Goal: Information Seeking & Learning: Compare options

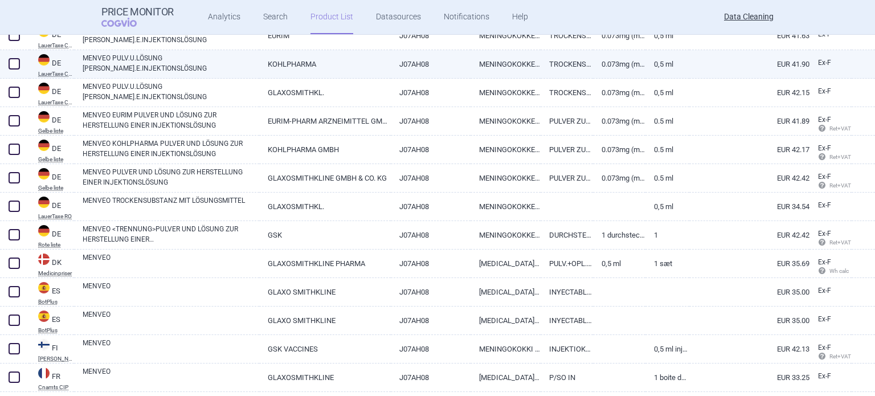
scroll to position [584, 0]
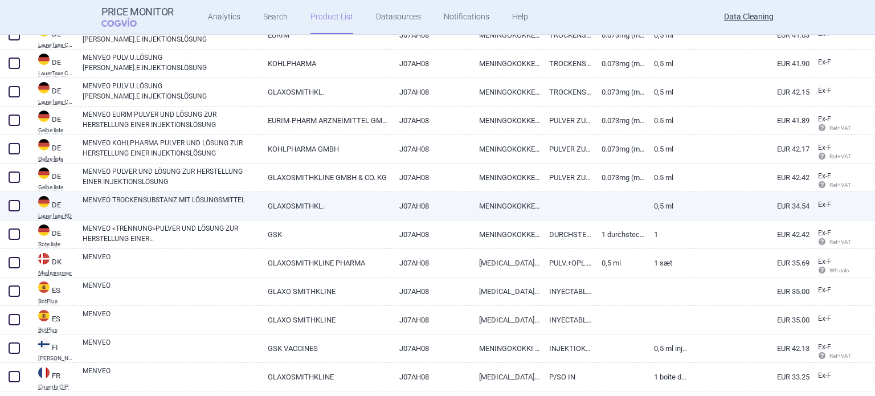
click at [241, 200] on link "MENVEO TROCKENSUBSTANZ MIT LÖSUNGSMITTEL" at bounding box center [171, 205] width 177 height 21
select select "EUR"
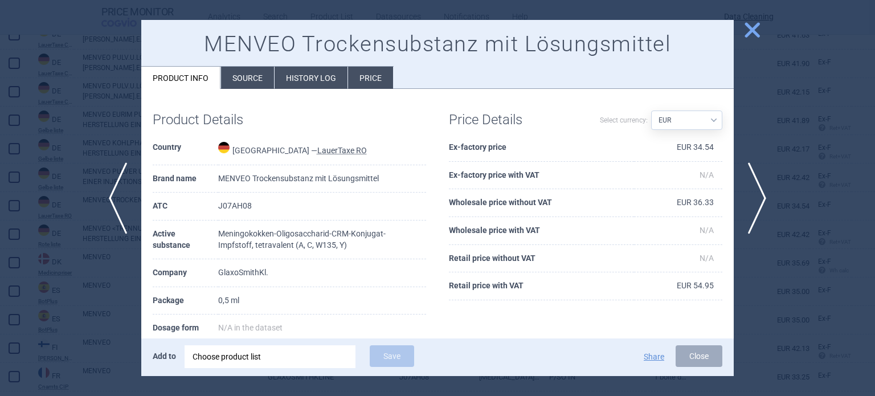
click at [0, 312] on div at bounding box center [437, 198] width 875 height 396
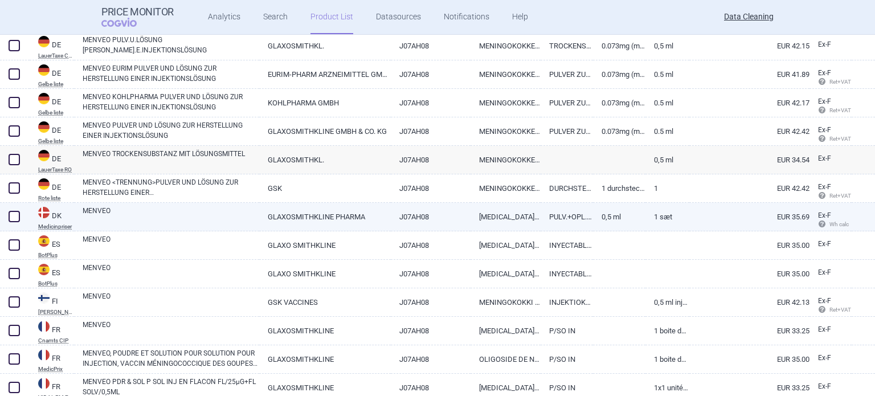
scroll to position [649, 0]
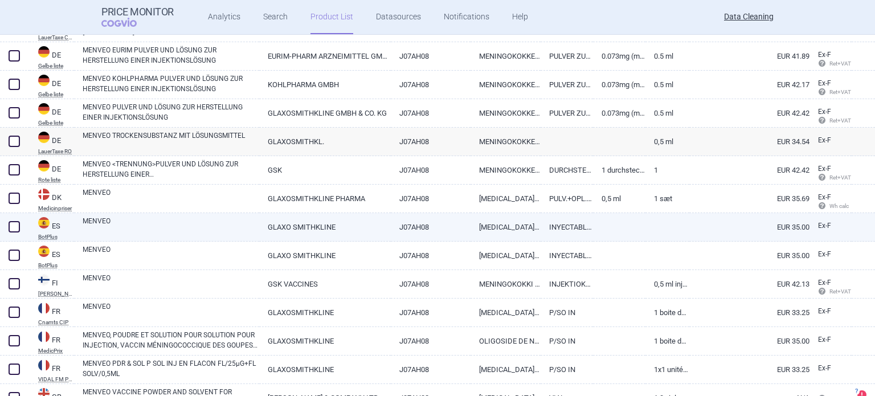
click at [173, 225] on link "MENVEO" at bounding box center [171, 226] width 177 height 21
select select "EUR"
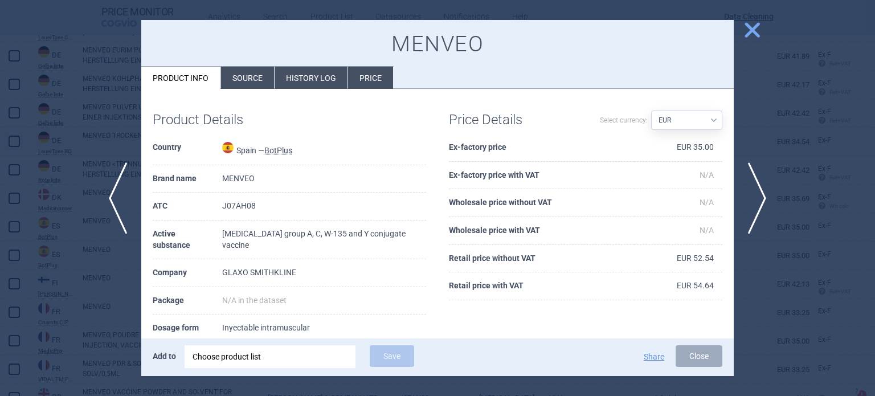
click at [241, 80] on li "Source" at bounding box center [247, 78] width 53 height 22
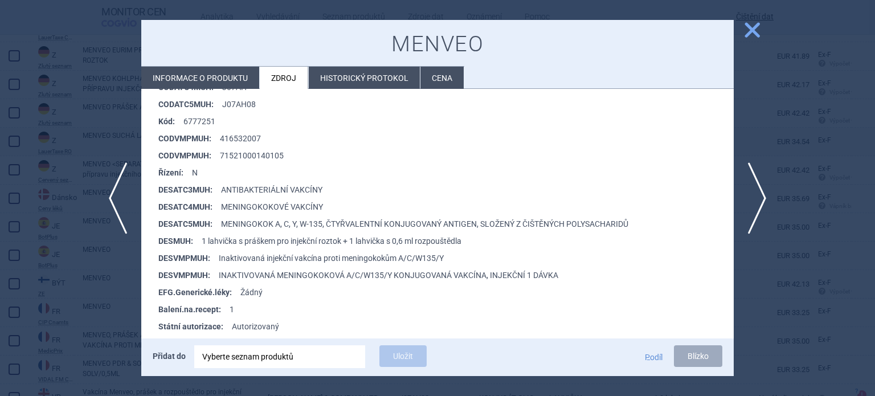
scroll to position [231, 0]
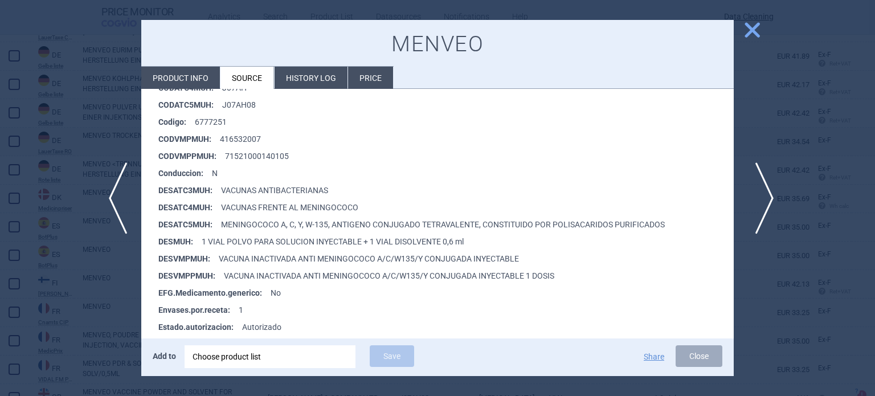
click at [765, 209] on span "next" at bounding box center [761, 198] width 26 height 72
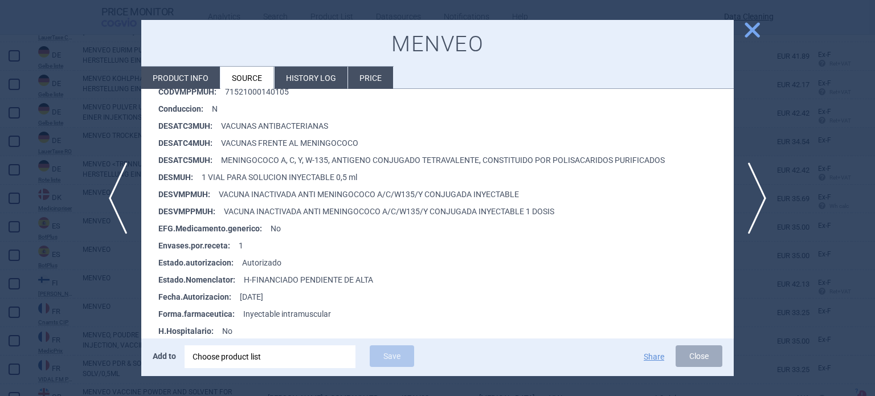
scroll to position [285, 0]
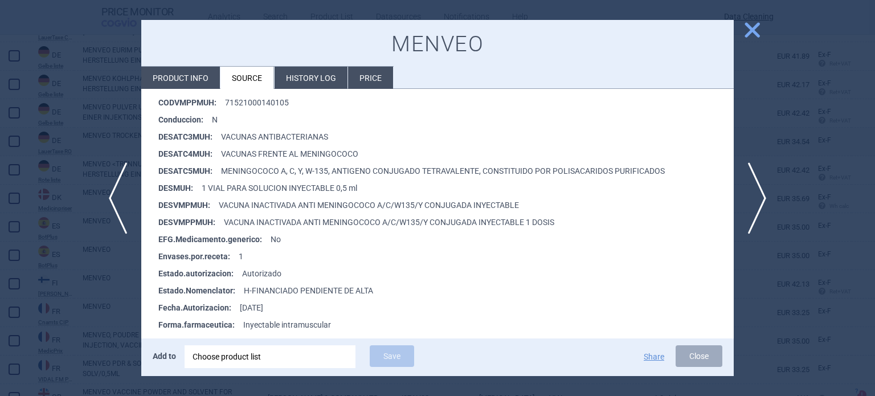
click at [0, 179] on div at bounding box center [437, 198] width 875 height 396
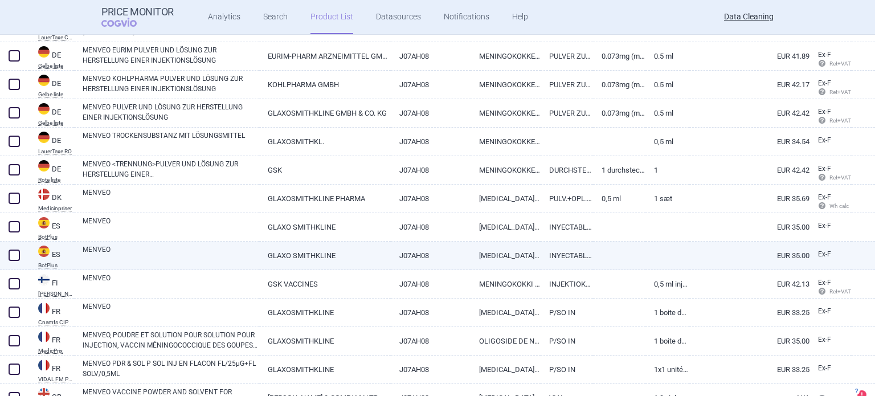
click at [7, 252] on span at bounding box center [14, 255] width 17 height 17
checkbox input "true"
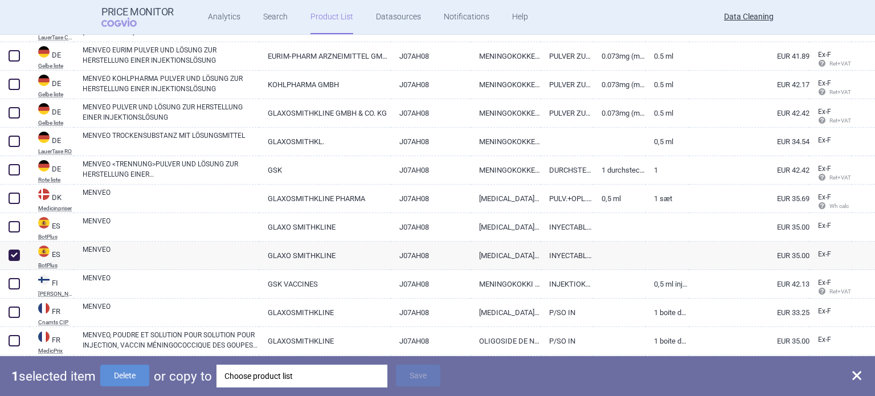
click at [277, 379] on div "Choose product list" at bounding box center [301, 376] width 155 height 23
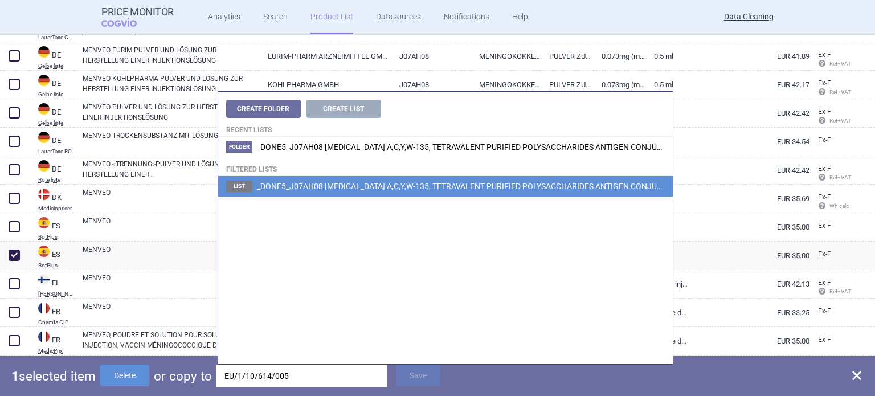
type input "EU/1/10/614/005"
click at [497, 183] on span "_DONE5_J07AH08 MENINGOCOCCUS A,C,Y,W-135, TETRAVALENT PURIFIED POLYSACCHARIDES …" at bounding box center [571, 186] width 629 height 9
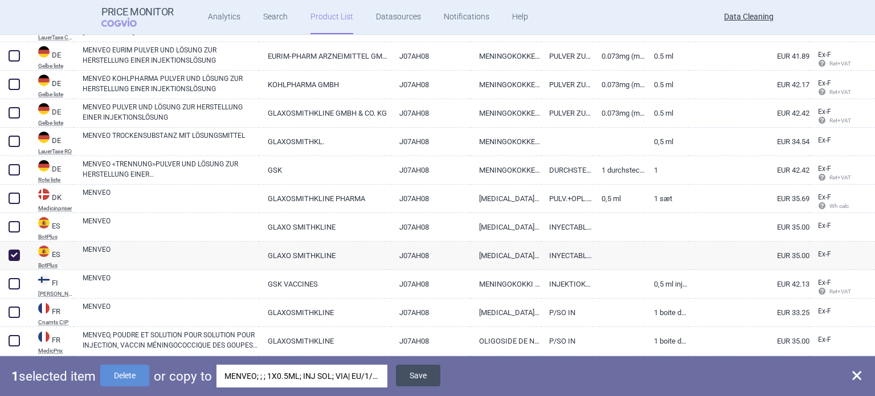
click at [419, 373] on button "Save" at bounding box center [418, 376] width 44 height 22
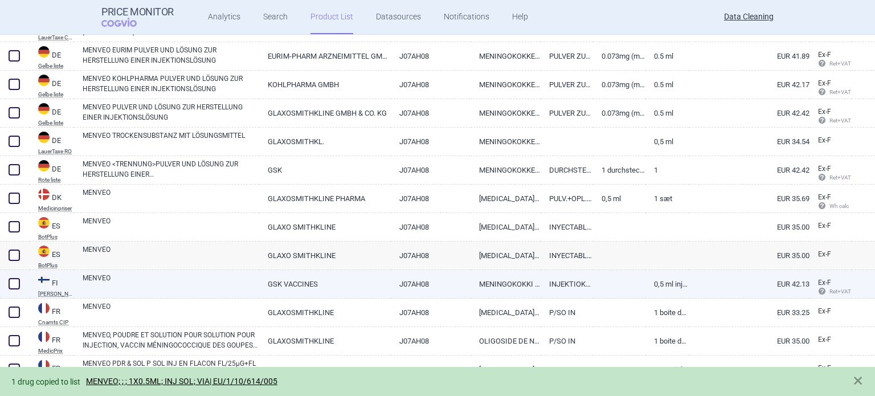
drag, startPoint x: 13, startPoint y: 254, endPoint x: 30, endPoint y: 269, distance: 22.2
click at [13, 253] on span at bounding box center [14, 254] width 11 height 11
checkbox input "true"
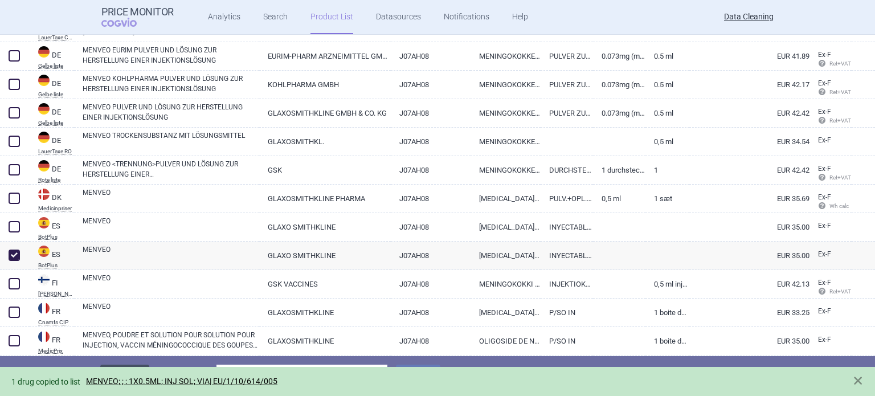
click at [135, 365] on button "Delete" at bounding box center [124, 376] width 49 height 22
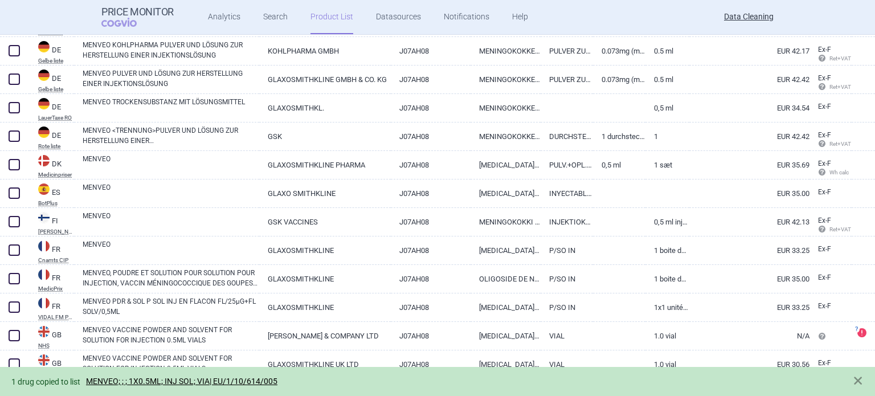
scroll to position [713, 0]
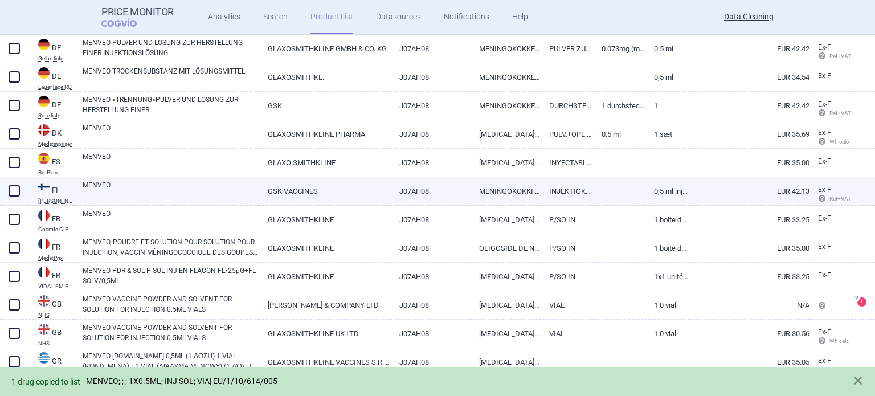
click at [191, 193] on link "MENVEO" at bounding box center [171, 190] width 177 height 21
select select "EUR"
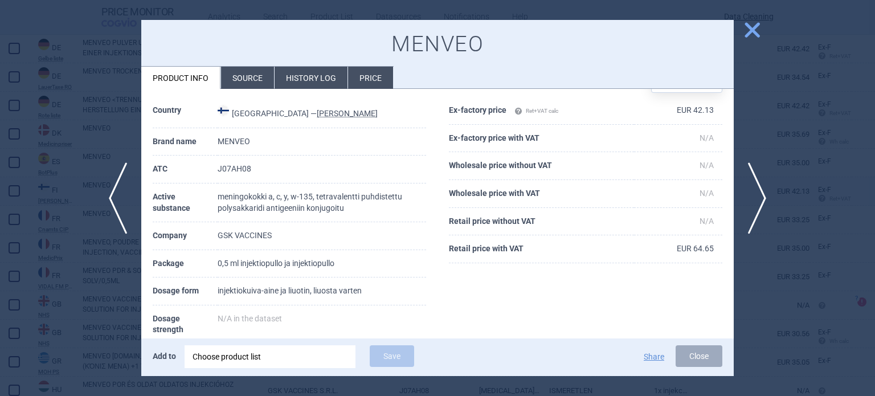
scroll to position [57, 0]
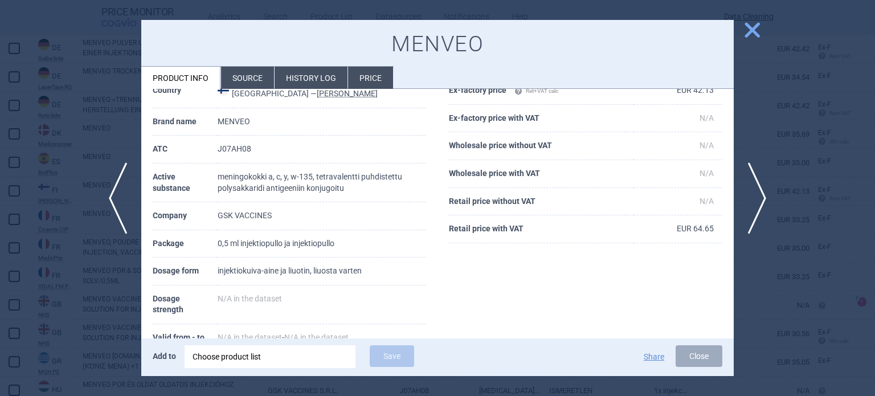
click at [247, 73] on li "Source" at bounding box center [247, 78] width 53 height 22
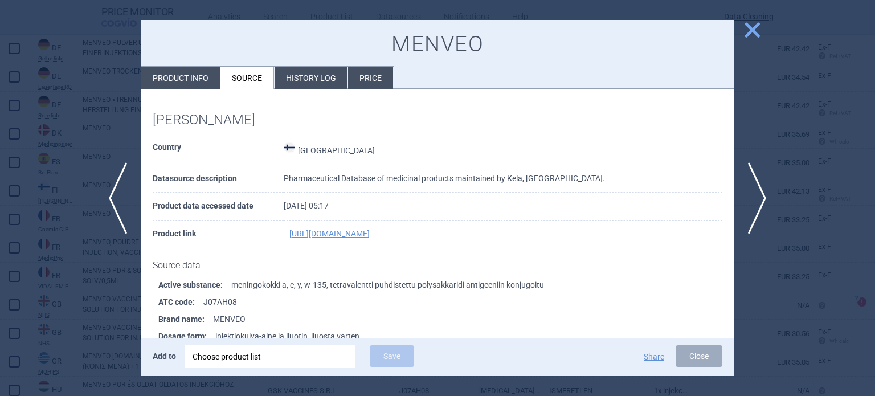
scroll to position [579, 0]
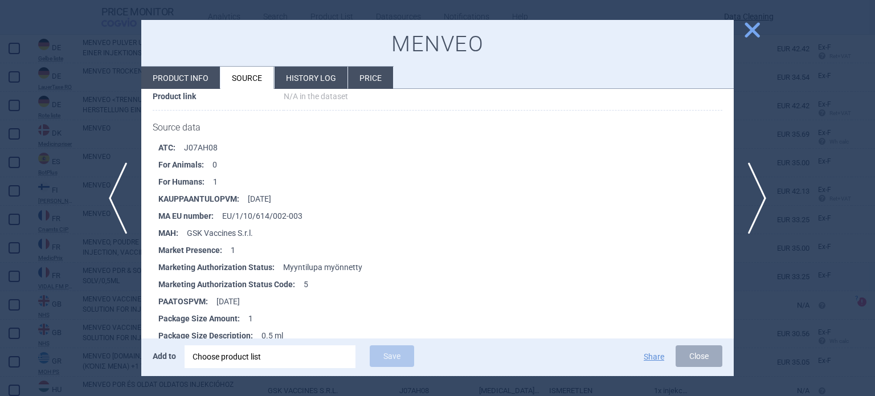
click at [0, 267] on div at bounding box center [437, 198] width 875 height 396
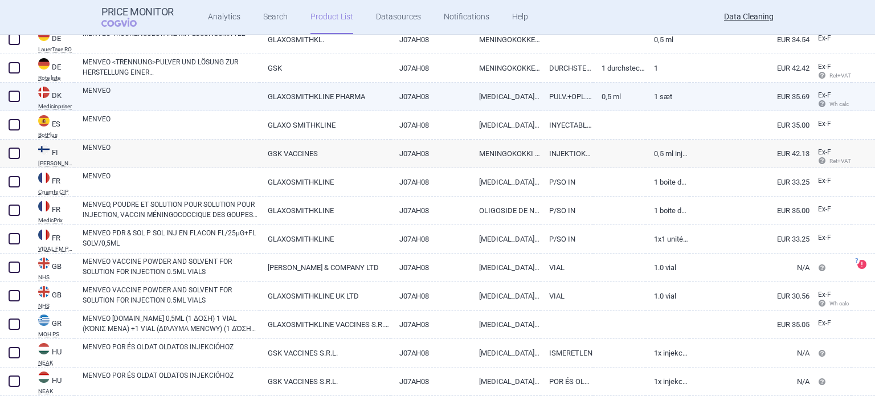
scroll to position [770, 0]
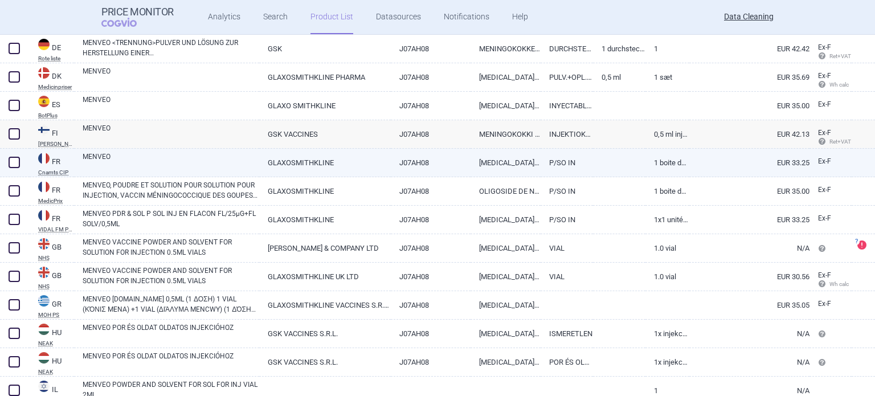
click at [269, 161] on link "GLAXOSMITHKLINE" at bounding box center [324, 163] width 131 height 28
select select "EUR"
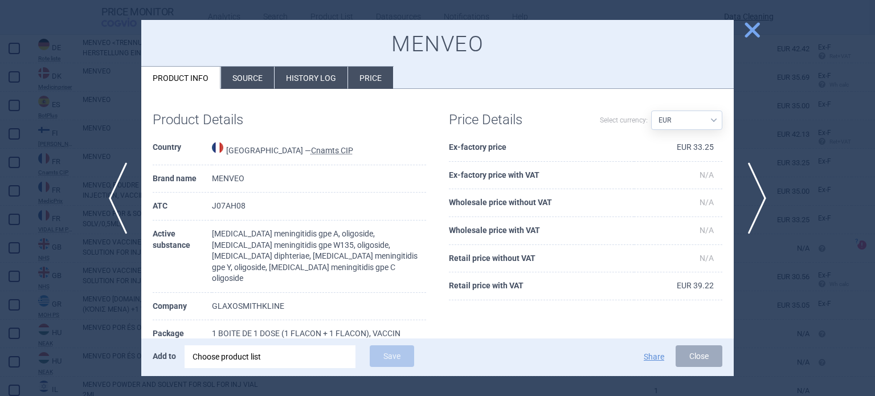
click at [257, 79] on li "Source" at bounding box center [247, 78] width 53 height 22
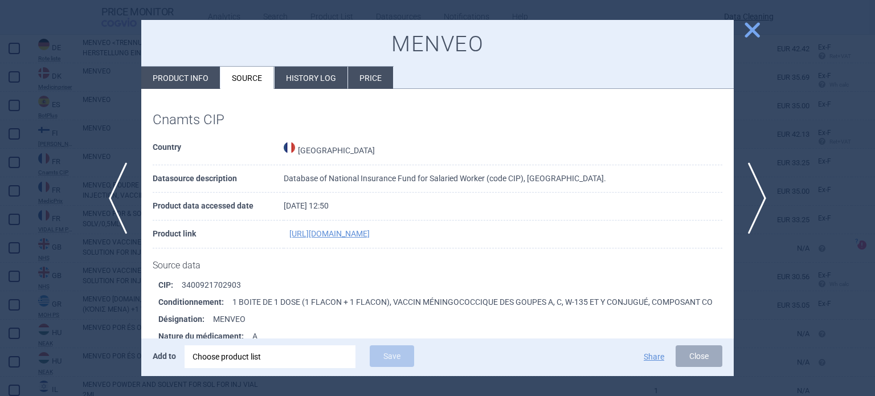
scroll to position [5579, 0]
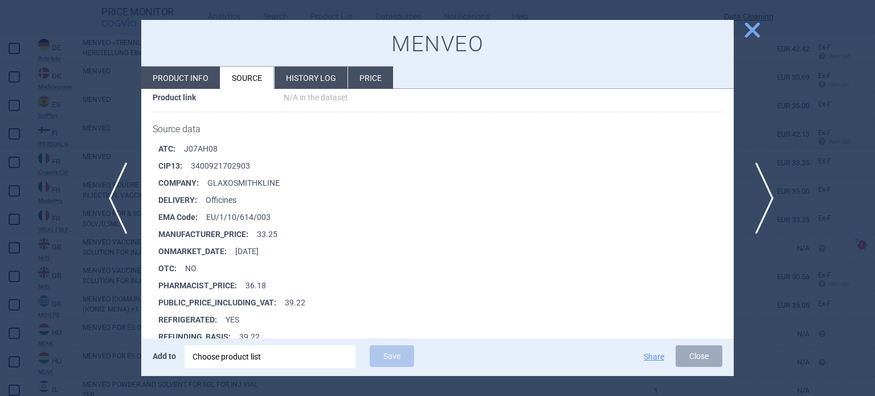
click at [766, 203] on span "next" at bounding box center [761, 198] width 26 height 72
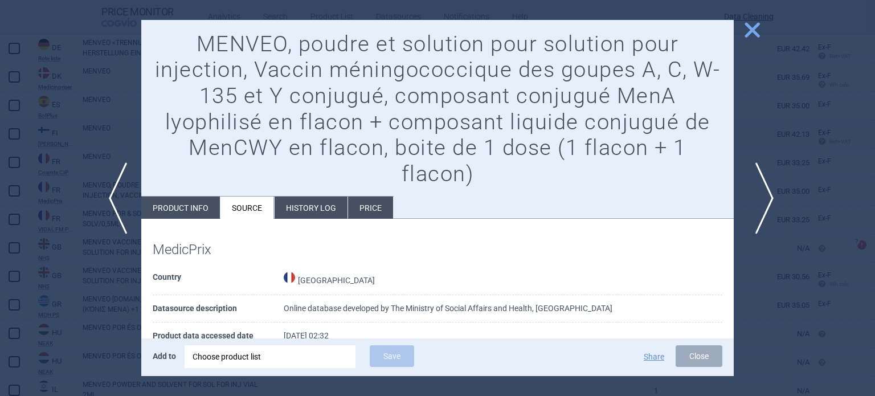
scroll to position [5549, 0]
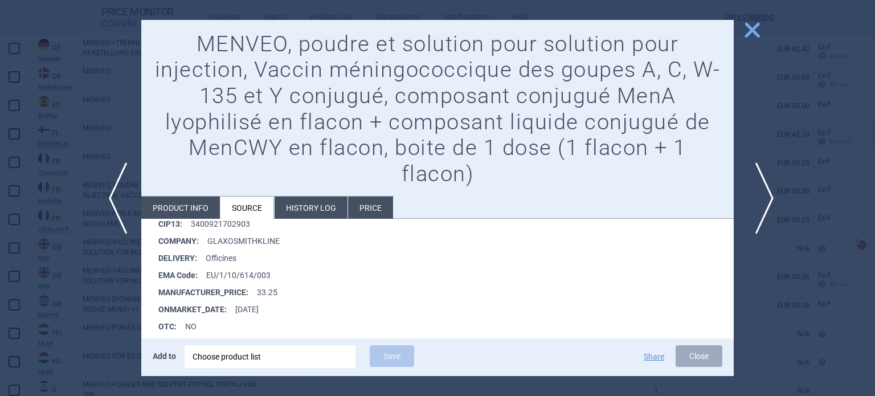
click at [766, 203] on span "next" at bounding box center [761, 198] width 26 height 72
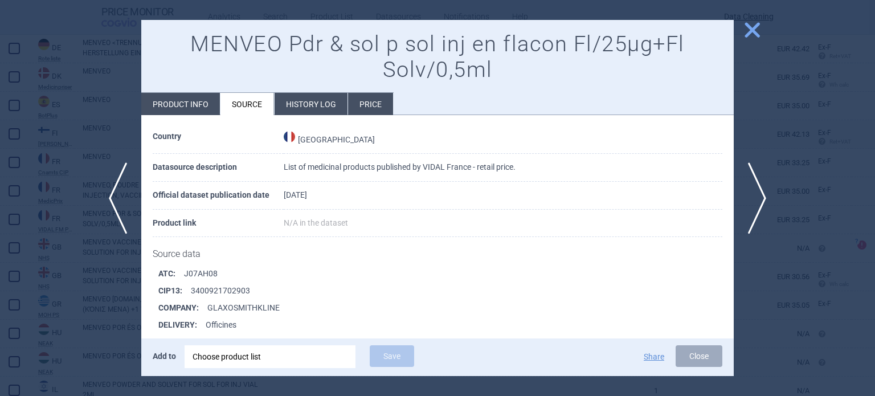
scroll to position [57, 0]
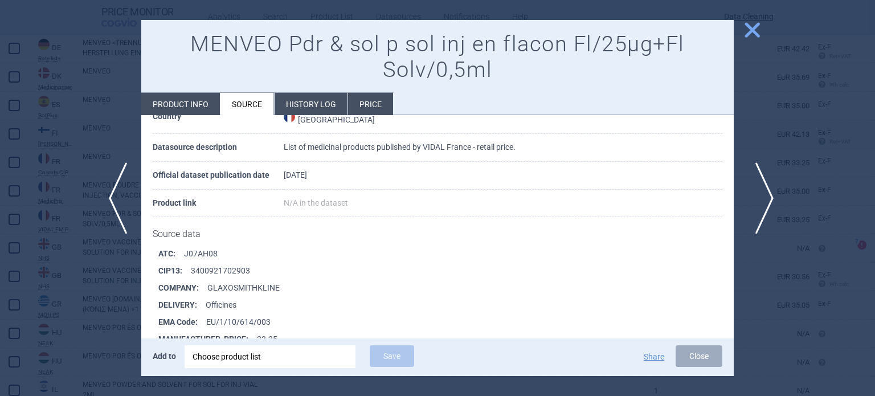
click at [763, 184] on span "next" at bounding box center [761, 198] width 26 height 72
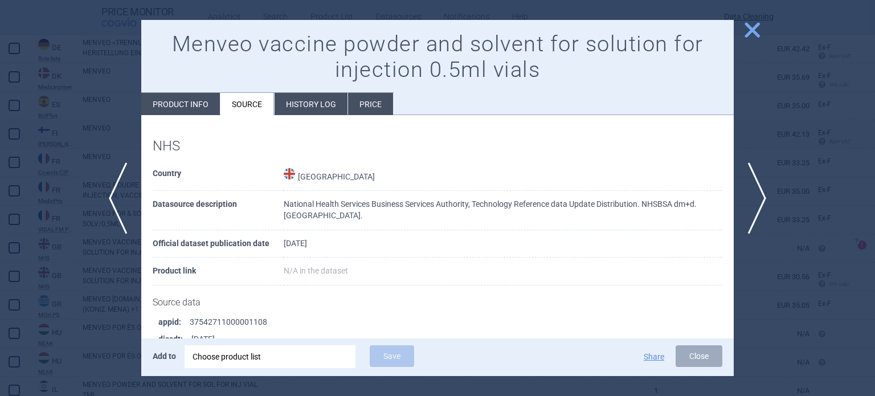
click at [0, 207] on div at bounding box center [437, 198] width 875 height 396
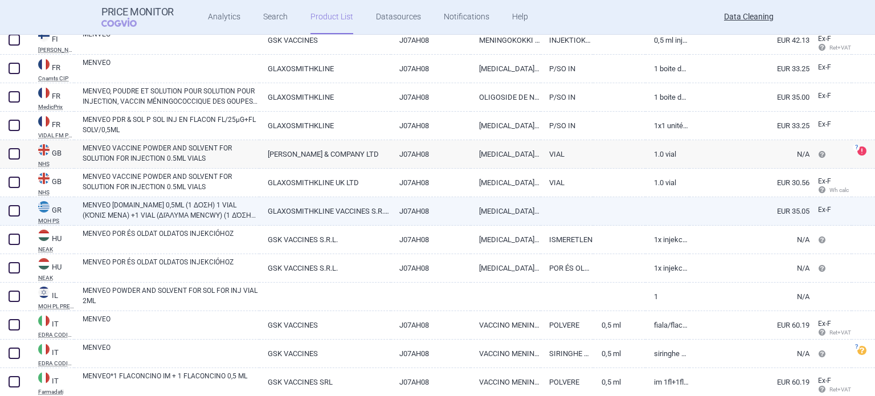
scroll to position [884, 0]
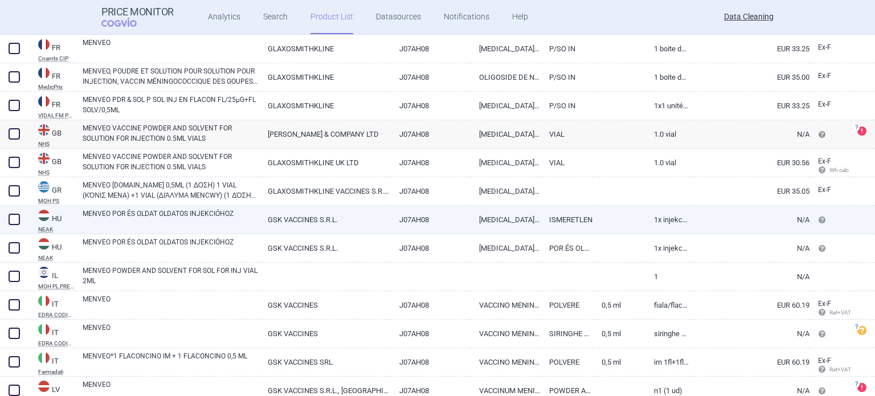
click at [208, 222] on link "MENVEO POR ÉS OLDAT OLDATOS INJEKCIÓHOZ" at bounding box center [171, 218] width 177 height 21
select select "EUR"
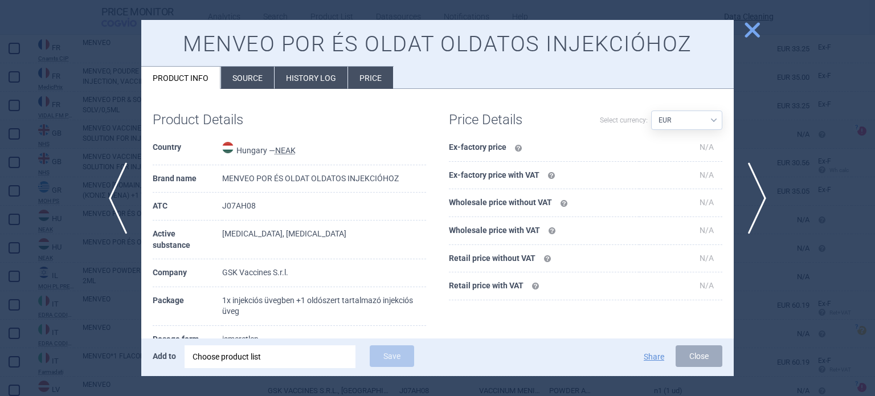
click at [249, 72] on li "Source" at bounding box center [247, 78] width 53 height 22
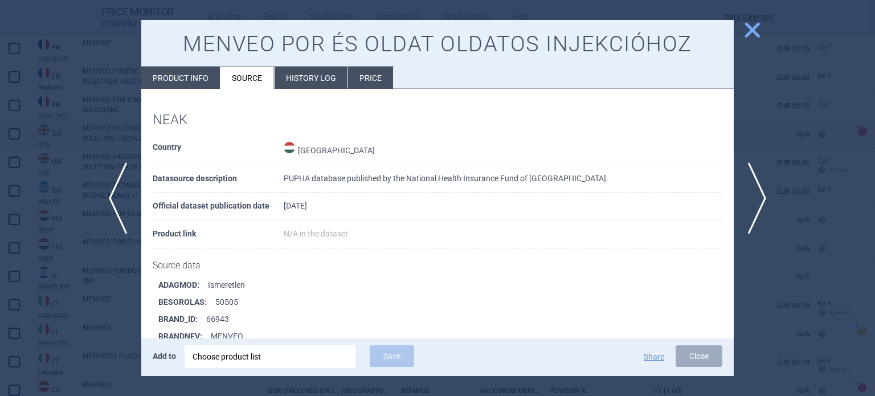
scroll to position [907, 0]
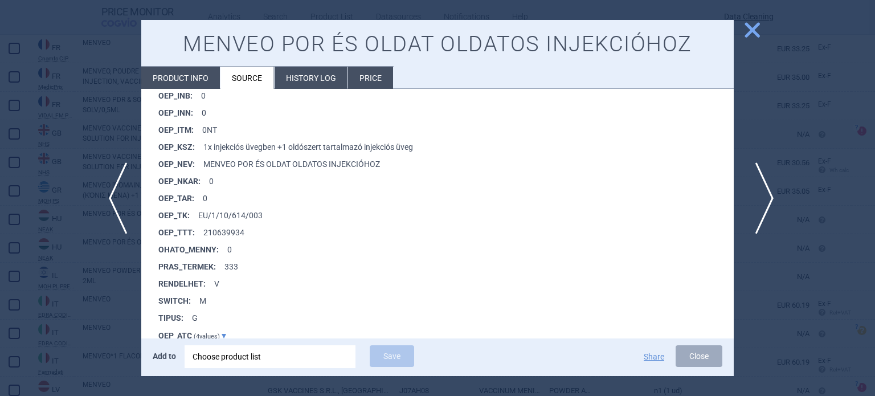
click at [756, 197] on span "next" at bounding box center [761, 198] width 26 height 72
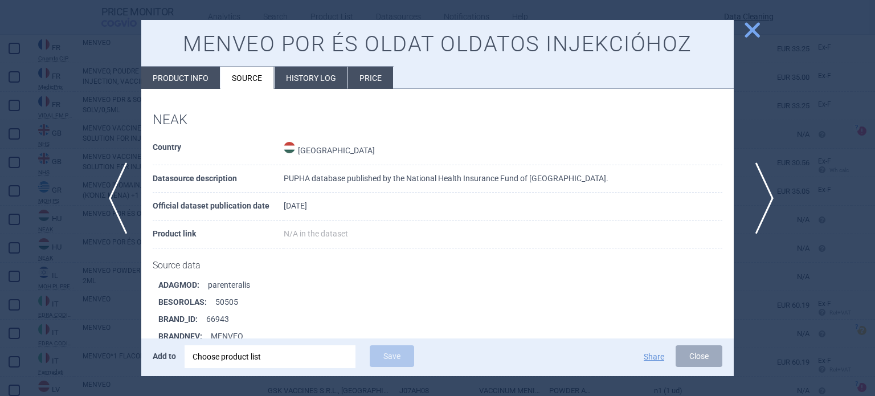
scroll to position [907, 0]
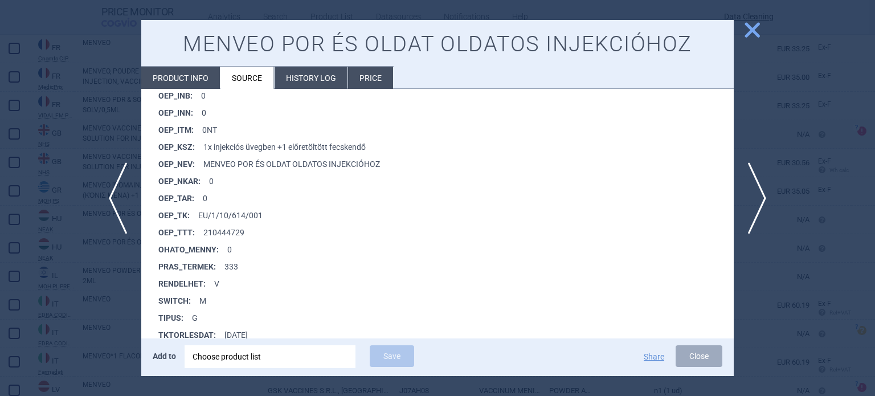
click at [0, 232] on div at bounding box center [437, 198] width 875 height 396
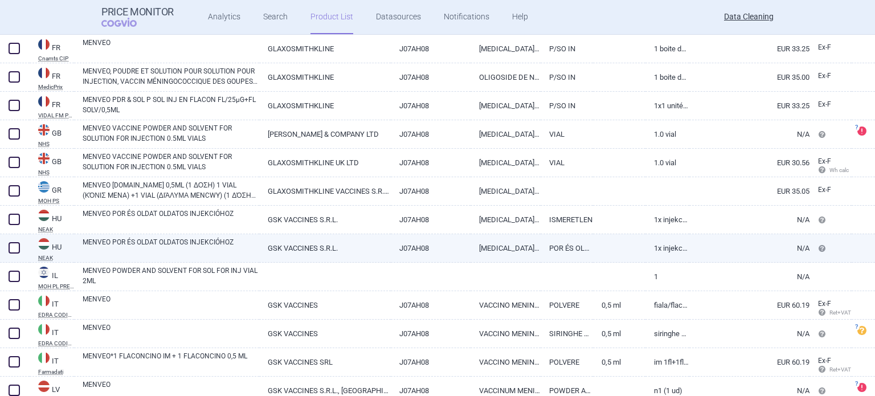
click at [9, 245] on span at bounding box center [14, 247] width 11 height 11
checkbox input "true"
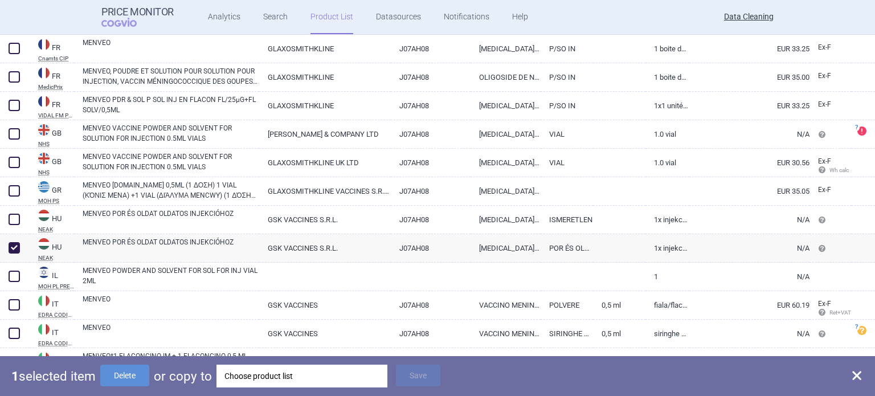
click at [260, 376] on div "Choose product list" at bounding box center [301, 376] width 155 height 23
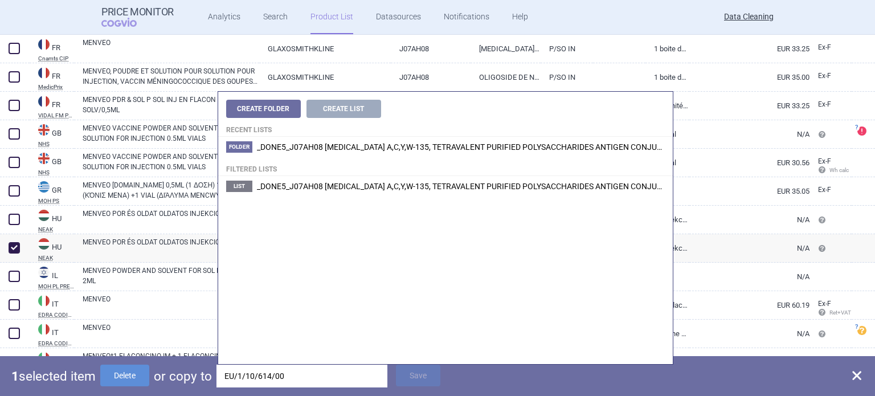
type input "EU/1/10/614/001"
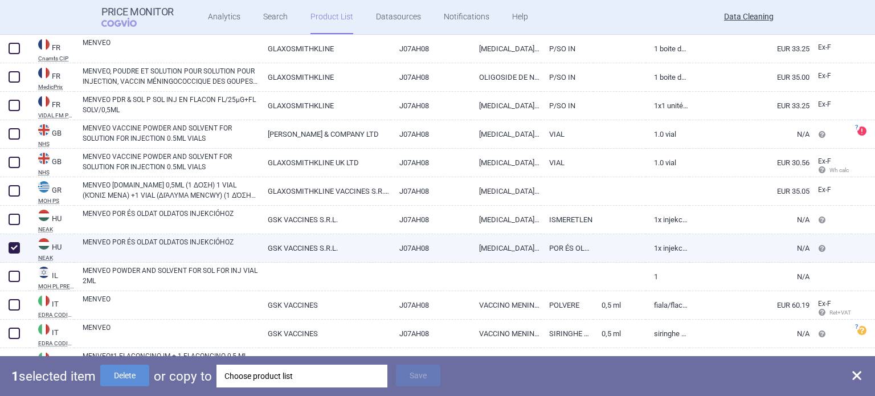
click at [14, 248] on span at bounding box center [14, 247] width 11 height 11
checkbox input "false"
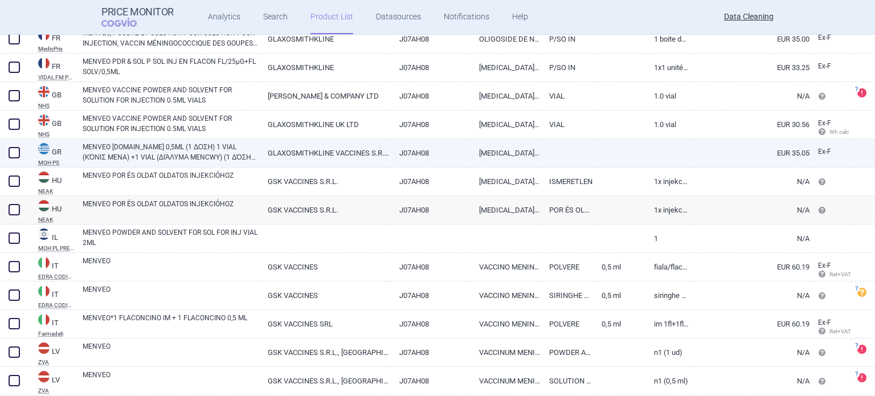
scroll to position [941, 0]
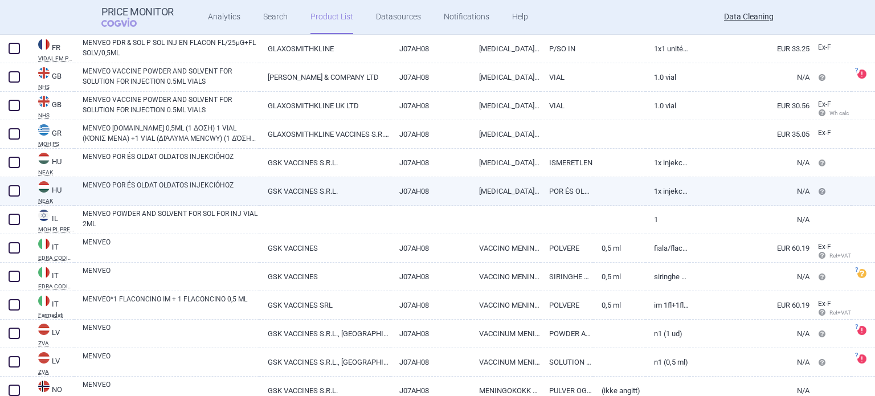
click at [166, 200] on div "MENVEO POR ÉS OLDAT OLDATOS INJEKCIÓHOZ" at bounding box center [166, 191] width 185 height 28
click at [233, 186] on link "MENVEO POR ÉS OLDAT OLDATOS INJEKCIÓHOZ" at bounding box center [171, 190] width 177 height 21
select select "EUR"
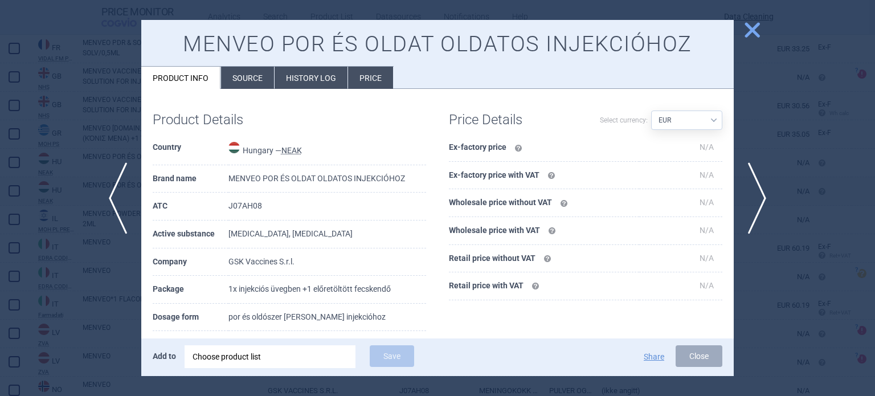
click at [261, 85] on li "Source" at bounding box center [247, 78] width 53 height 22
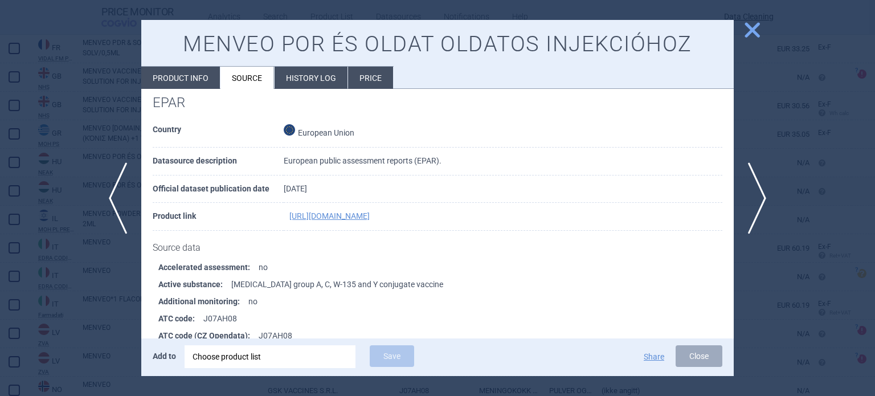
scroll to position [2439, 0]
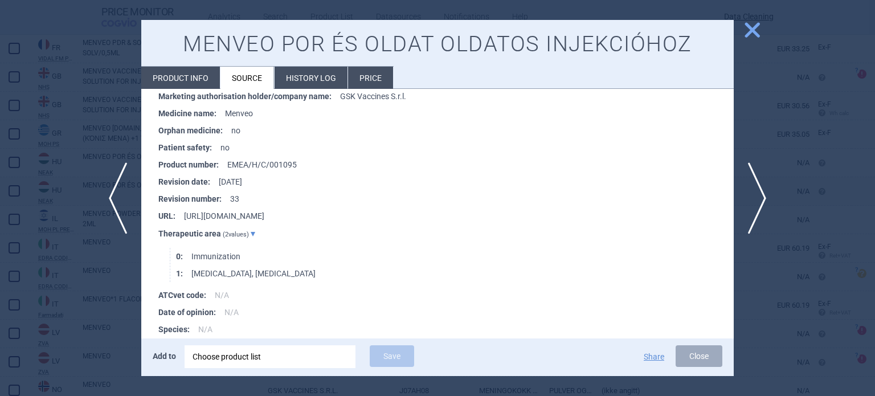
click at [214, 78] on li "Product info" at bounding box center [180, 78] width 79 height 22
select select "EUR"
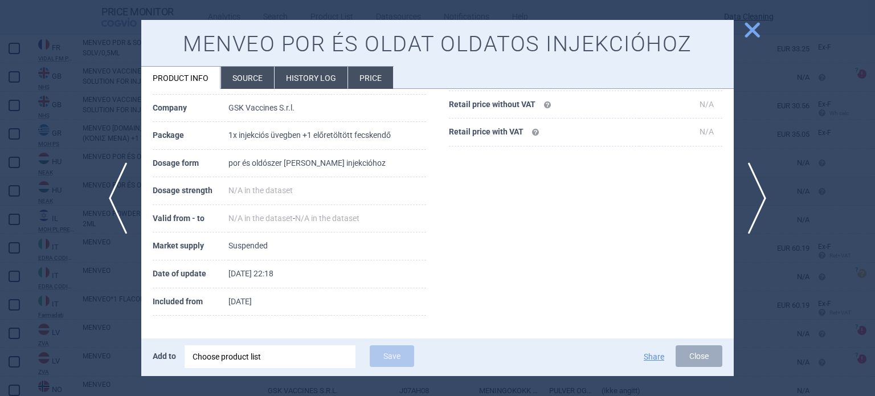
scroll to position [152, 0]
click at [120, 192] on span "previous" at bounding box center [114, 198] width 26 height 72
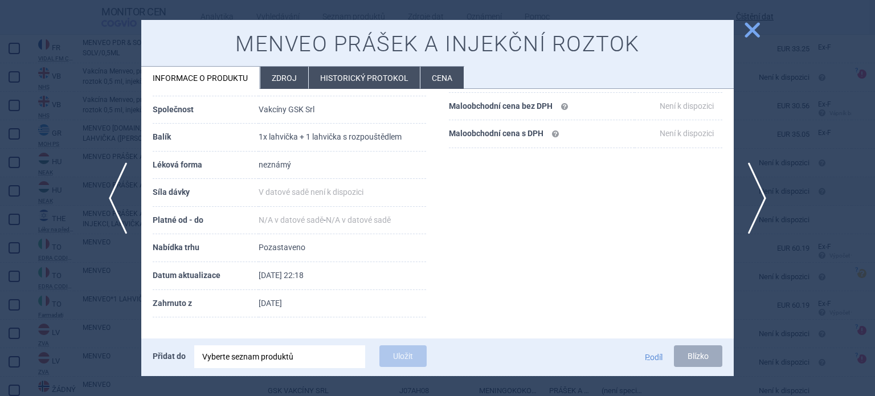
scroll to position [174, 0]
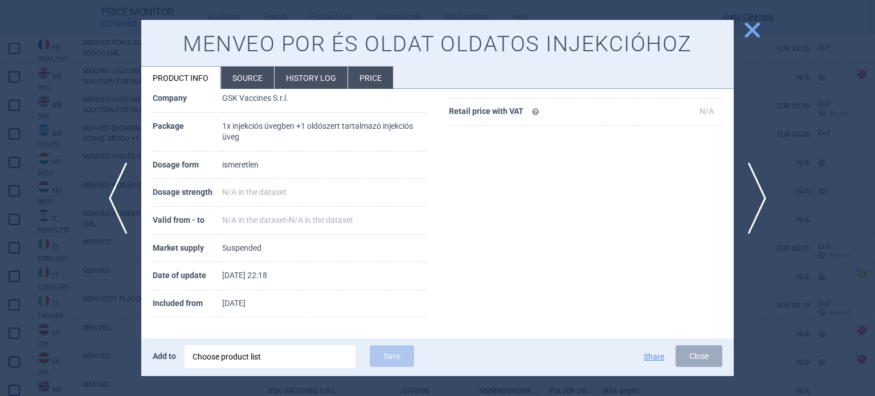
click at [0, 210] on div at bounding box center [437, 198] width 875 height 396
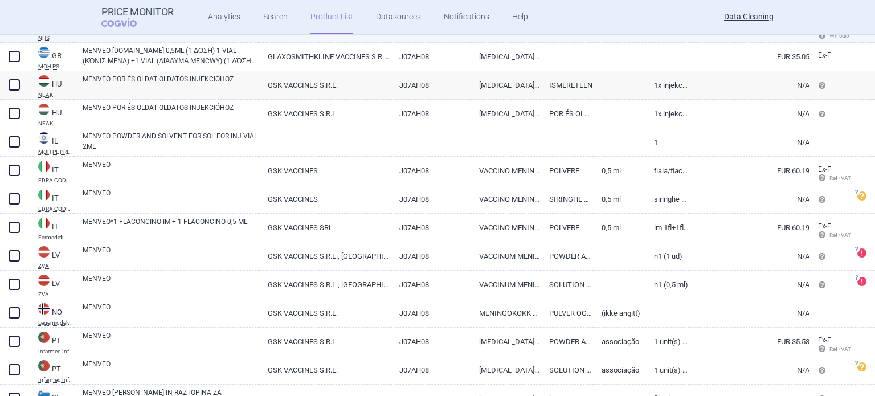
scroll to position [1055, 0]
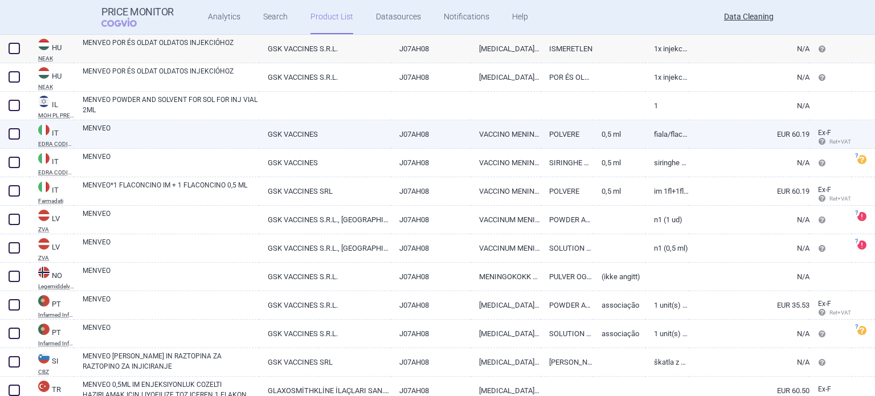
click at [185, 132] on link "MENVEO" at bounding box center [171, 133] width 177 height 21
select select "EUR"
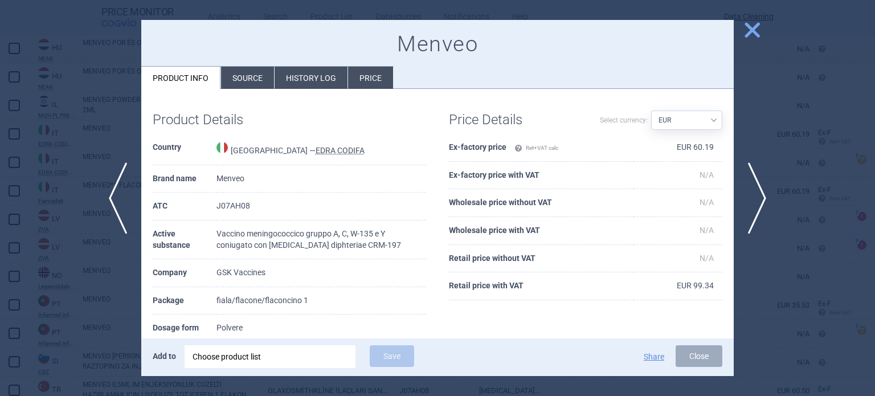
click at [256, 80] on li "Source" at bounding box center [247, 78] width 53 height 22
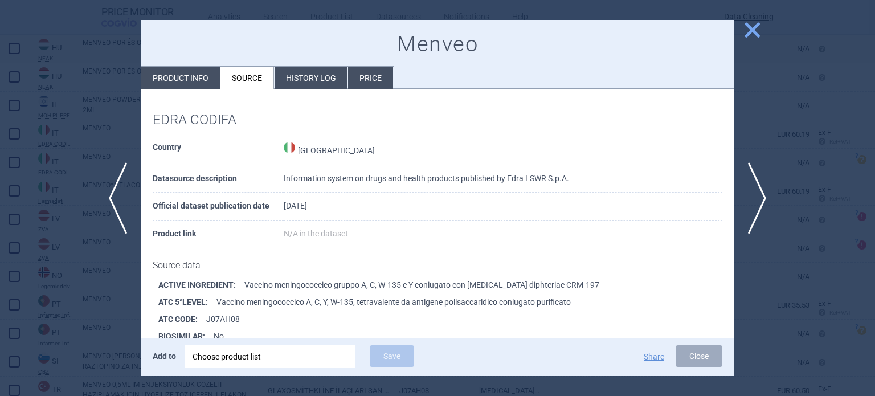
scroll to position [155, 0]
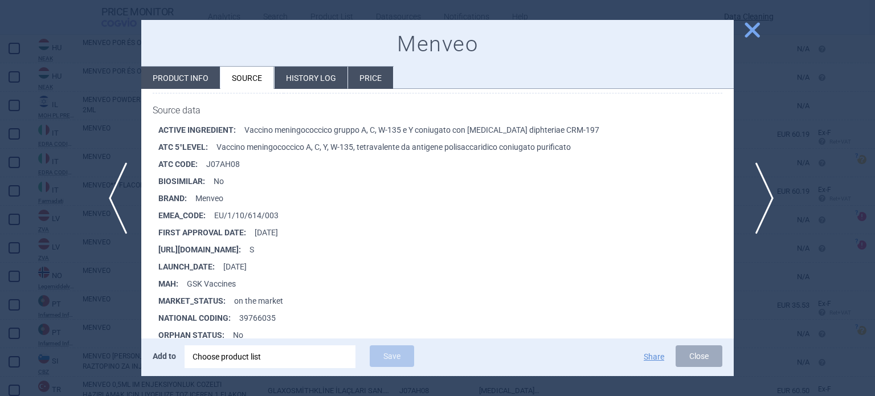
click at [760, 197] on span "next" at bounding box center [761, 198] width 26 height 72
click at [0, 142] on div at bounding box center [437, 198] width 875 height 396
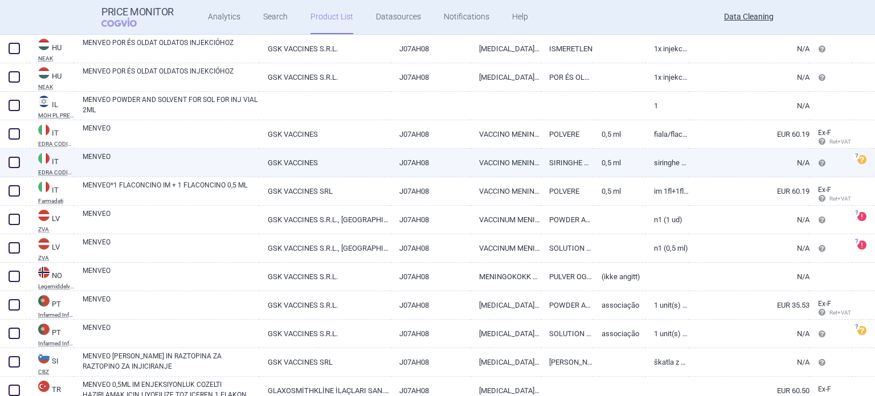
click at [9, 166] on span at bounding box center [14, 162] width 11 height 11
checkbox input "true"
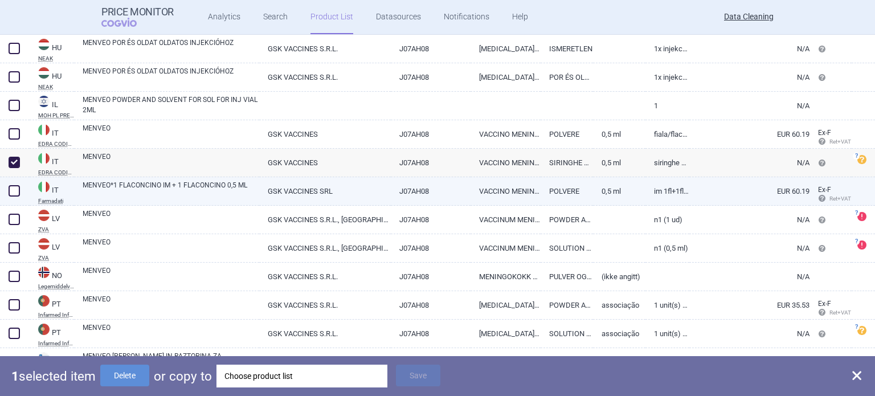
click at [111, 186] on link "MENVEO*1 FLACONCINO IM + 1 FLACONCINO 0,5 ML" at bounding box center [171, 190] width 177 height 21
select select "EUR"
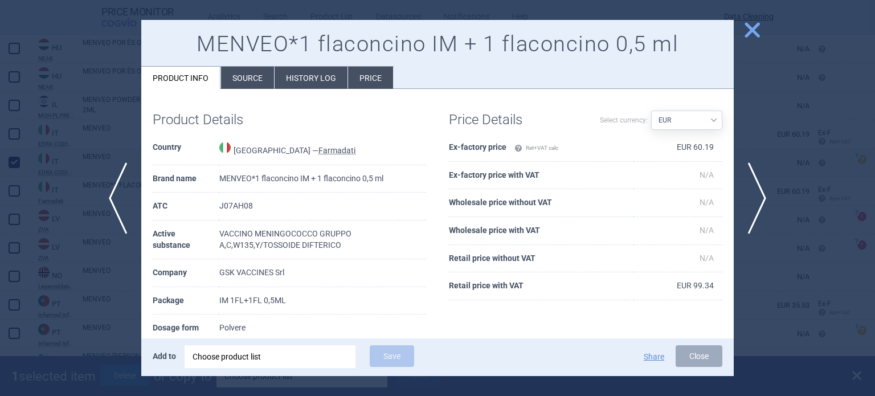
click at [270, 77] on li "Source" at bounding box center [247, 78] width 53 height 22
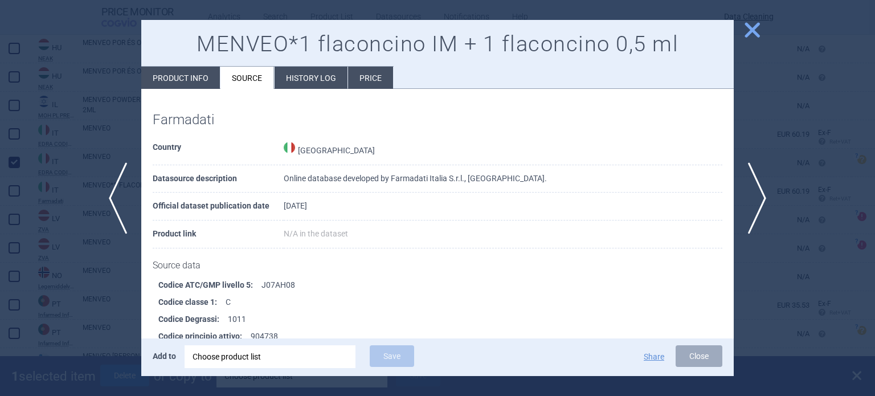
scroll to position [758, 0]
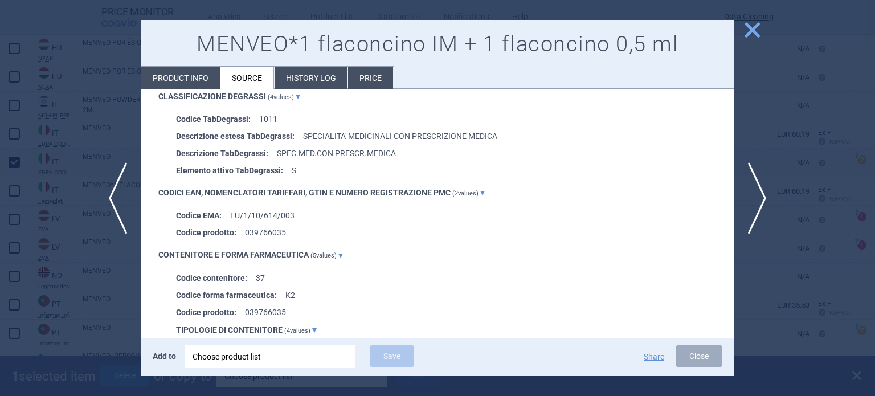
click at [55, 118] on div at bounding box center [437, 198] width 875 height 396
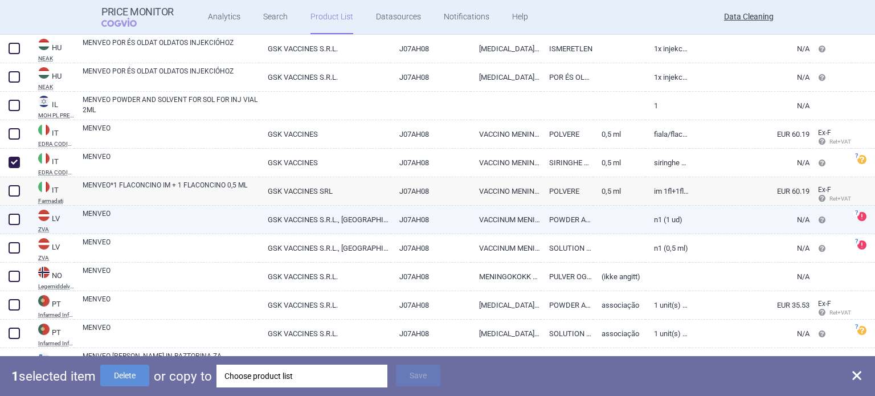
click at [343, 219] on link "GSK VACCINES S.R.L., ITALY" at bounding box center [324, 220] width 131 height 28
select select "EUR"
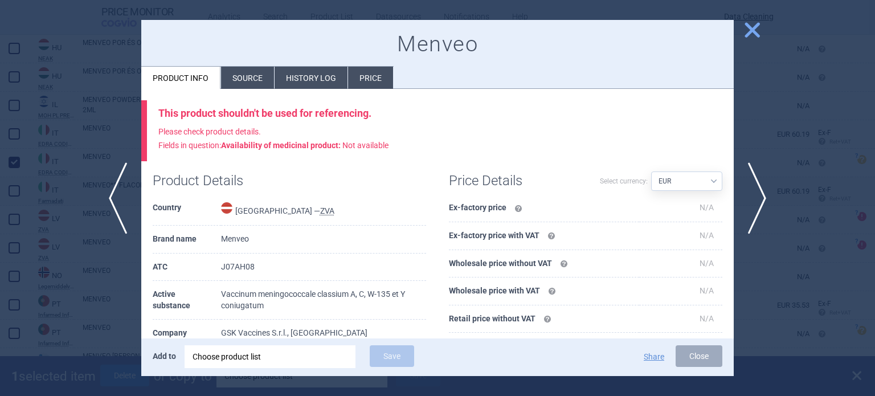
click at [251, 83] on li "Source" at bounding box center [247, 78] width 53 height 22
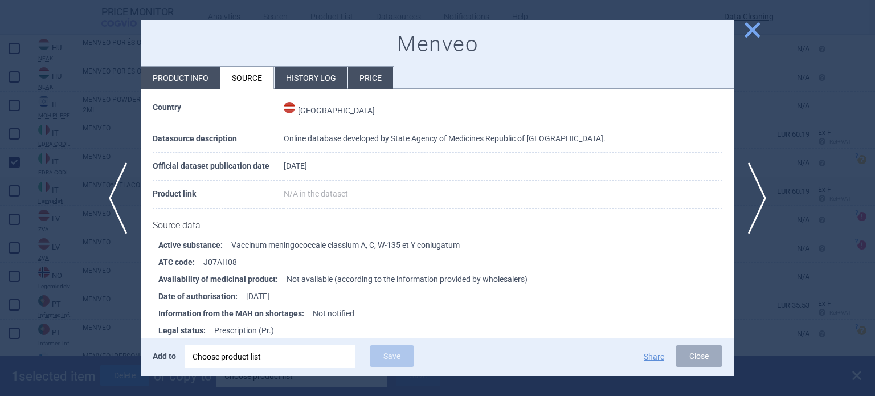
scroll to position [228, 0]
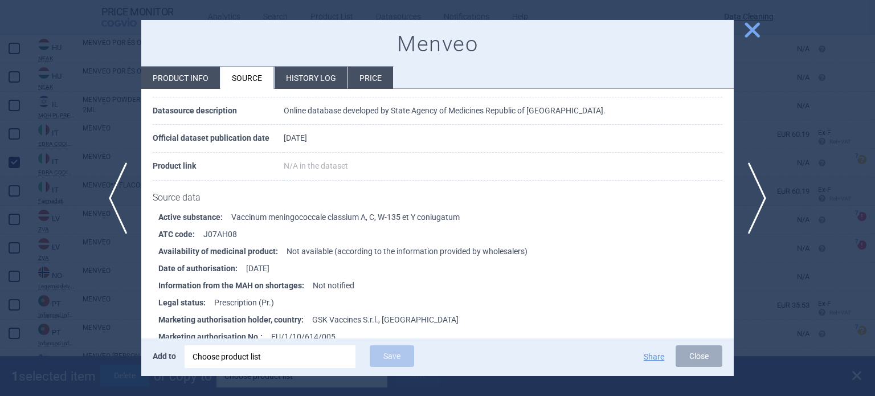
scroll to position [171, 0]
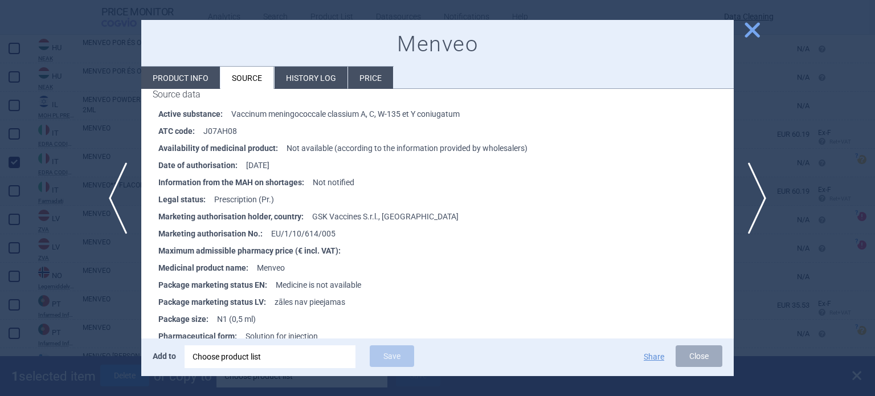
click at [0, 269] on div at bounding box center [437, 198] width 875 height 396
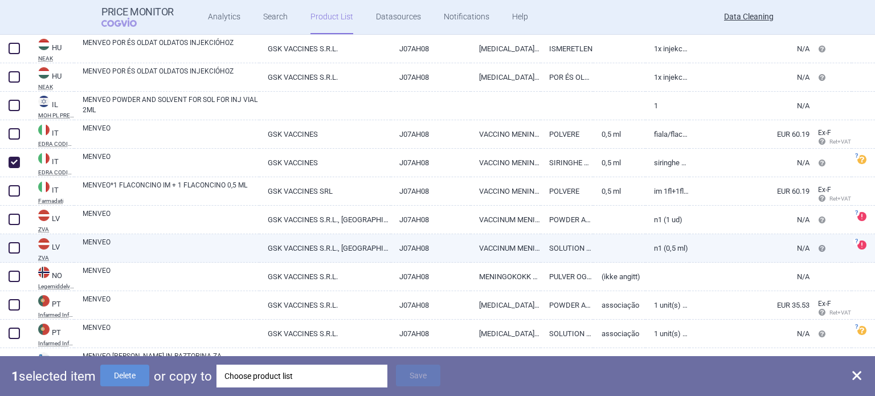
click at [9, 245] on span at bounding box center [14, 247] width 11 height 11
checkbox input "true"
click at [274, 373] on div "Choose product list" at bounding box center [308, 376] width 155 height 23
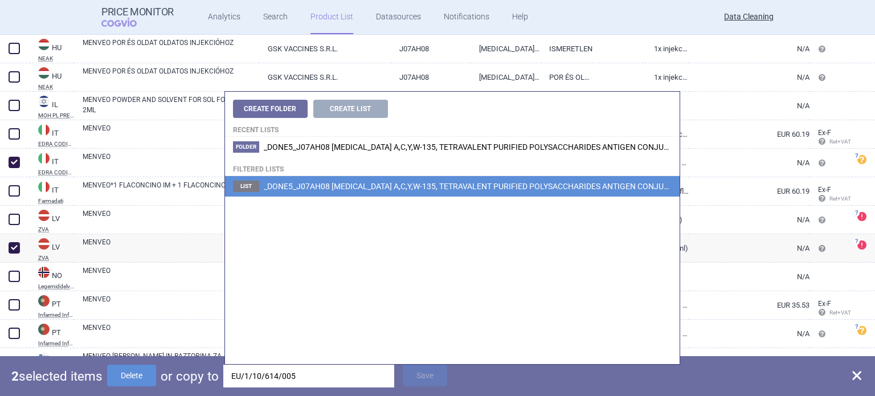
type input "EU/1/10/614/005"
click at [394, 188] on span "_DONE5_J07AH08 MENINGOCOCCUS A,C,Y,W-135, TETRAVALENT PURIFIED POLYSACCHARIDES …" at bounding box center [578, 186] width 629 height 9
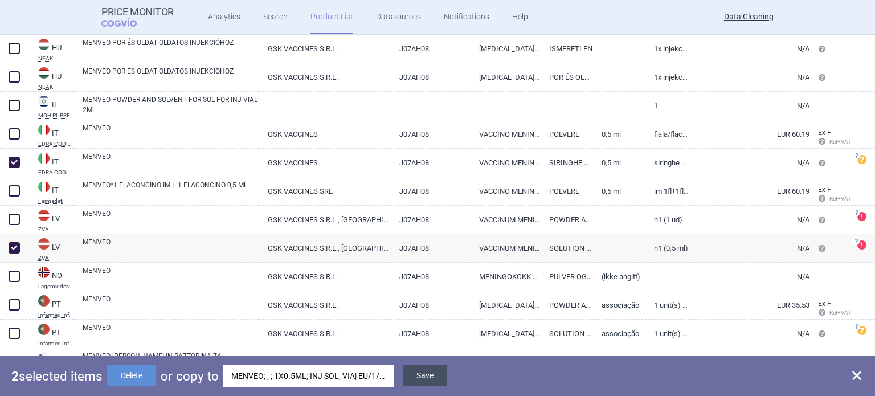
click at [419, 377] on button "Save" at bounding box center [425, 376] width 44 height 22
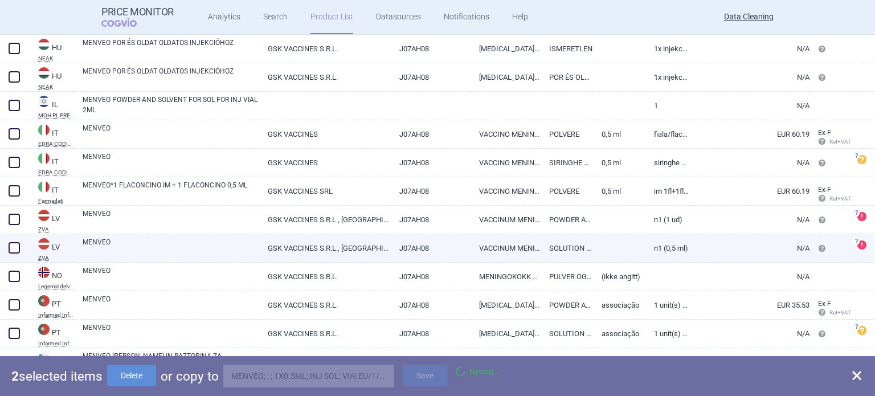
checkbox input "false"
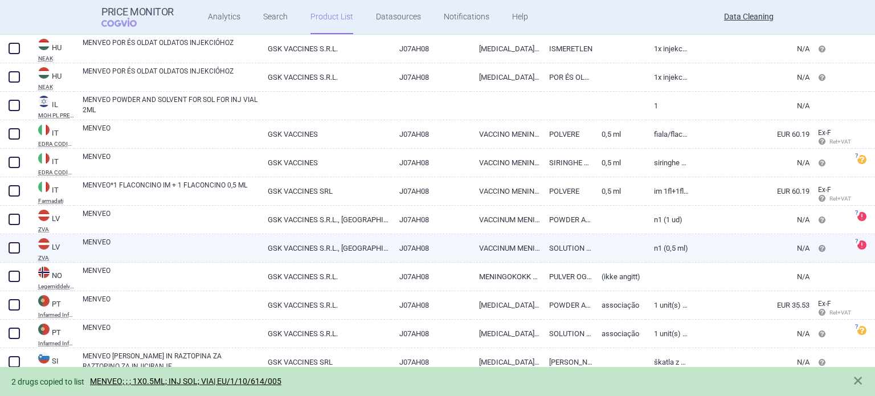
click at [11, 251] on span at bounding box center [14, 247] width 11 height 11
checkbox input "true"
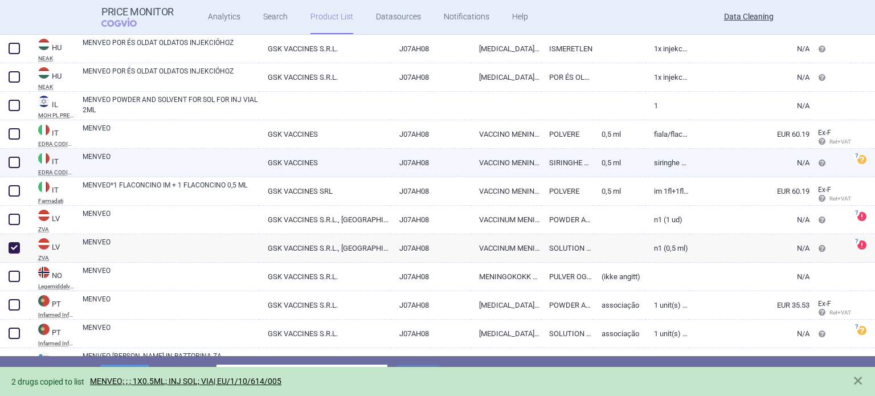
click at [12, 163] on span at bounding box center [14, 162] width 11 height 11
checkbox input "true"
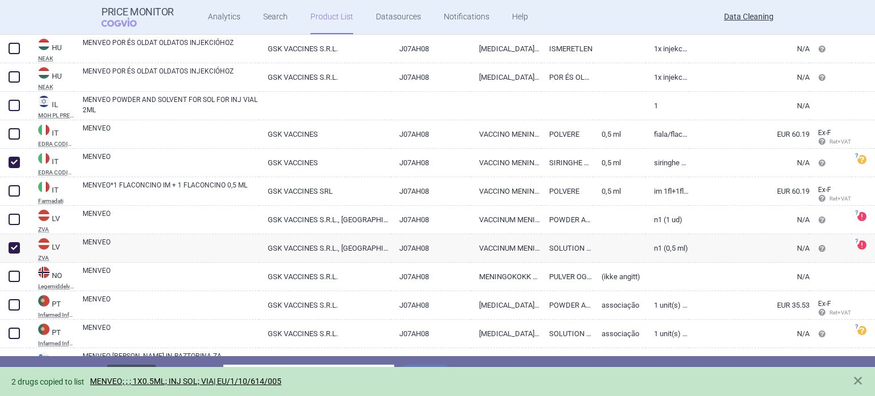
click at [121, 365] on button "Delete" at bounding box center [131, 376] width 49 height 22
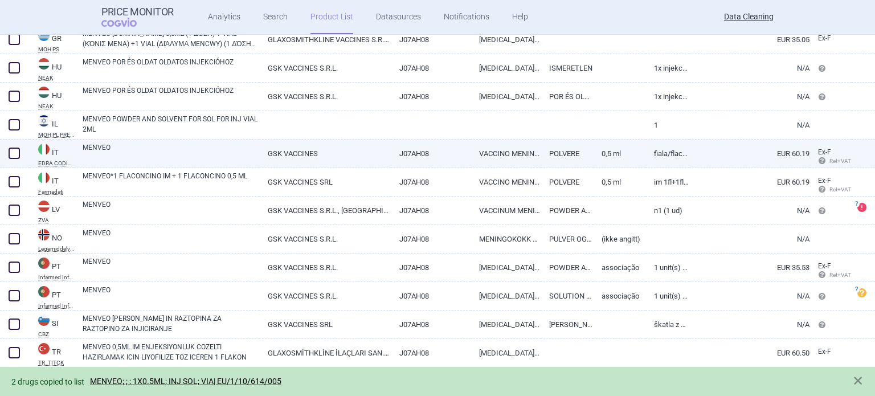
scroll to position [1035, 0]
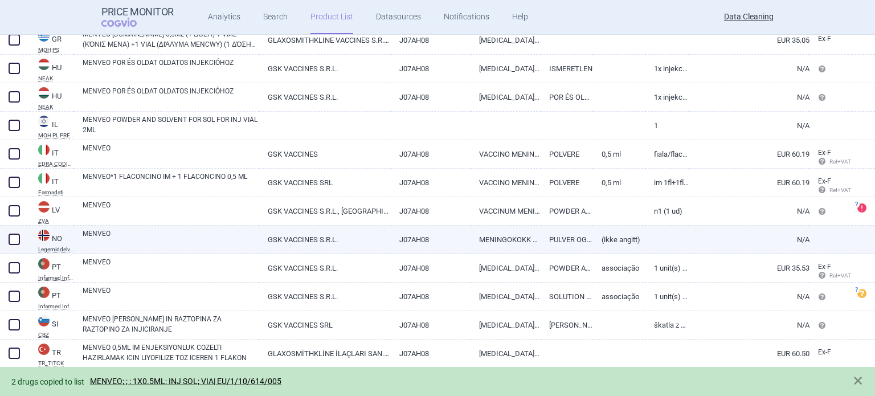
click at [202, 236] on link "MENVEO" at bounding box center [171, 238] width 177 height 21
select select "EUR"
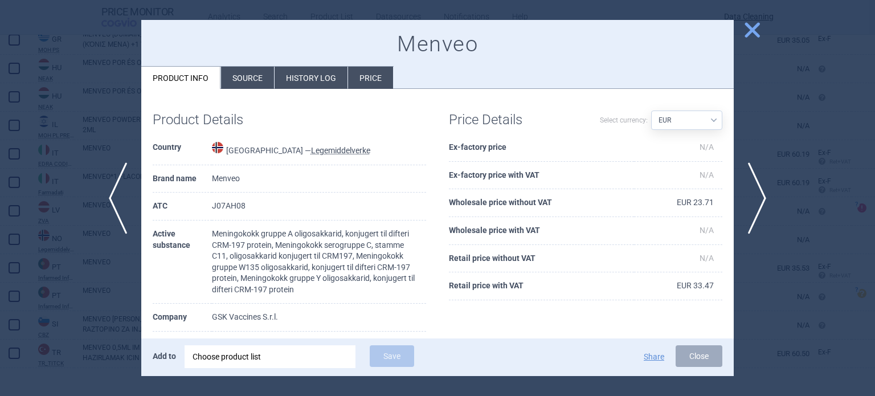
click at [254, 86] on li "Source" at bounding box center [247, 78] width 53 height 22
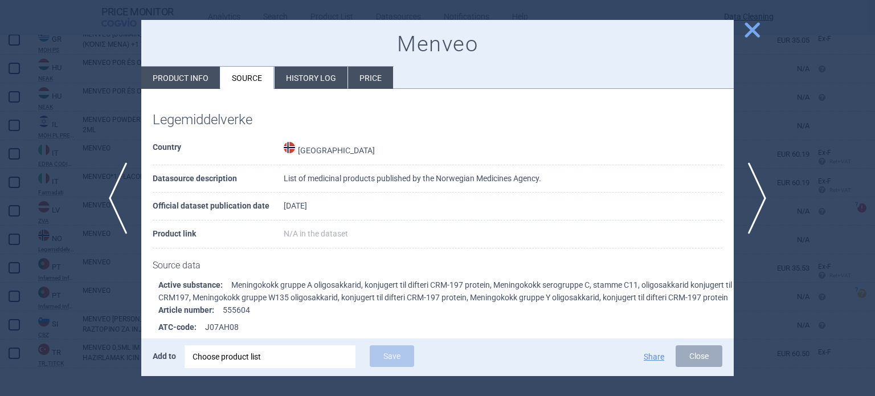
scroll to position [189, 0]
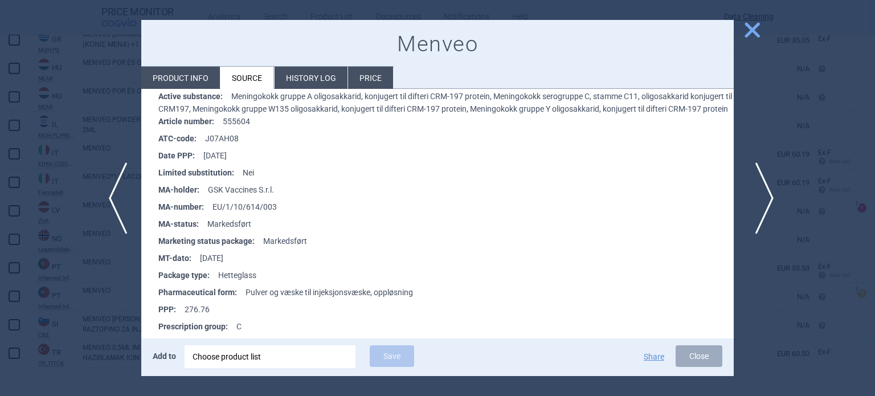
click at [763, 170] on span "next" at bounding box center [761, 198] width 26 height 72
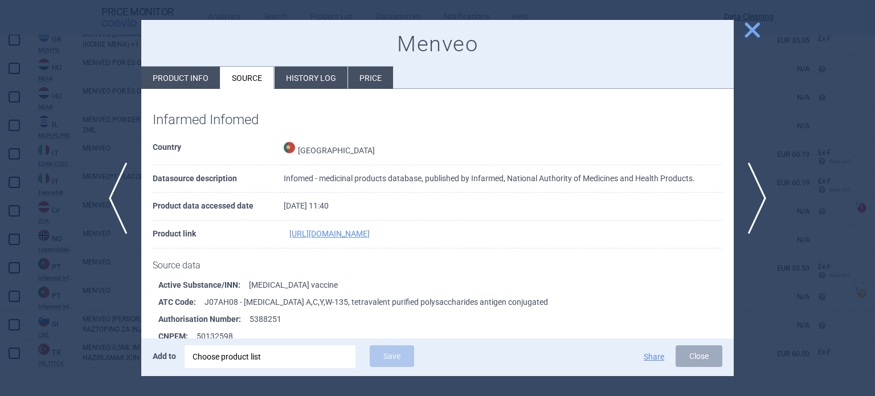
click at [189, 80] on li "Product info" at bounding box center [180, 78] width 79 height 22
select select "EUR"
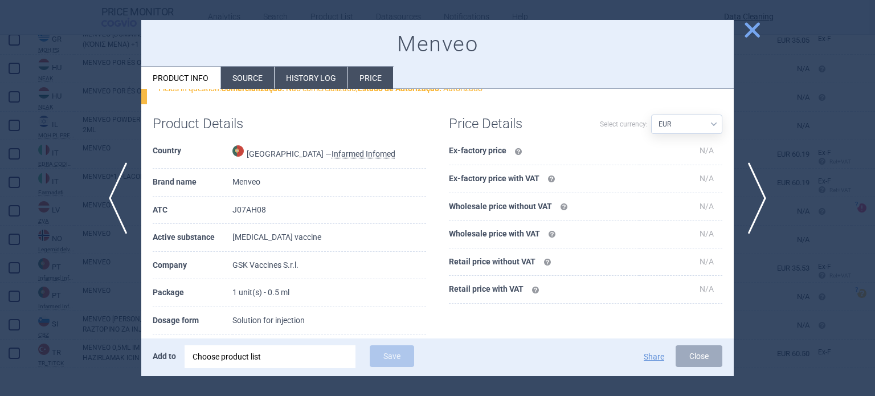
scroll to position [117, 0]
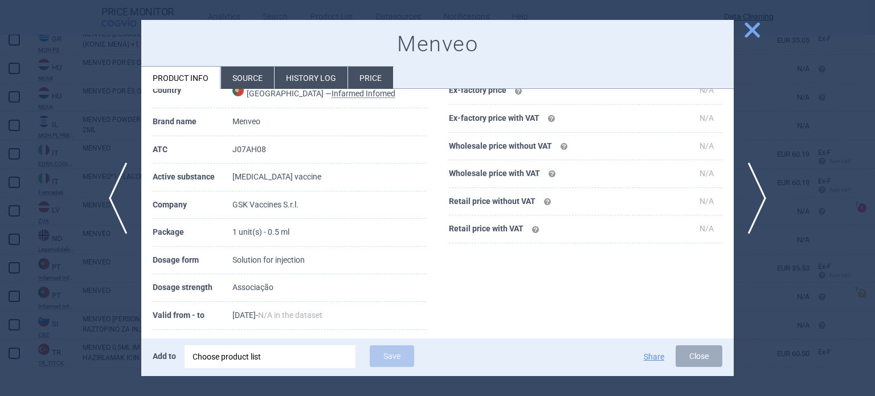
click at [0, 185] on div at bounding box center [437, 198] width 875 height 396
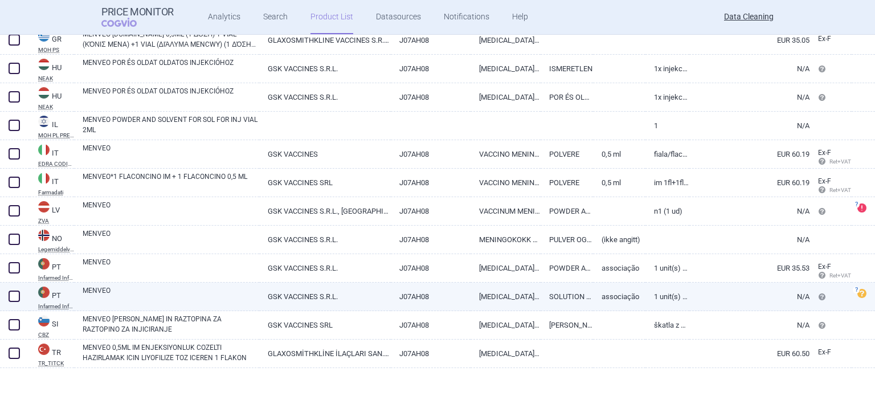
click at [11, 296] on span at bounding box center [14, 295] width 11 height 11
checkbox input "true"
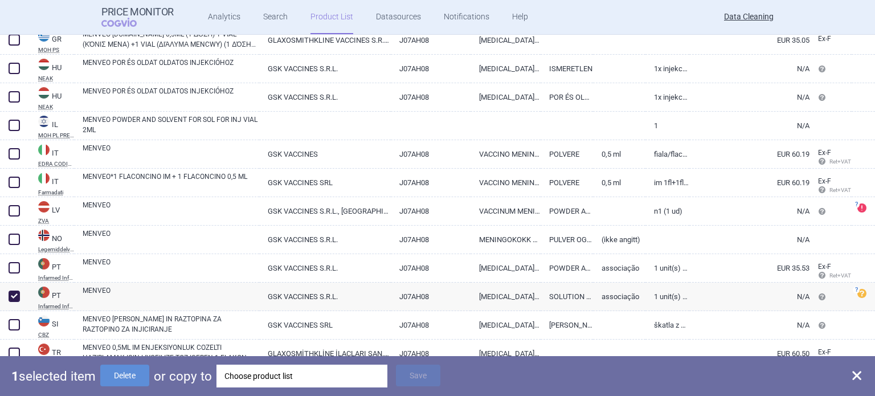
click at [248, 374] on div "Choose product list" at bounding box center [301, 376] width 155 height 23
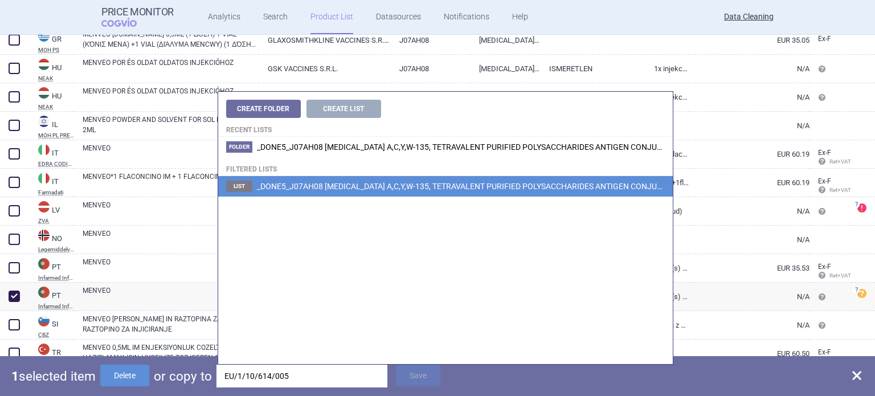
type input "EU/1/10/614/005"
click at [418, 191] on li "List _DONE5_J07AH08 MENINGOCOCCUS A,C,Y,W-135, TETRAVALENT PURIFIED POLYSACCHAR…" at bounding box center [445, 186] width 455 height 21
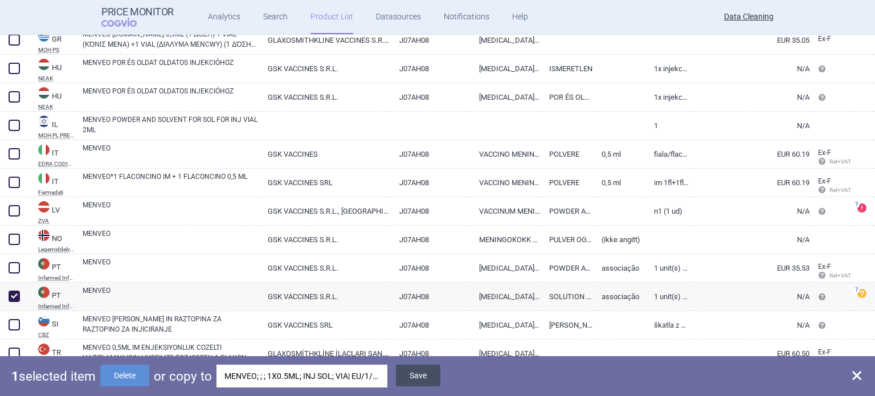
click at [423, 376] on button "Save" at bounding box center [418, 376] width 44 height 22
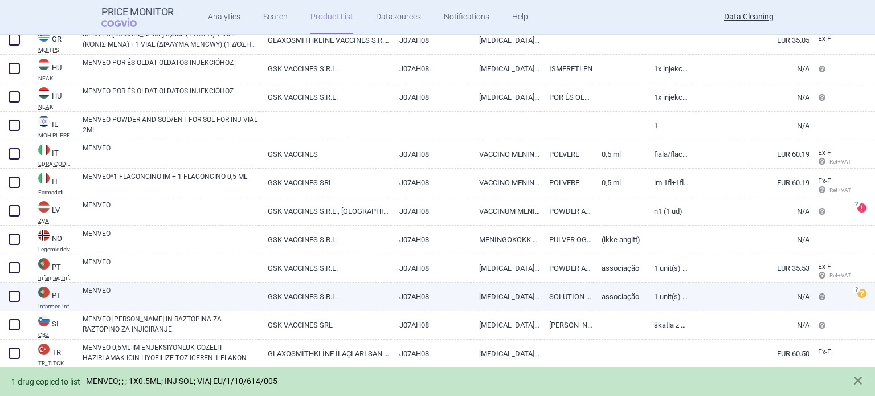
click at [13, 289] on span at bounding box center [14, 296] width 17 height 17
checkbox input "true"
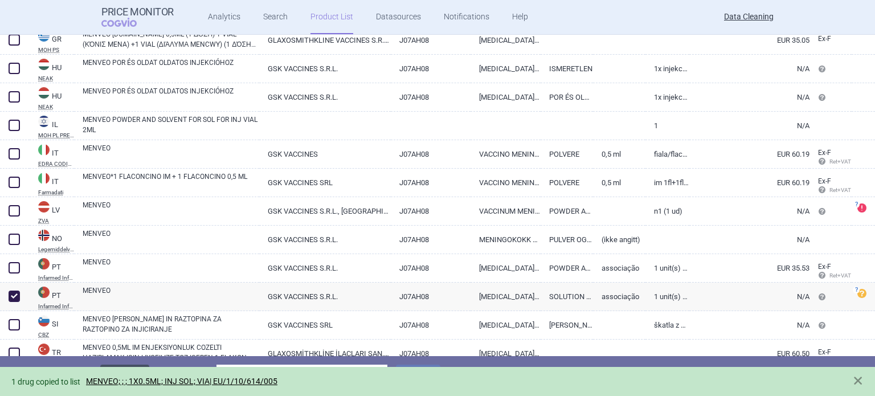
click at [121, 366] on button "Delete" at bounding box center [124, 376] width 49 height 22
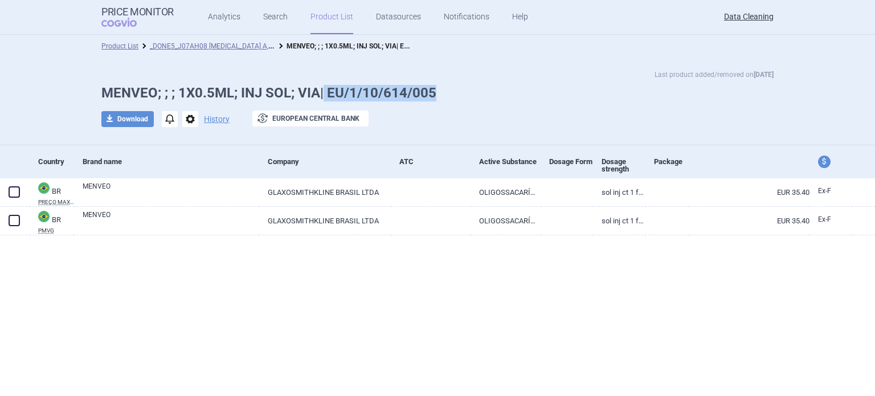
drag, startPoint x: 435, startPoint y: 95, endPoint x: 322, endPoint y: 97, distance: 112.2
click at [322, 97] on h1 "MENVEO; ; ; 1X0.5ML; INJ SOL; VIA| EU/1/10/614/005" at bounding box center [437, 93] width 672 height 17
copy h1 "EU/1/10/614/005"
click at [482, 67] on div "Last product added/removed on 5 Oct MENVEO; ; ; 1X0.5ML; INJ SOL; VIA| EU/1/10/…" at bounding box center [437, 102] width 875 height 88
click at [189, 124] on span "options" at bounding box center [190, 119] width 16 height 16
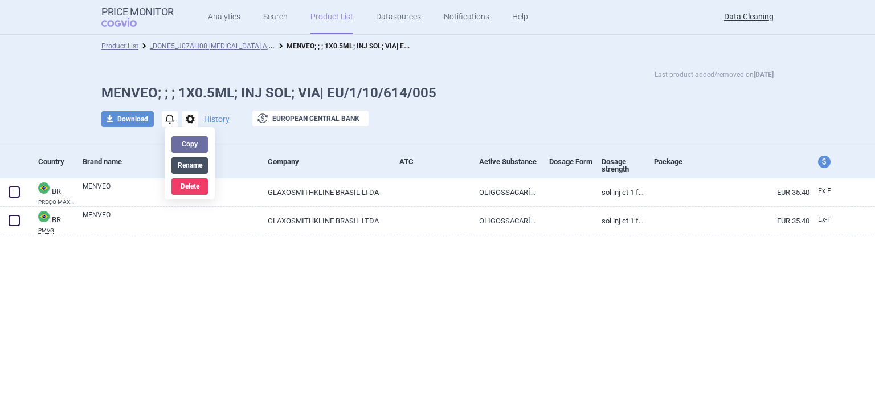
click at [199, 167] on button "Rename" at bounding box center [189, 165] width 36 height 17
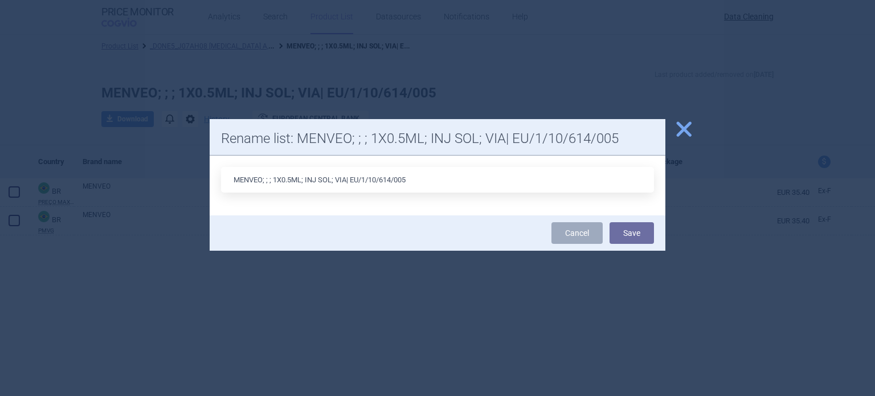
click at [348, 176] on input "MENVEO; ; ; 1X0.5ML; INJ SOL; VIA| EU/1/10/614/005" at bounding box center [437, 180] width 433 height 26
type input "MENVEO; ; ; 1X0.5ML; INJ SOL; VIA |EU/1/10/614/005"
click at [609, 222] on button "Save" at bounding box center [631, 233] width 44 height 22
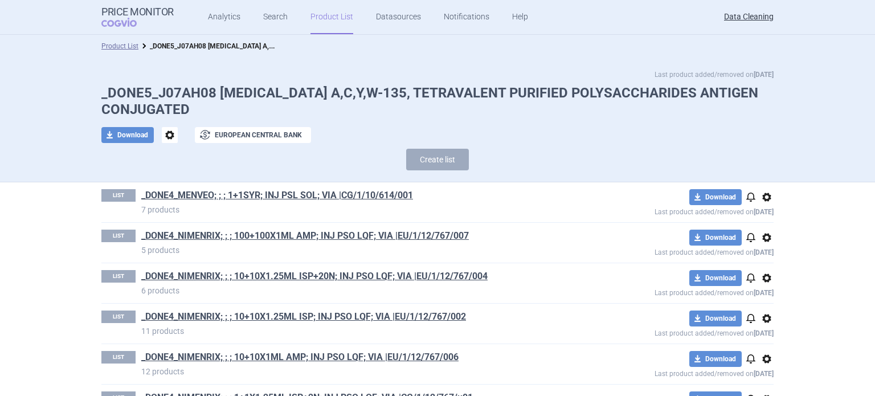
scroll to position [665, 0]
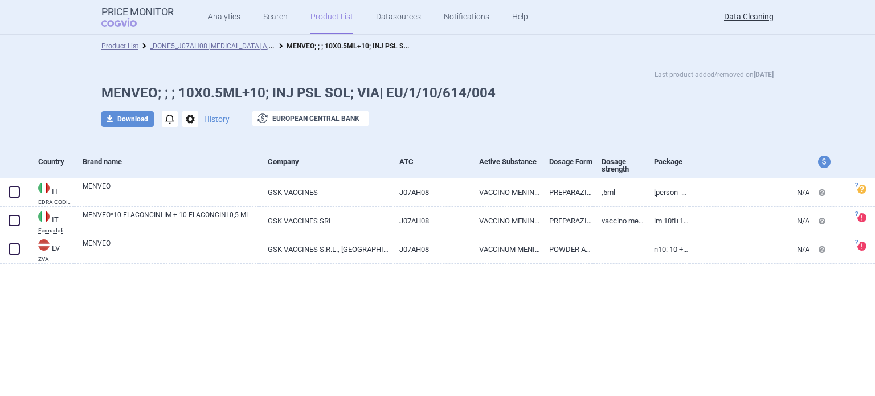
click at [183, 124] on span "options" at bounding box center [190, 119] width 16 height 16
click at [187, 168] on button "Rename" at bounding box center [189, 165] width 36 height 17
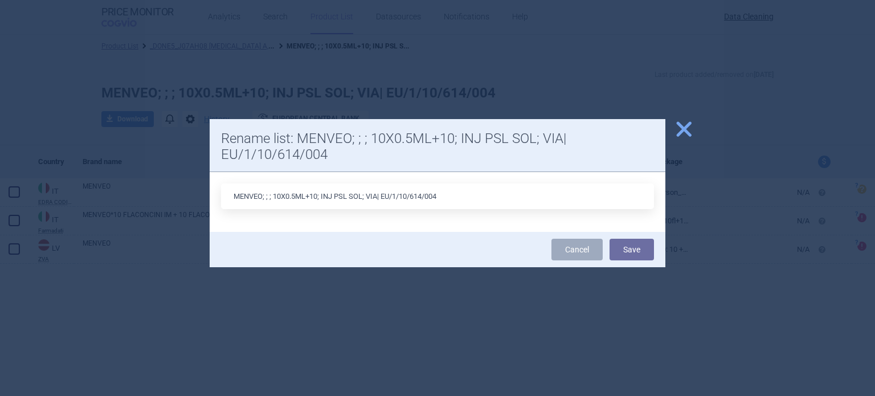
click at [380, 198] on input "MENVEO; ; ; 10X0.5ML+10; INJ PSL SOL; VIA| EU/1/10/614/004" at bounding box center [437, 196] width 433 height 26
type input "MENVEO; ; ; 10X0.5ML+10; INJ PSL SOL; VIA |EU/1/10/614/004"
click at [609, 239] on button "Save" at bounding box center [631, 250] width 44 height 22
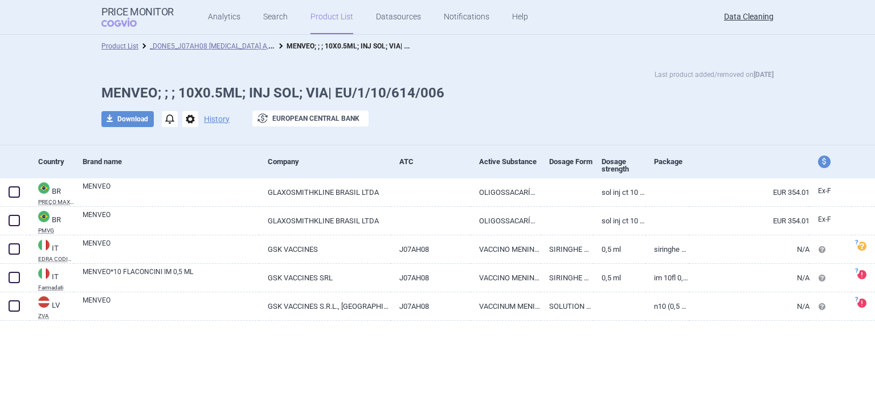
click at [186, 116] on span "options" at bounding box center [190, 119] width 16 height 16
click at [187, 166] on button "Rename" at bounding box center [189, 165] width 36 height 17
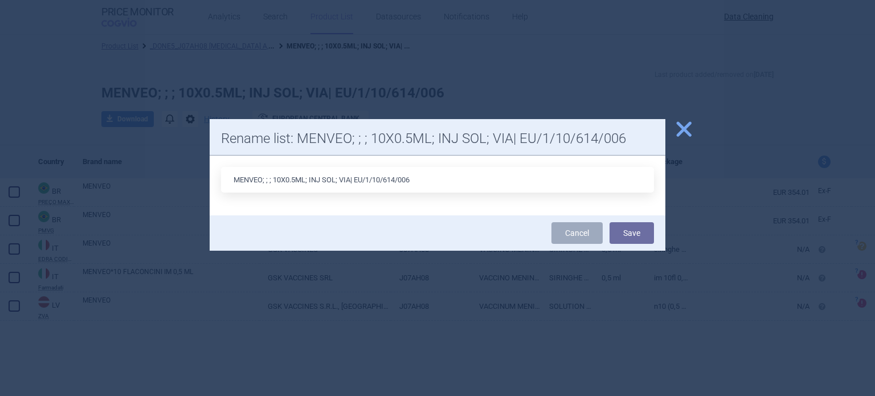
click at [349, 185] on input "MENVEO; ; ; 10X0.5ML; INJ SOL; VIA| EU/1/10/614/006" at bounding box center [437, 180] width 433 height 26
type input "MENVEO; ; ; 10X0.5ML; INJ SOL; VIA |EU/1/10/614/006"
click at [609, 222] on button "Save" at bounding box center [631, 233] width 44 height 22
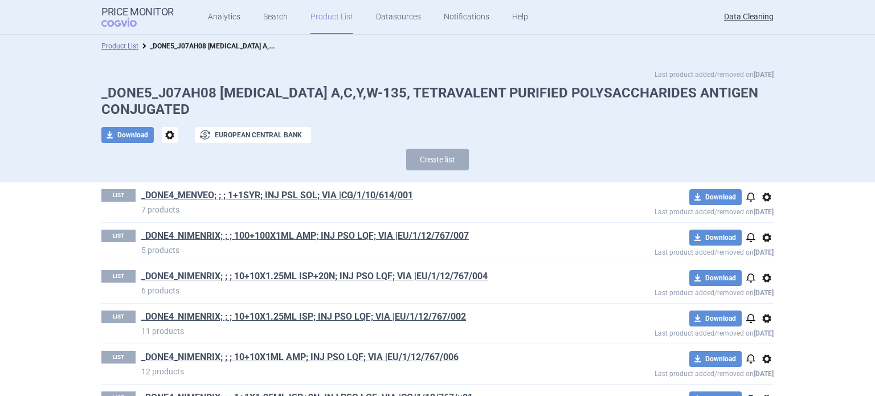
scroll to position [665, 0]
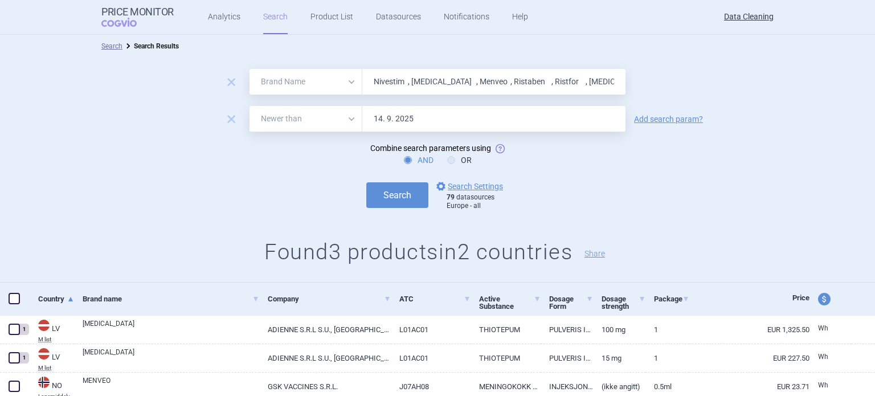
select select "brandName"
select select "newerThan"
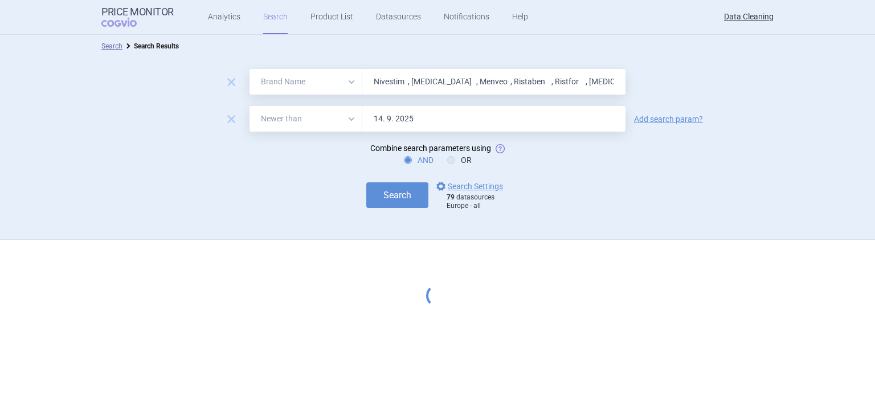
select select "brandName"
select select "newerThan"
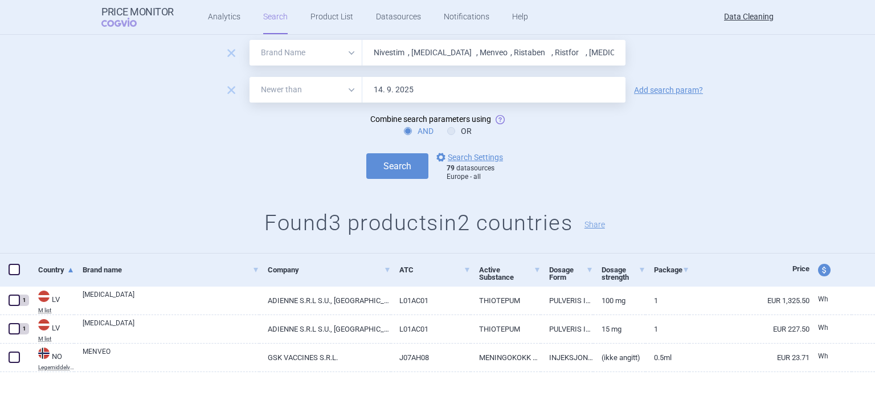
scroll to position [42, 0]
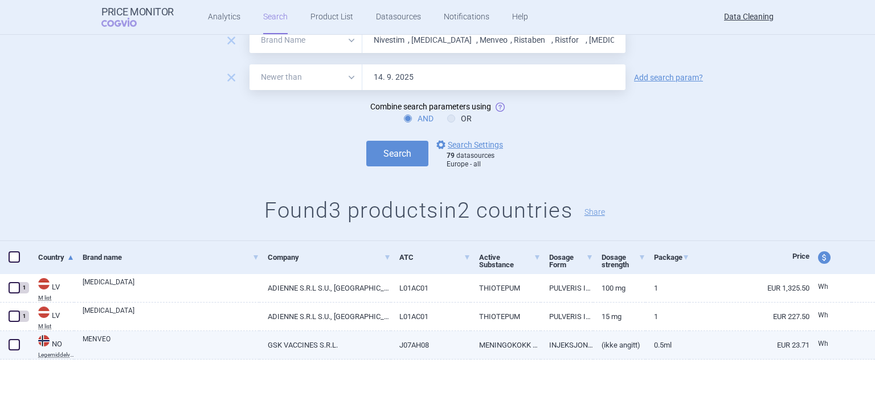
click at [176, 338] on link "MENVEO" at bounding box center [171, 344] width 177 height 21
select select "EUR"
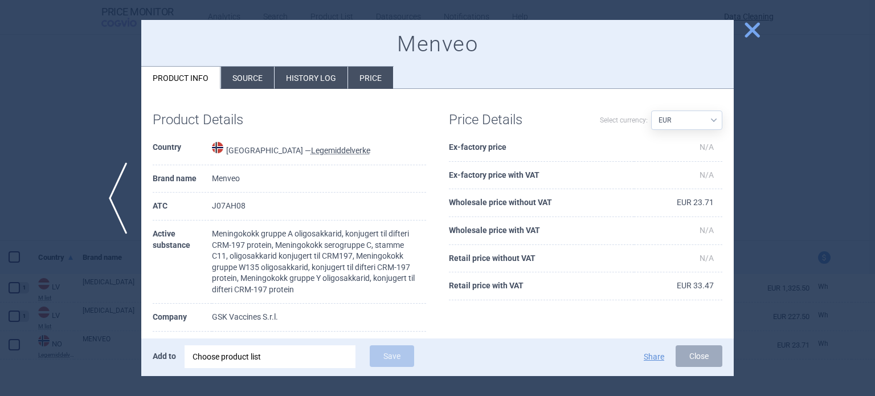
click at [249, 68] on li "Source" at bounding box center [247, 78] width 53 height 22
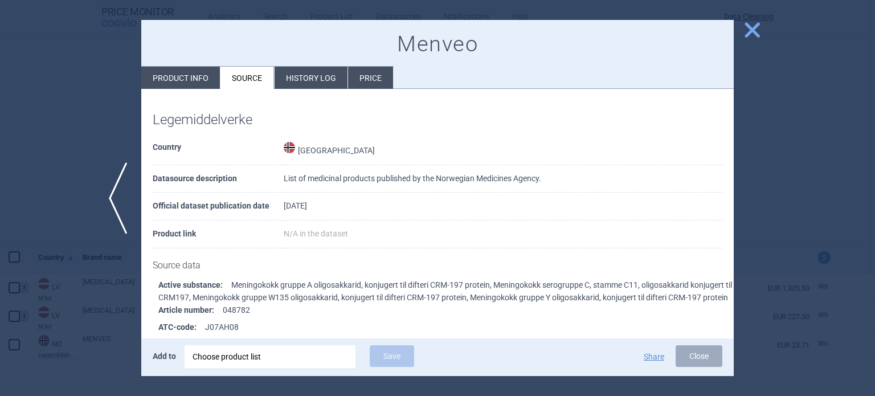
scroll to position [189, 0]
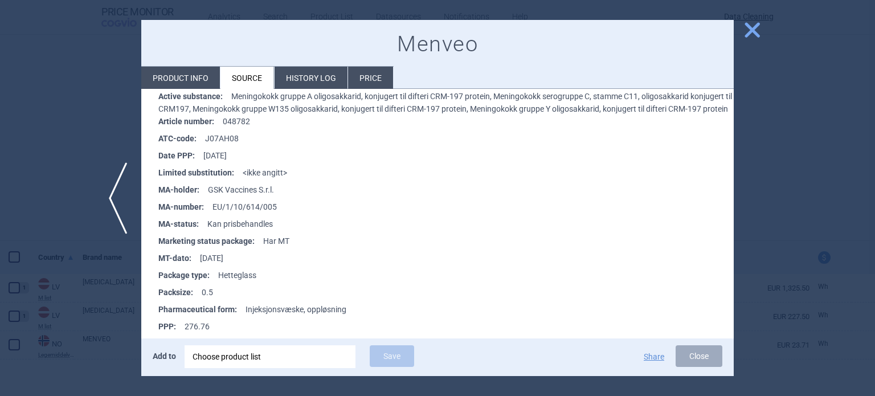
click at [261, 355] on div "Choose product list" at bounding box center [270, 356] width 155 height 23
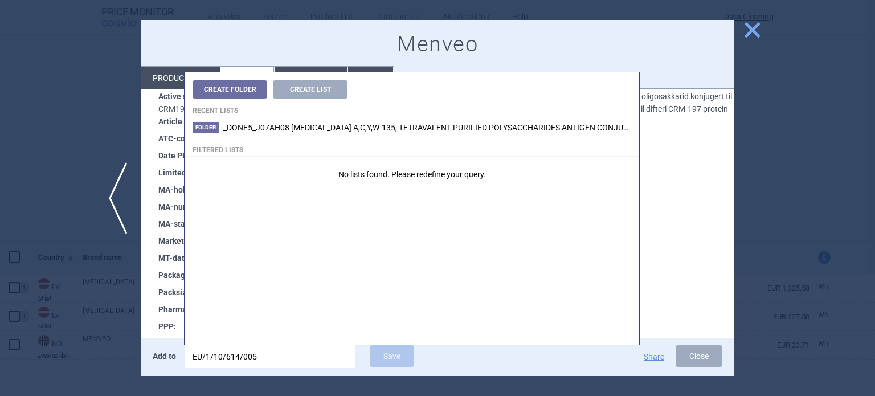
click at [195, 357] on input "EU/1/10/614/005" at bounding box center [270, 356] width 171 height 23
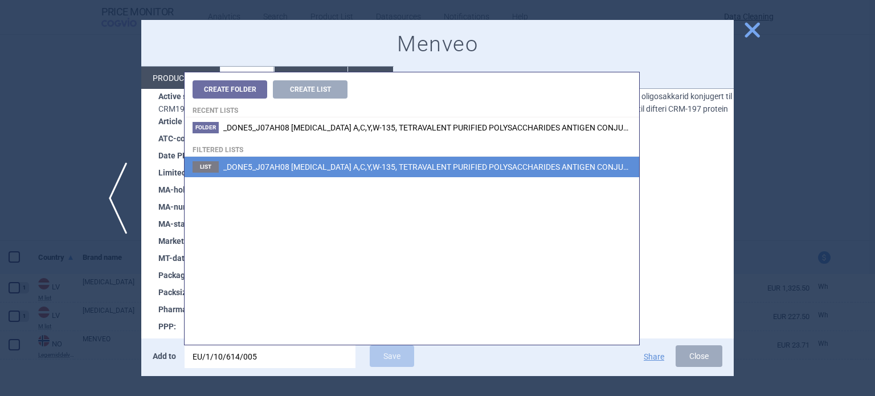
type input "EU/1/10/614/005"
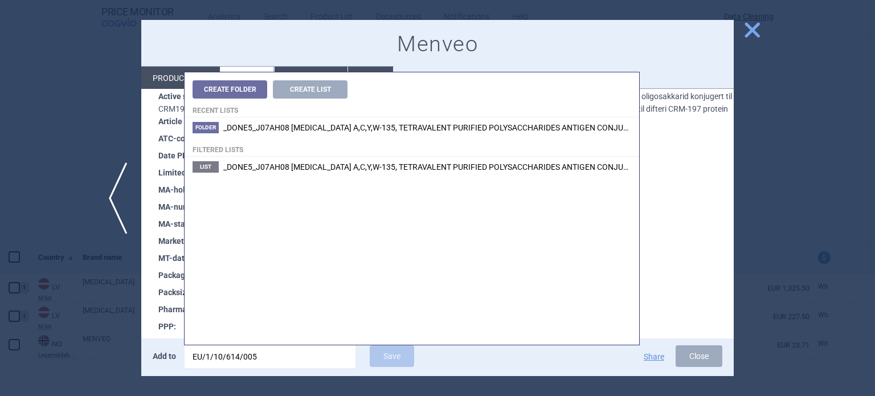
click at [455, 170] on span "_DONE5_J07AH08 MENINGOCOCCUS A,C,Y,W-135, TETRAVALENT PURIFIED POLYSACCHARIDES …" at bounding box center [537, 166] width 629 height 9
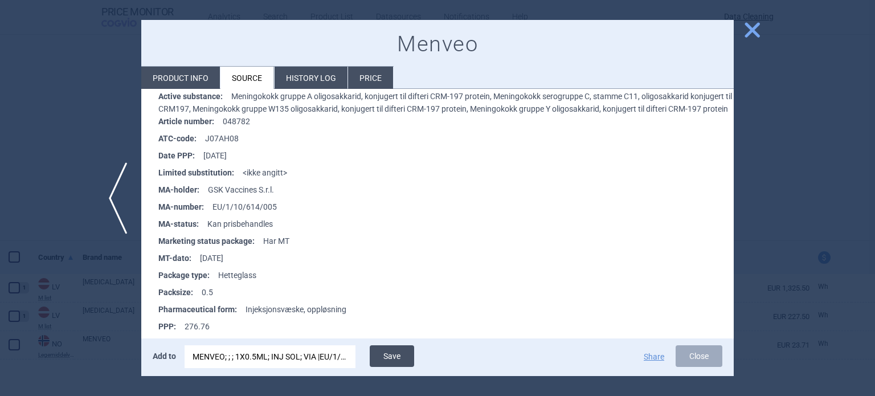
click at [398, 364] on button "Save" at bounding box center [392, 356] width 44 height 22
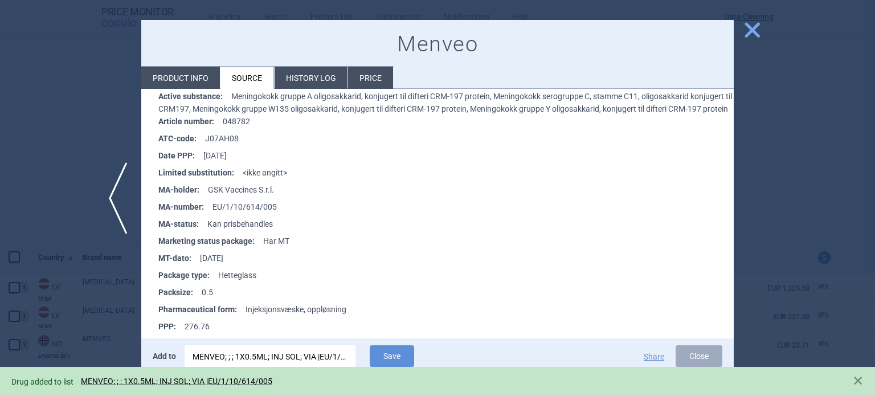
click at [0, 81] on div at bounding box center [437, 198] width 875 height 396
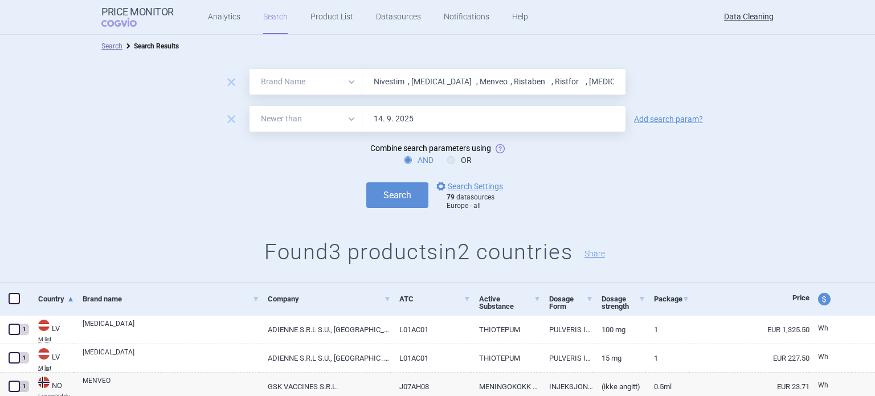
click at [424, 88] on input "Nivestim , Prolia , Menveo , Ristaben , Ristfor , Tepadina ," at bounding box center [493, 82] width 263 height 26
paste input "Clopidogrel"
click at [366, 182] on button "Search" at bounding box center [397, 195] width 62 height 26
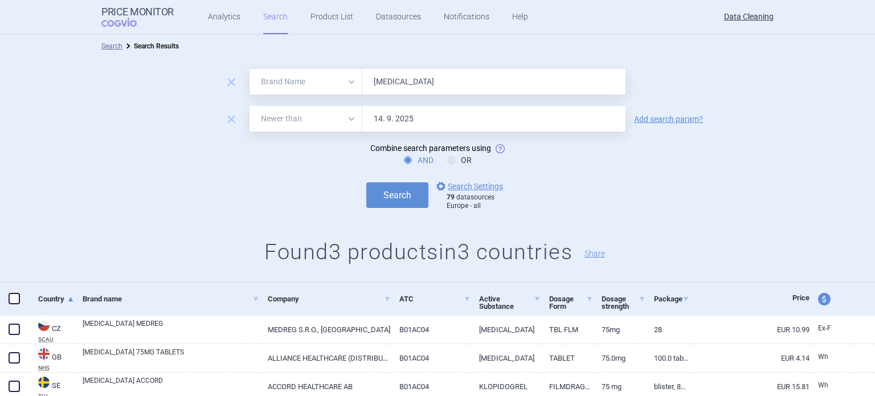
paste input "DuoCover , DuoPlavin , Revolad , Promacta , Silodyx , Rapaflo , Urorec , Elonva…"
click at [366, 182] on button "Search" at bounding box center [397, 195] width 62 height 26
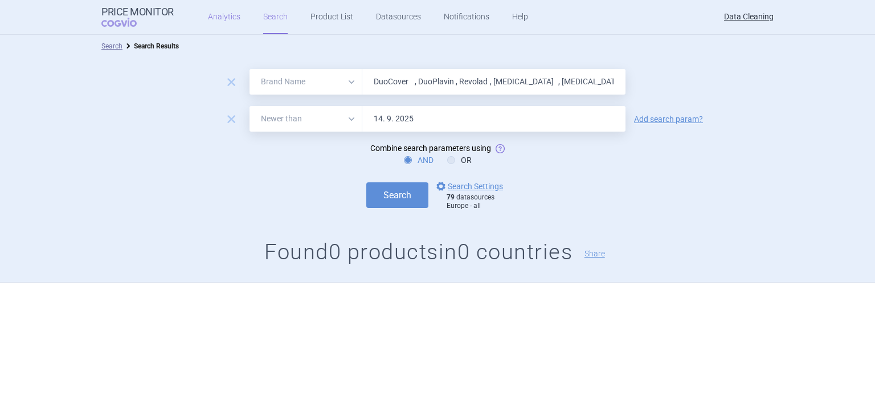
paste input "Leflunomid"
type input "Leflunomid"
click at [366, 182] on button "Search" at bounding box center [397, 195] width 62 height 26
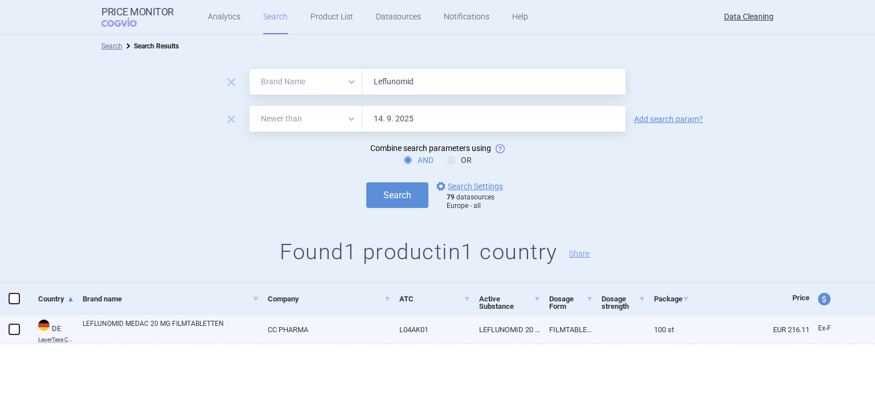
click at [18, 333] on span at bounding box center [14, 329] width 17 height 17
checkbox input "true"
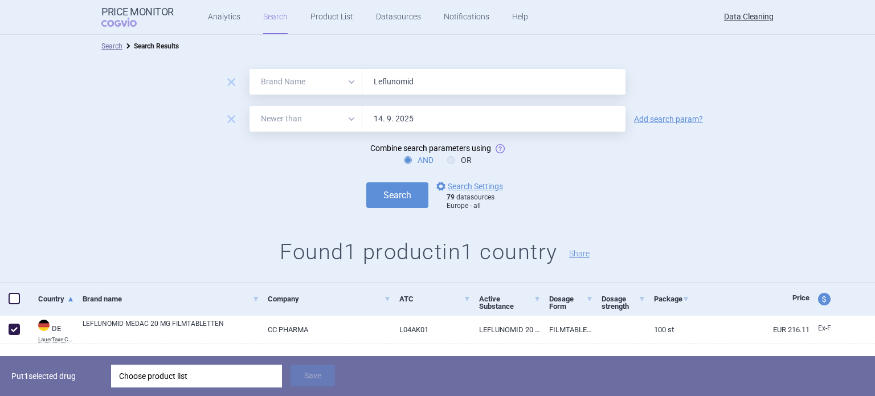
click at [138, 378] on div "Choose product list" at bounding box center [196, 376] width 155 height 23
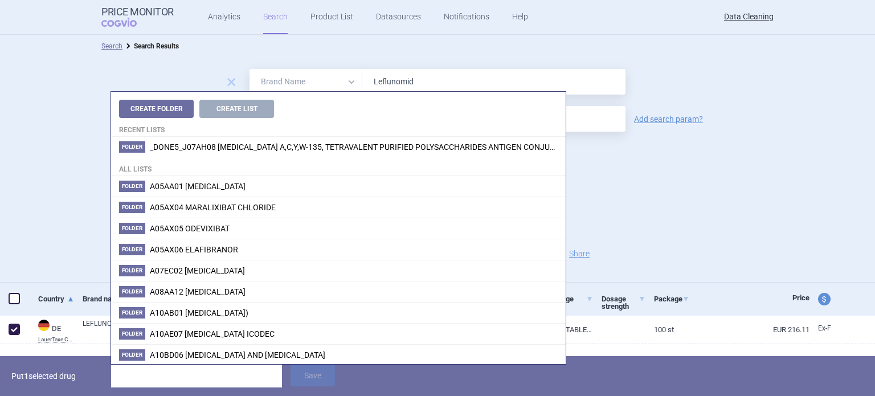
type input "Leflunomid"
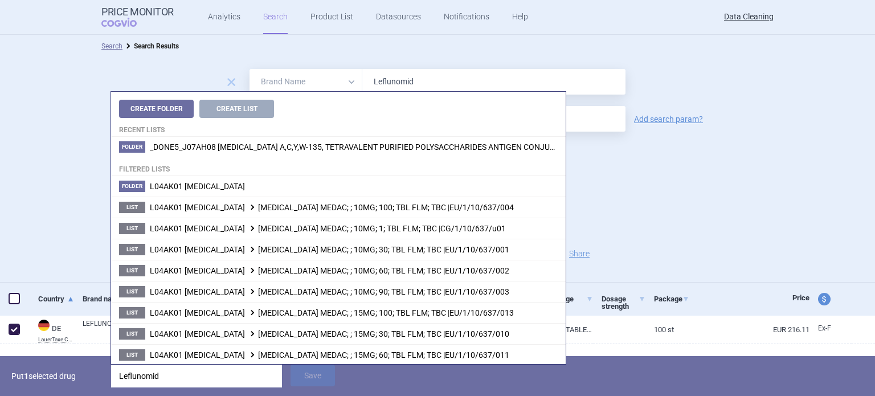
click at [37, 376] on p "Put 1 selected drug" at bounding box center [56, 376] width 91 height 23
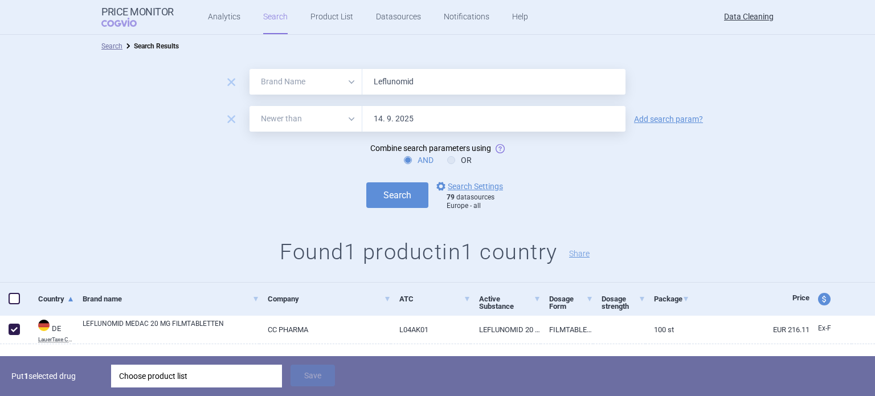
click at [178, 371] on div "Choose product list" at bounding box center [196, 376] width 155 height 23
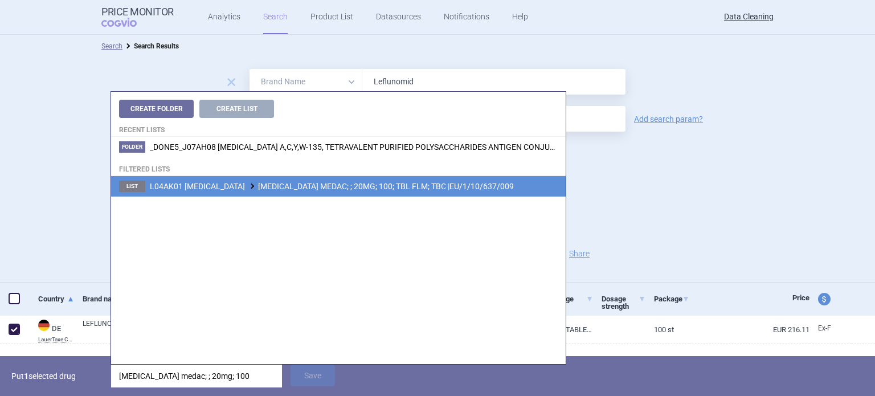
type input "Leflunomide medac; ; 20mg; 100"
click at [382, 183] on span "L04AK01 LEFLUNOMIDE LEFLUNOMIDE MEDAC; ; 20MG; 100; TBL FLM; TBC |EU/1/10/637/0…" at bounding box center [332, 186] width 364 height 9
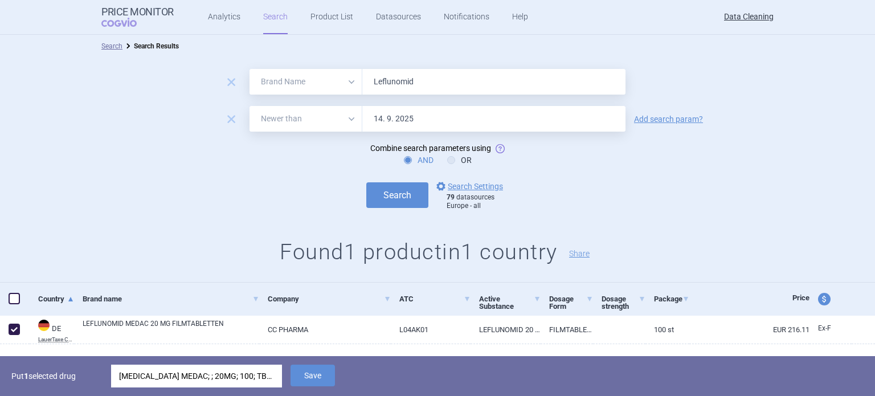
drag, startPoint x: 310, startPoint y: 372, endPoint x: 310, endPoint y: 354, distance: 18.2
click at [310, 372] on button "Save" at bounding box center [312, 376] width 44 height 22
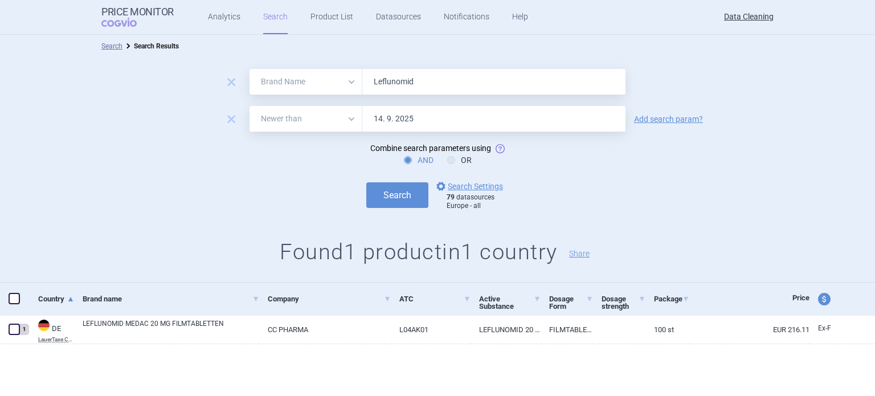
drag, startPoint x: 437, startPoint y: 77, endPoint x: 330, endPoint y: 53, distance: 109.7
click at [336, 54] on div "Search Search Results remove All Brand Name ATC Company Active Substance Countr…" at bounding box center [437, 159] width 875 height 248
paste input "Firdaps , Zenas ,"
click at [366, 182] on button "Search" at bounding box center [397, 195] width 62 height 26
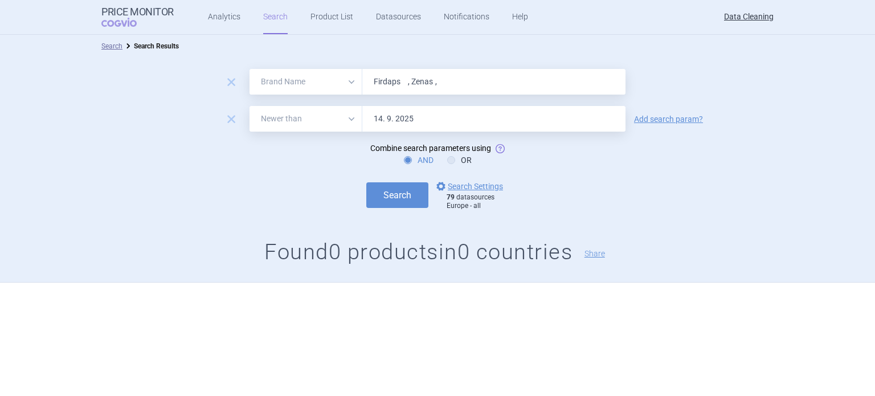
paste input "Rivastigmin"
type input "Rivastigmin"
click at [366, 182] on button "Search" at bounding box center [397, 195] width 62 height 26
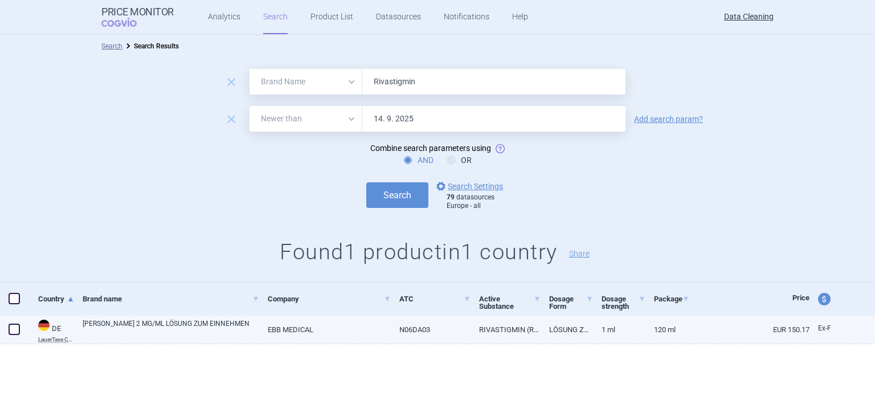
click at [21, 327] on span at bounding box center [14, 329] width 17 height 17
checkbox input "true"
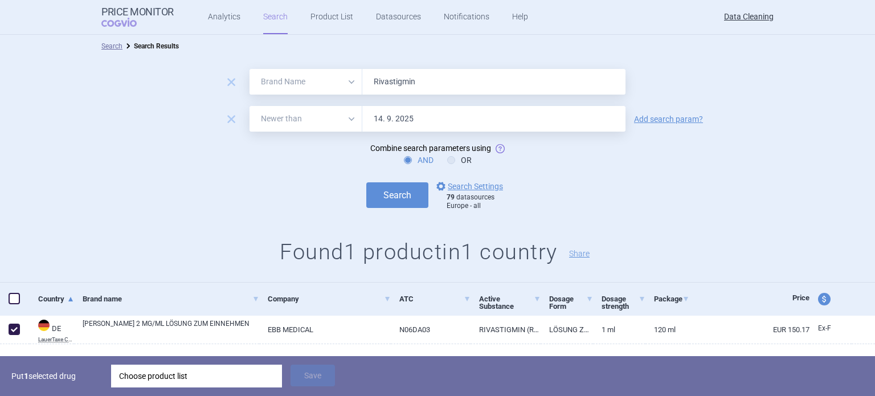
click at [197, 371] on div "Choose product list" at bounding box center [196, 376] width 155 height 23
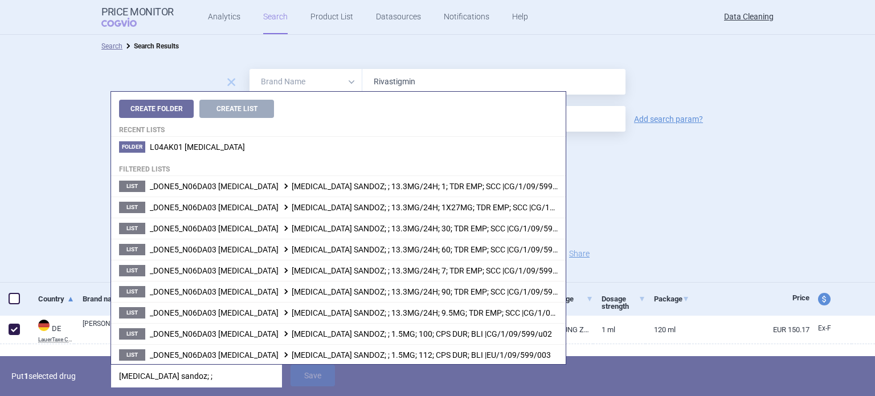
type input "Rivastigmine sandoz; ;"
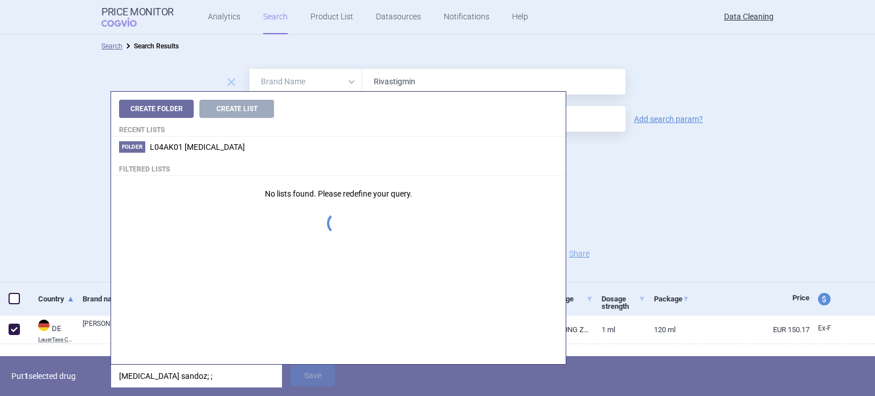
click at [93, 380] on p "Put 1 selected drug" at bounding box center [56, 376] width 91 height 23
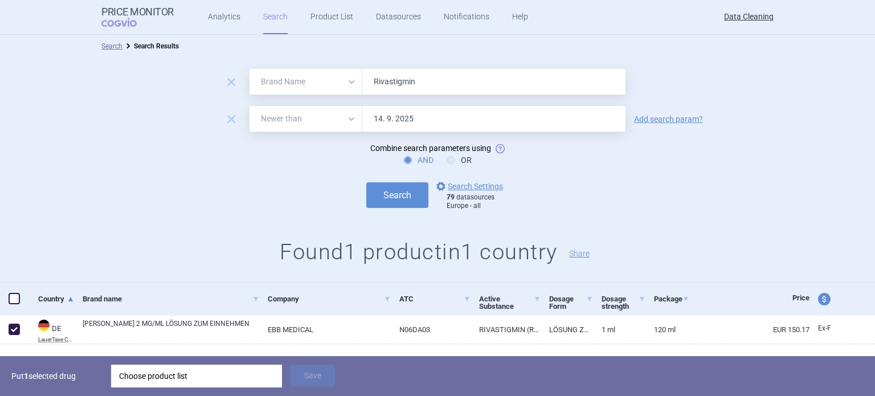
click at [154, 379] on div "Choose product list" at bounding box center [196, 376] width 155 height 23
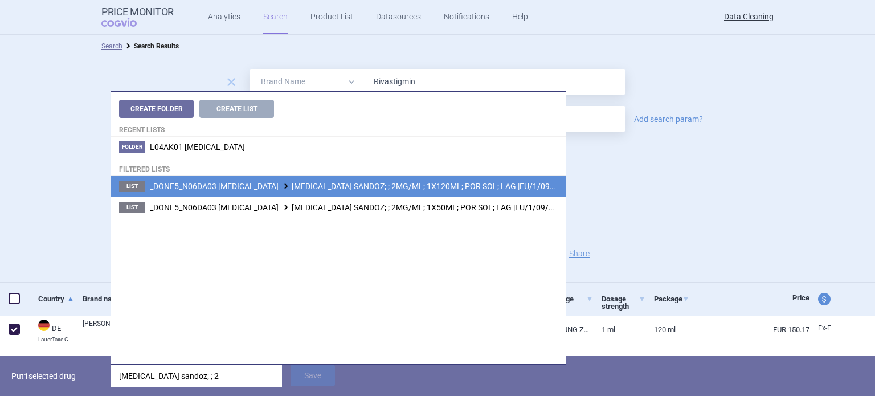
type input "Rivastigmine sandoz; ; 2"
click at [449, 183] on span "_DONE5_N06DA03 RIVASTIGMINE RIVASTIGMINE SANDOZ; ; 2MG/ML; 1X120ML; POR SOL; LA…" at bounding box center [367, 186] width 434 height 9
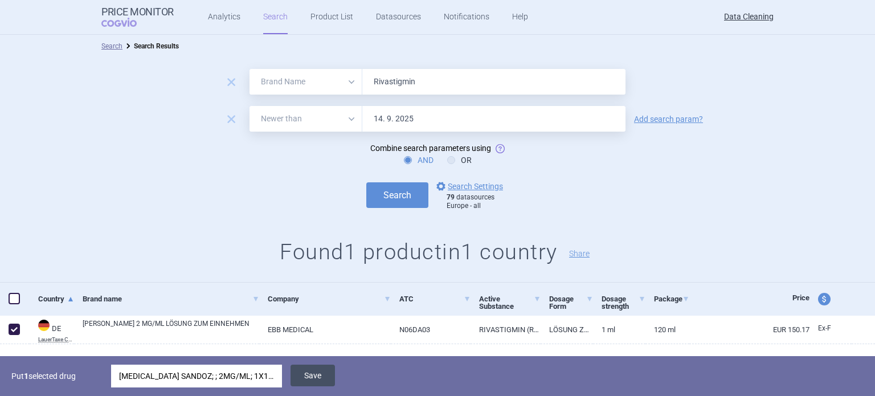
click at [314, 383] on button "Save" at bounding box center [312, 376] width 44 height 22
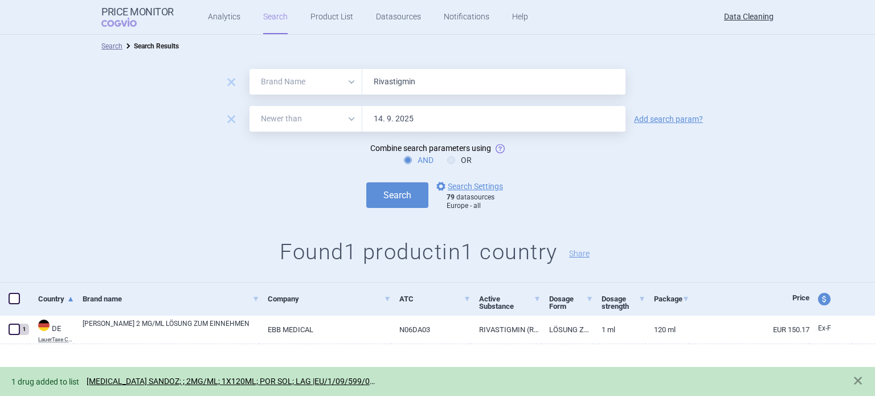
drag, startPoint x: 466, startPoint y: 79, endPoint x: 279, endPoint y: 72, distance: 187.5
click at [279, 72] on div "All Brand Name ATC Company Active Substance Country Newer than Rivastigmin" at bounding box center [437, 82] width 376 height 26
paste input "Prevenar"
type input "Prevenar"
click at [366, 182] on button "Search" at bounding box center [397, 195] width 62 height 26
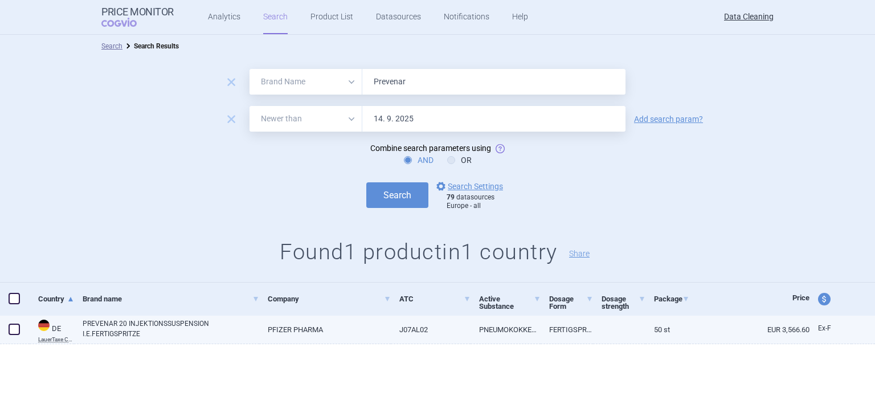
click at [17, 331] on span at bounding box center [14, 329] width 11 height 11
checkbox input "true"
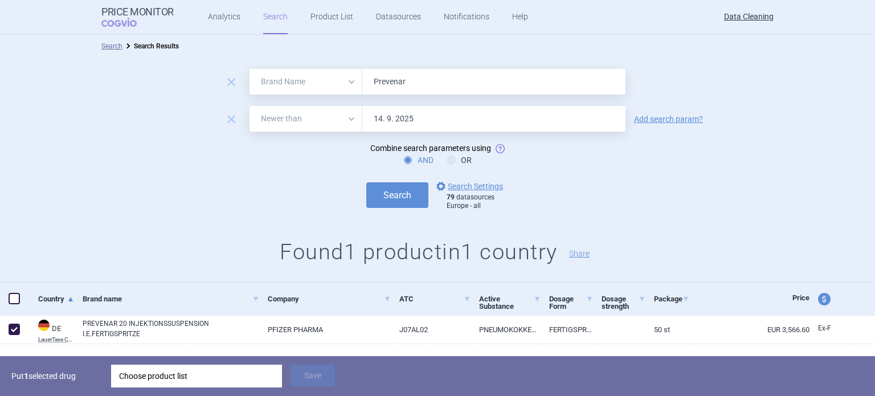
click at [216, 369] on div "Choose product list" at bounding box center [196, 376] width 155 height 23
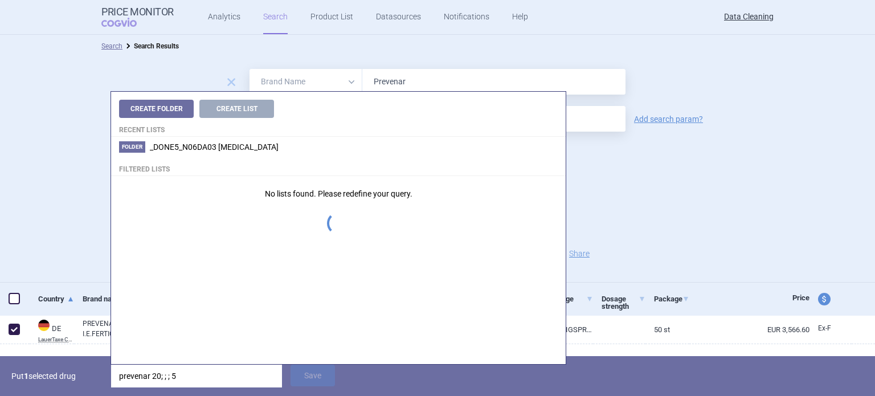
type input "prevenar 20; ; ; 50"
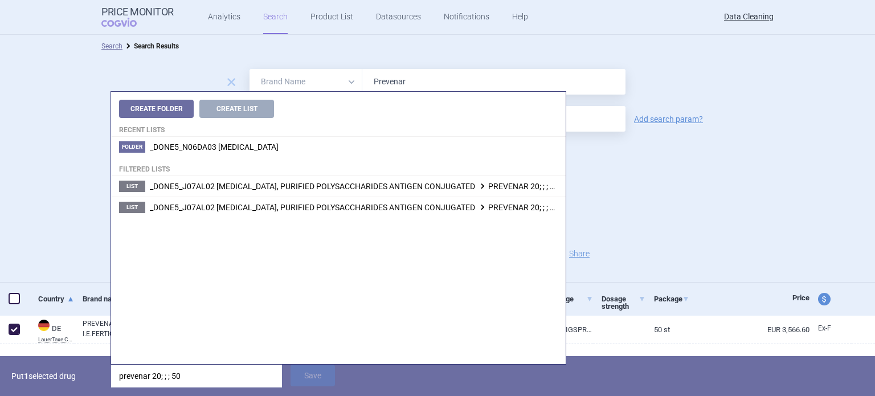
click at [9, 225] on div "remove All Brand Name ATC Company Active Substance Country Newer than Prevenar …" at bounding box center [437, 170] width 875 height 225
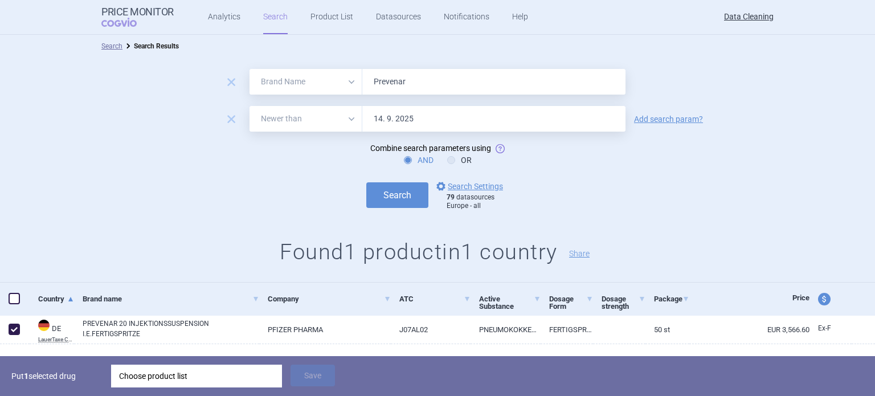
click at [166, 380] on div "Choose product list" at bounding box center [196, 376] width 155 height 23
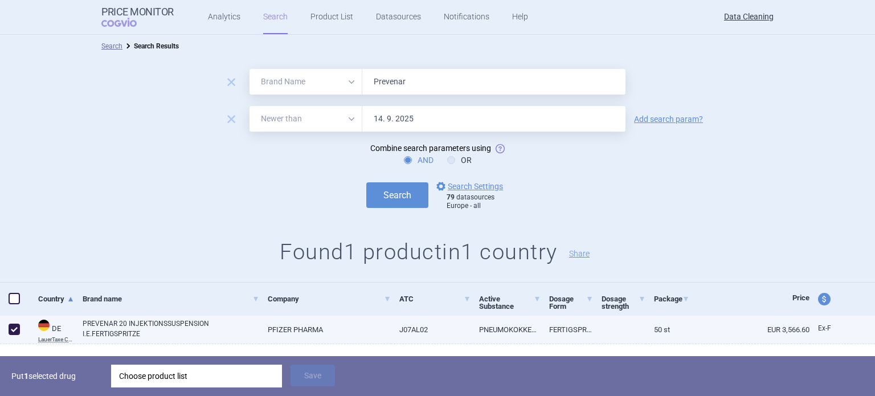
click at [88, 331] on link "PREVENAR 20 INJEKTIONSSUSPENSION I.E.FERTIGSPRITZE" at bounding box center [171, 328] width 177 height 21
select select "EUR"
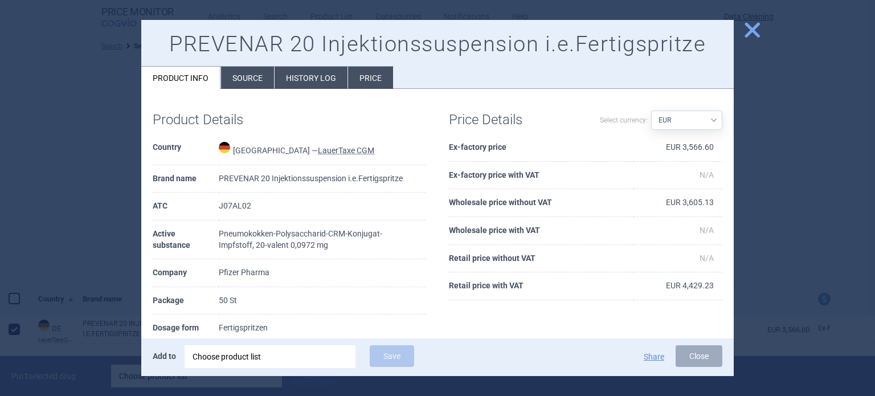
click at [237, 73] on li "Source" at bounding box center [247, 78] width 53 height 22
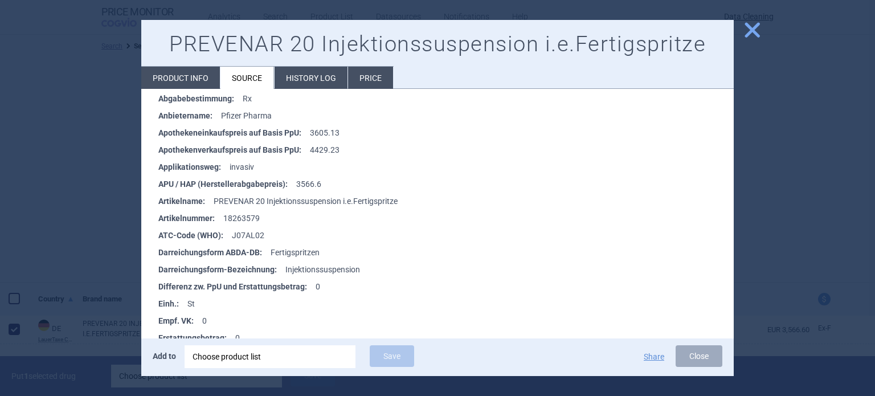
scroll to position [15, 0]
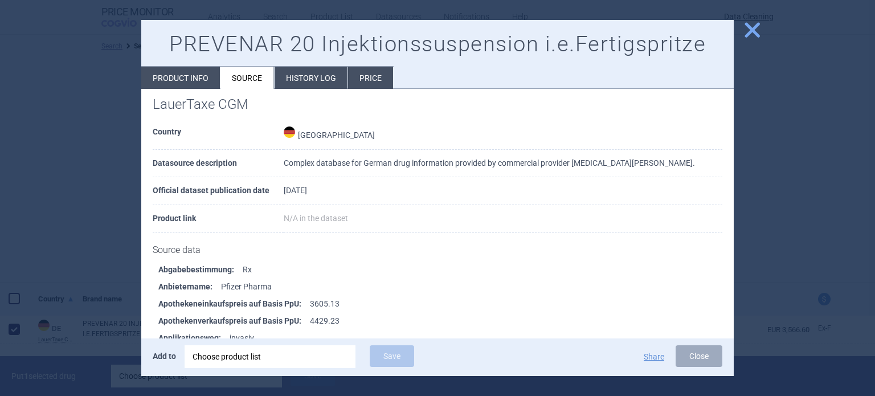
click at [52, 167] on div at bounding box center [437, 198] width 875 height 396
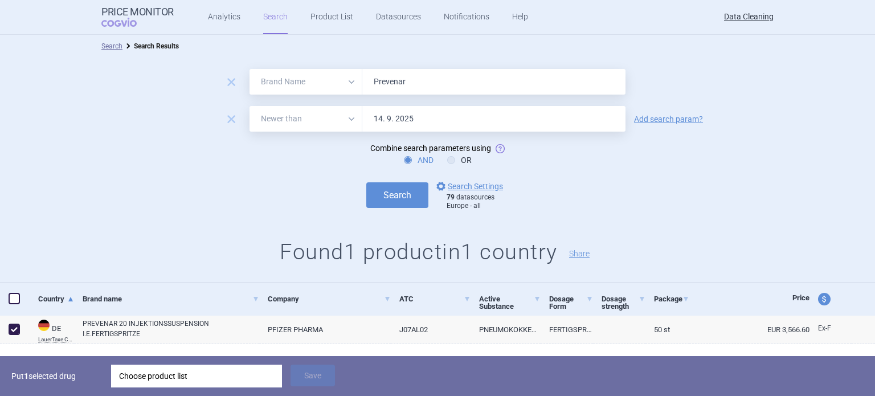
click at [241, 371] on div "Choose product list" at bounding box center [196, 376] width 155 height 23
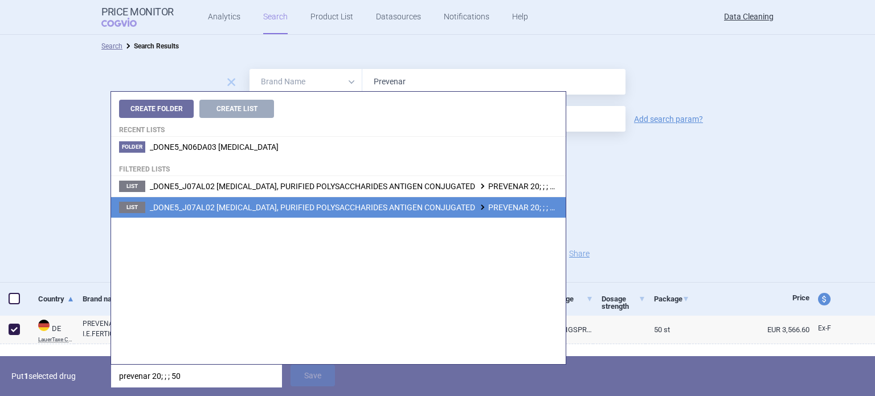
click at [449, 209] on span "_DONE5_J07AL02 PNEUMOCOCCUS, PURIFIED POLYSACCHARIDES ANTIGEN CONJUGATED PREVEN…" at bounding box center [440, 207] width 581 height 9
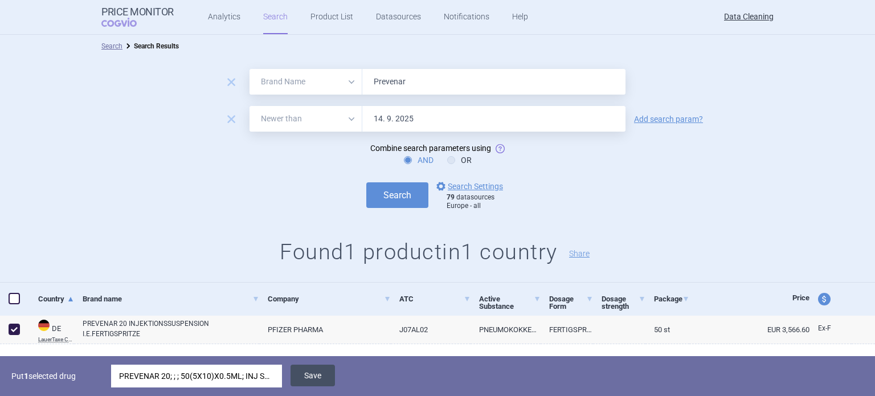
click at [326, 376] on button "Save" at bounding box center [312, 376] width 44 height 22
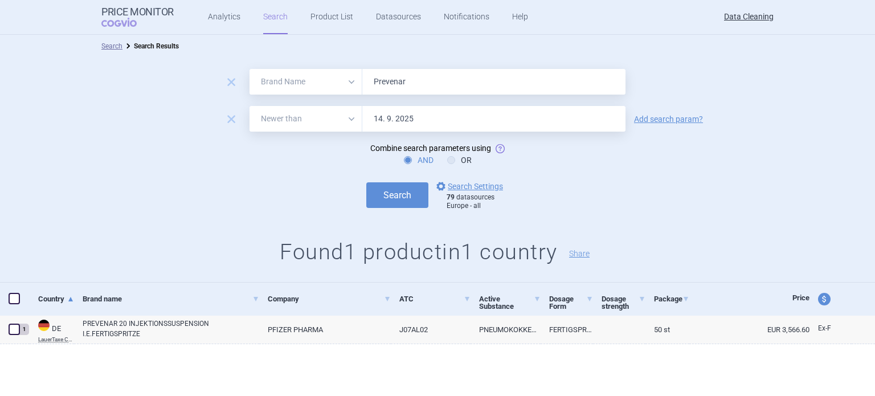
drag, startPoint x: 380, startPoint y: 91, endPoint x: 301, endPoint y: 83, distance: 79.6
click at [306, 79] on div "All Brand Name ATC Company Active Substance Country Newer than Prevenar" at bounding box center [437, 82] width 376 height 26
paste input "Hirobriz"
click at [366, 182] on button "Search" at bounding box center [397, 195] width 62 height 26
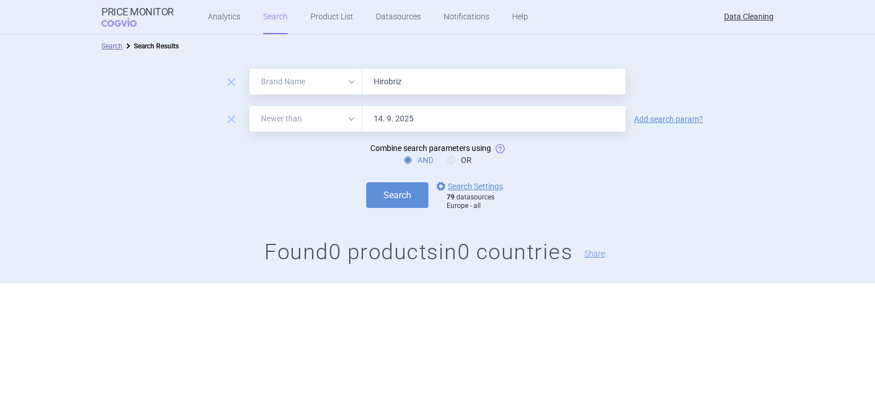
paste input "Zutectra"
click at [366, 182] on button "Search" at bounding box center [397, 195] width 62 height 26
paste input "Onbrez , Arcapta , Oslif , Multaq , Copalia , Dafiro ,"
click at [366, 182] on button "Search" at bounding box center [397, 195] width 62 height 26
paste input "Eporatio , Biopoin , Ilaris , Foclivia"
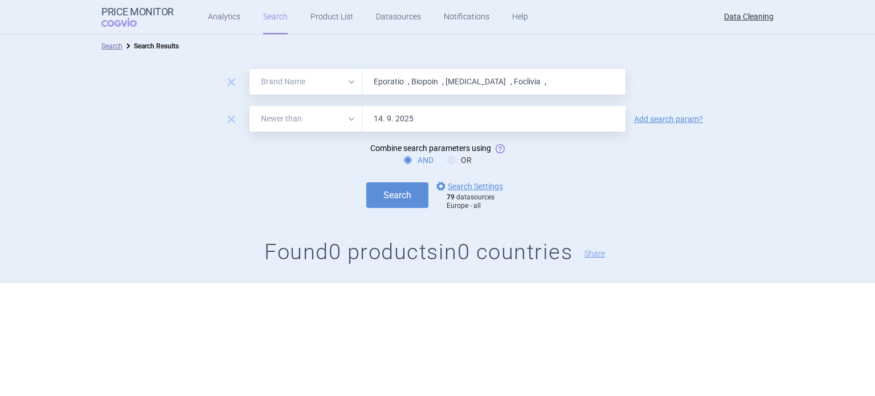
click at [366, 182] on button "Search" at bounding box center [397, 195] width 62 height 26
paste input "H5N1 , Vantavo , Alendronat , Exforg , Resolor , Adjupanrix , Pandem"
type input "H5N1 , Vantavo , Alendronat , Exforg , Resolor , Adjupanrix , Pandem ,"
click at [366, 182] on button "Search" at bounding box center [397, 195] width 62 height 26
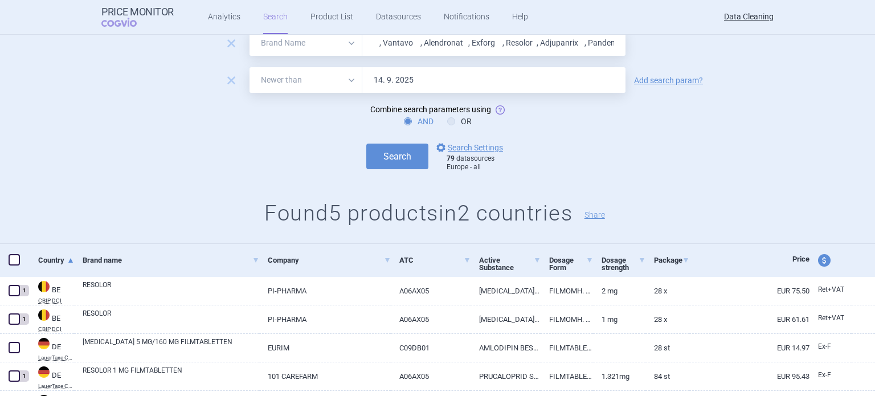
scroll to position [99, 0]
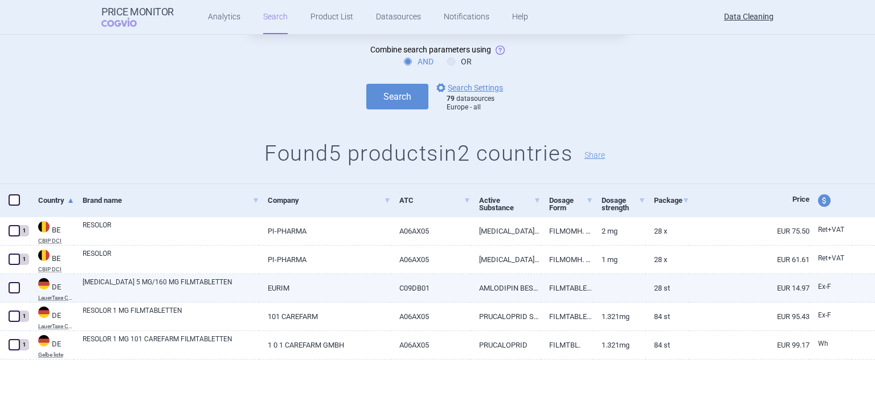
drag, startPoint x: 18, startPoint y: 285, endPoint x: 24, endPoint y: 285, distance: 5.7
click at [18, 285] on span at bounding box center [14, 287] width 11 height 11
checkbox input "true"
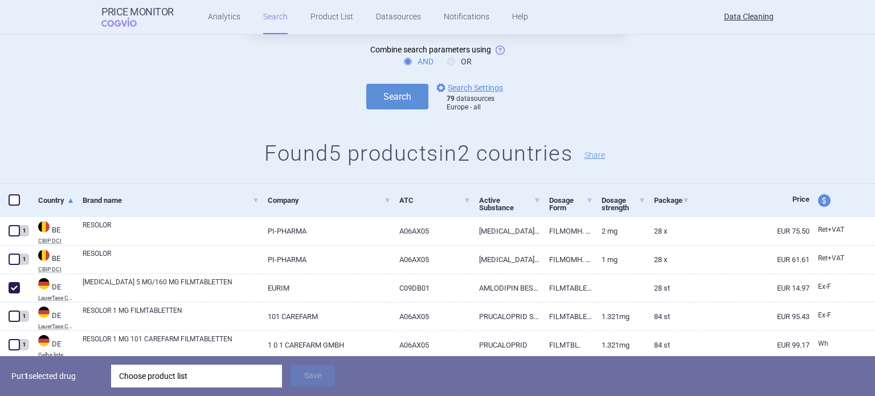
click at [190, 371] on div "Choose product list" at bounding box center [196, 376] width 155 height 23
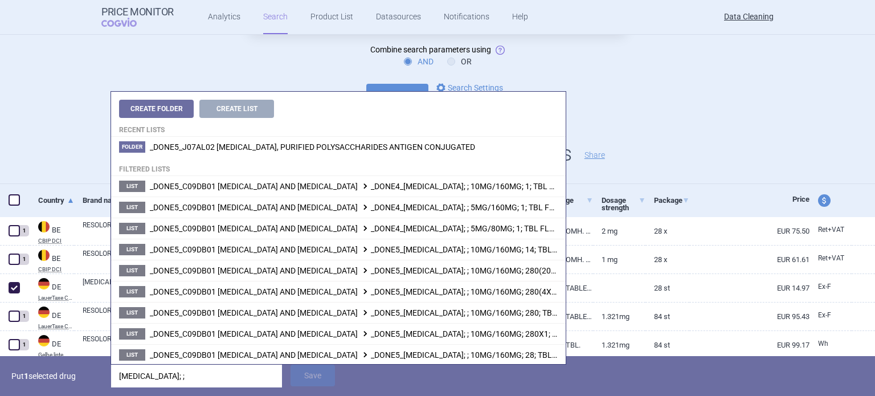
type input "exforge; ;"
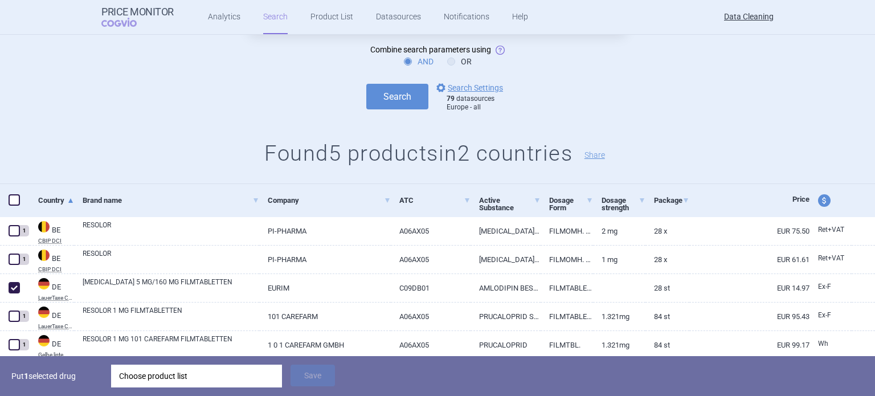
click at [48, 366] on p "Put 1 selected drug" at bounding box center [56, 376] width 91 height 23
click at [227, 375] on div "Choose product list" at bounding box center [196, 376] width 155 height 23
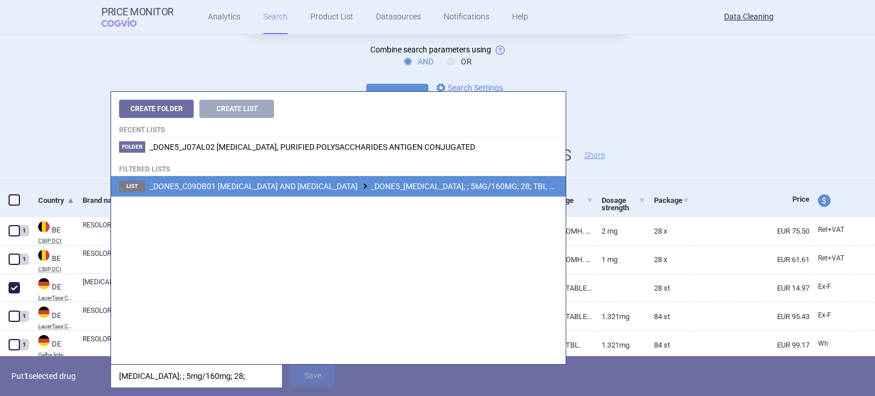
type input "exforge; ; 5mg/160mg; 28;"
click at [456, 186] on span "_DONE5_C09DB01 VALSARTAN AND AMLODIPINE _DONE5_EXFORGE; ; 5MG/160MG; 28; TBL FL…" at bounding box center [399, 186] width 498 height 9
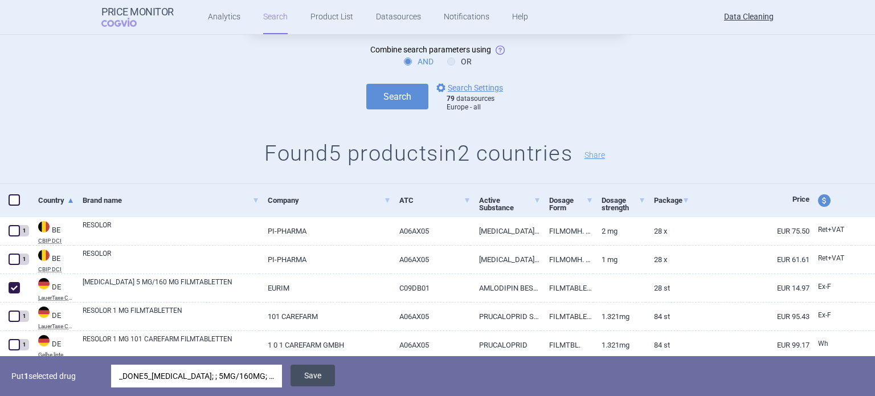
click at [331, 378] on button "Save" at bounding box center [312, 376] width 44 height 22
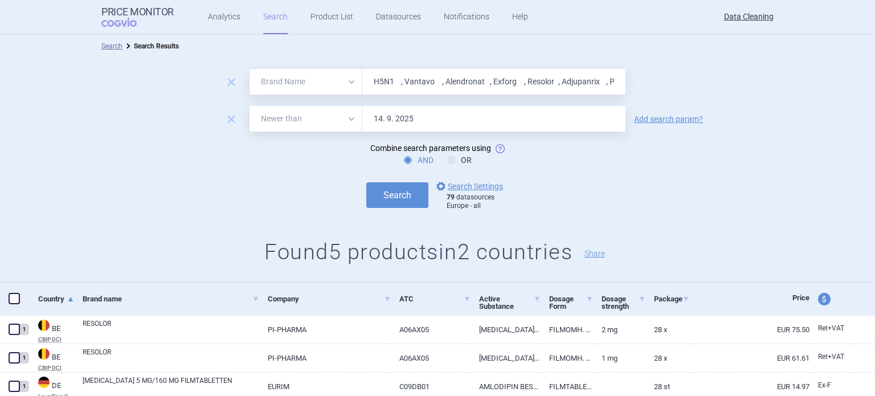
click at [455, 70] on input "H5N1 , Vantavo , Alendronat , Exforg , Resolor , Adjupanrix , Pandem ," at bounding box center [493, 82] width 263 height 26
paste input "Cimzia , Simponi , Onglyza , Javlor , Cayston , Afinitor , Samsca , Mozobil , V…"
type input "Cimzia , Simponi , Onglyza , Javlor , Cayston , Afinitor , Samsca , Mozobil , V…"
click at [366, 182] on button "Search" at bounding box center [397, 195] width 62 height 26
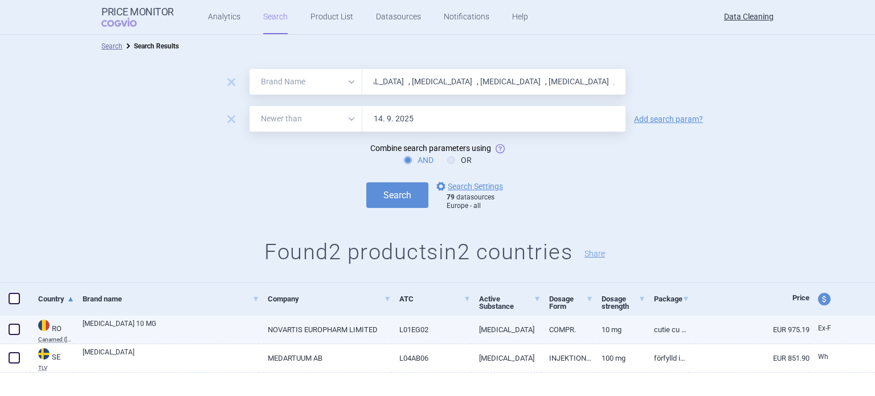
click at [17, 329] on span at bounding box center [14, 329] width 11 height 11
checkbox input "true"
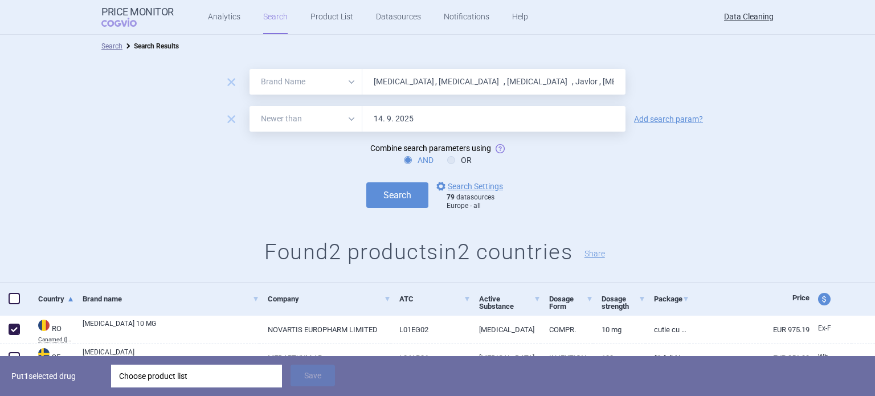
click at [169, 375] on div "Choose product list" at bounding box center [196, 376] width 155 height 23
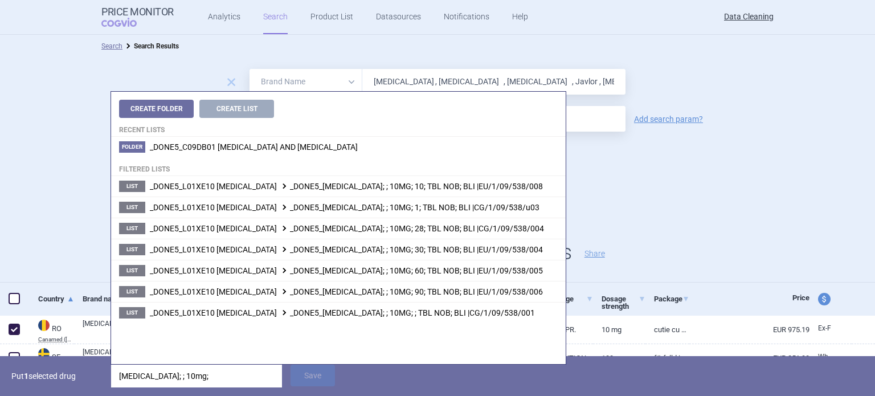
type input "afinitor; ; 10mg;"
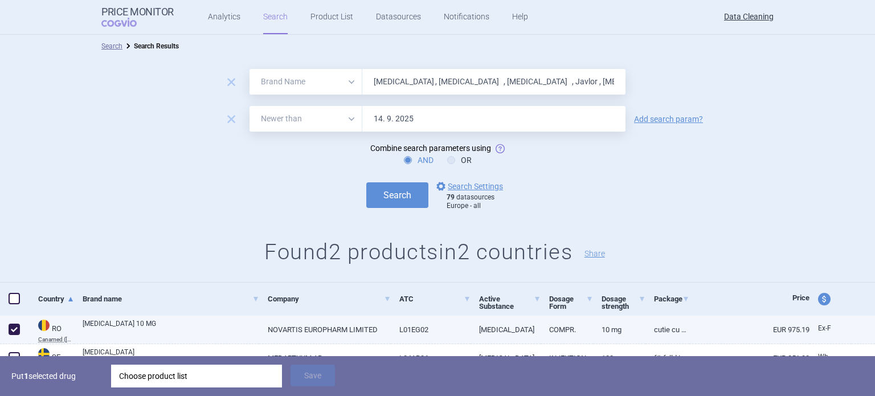
click at [96, 322] on link "AFINITOR 10 MG" at bounding box center [171, 328] width 177 height 21
select select "EUR"
click at [219, 379] on div "Choose product list" at bounding box center [196, 376] width 155 height 23
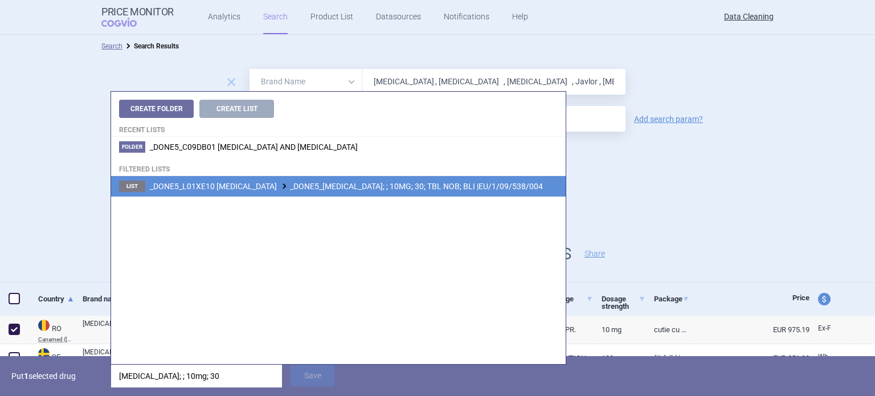
type input "afinitor; ; 10mg; 30"
click at [405, 185] on span "_DONE5_L01XE10 EVEROLIMUS _DONE5_AFINITOR; ; 10MG; 30; TBL NOB; BLI |EU/1/09/53…" at bounding box center [346, 186] width 393 height 9
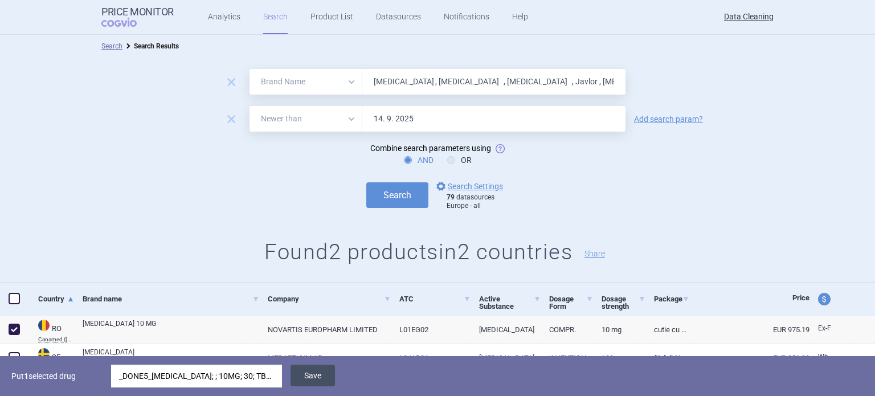
click at [320, 378] on button "Save" at bounding box center [312, 376] width 44 height 22
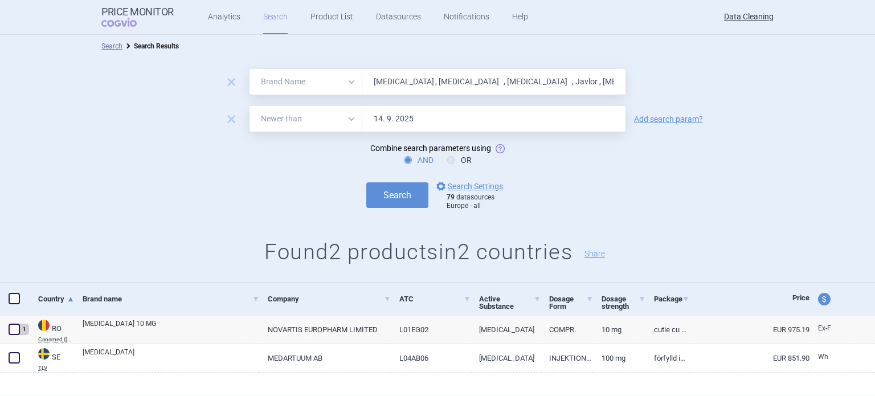
scroll to position [14, 0]
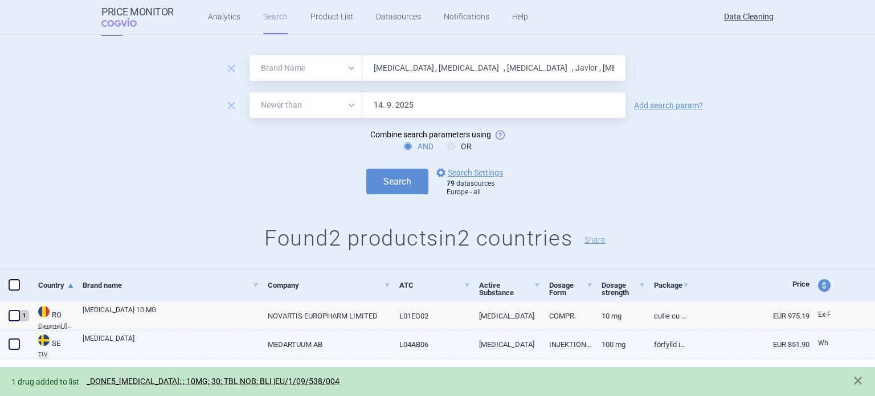
click at [17, 343] on span at bounding box center [14, 343] width 11 height 11
checkbox input "true"
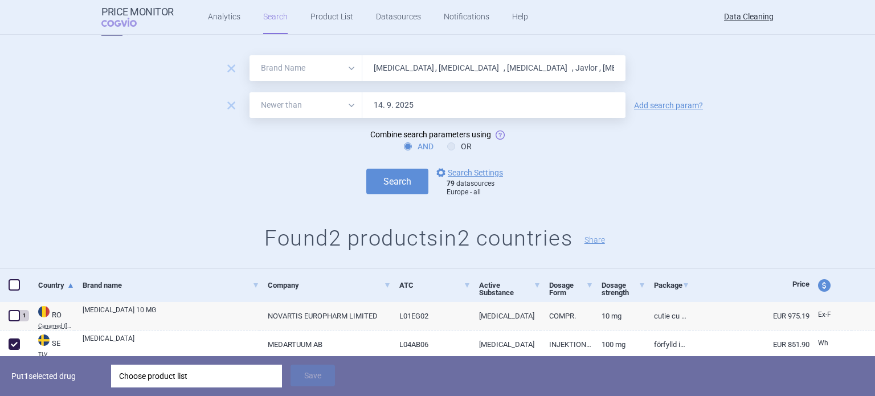
click at [172, 376] on div "Choose product list" at bounding box center [196, 376] width 155 height 23
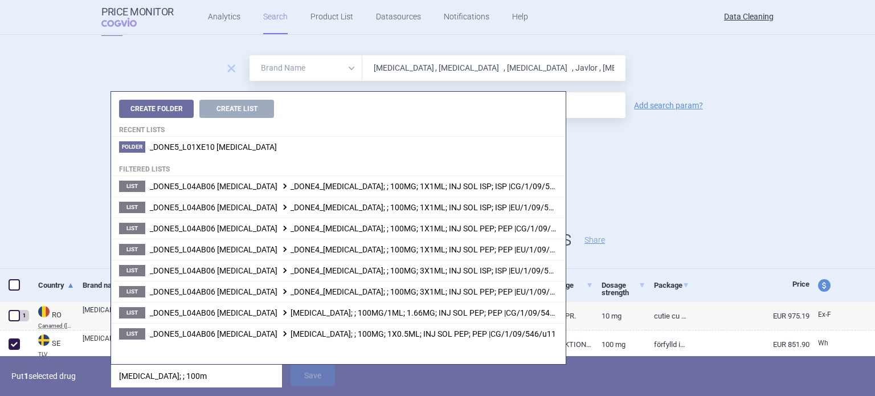
type input "simponi; ; 100mg"
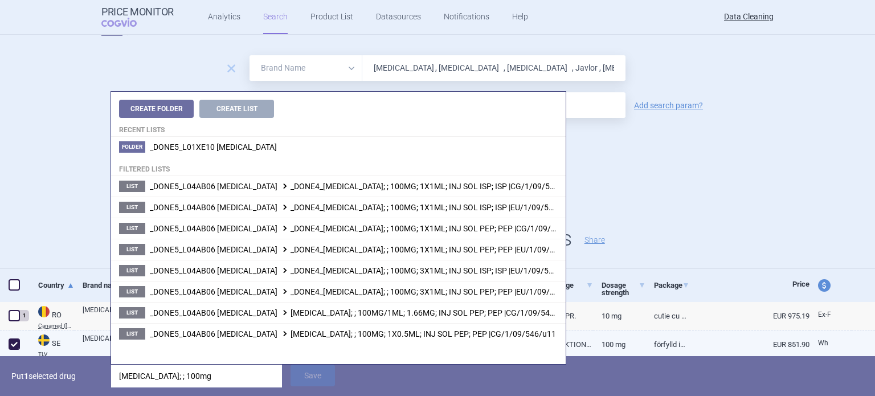
click at [678, 342] on link "Förfylld injektionspenna, 1 st (PD Medartuum AB)" at bounding box center [667, 344] width 44 height 28
select select "EUR"
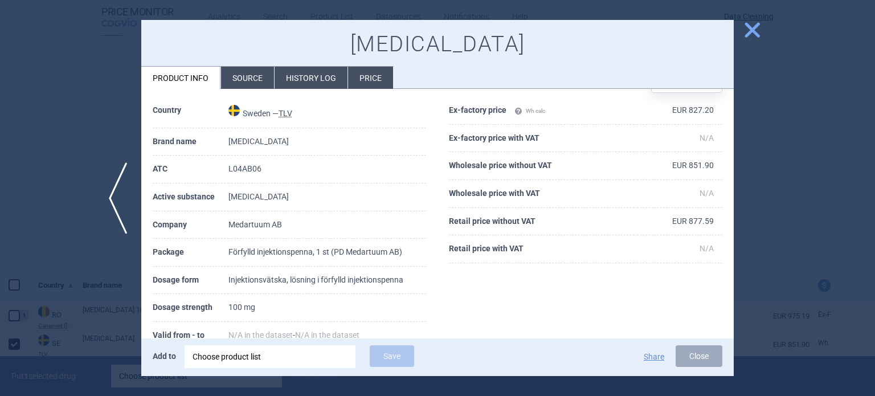
scroll to position [57, 0]
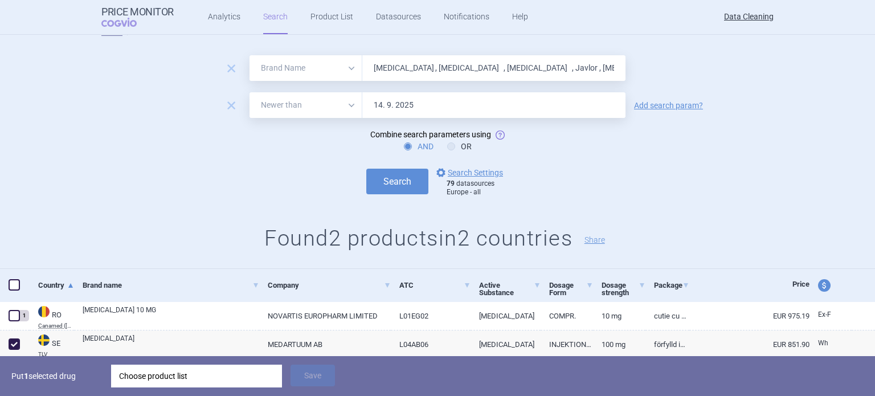
click at [226, 373] on div "Choose product list" at bounding box center [196, 376] width 155 height 23
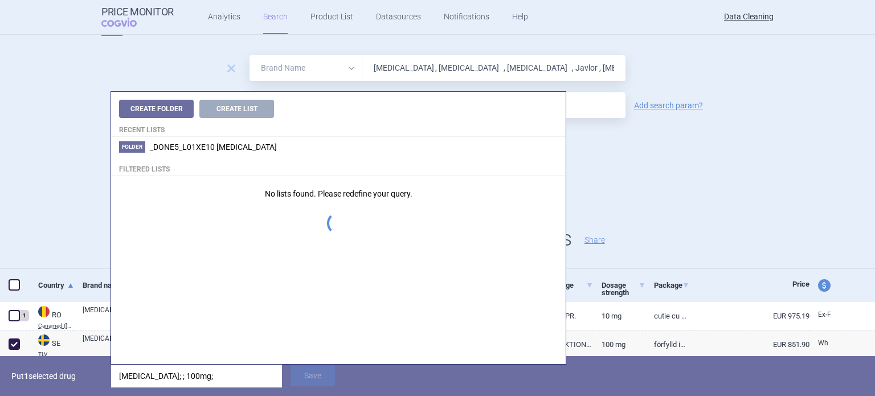
type input "simponi; ; 100mg; 1"
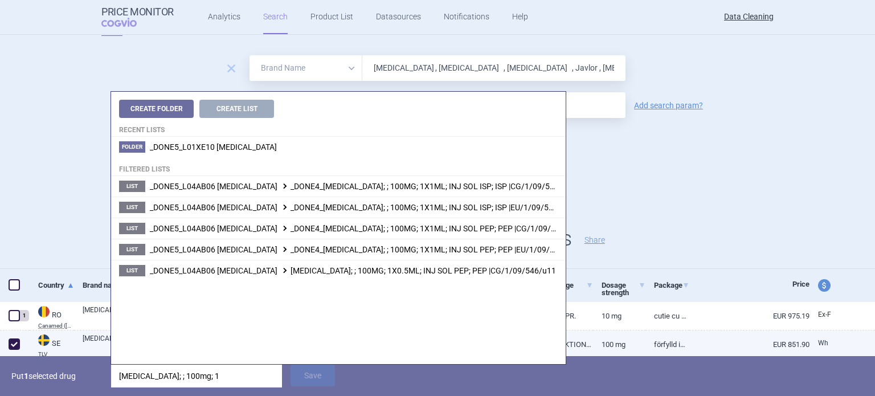
click at [611, 348] on link "100 mg" at bounding box center [619, 344] width 52 height 28
select select "EUR"
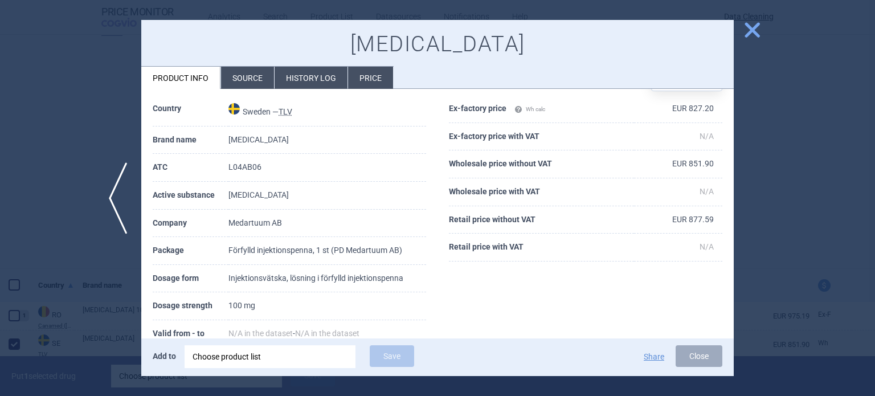
scroll to position [57, 0]
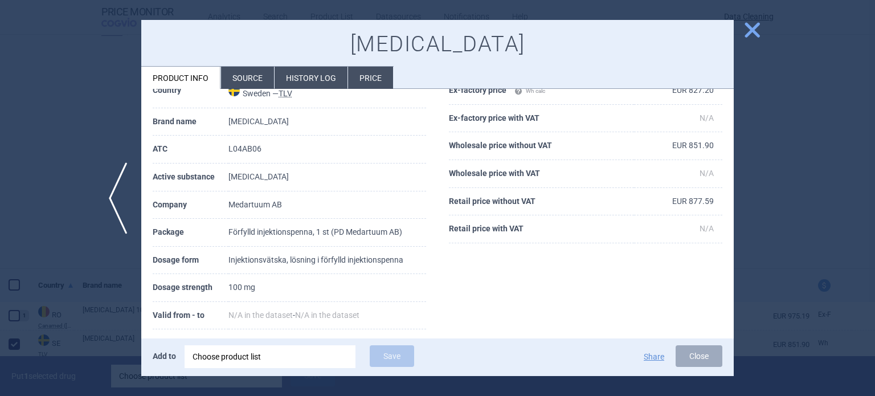
drag, startPoint x: 0, startPoint y: 76, endPoint x: 21, endPoint y: 96, distance: 29.4
click at [0, 76] on div at bounding box center [437, 198] width 875 height 396
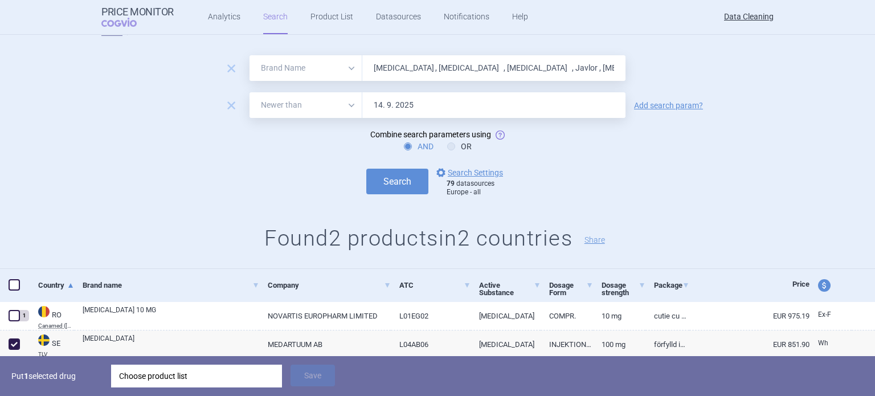
click at [262, 380] on div "Choose product list" at bounding box center [196, 376] width 155 height 23
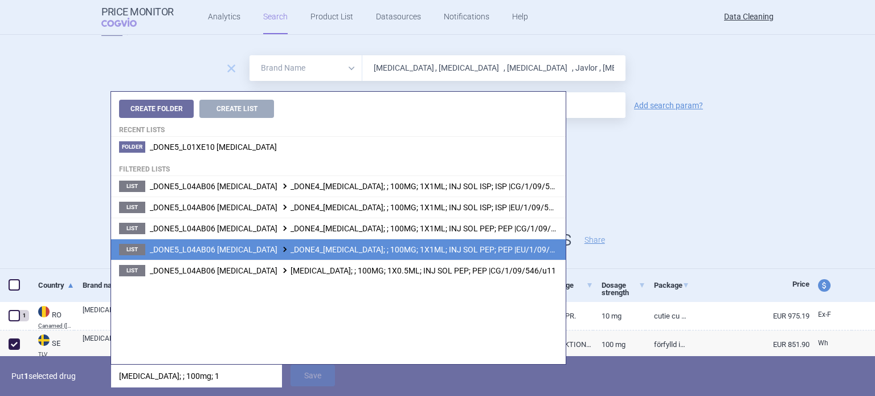
click at [468, 245] on span "_DONE5_L04AB06 GOLIMUMAB _DONE4_SIMPONI; ; 100MG; 1X1ML; INJ SOL PEP; PEP |EU/1…" at bounding box center [365, 249] width 431 height 9
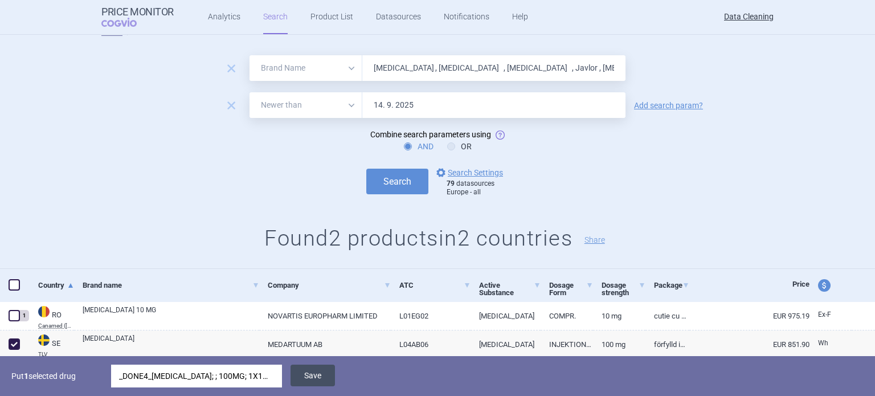
click at [309, 374] on button "Save" at bounding box center [312, 376] width 44 height 22
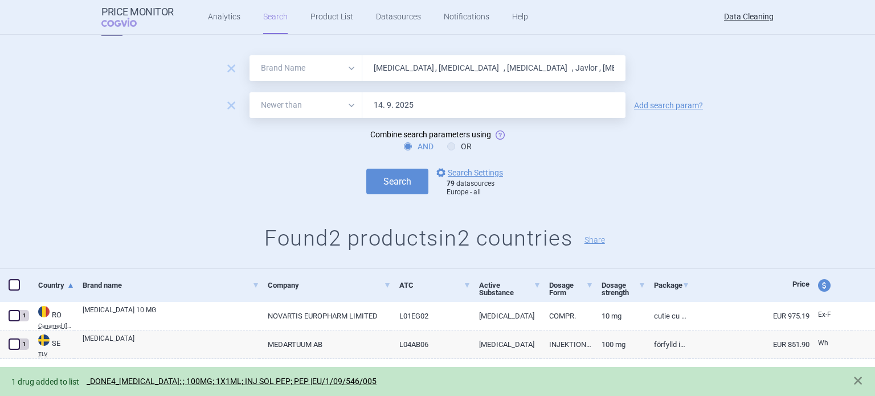
click at [424, 67] on input "Cimzia , Simponi , Onglyza , Javlor , Cayston , Afinitor , Samsca , Mozobil , V…" at bounding box center [493, 68] width 263 height 26
paste input "Somac , Controlo , Pantolo , Pantozol"
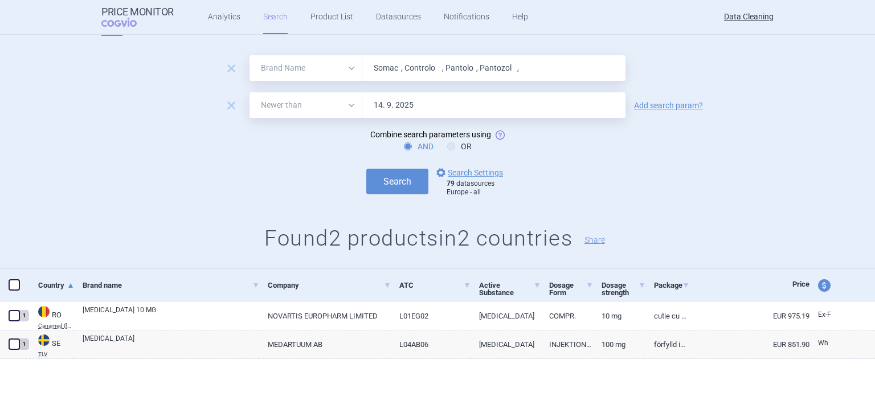
click at [366, 169] on button "Search" at bounding box center [397, 182] width 62 height 26
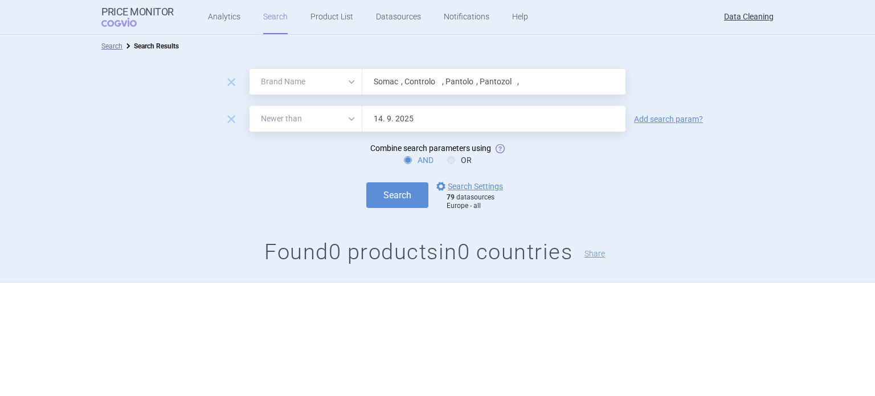
paste input "Renvela , ellaOne , Modigraf , Qutenza , Zebinix , Aptiom , Conbriza , Viviant …"
click at [366, 182] on button "Search" at bounding box center [397, 195] width 62 height 26
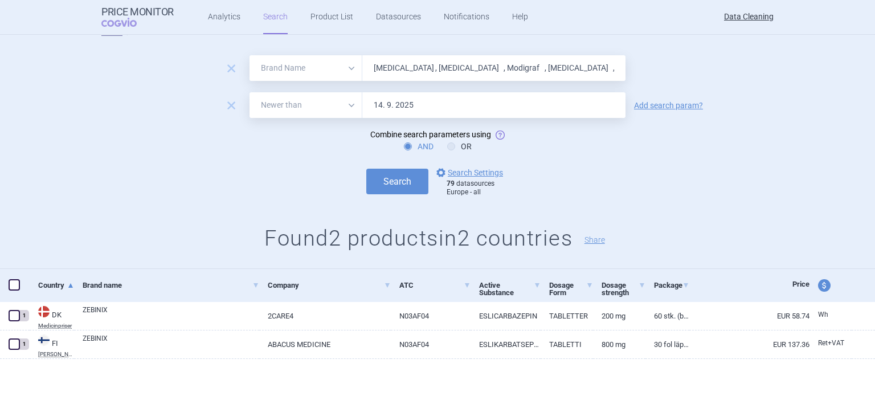
click at [424, 71] on input "Renvela , ellaOne , Modigraf , Qutenza , Zebinix , Aptiom , Conbriza , Viviant …" at bounding box center [493, 68] width 263 height 26
paste input "Filgrastim"
click at [366, 169] on button "Search" at bounding box center [397, 182] width 62 height 26
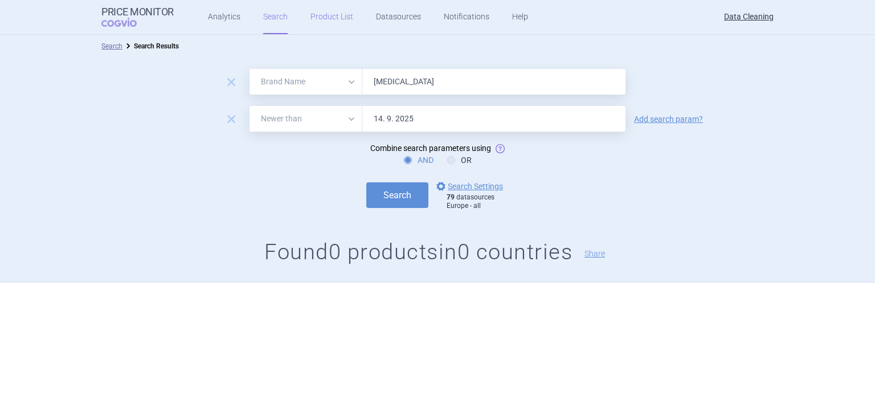
paste input "Zarzio , Zarxio , Nplat ,"
click at [366, 182] on button "Search" at bounding box center [397, 195] width 62 height 26
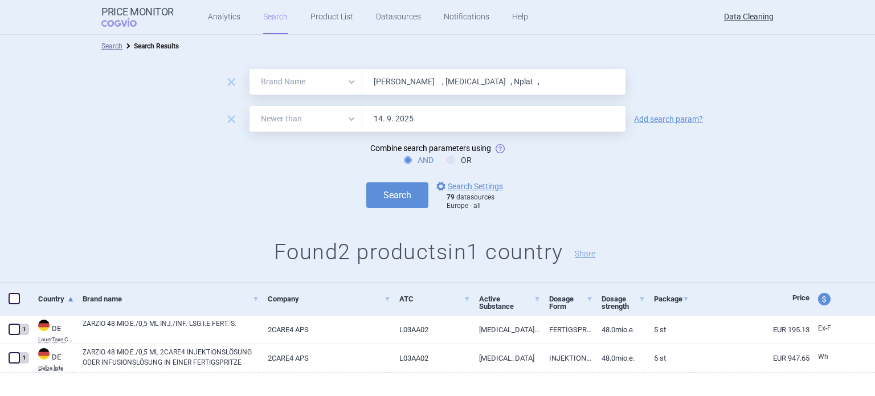
paste input "Rasilez"
click at [366, 182] on button "Search" at bounding box center [397, 195] width 62 height 26
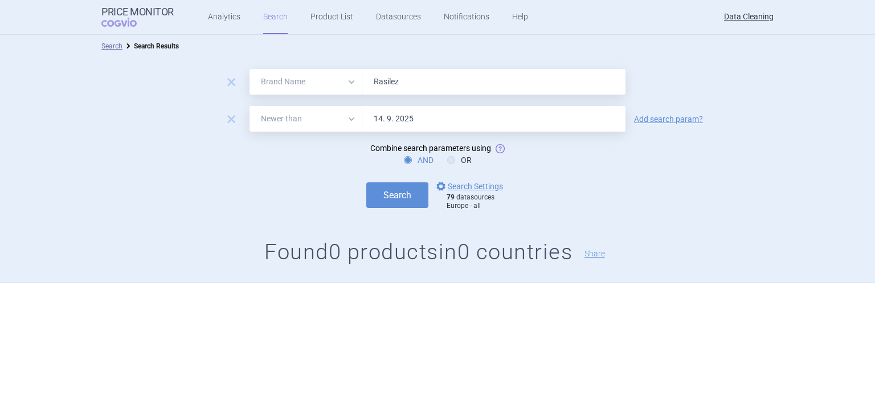
paste input "oActemra , Actemra , Stelara , Vidaza , Kuvan , Icandra ,"
type input "RoActemra , Actemra , Stelara , Vidaza , Kuvan , Icandra ,"
click at [366, 182] on button "Search" at bounding box center [397, 195] width 62 height 26
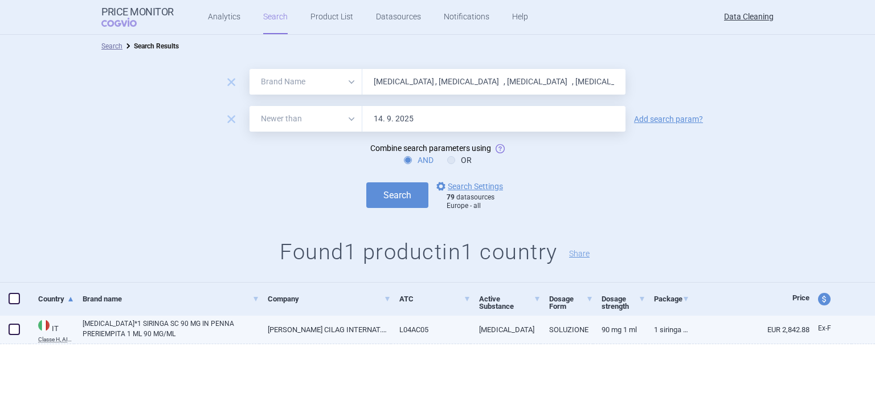
click at [144, 333] on link "STELARA*1 SIRINGA SC 90 MG IN PENNA PRERIEMPITA 1 ML 90 MG/ML" at bounding box center [171, 328] width 177 height 21
select select "EUR"
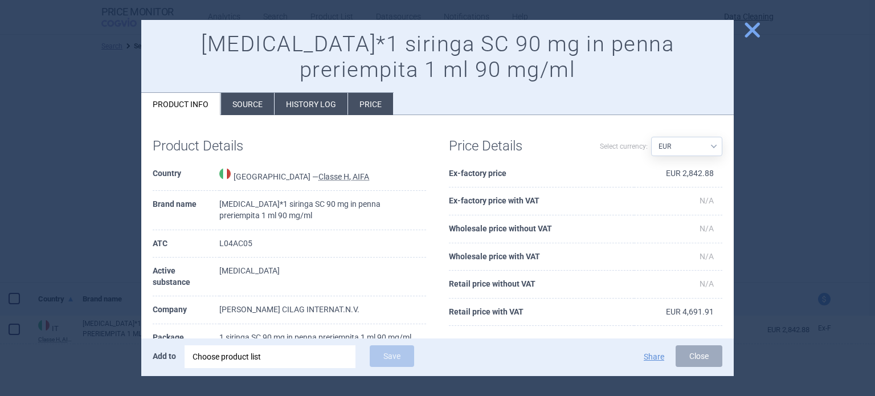
click at [232, 100] on li "Source" at bounding box center [247, 104] width 53 height 22
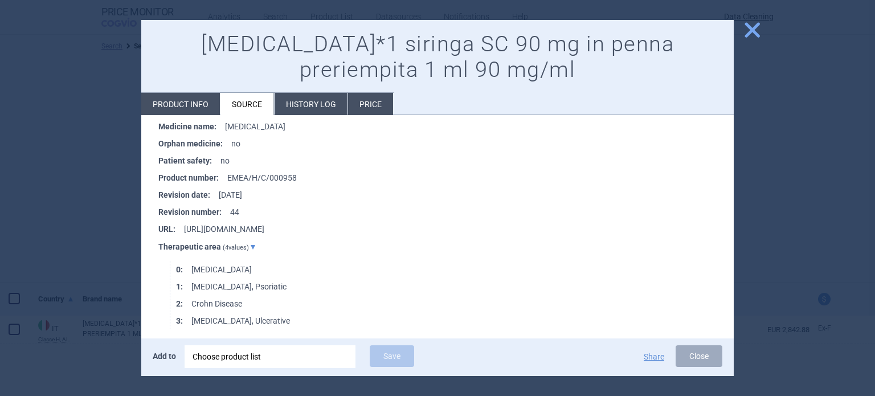
scroll to position [2106, 0]
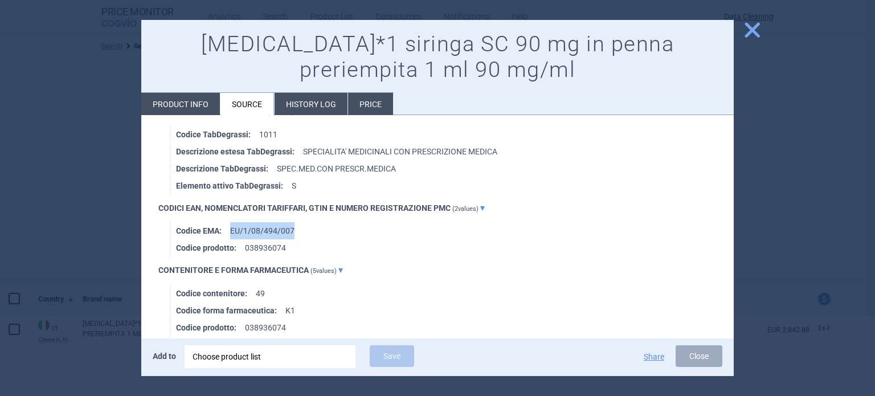
drag, startPoint x: 297, startPoint y: 224, endPoint x: 223, endPoint y: 231, distance: 74.9
click at [223, 231] on li "Codice EMA : EU/1/08/494/007" at bounding box center [455, 230] width 558 height 17
copy li "EU/1/08/494/007"
click at [287, 362] on div "Choose product list" at bounding box center [270, 356] width 155 height 23
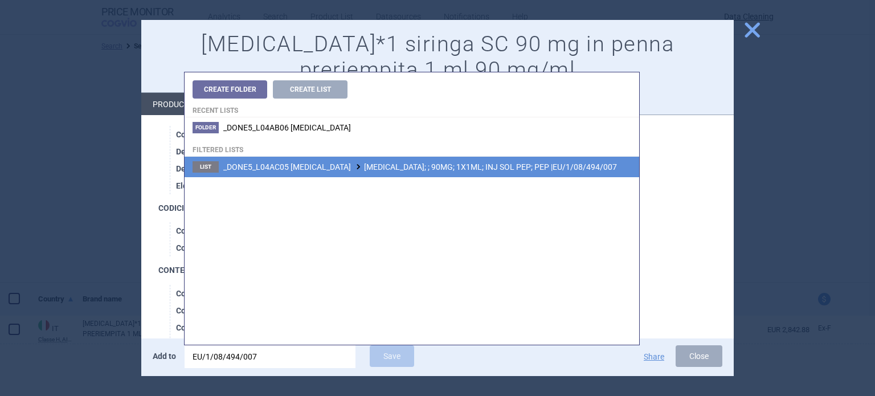
type input "EU/1/08/494/007"
click at [456, 169] on span "_DONE5_L04AC05 USTEKINUMAB STELARA; ; 90MG; 1X1ML; INJ SOL PEP; PEP |EU/1/08/49…" at bounding box center [420, 166] width 394 height 9
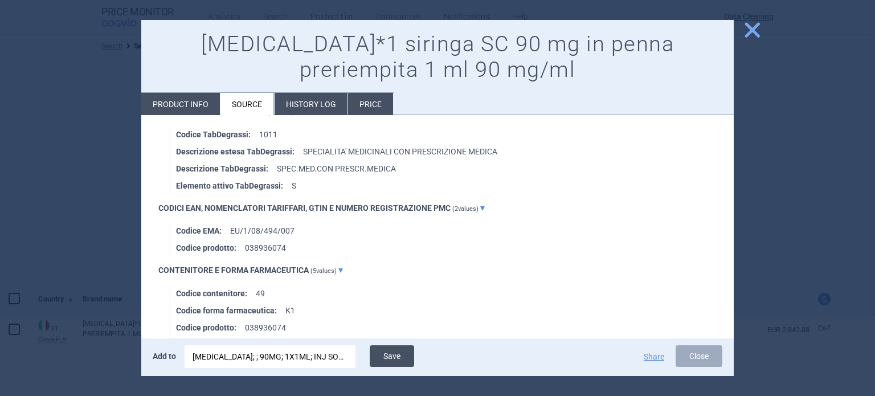
click at [398, 354] on button "Save" at bounding box center [392, 356] width 44 height 22
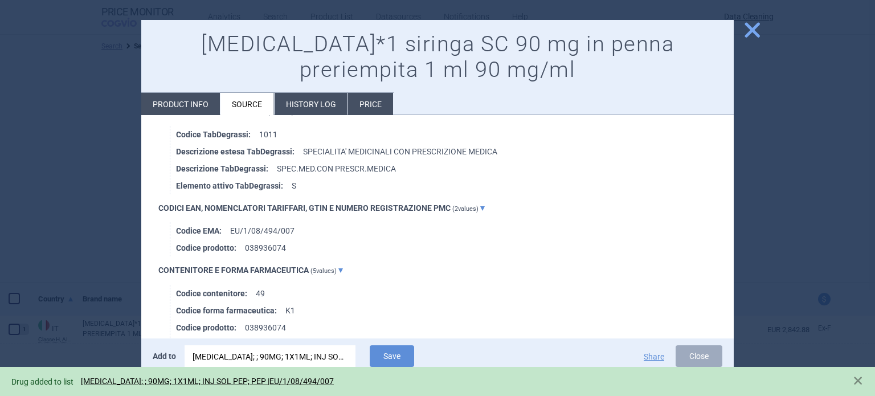
click at [0, 89] on div at bounding box center [437, 198] width 875 height 396
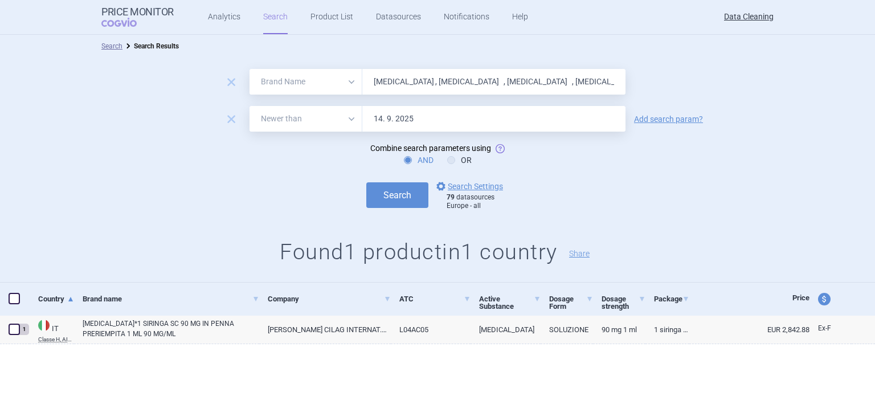
click at [442, 76] on input "RoActemra , Actemra , Stelara , Vidaza , Kuvan , Icandra ," at bounding box center [493, 82] width 263 height 26
paste input "Vildagliptin"
click at [366, 182] on button "Search" at bounding box center [397, 195] width 62 height 26
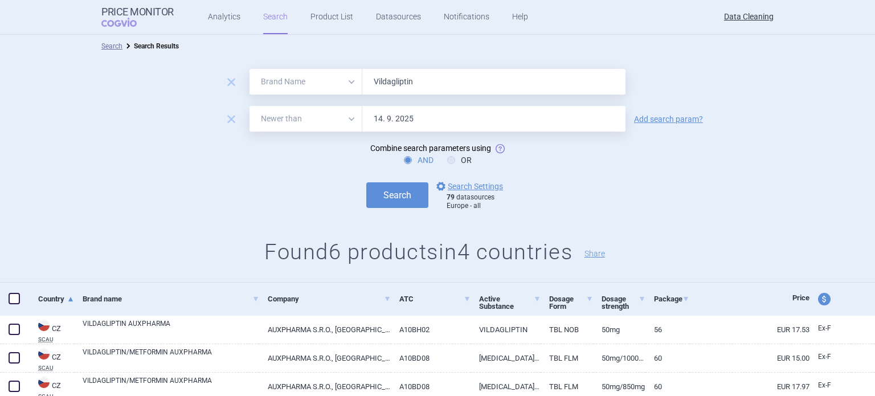
paste input "Zomarist , Azarga , Xiliarx , Zypadhera , Jalra , Ceplen , Evicel , Adcirca ,"
click at [366, 182] on button "Search" at bounding box center [397, 195] width 62 height 26
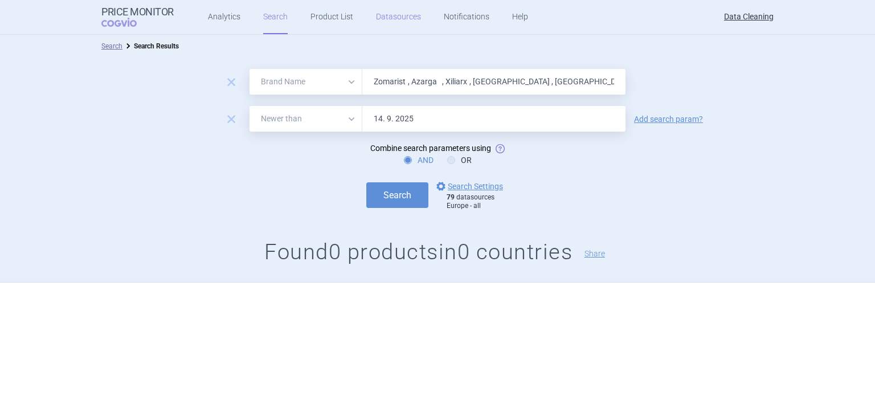
paste input "Tadalafil"
click at [366, 182] on button "Search" at bounding box center [397, 195] width 62 height 26
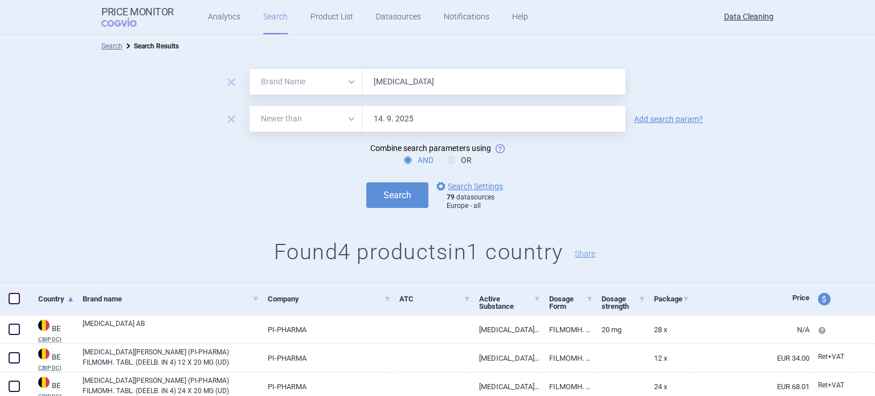
click at [394, 80] on input "Tadalafil" at bounding box center [493, 82] width 263 height 26
paste input "Xarelto"
type input "Xarelto"
click at [366, 182] on button "Search" at bounding box center [397, 195] width 62 height 26
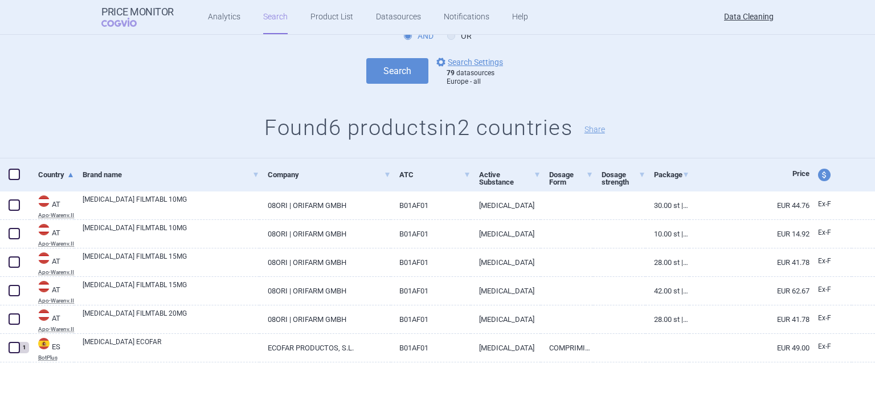
scroll to position [128, 0]
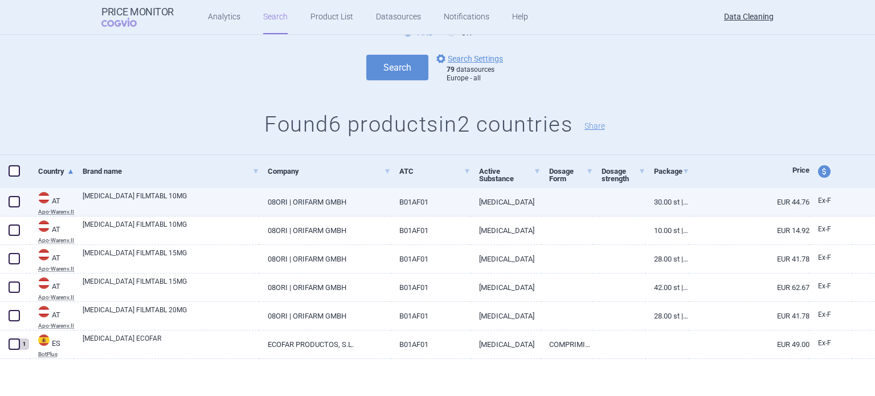
click at [15, 200] on span at bounding box center [14, 201] width 11 height 11
checkbox input "true"
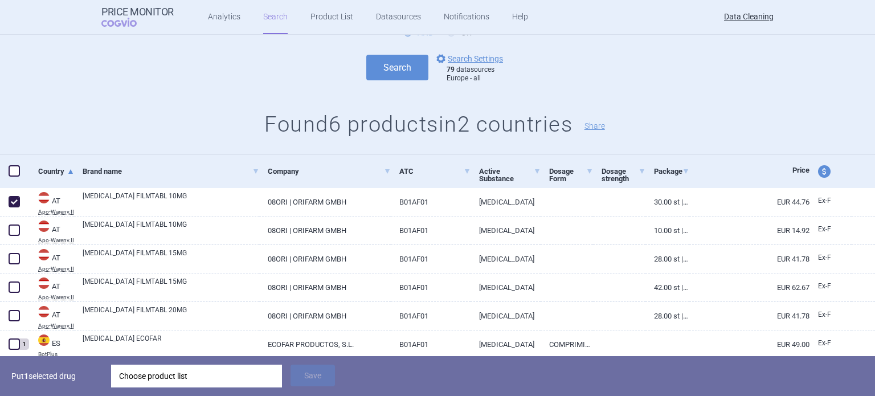
click at [194, 369] on div "Choose product list" at bounding box center [196, 376] width 155 height 23
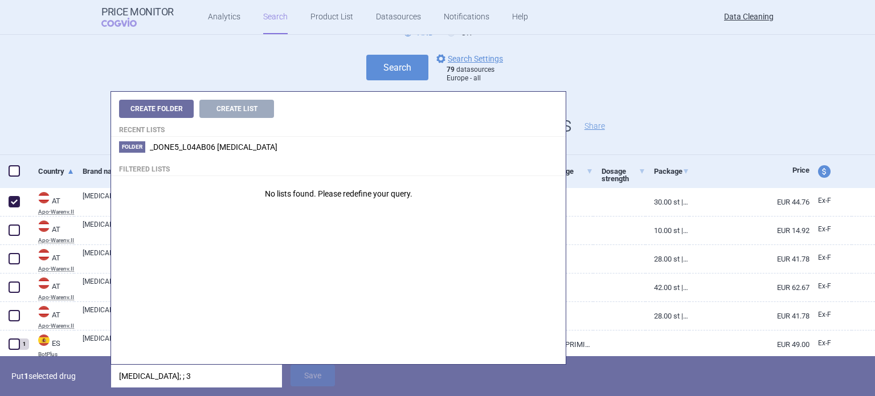
type input "Xarelto; ; 30"
click at [32, 374] on p "Put 1 selected drug" at bounding box center [56, 376] width 91 height 23
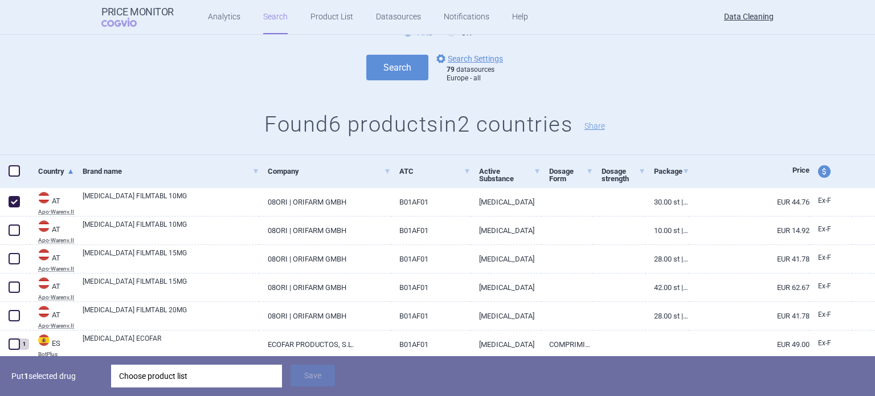
click at [194, 378] on div "Choose product list" at bounding box center [196, 376] width 155 height 23
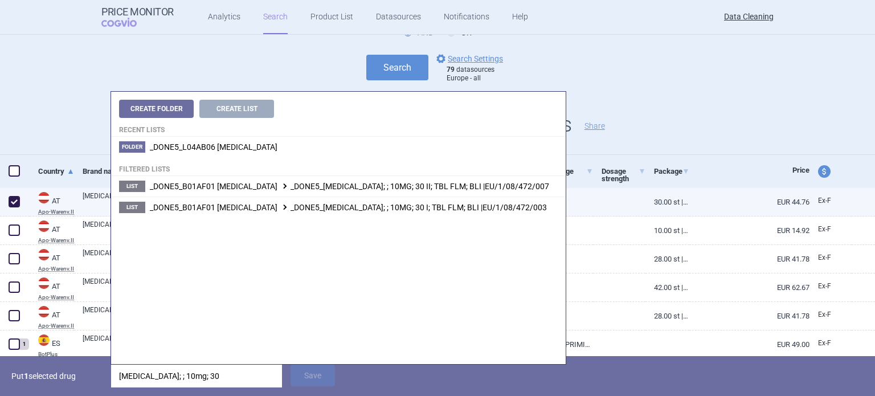
type input "Xarelto; ; 10mg; 30"
click at [485, 208] on span "_DONE5_B01AF01 RIVAROXABAN _DONE5_XARELTO; ; 10MG; 30 I; TBL FLM; BLI |EU/1/08/…" at bounding box center [348, 207] width 397 height 9
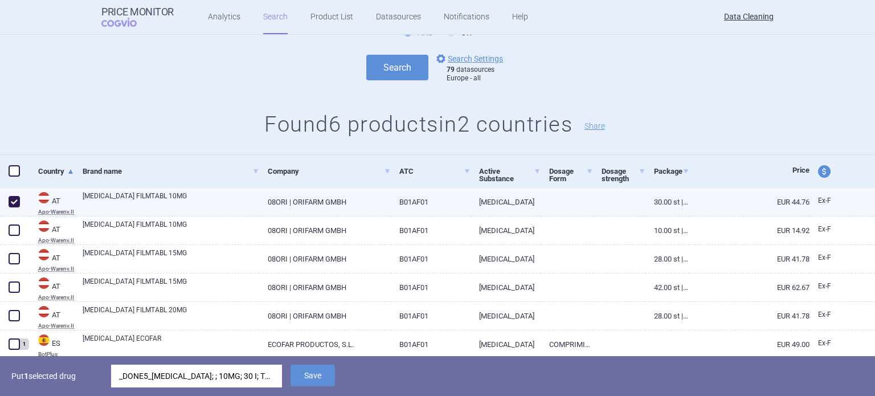
click at [254, 203] on link "XARELTO FILMTABL 10MG" at bounding box center [171, 201] width 177 height 21
select select "EUR"
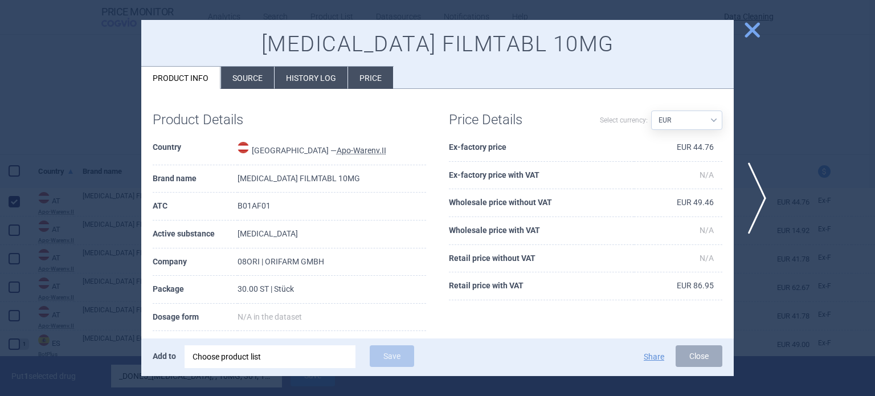
click at [251, 68] on li "Source" at bounding box center [247, 78] width 53 height 22
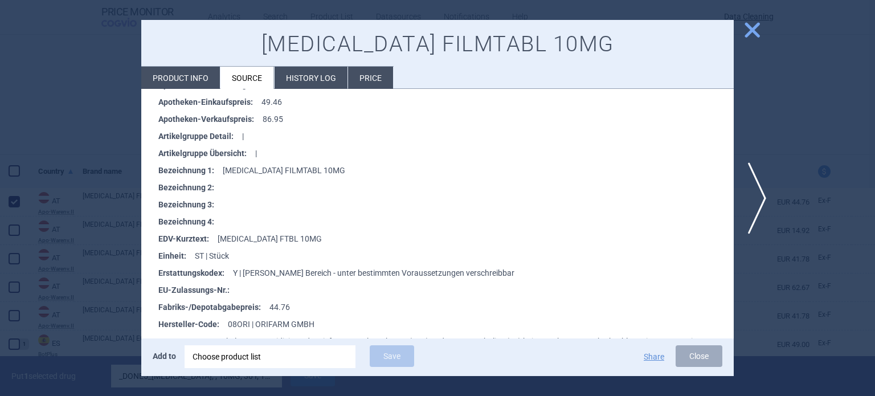
scroll to position [342, 0]
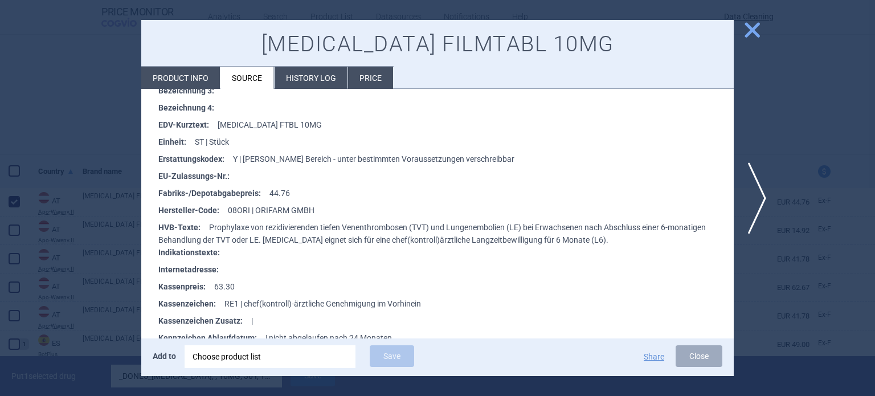
click at [10, 73] on div at bounding box center [437, 198] width 875 height 396
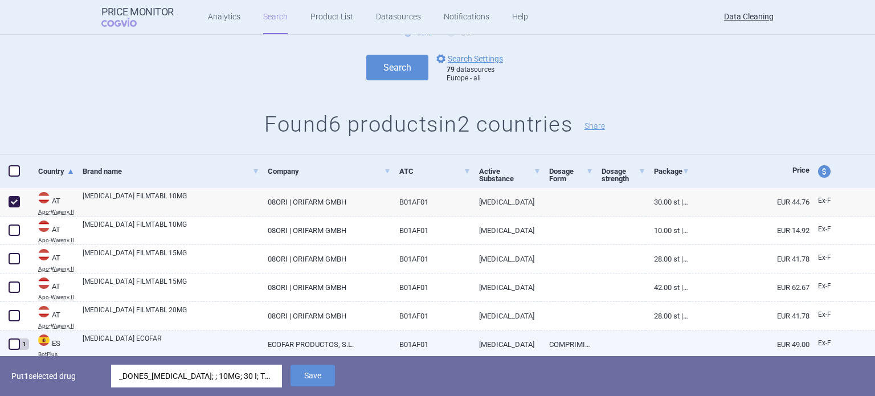
drag, startPoint x: 322, startPoint y: 379, endPoint x: 319, endPoint y: 355, distance: 24.2
click at [322, 378] on button "Save" at bounding box center [312, 376] width 44 height 22
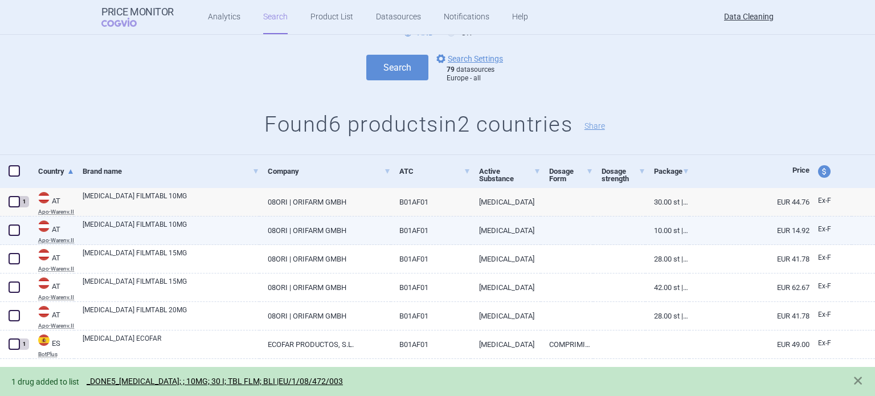
click at [13, 222] on span at bounding box center [14, 230] width 17 height 17
checkbox input "true"
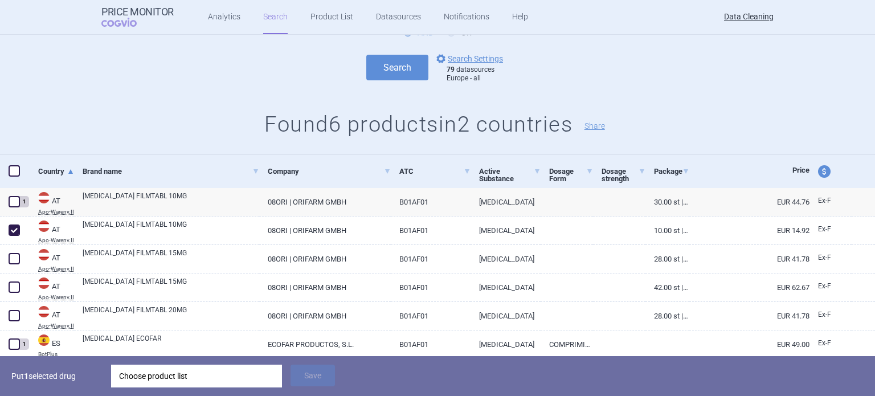
click at [166, 386] on div "Choose product list" at bounding box center [196, 376] width 155 height 23
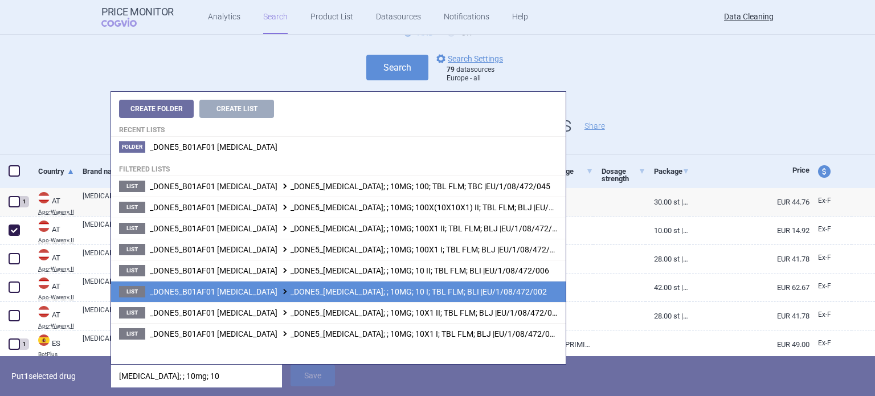
type input "Xarelto; ; 10mg; 10"
click at [415, 293] on span "_DONE5_B01AF01 RIVAROXABAN _DONE5_XARELTO; ; 10MG; 10 I; TBL FLM; BLI |EU/1/08/…" at bounding box center [348, 291] width 397 height 9
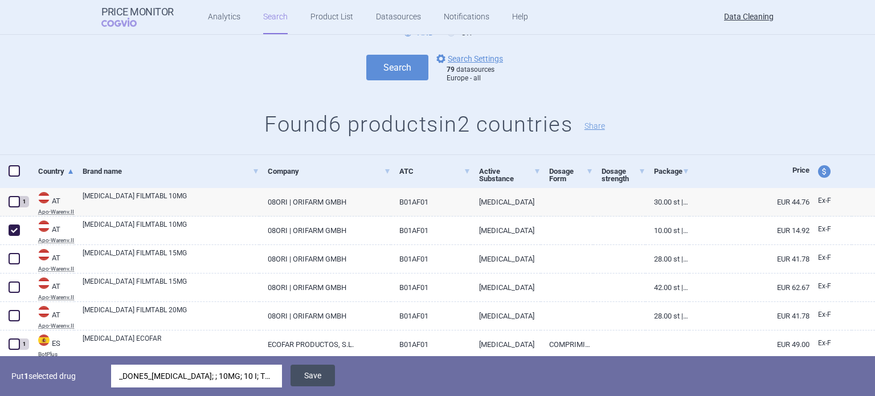
click at [300, 377] on button "Save" at bounding box center [312, 376] width 44 height 22
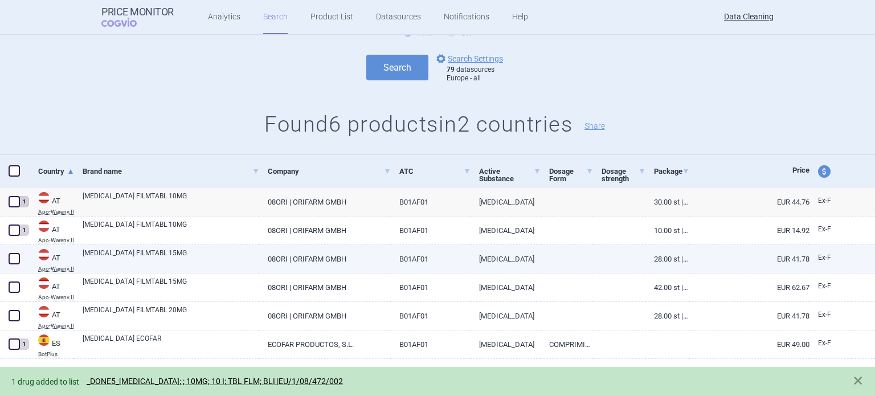
click at [9, 255] on span at bounding box center [14, 258] width 11 height 11
checkbox input "true"
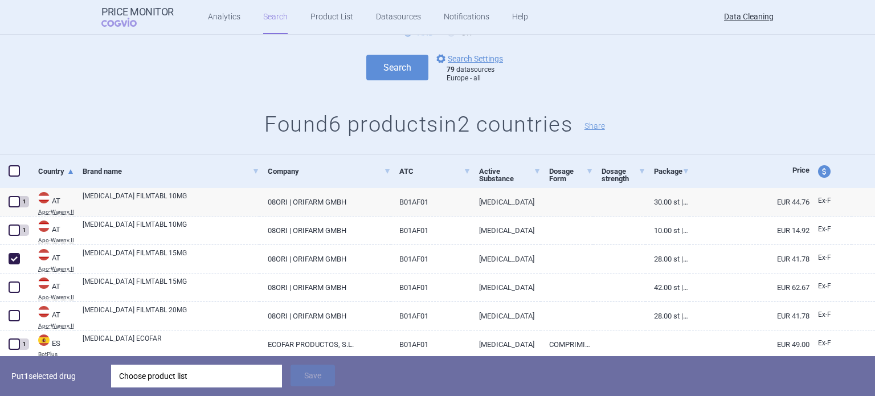
click at [206, 380] on div "Choose product list" at bounding box center [196, 376] width 155 height 23
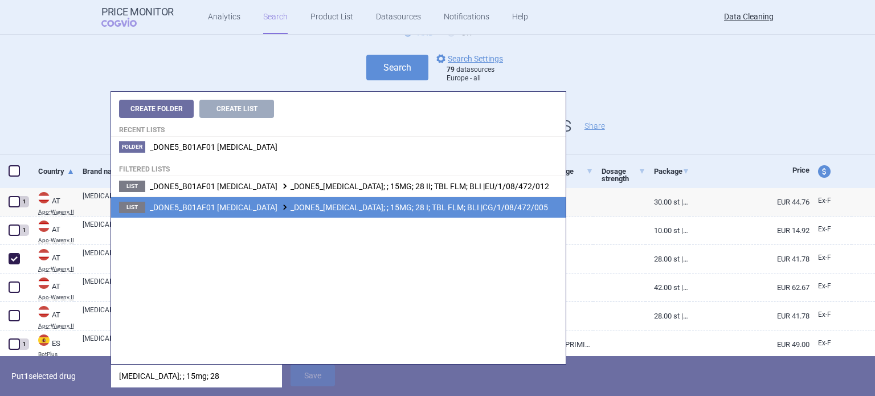
type input "Xarelto; ; 15mg; 28"
click at [448, 196] on li "List _DONE5_B01AF01 RIVAROXABAN _DONE5_XARELTO; ; 15MG; 28 I; TBL FLM; BLI |CG/…" at bounding box center [338, 206] width 455 height 21
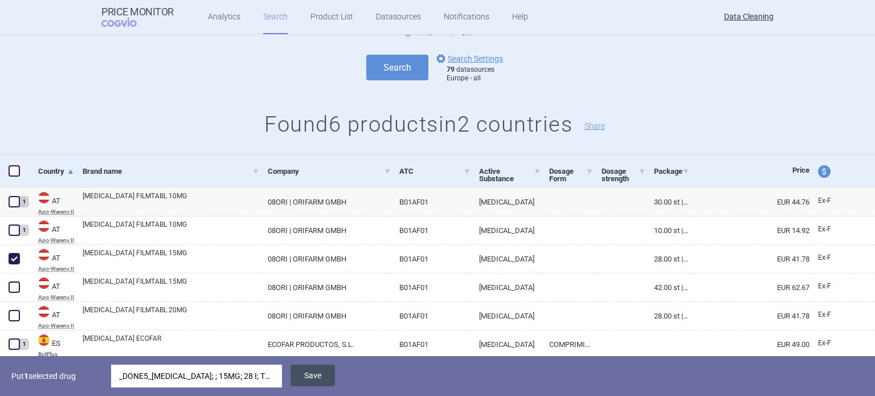
click at [305, 380] on button "Save" at bounding box center [312, 376] width 44 height 22
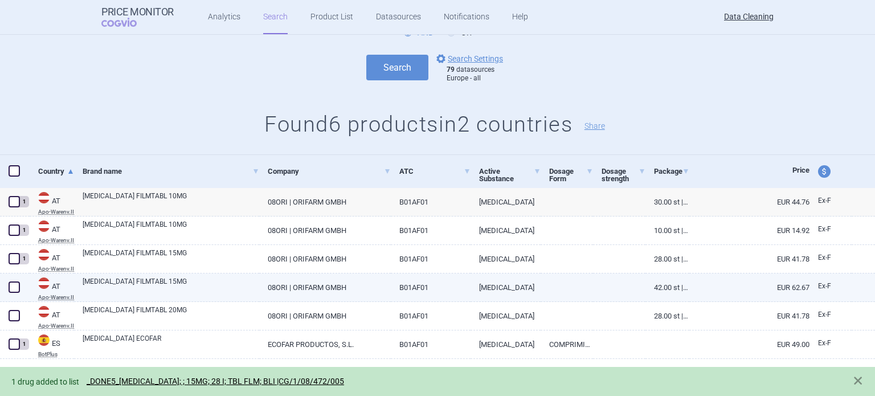
click at [16, 291] on span at bounding box center [14, 286] width 11 height 11
checkbox input "true"
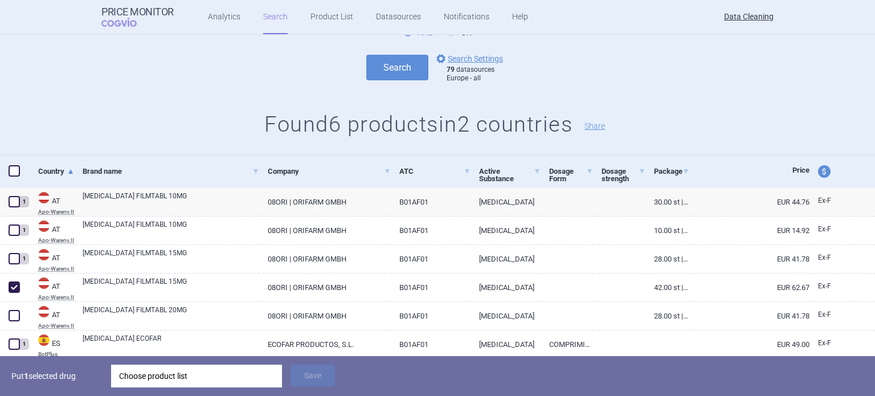
click at [166, 380] on div "Choose product list" at bounding box center [196, 376] width 155 height 23
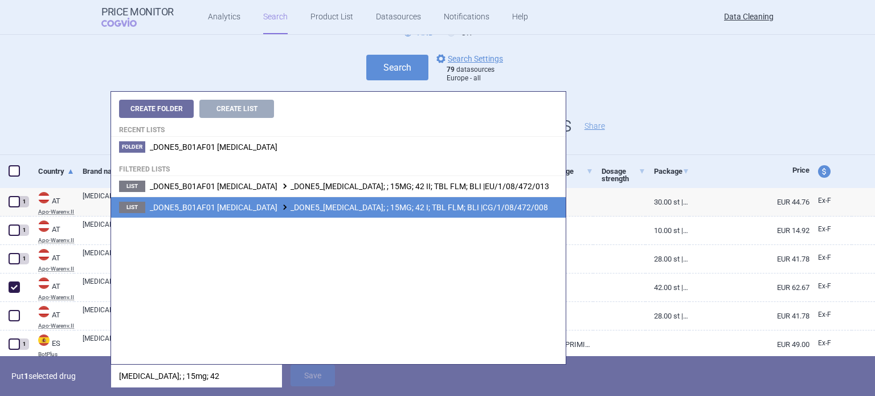
type input "Xarelto; ; 15mg; 42"
click at [379, 208] on span "_DONE5_B01AF01 RIVAROXABAN _DONE5_XARELTO; ; 15MG; 42 I; TBL FLM; BLI |CG/1/08/…" at bounding box center [349, 207] width 398 height 9
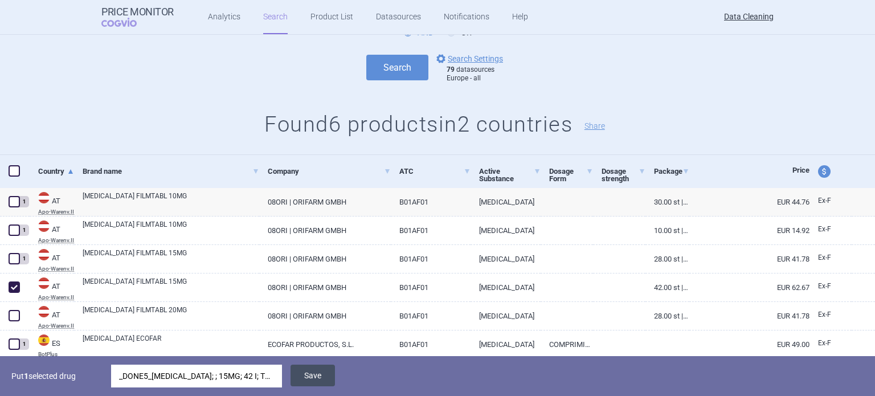
click at [311, 382] on button "Save" at bounding box center [312, 376] width 44 height 22
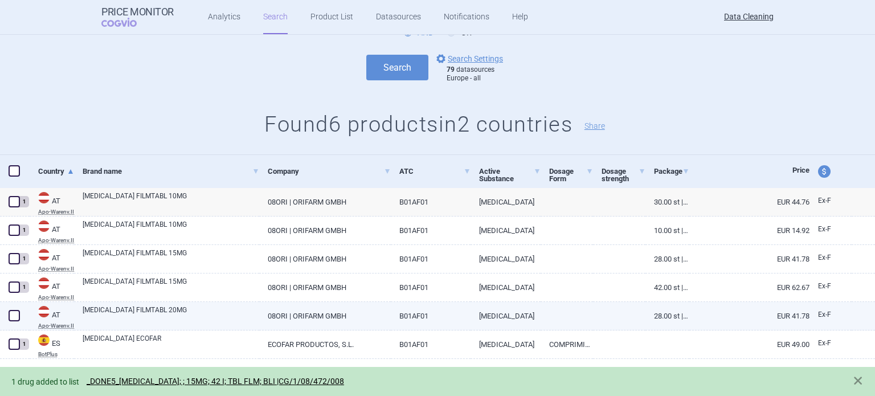
click at [19, 318] on span at bounding box center [14, 315] width 11 height 11
checkbox input "true"
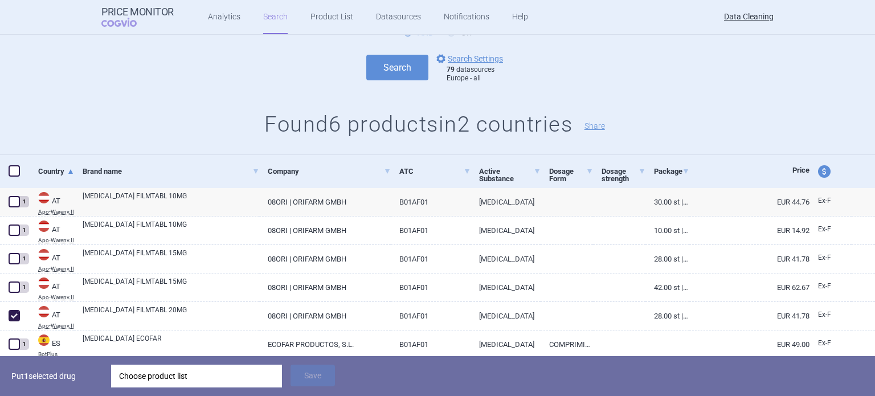
click at [210, 374] on div "Choose product list" at bounding box center [196, 376] width 155 height 23
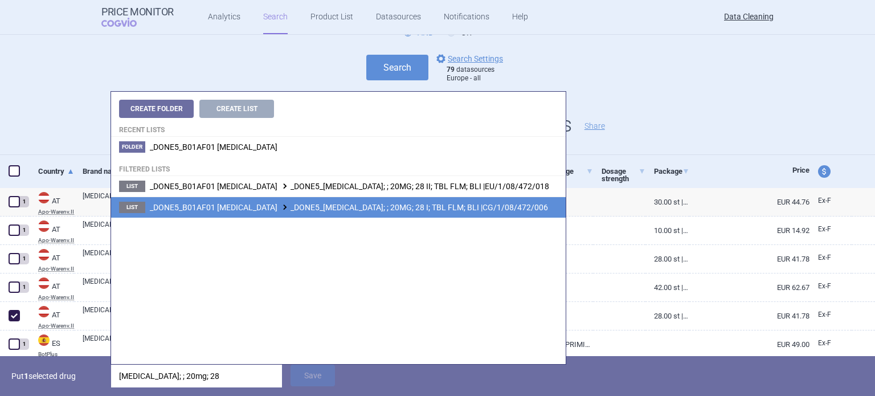
type input "Xarelto; ; 20mg; 28"
click at [439, 207] on span "_DONE5_B01AF01 RIVAROXABAN _DONE5_XARELTO; ; 20MG; 28 I; TBL FLM; BLI |CG/1/08/…" at bounding box center [349, 207] width 398 height 9
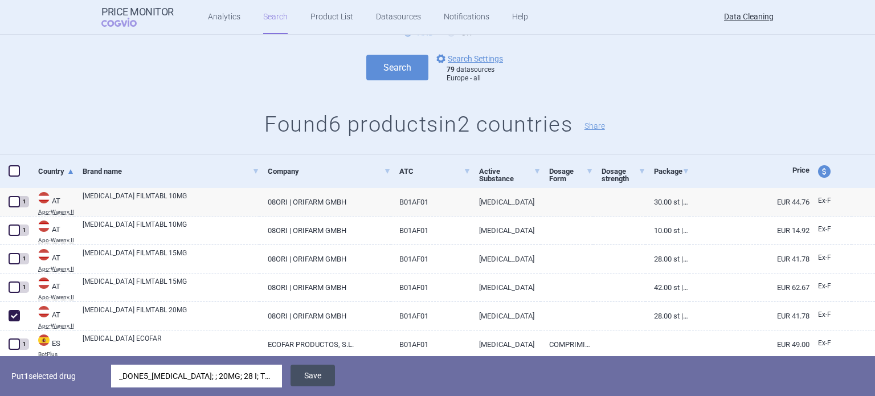
click at [302, 384] on button "Save" at bounding box center [312, 376] width 44 height 22
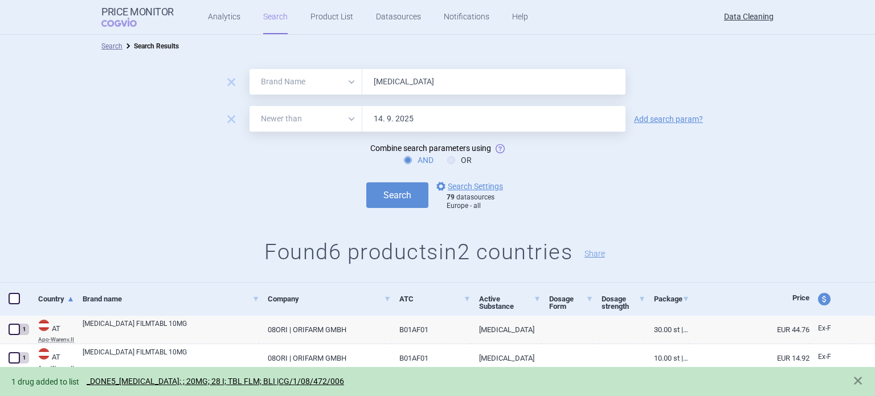
click at [417, 84] on input "Xarelto" at bounding box center [493, 82] width 263 height 26
paste input "Filgrastim"
click at [366, 182] on button "Search" at bounding box center [397, 195] width 62 height 26
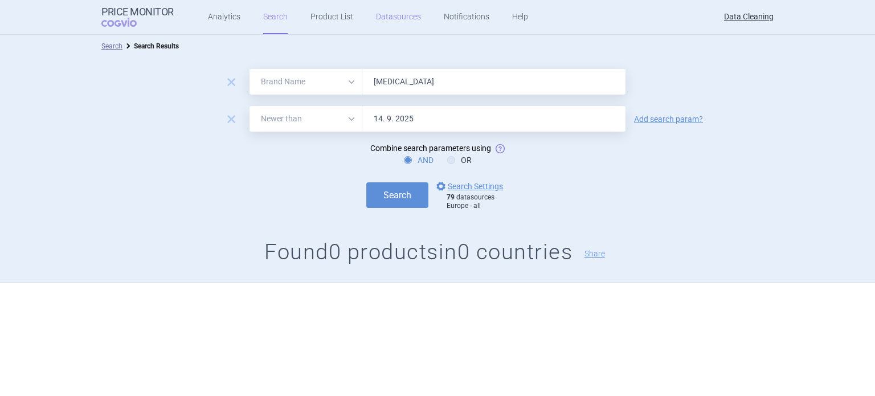
paste input "Ratiograstim , Tevagrastim , Neutroval , Vimpat , Intelenc , Bridion , Janumet …"
type input "Ratiograstim , Tevagrastim , Neutroval , Vimpat , Intelenc , Bridion , Janumet …"
click at [366, 182] on button "Search" at bounding box center [397, 195] width 62 height 26
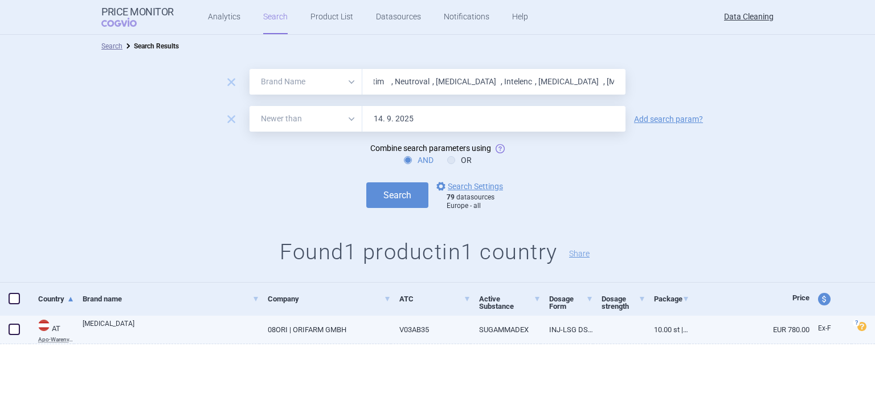
click at [20, 330] on span at bounding box center [14, 329] width 17 height 17
checkbox input "true"
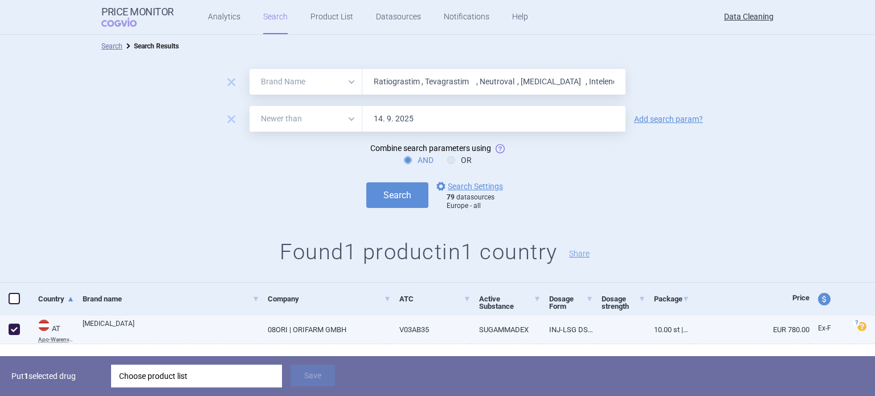
click at [181, 316] on div "BRIDION" at bounding box center [166, 330] width 185 height 28
click at [181, 319] on link "BRIDION" at bounding box center [171, 328] width 177 height 21
select select "EUR"
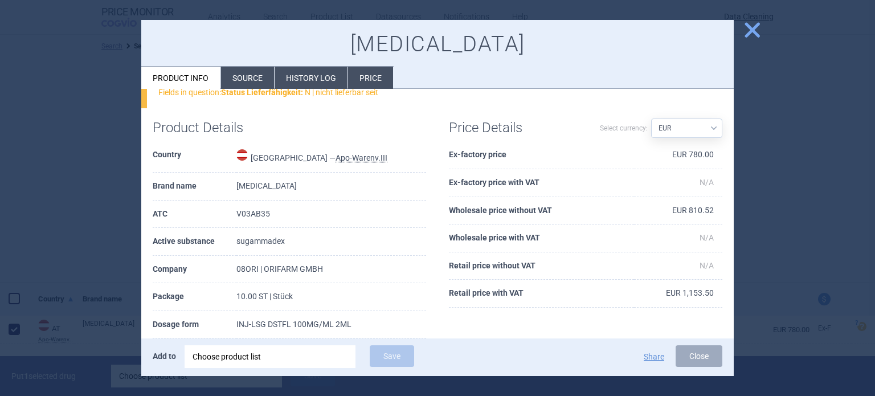
scroll to position [114, 0]
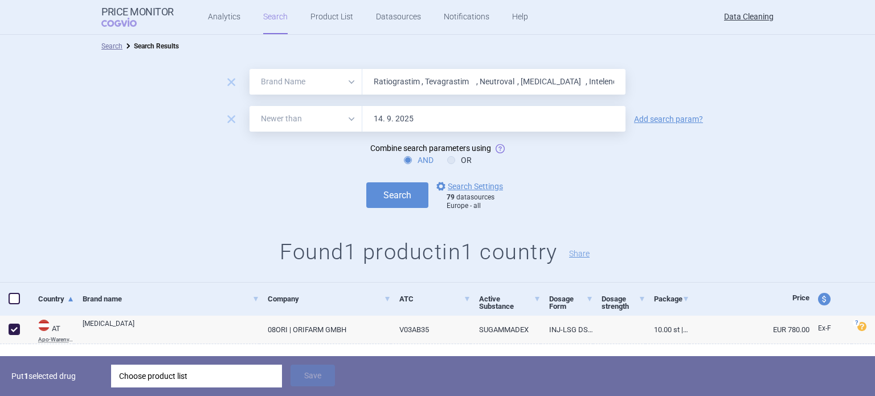
click at [215, 372] on div "Choose product list" at bounding box center [196, 376] width 155 height 23
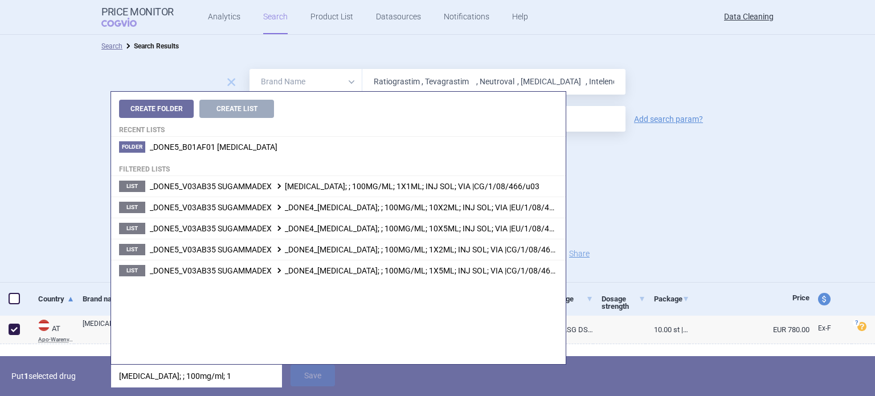
type input "bridion; ; 100mg/ml; 10"
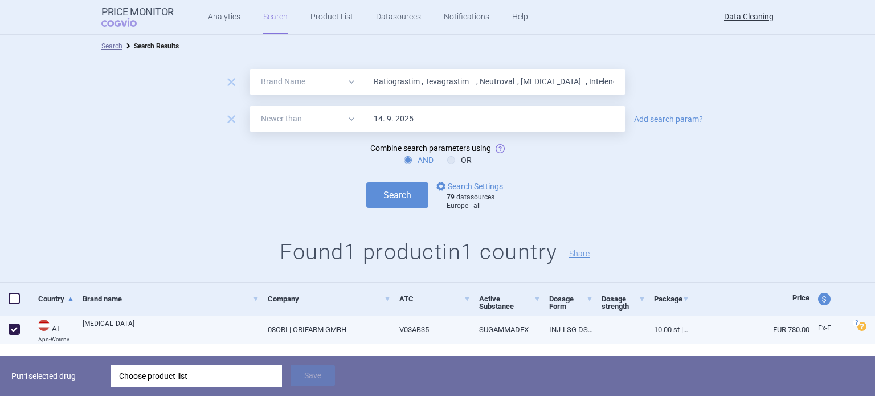
click at [100, 330] on link "BRIDION" at bounding box center [171, 328] width 177 height 21
select select "EUR"
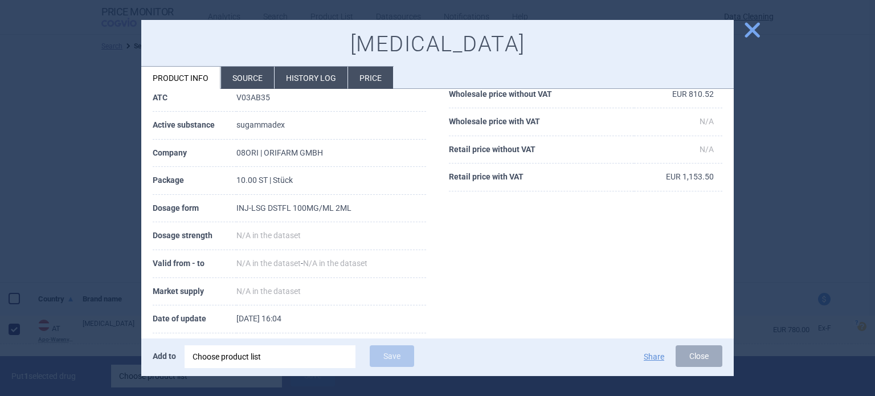
scroll to position [171, 0]
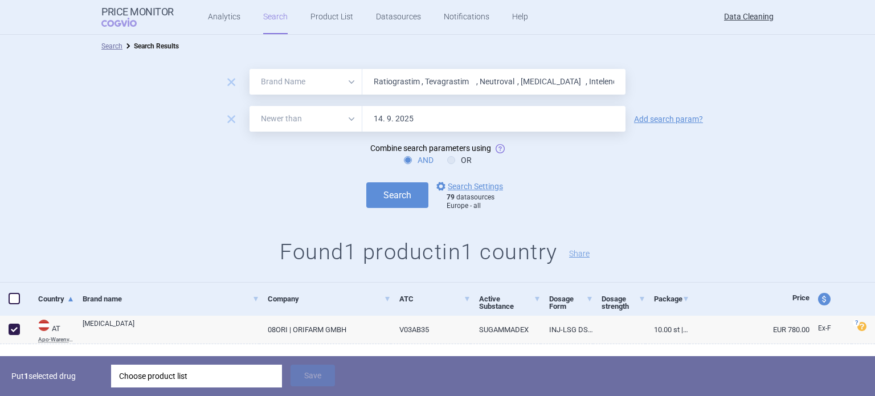
click at [167, 380] on div "Choose product list" at bounding box center [196, 376] width 155 height 23
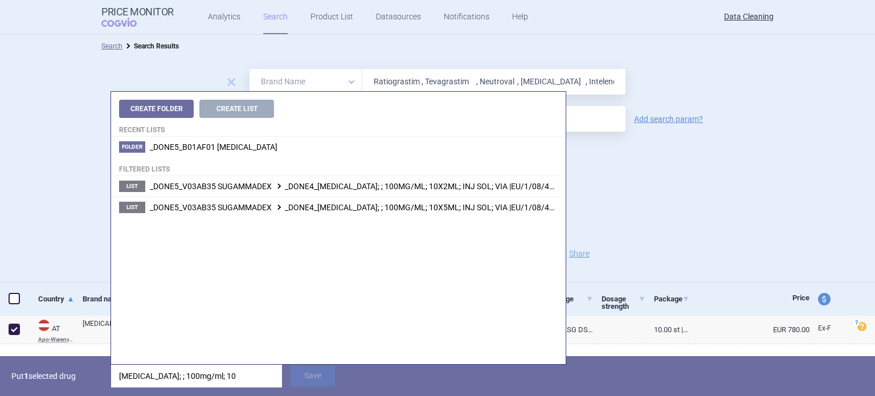
click at [419, 193] on li "List _DONE5_V03AB35 SUGAMMADEX _DONE4_BRIDION; ; 100MG/ML; 10X2ML; INJ SOL; VIA…" at bounding box center [338, 186] width 455 height 21
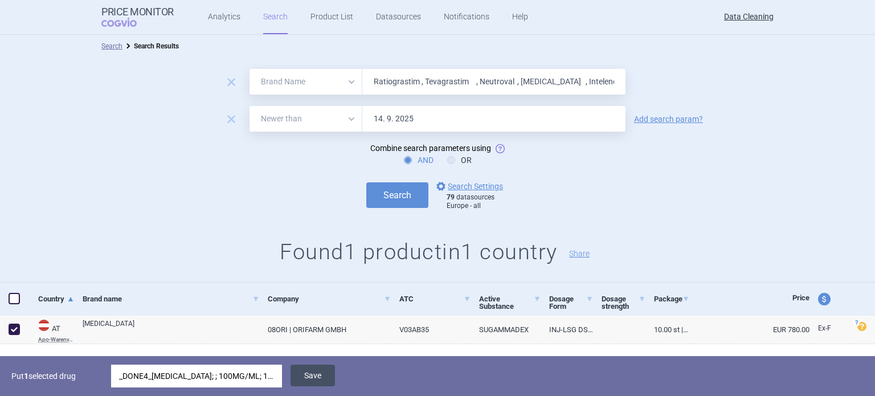
drag, startPoint x: 320, startPoint y: 374, endPoint x: 311, endPoint y: 369, distance: 10.5
click at [319, 374] on button "Save" at bounding box center [312, 376] width 44 height 22
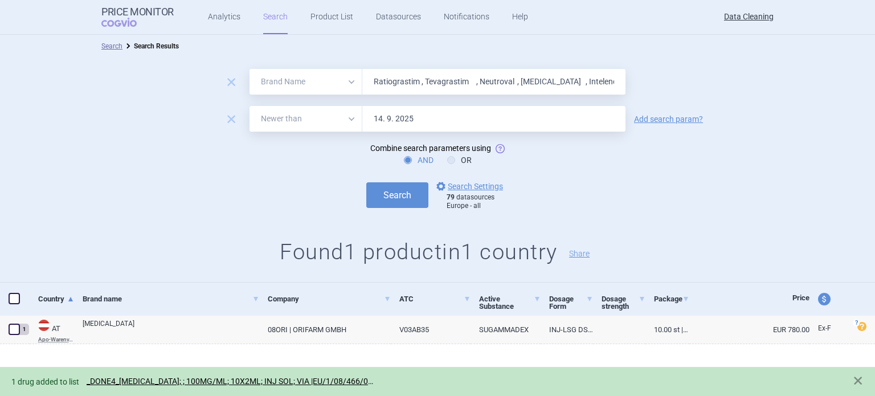
click at [435, 79] on input "Ratiograstim , Tevagrastim , Neutroval , Vimpat , Intelenc , Bridion , Janumet …" at bounding box center [493, 82] width 263 height 26
paste input "Clopidogrel"
click at [366, 182] on button "Search" at bounding box center [397, 195] width 62 height 26
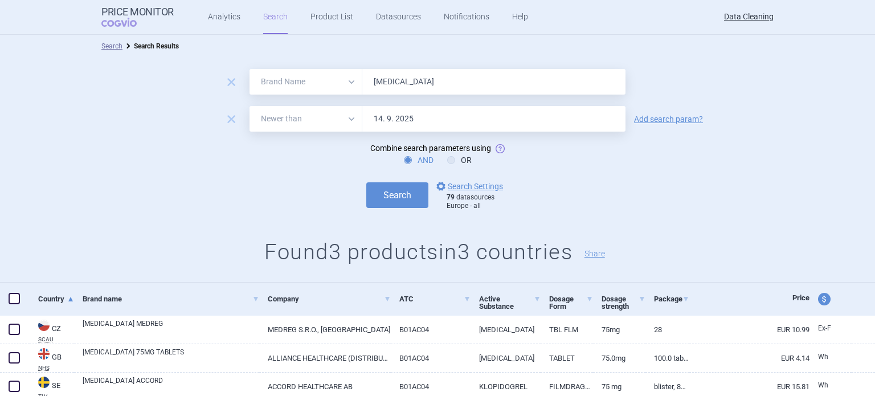
paste input "Efficib , Firazyr , Ranexa , Latixa , Relistor , Tyverb , TYKERB , Extavia , Pr…"
type input "Efficib , Firazyr , Ranexa , Latixa , Relistor , Tyverb , TYKERB , Extavia , Pr…"
click at [366, 182] on button "Search" at bounding box center [397, 195] width 62 height 26
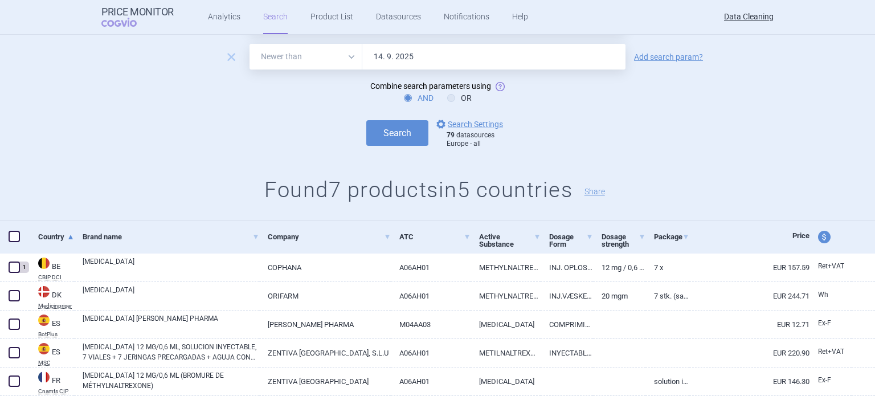
scroll to position [148, 0]
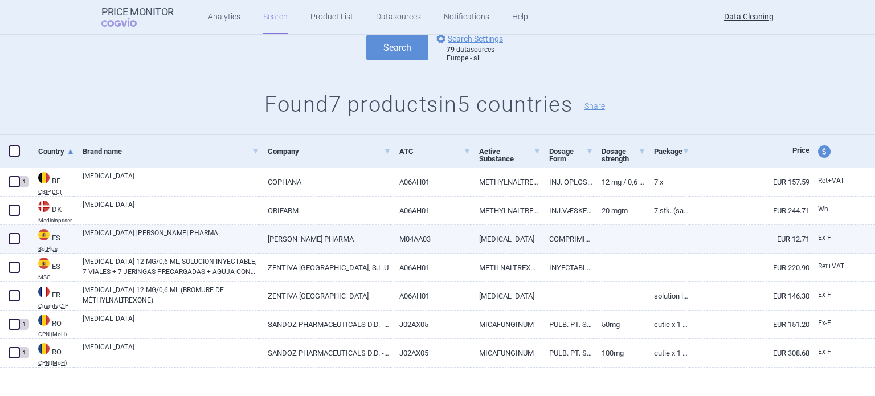
drag, startPoint x: 15, startPoint y: 209, endPoint x: 71, endPoint y: 239, distance: 62.7
click at [15, 209] on span at bounding box center [14, 209] width 11 height 11
checkbox input "true"
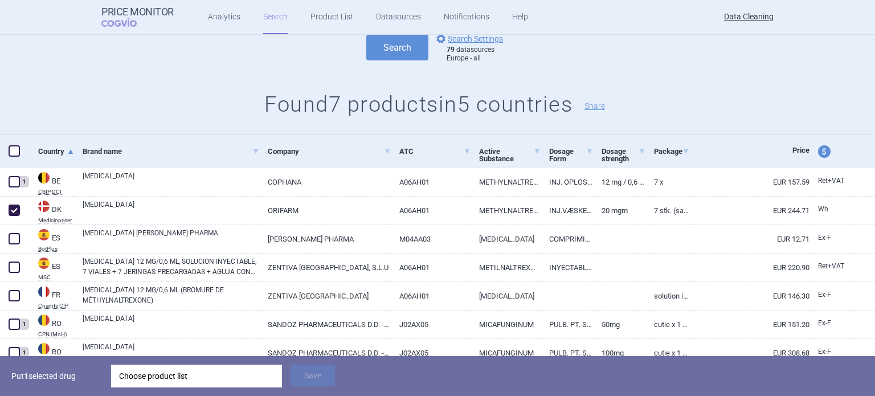
click at [214, 378] on div "Choose product list" at bounding box center [196, 376] width 155 height 23
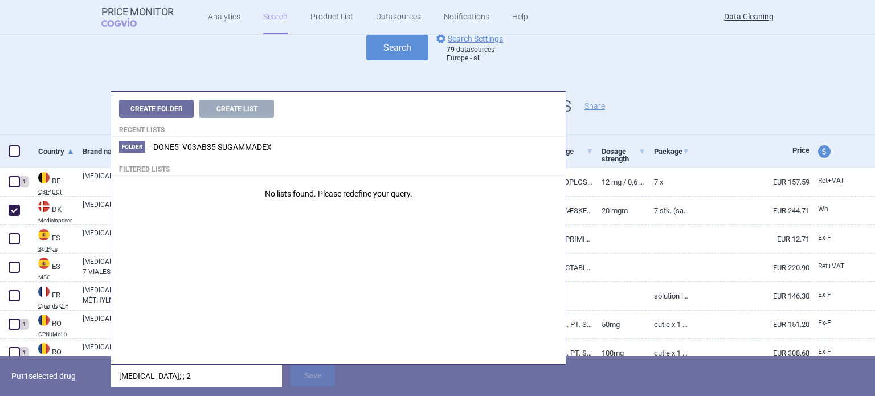
type input "relistor; ;"
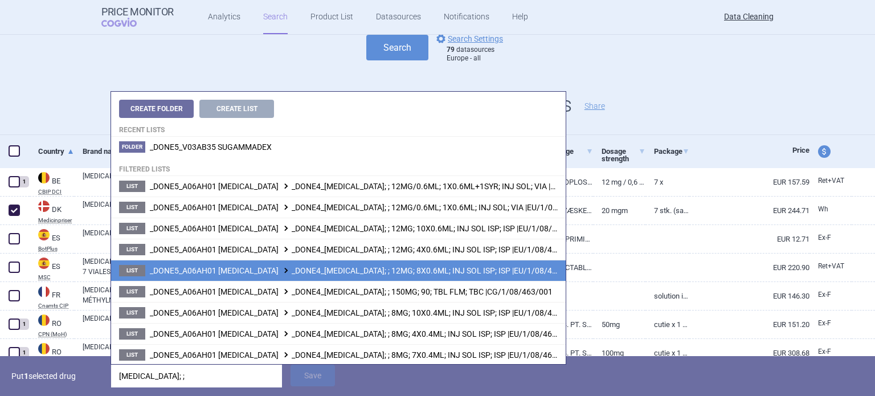
scroll to position [355, 0]
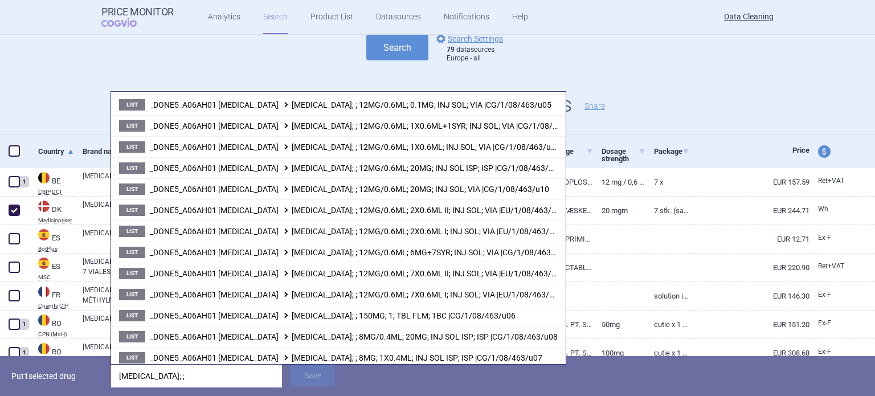
click at [54, 378] on p "Put 1 selected drug" at bounding box center [56, 376] width 91 height 23
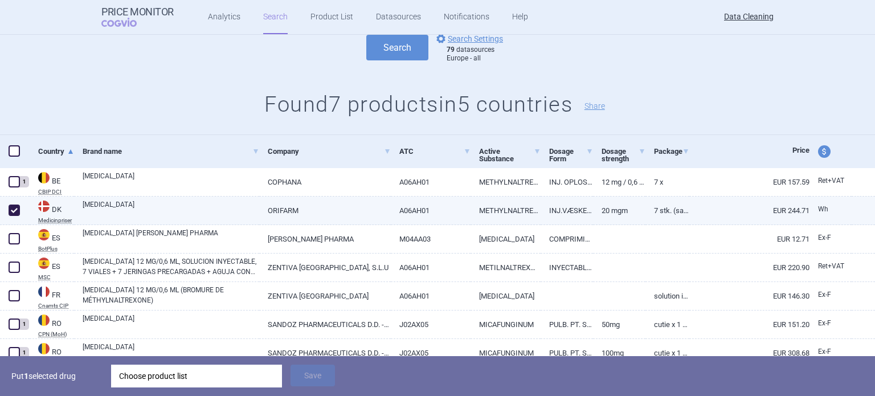
click at [331, 202] on link "ORIFARM" at bounding box center [324, 210] width 131 height 28
select select "EUR"
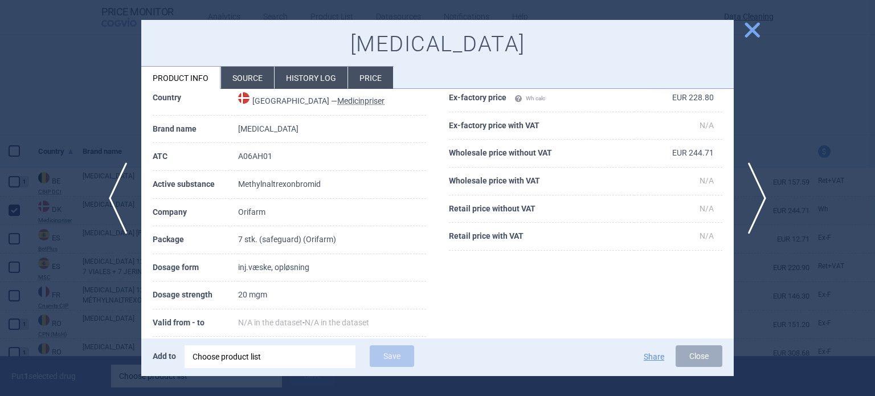
scroll to position [50, 0]
click at [244, 76] on li "Source" at bounding box center [247, 78] width 53 height 22
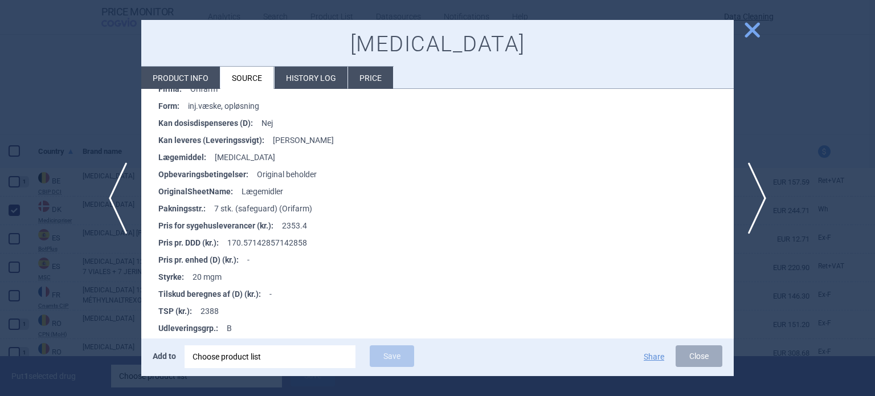
scroll to position [269, 0]
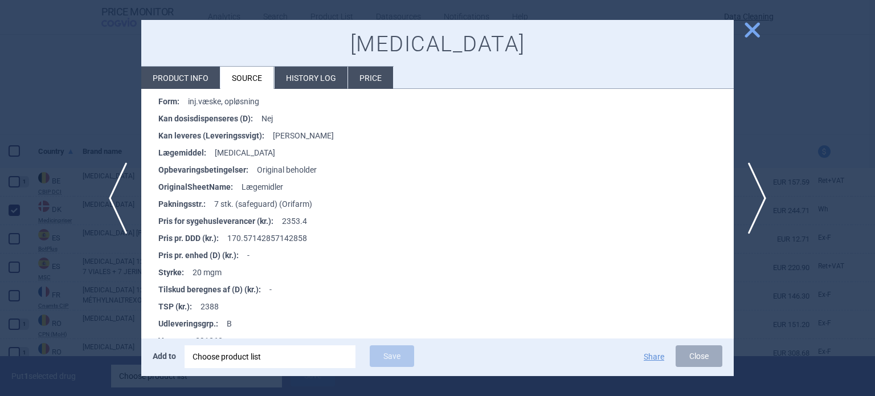
click at [84, 324] on div at bounding box center [437, 198] width 875 height 396
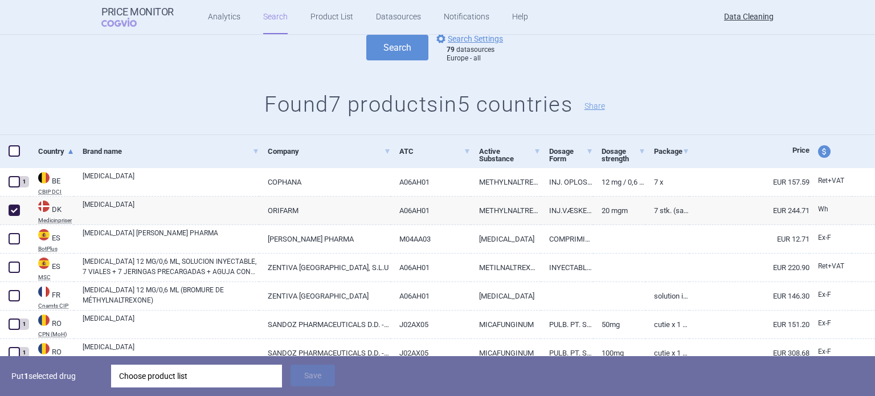
click at [177, 391] on div "Put 1 selected drug Choose product list Save" at bounding box center [437, 376] width 875 height 40
click at [162, 376] on div "Choose product list" at bounding box center [196, 376] width 155 height 23
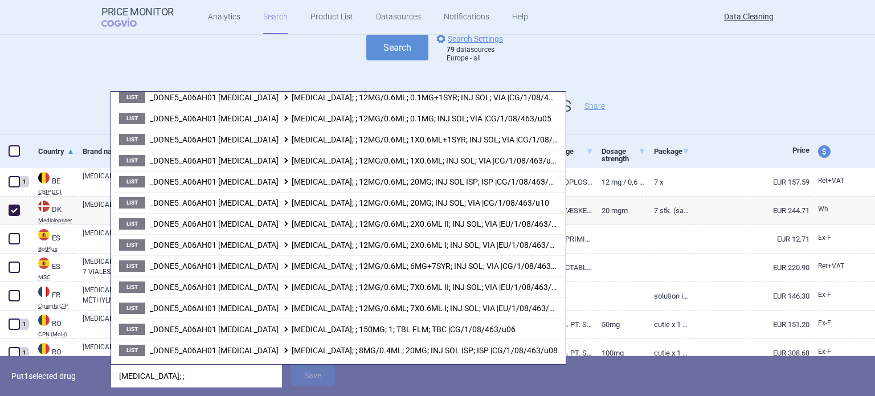
scroll to position [355, 0]
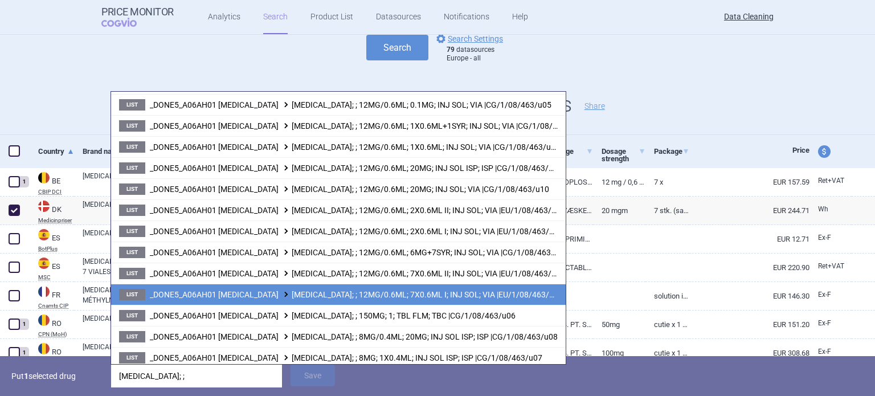
click at [429, 293] on span "_DONE5_A06AH01 METHYLNALTREXONE BROMIDE RELISTOR; ; 12MG/0.6ML; 7X0.6ML I; INJ …" at bounding box center [356, 294] width 413 height 9
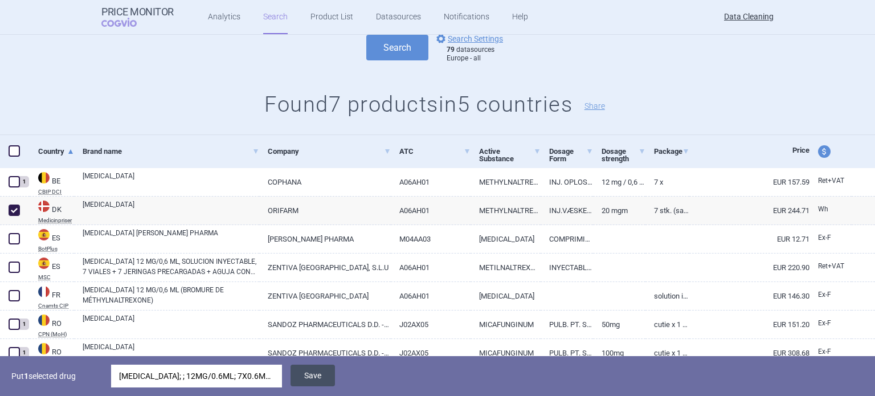
click at [325, 378] on button "Save" at bounding box center [312, 376] width 44 height 22
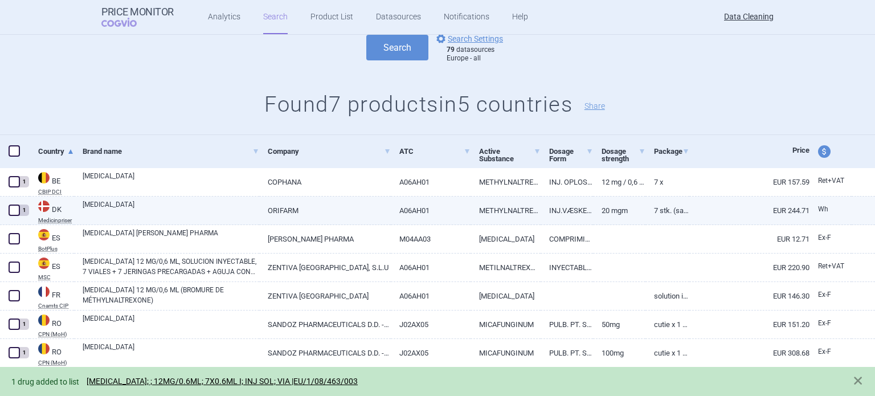
click at [304, 210] on link "ORIFARM" at bounding box center [324, 210] width 131 height 28
select select "EUR"
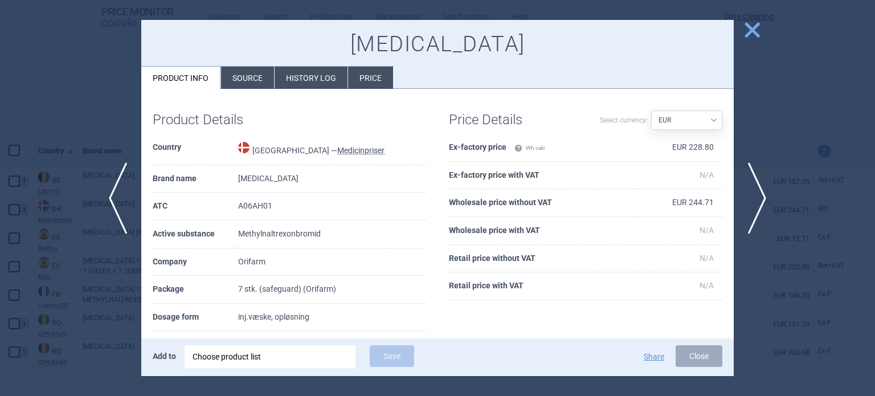
scroll to position [148, 0]
click at [0, 122] on div at bounding box center [437, 198] width 875 height 396
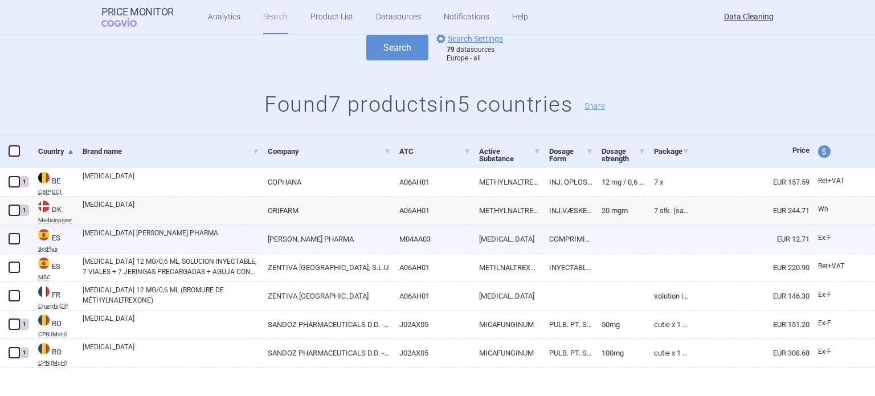
click at [17, 241] on span at bounding box center [14, 238] width 11 height 11
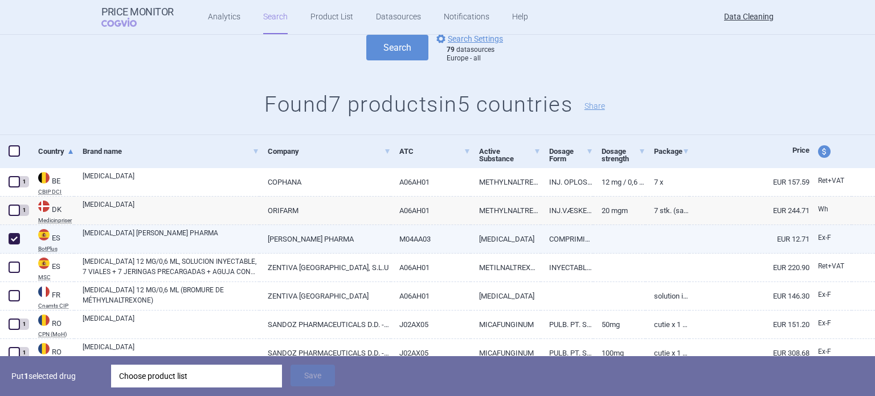
click at [16, 241] on span at bounding box center [14, 238] width 11 height 11
checkbox input "false"
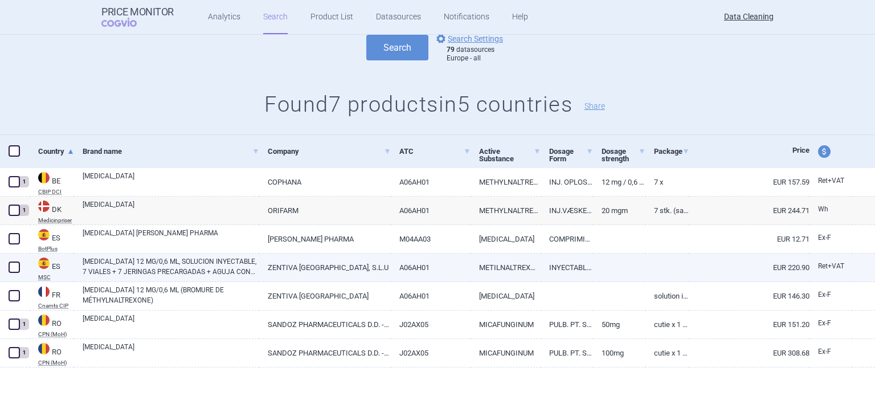
click at [18, 268] on span at bounding box center [14, 266] width 11 height 11
checkbox input "true"
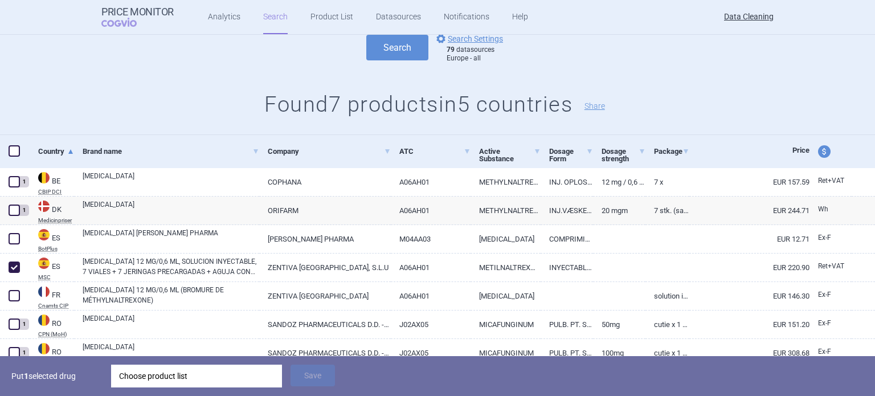
click at [186, 380] on div "Choose product list" at bounding box center [196, 376] width 155 height 23
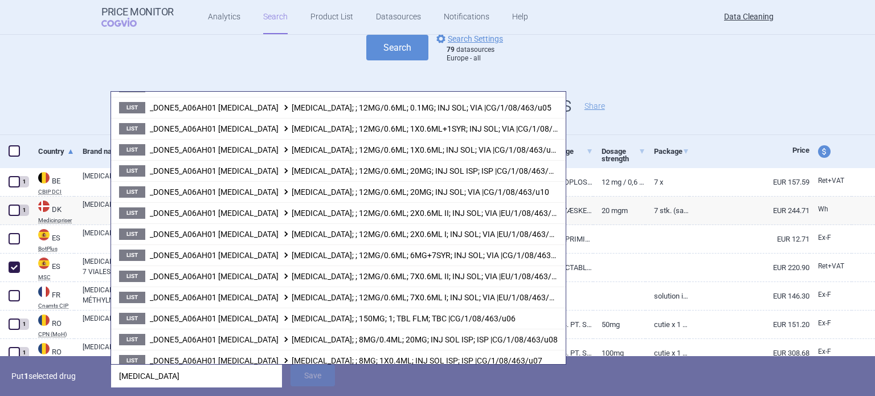
scroll to position [355, 0]
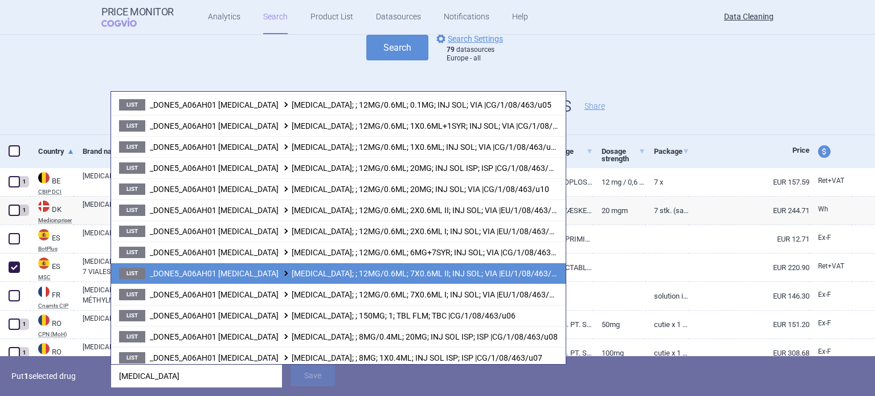
type input "relistor"
click at [460, 272] on span "_DONE5_A06AH01 METHYLNALTREXONE BROMIDE RELISTOR; ; 12MG/0.6ML; 7X0.6ML II; INJ…" at bounding box center [357, 273] width 415 height 9
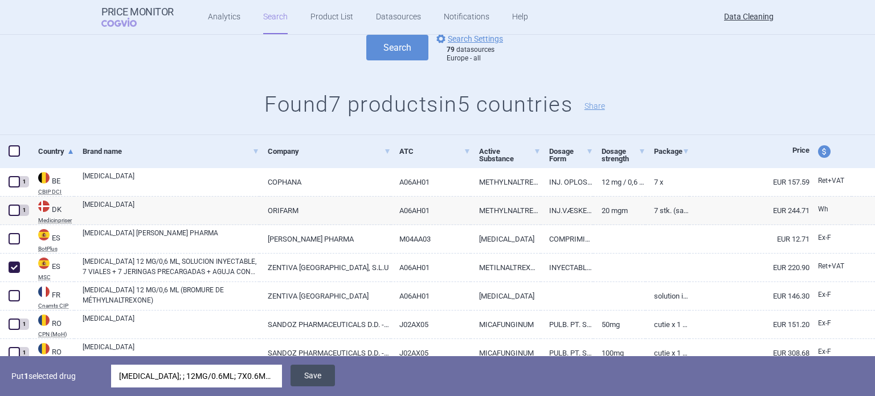
click at [321, 380] on button "Save" at bounding box center [312, 376] width 44 height 22
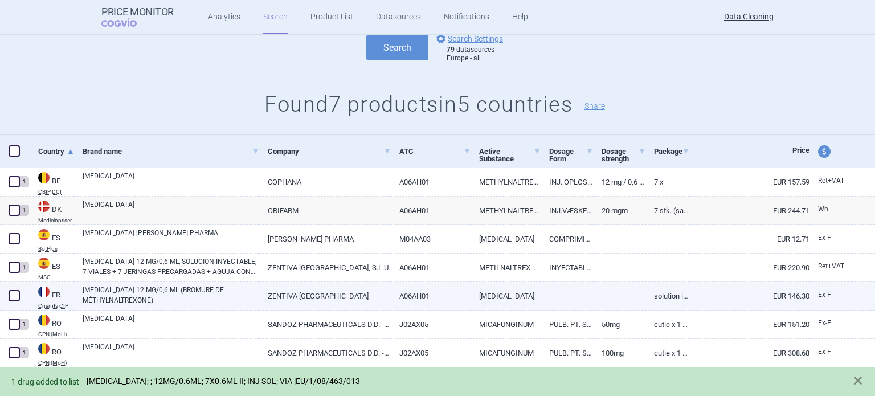
click at [156, 286] on link "RELISTOR 12 MG/0,6 ML (BROMURE DE MÉTHYLNALTREXONE)" at bounding box center [171, 295] width 177 height 21
select select "EUR"
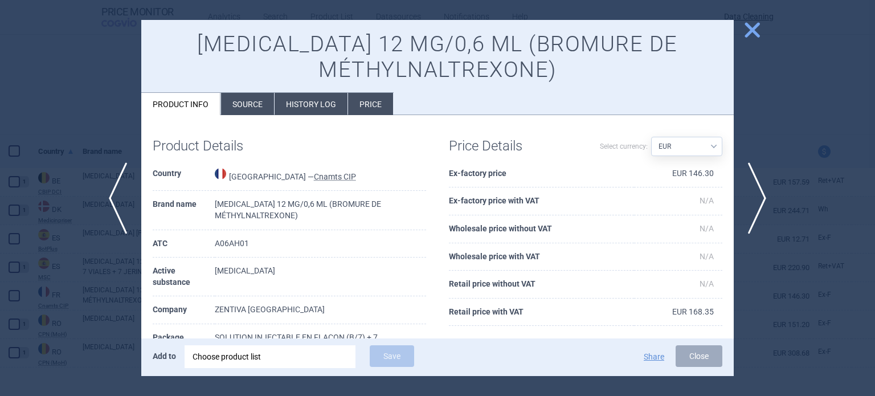
click at [247, 100] on li "Source" at bounding box center [247, 104] width 53 height 22
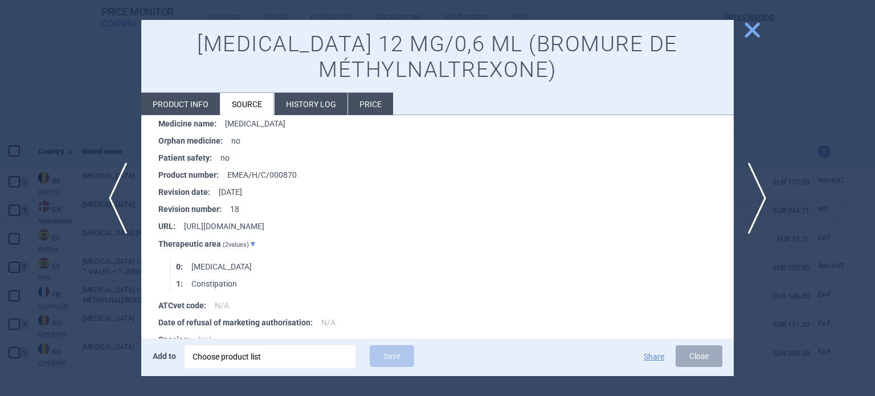
scroll to position [1447, 0]
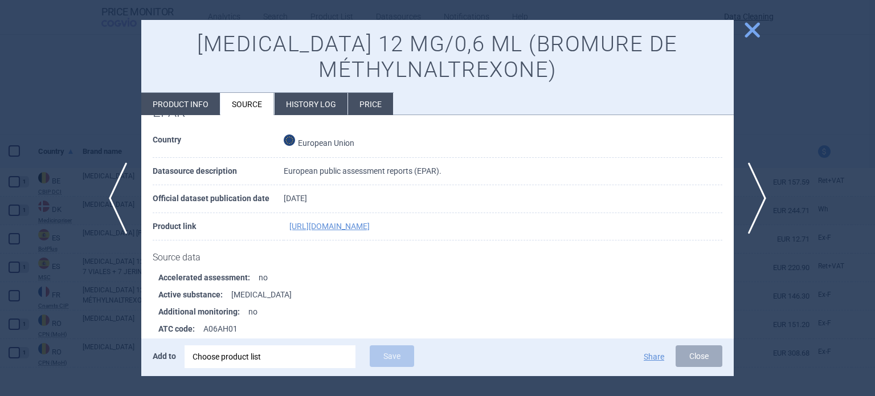
click at [200, 107] on li "Product info" at bounding box center [180, 104] width 79 height 22
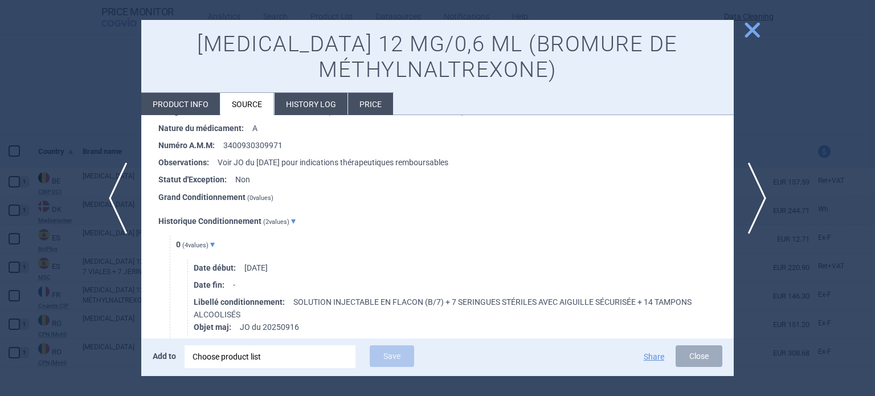
select select "EUR"
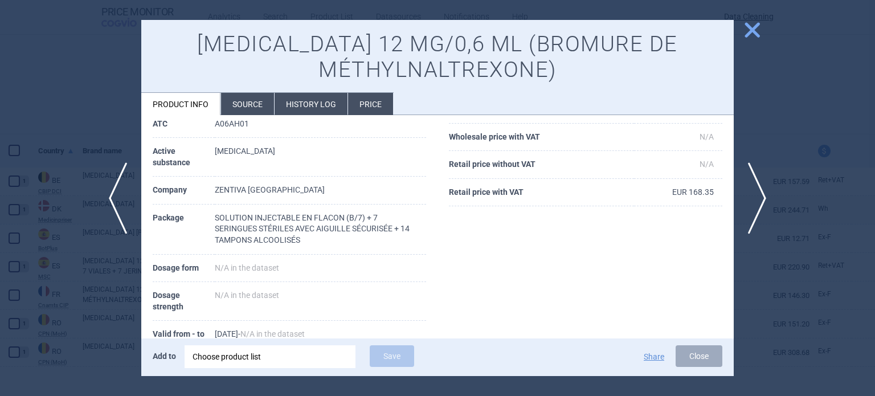
scroll to position [148, 0]
click at [0, 182] on div at bounding box center [437, 198] width 875 height 396
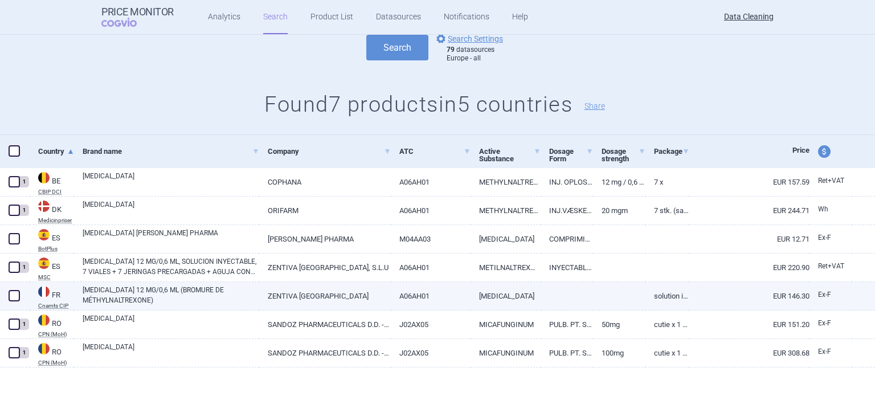
click at [9, 294] on span at bounding box center [14, 295] width 11 height 11
checkbox input "true"
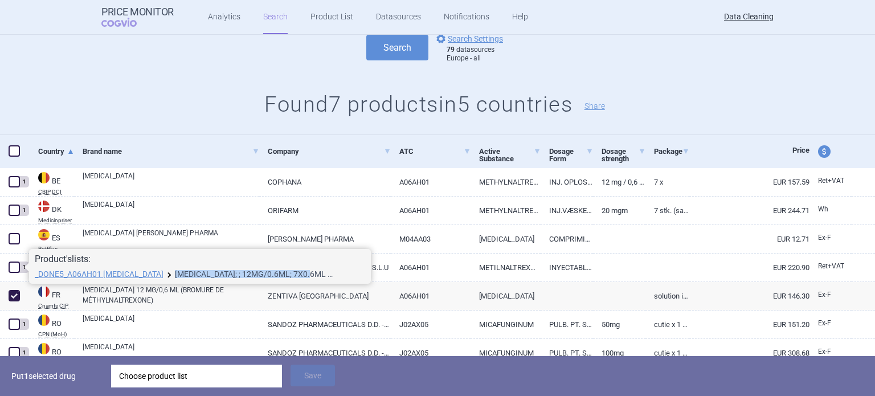
drag, startPoint x: 200, startPoint y: 271, endPoint x: 337, endPoint y: 274, distance: 136.7
click at [337, 274] on li "_DONE5_A06AH01 METHYLNALTREXONE BROMIDE RELISTOR; ; 12MG/0.6ML; 7X0.6ML II; INJ…" at bounding box center [200, 274] width 330 height 9
copy li "RELISTOR; ; 12MG/0.6ML; 7X0.6ML II"
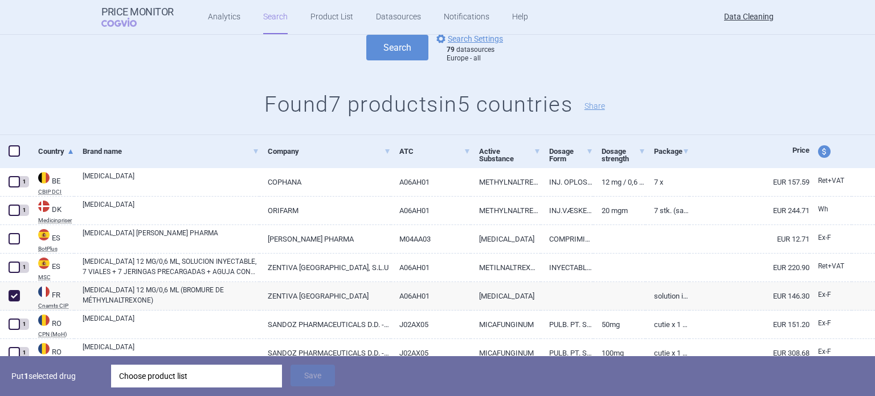
click at [228, 381] on div "Choose product list" at bounding box center [196, 376] width 155 height 23
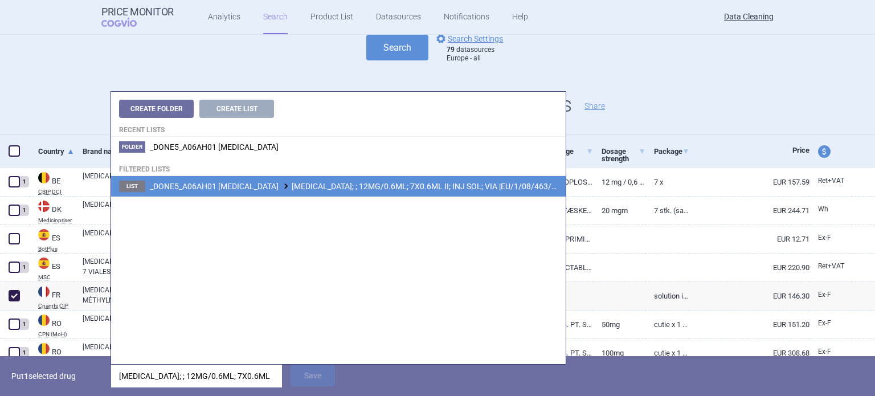
type input "RELISTOR; ; 12MG/0.6ML; 7X0.6ML II"
click at [388, 177] on li "List _DONE5_A06AH01 METHYLNALTREXONE BROMIDE RELISTOR; ; 12MG/0.6ML; 7X0.6ML II…" at bounding box center [338, 186] width 455 height 21
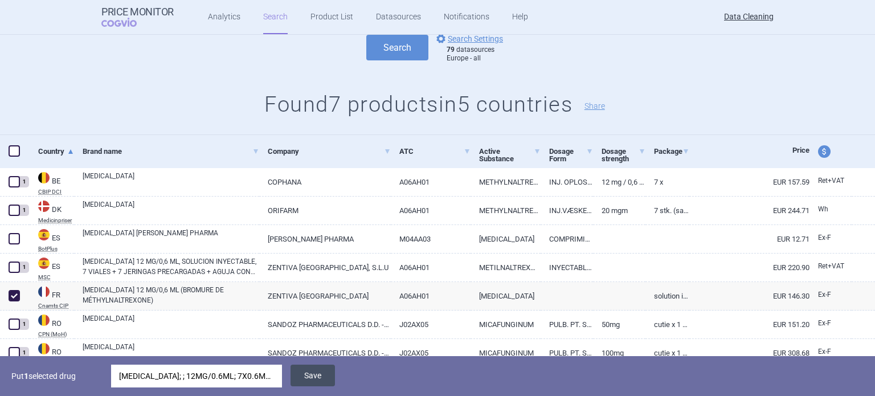
click at [314, 373] on button "Save" at bounding box center [312, 376] width 44 height 22
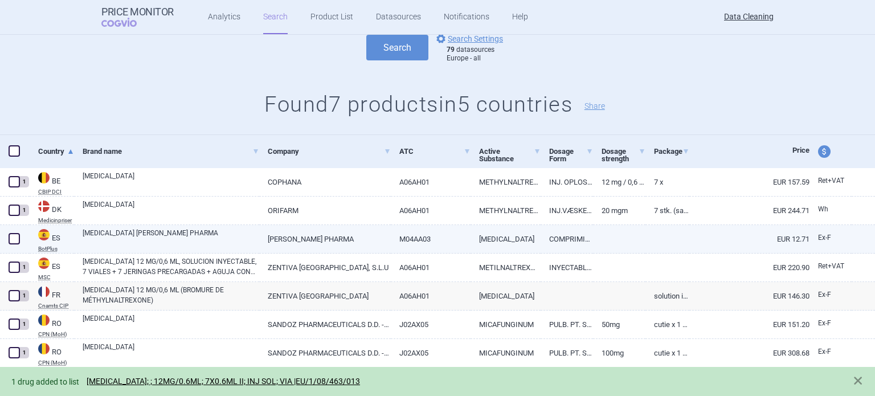
click at [20, 238] on span at bounding box center [14, 238] width 17 height 17
checkbox input "true"
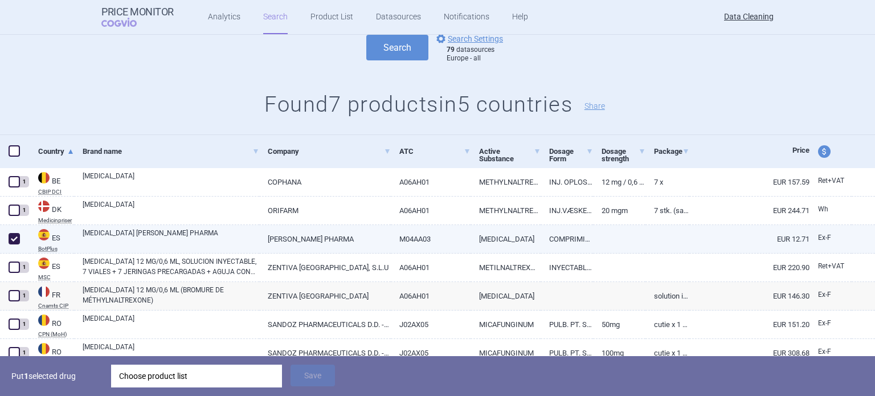
click at [185, 230] on link "ADENURIC ELAM PHARMA" at bounding box center [171, 238] width 177 height 21
select select "EUR"
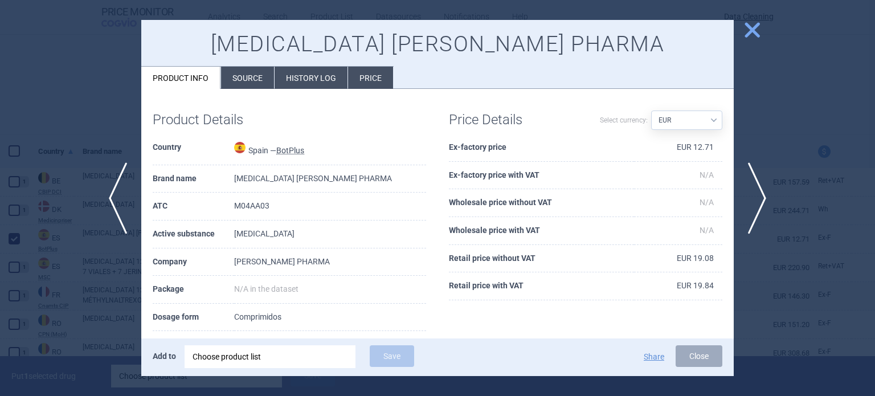
click at [240, 72] on li "Source" at bounding box center [247, 78] width 53 height 22
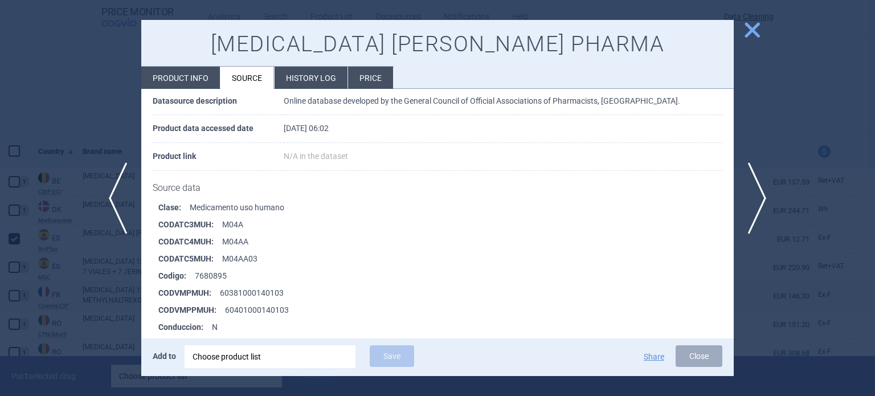
scroll to position [171, 0]
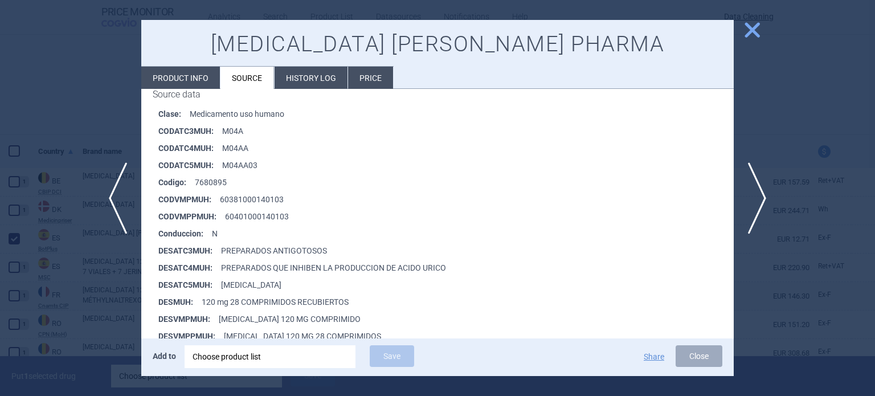
click at [0, 96] on div at bounding box center [437, 198] width 875 height 396
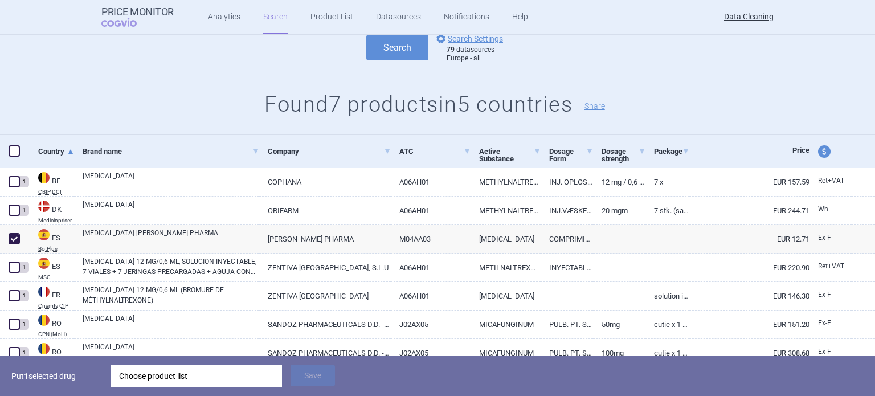
click at [146, 378] on div "Choose product list" at bounding box center [196, 376] width 155 height 23
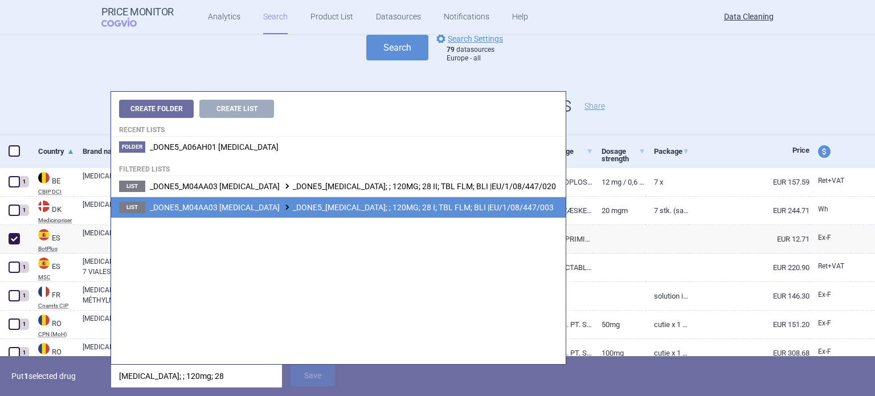
type input "adenuric; ; 120mg; 28"
click at [417, 207] on span "_DONE5_M04AA03 FEBUXOSTAT _DONE5_ADENURIC; ; 120MG; 28 I; TBL FLM; BLI |EU/1/08…" at bounding box center [352, 207] width 404 height 9
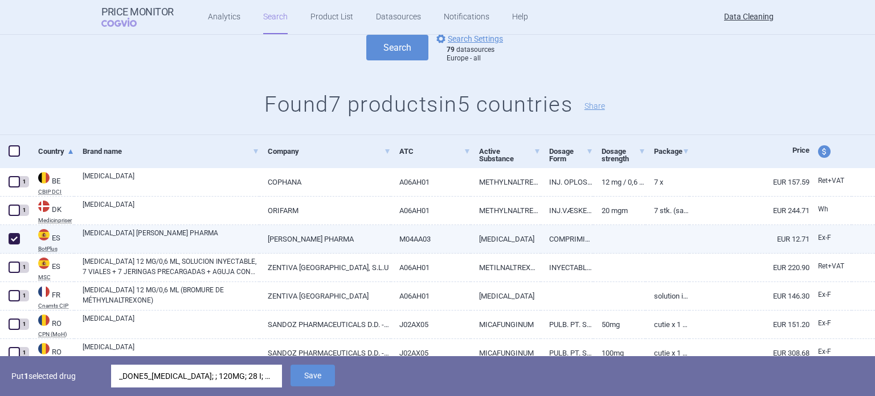
click at [361, 234] on link "ELAM PHARMA" at bounding box center [324, 239] width 131 height 28
select select "EUR"
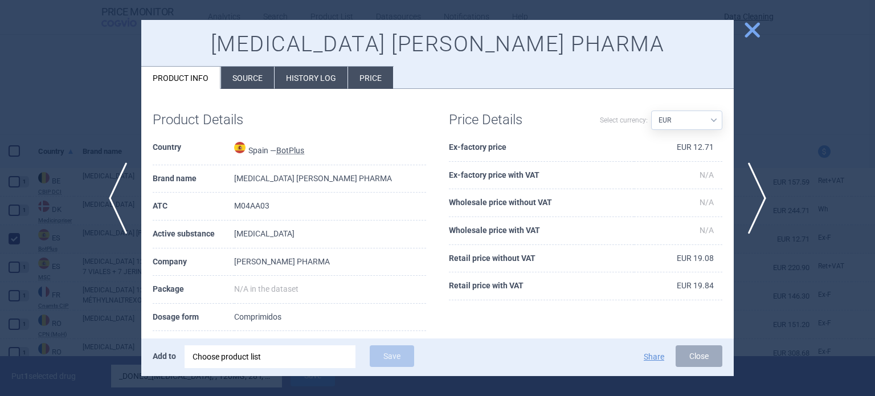
click at [240, 80] on li "Source" at bounding box center [247, 78] width 53 height 22
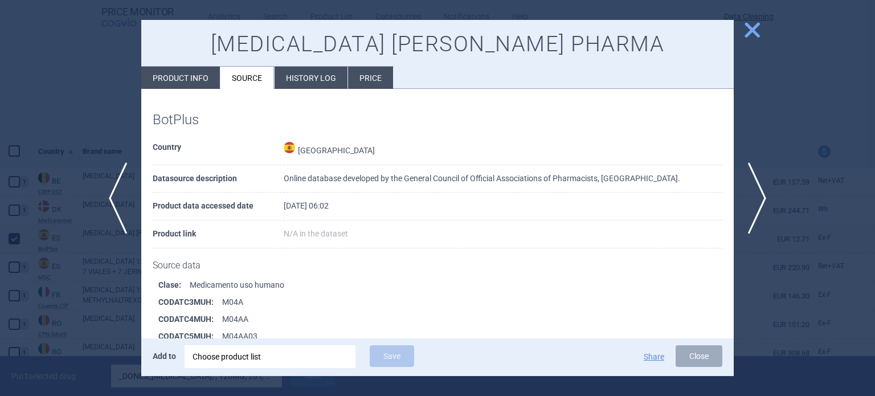
scroll to position [171, 0]
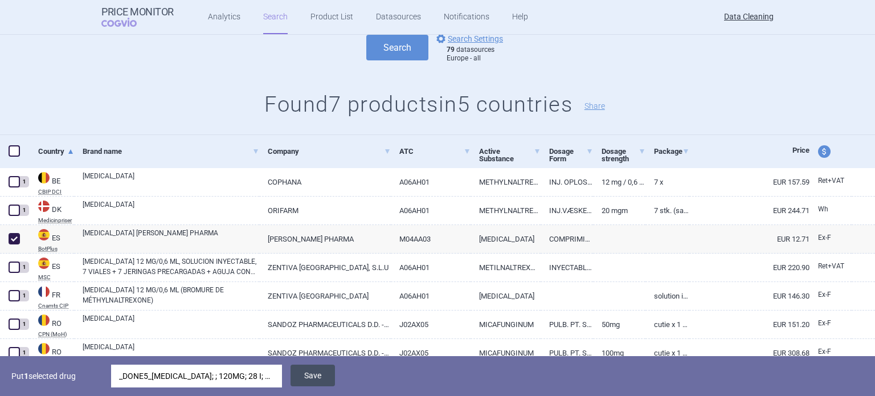
click at [326, 376] on button "Save" at bounding box center [312, 376] width 44 height 22
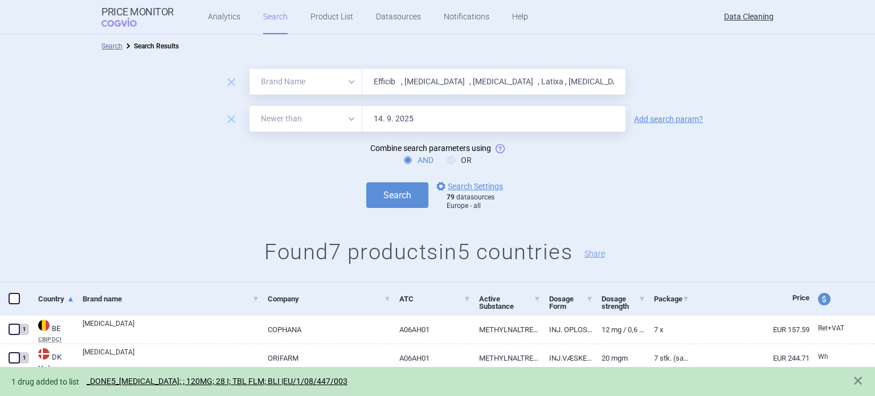
click at [432, 78] on input "Efficib , Firazyr , Ranexa , Latixa , Relistor , Tyverb , TYKERB , Extavia , Pr…" at bounding box center [493, 82] width 263 height 26
paste input "Thalidomid"
click at [366, 182] on button "Search" at bounding box center [397, 195] width 62 height 26
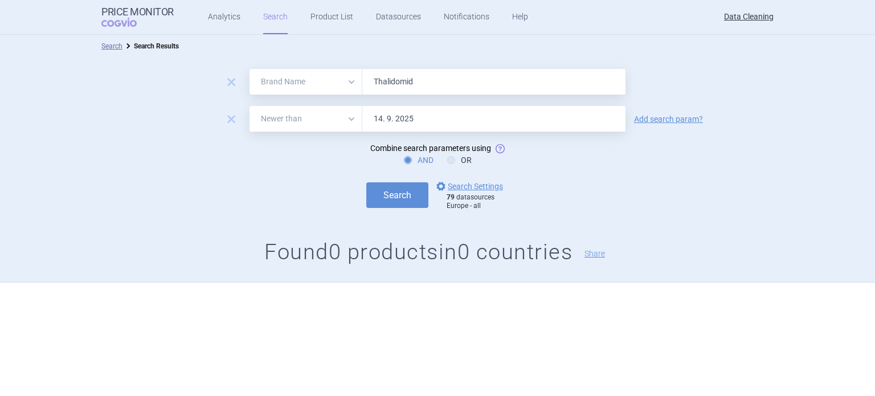
paste input "Effentora , Fentora , Pradaxa , Avamys , Veramyst , Ivemend , Abraxan , Tesavel…"
type input "Effentora , Fentora , Pradaxa , Avamys , Veramyst , Ivemend , Abraxan , Tesavel…"
click at [366, 182] on button "Search" at bounding box center [397, 195] width 62 height 26
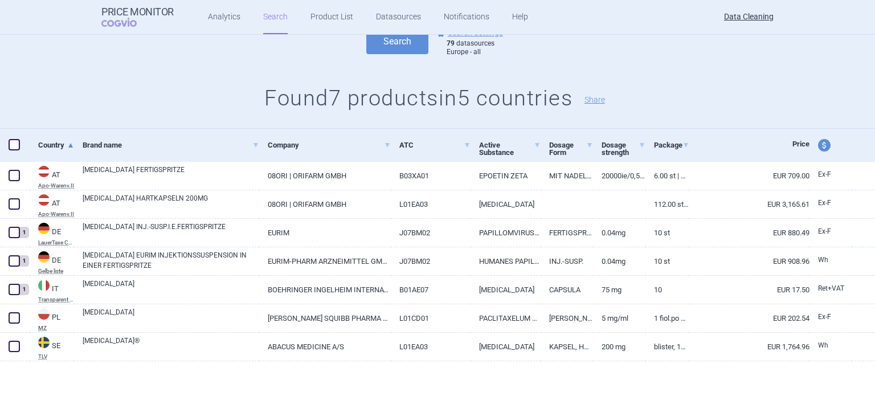
scroll to position [155, 0]
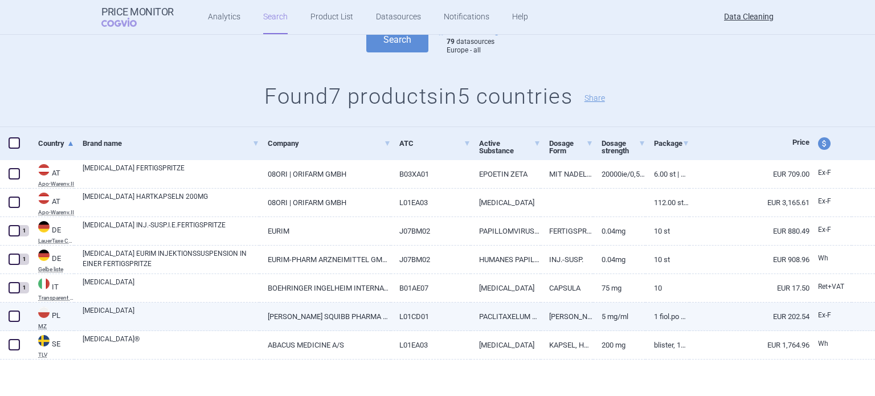
click at [130, 309] on link "ABRAXANE" at bounding box center [171, 315] width 177 height 21
select select "EUR"
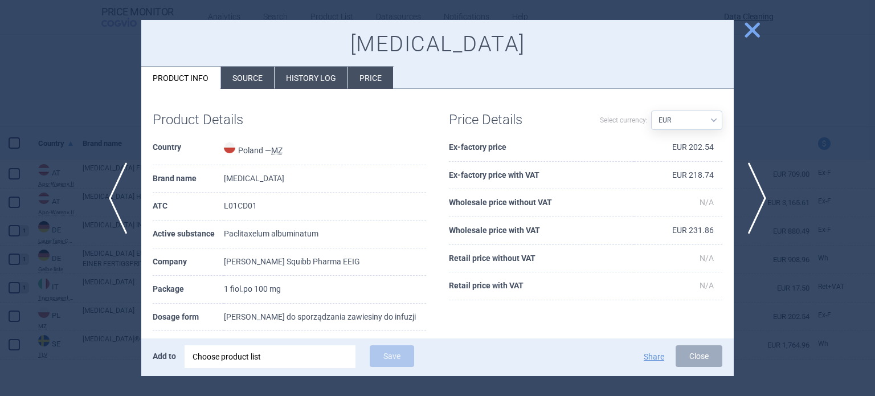
click at [250, 74] on li "Source" at bounding box center [247, 78] width 53 height 22
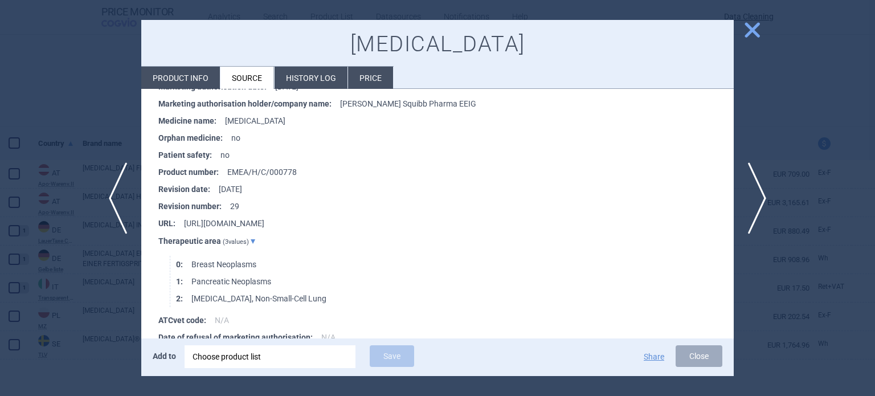
scroll to position [1546, 0]
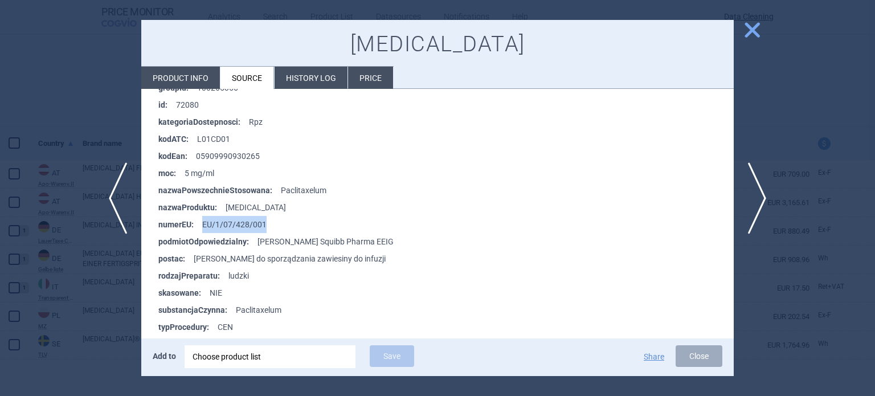
drag, startPoint x: 244, startPoint y: 213, endPoint x: 203, endPoint y: 216, distance: 41.1
click at [203, 216] on li "numerEU : EU/1/07/428/001" at bounding box center [445, 224] width 575 height 17
copy li "EU/1/07/428/001"
click at [231, 357] on div "Choose product list" at bounding box center [270, 356] width 155 height 23
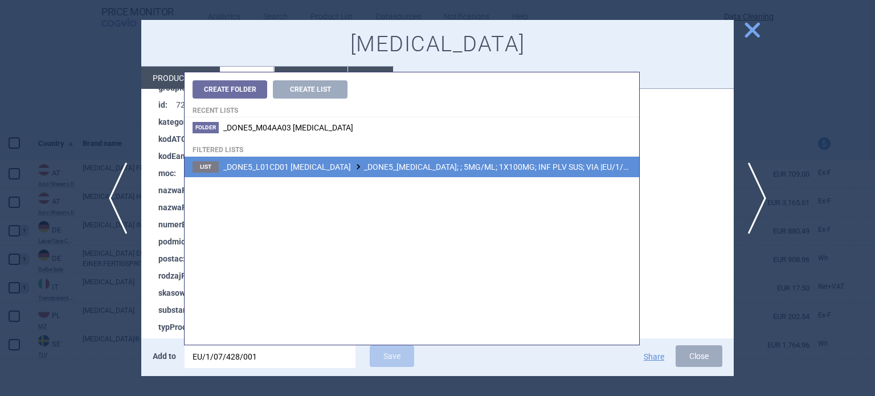
type input "EU/1/07/428/001"
click at [445, 171] on span "_DONE5_L01CD01 PACLITAXEL _DONE5_ABRAXANE; ; 5MG/ML; 1X100MG; INF PLV SUS; VIA …" at bounding box center [444, 166] width 443 height 9
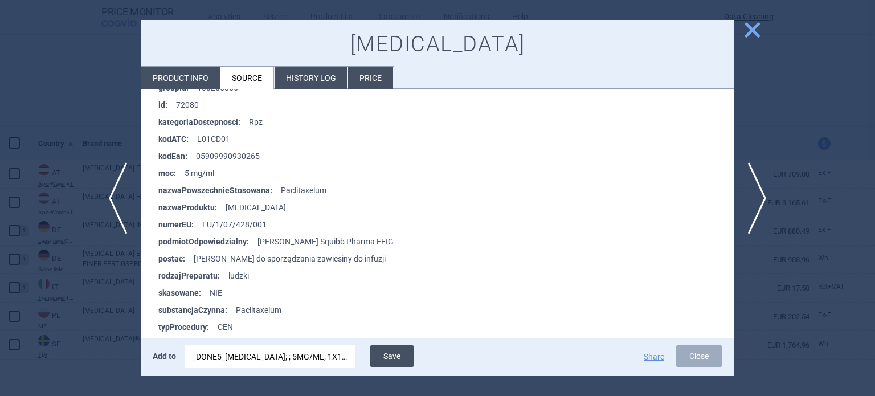
click at [387, 349] on button "Save" at bounding box center [392, 356] width 44 height 22
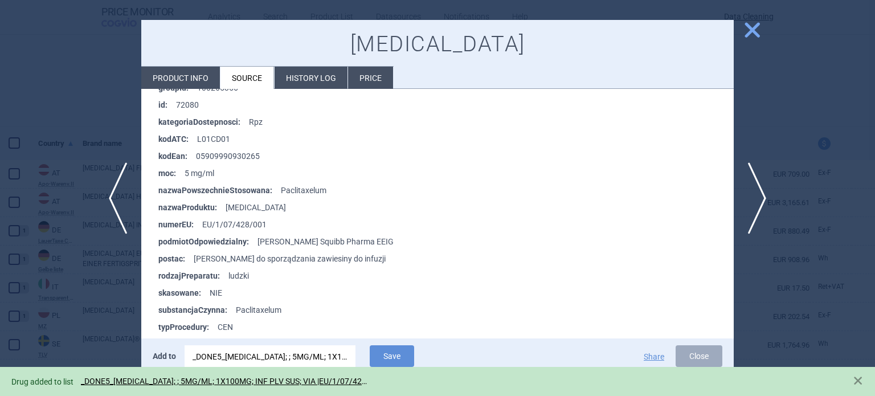
click at [109, 346] on div at bounding box center [437, 198] width 875 height 396
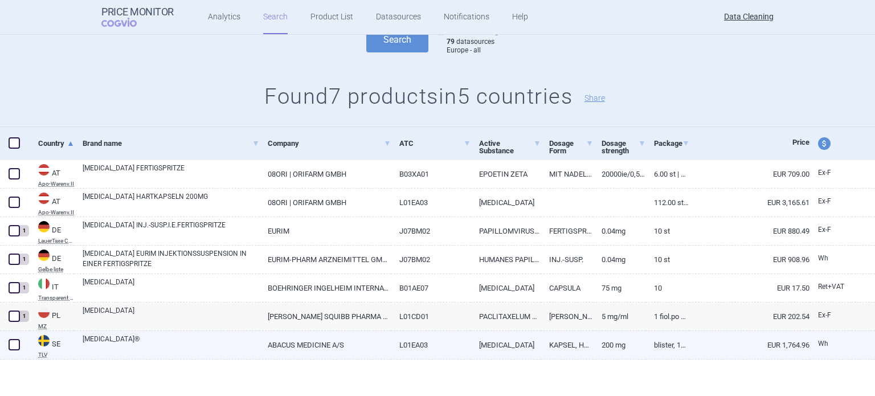
click at [18, 343] on span at bounding box center [14, 344] width 11 height 11
checkbox input "true"
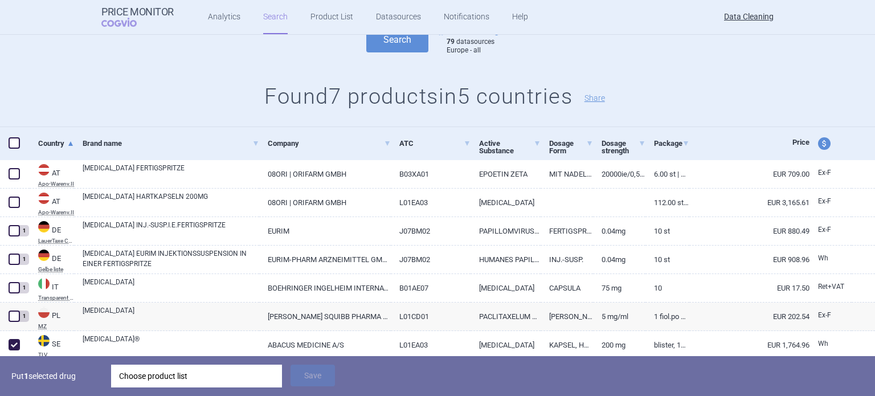
click at [166, 376] on div "Choose product list" at bounding box center [196, 376] width 155 height 23
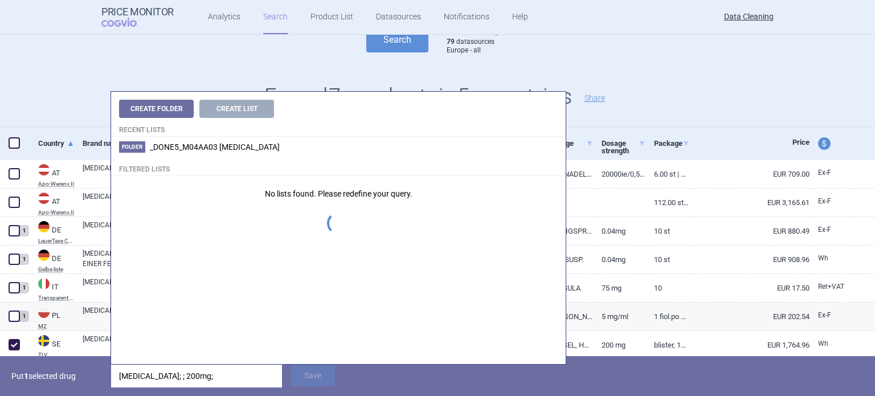
type input "tasigna; ; 200mg;"
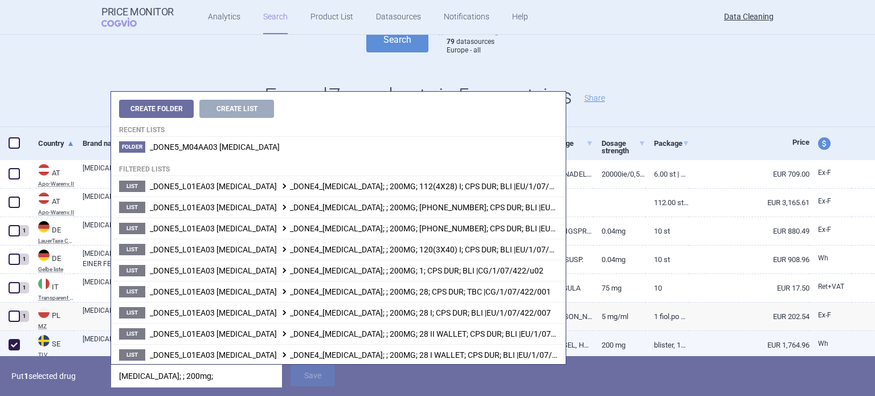
click at [689, 344] on link "EUR 1,764.96" at bounding box center [749, 345] width 120 height 28
select select "EUR"
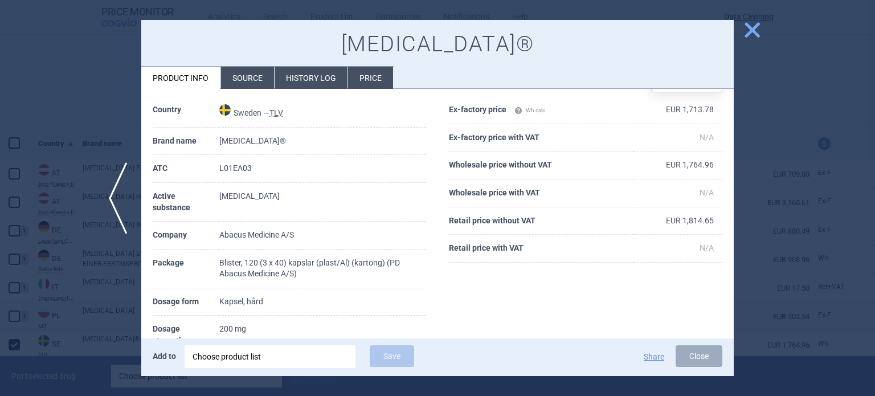
scroll to position [57, 0]
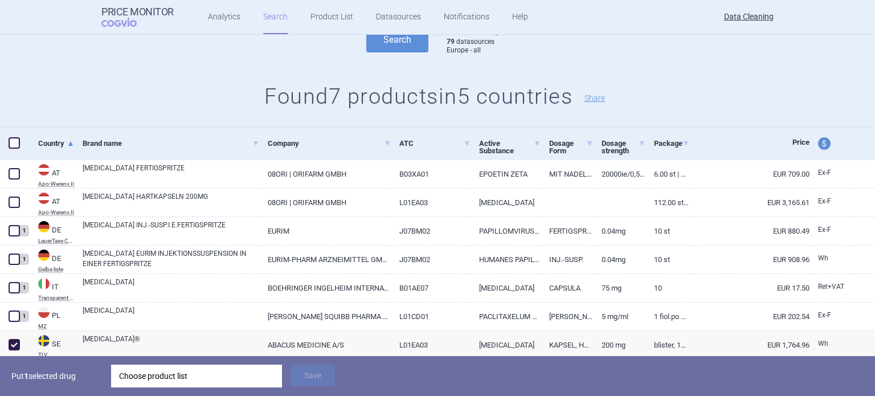
click at [263, 371] on div "Choose product list" at bounding box center [196, 376] width 155 height 23
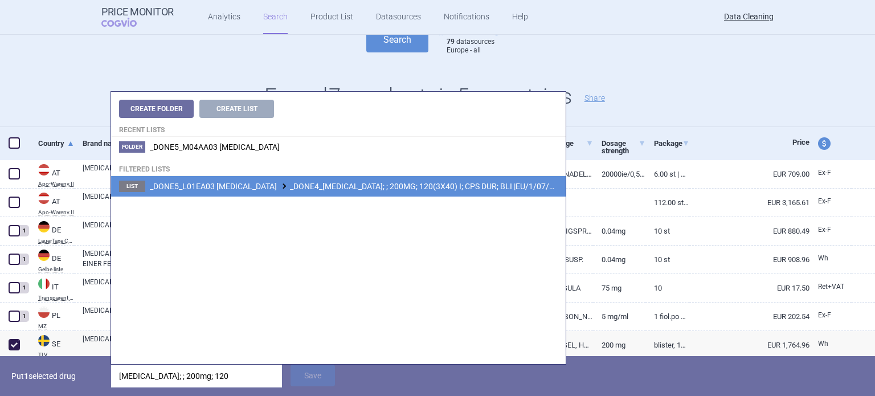
type input "tasigna; ; 200mg; 120"
click at [526, 184] on span "_DONE5_L01EA03 NILOTINIB _DONE4_TASIGNA; ; 200MG; 120(3X40) I; CPS DUR; BLI |EU…" at bounding box center [365, 186] width 430 height 9
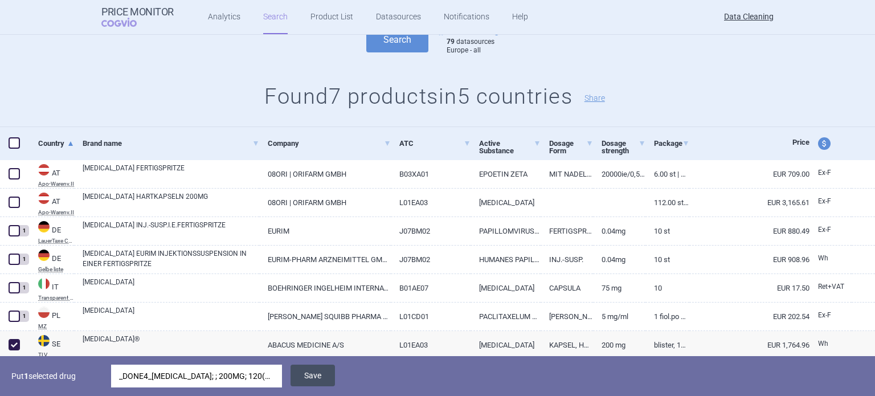
click at [320, 382] on button "Save" at bounding box center [312, 376] width 44 height 22
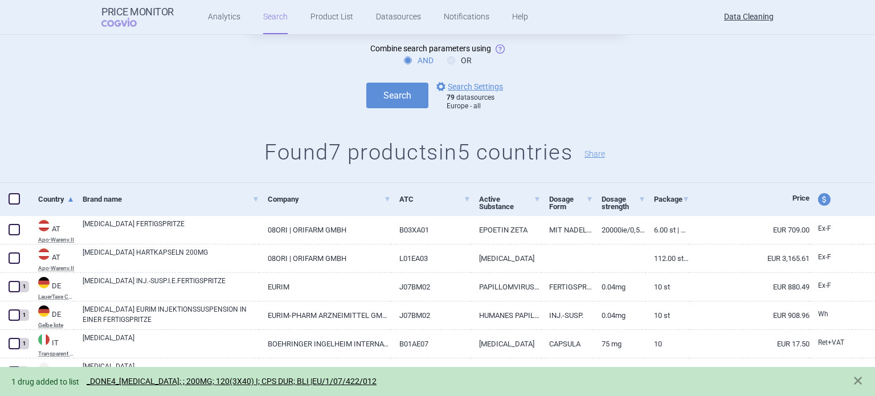
scroll to position [155, 0]
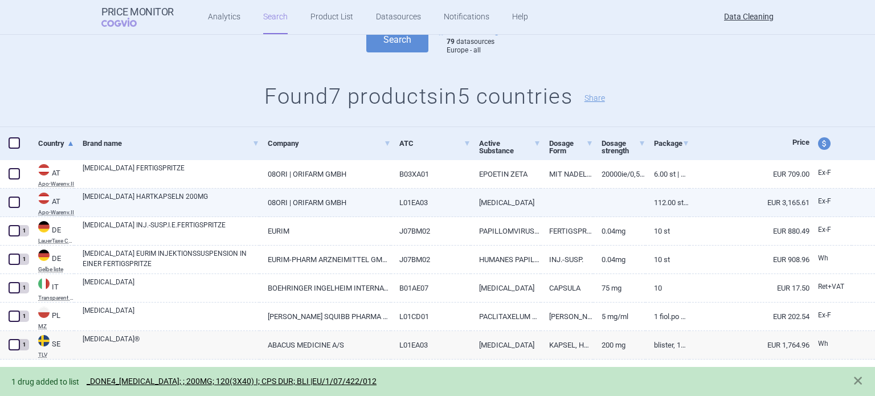
click at [13, 205] on span at bounding box center [14, 201] width 11 height 11
checkbox input "true"
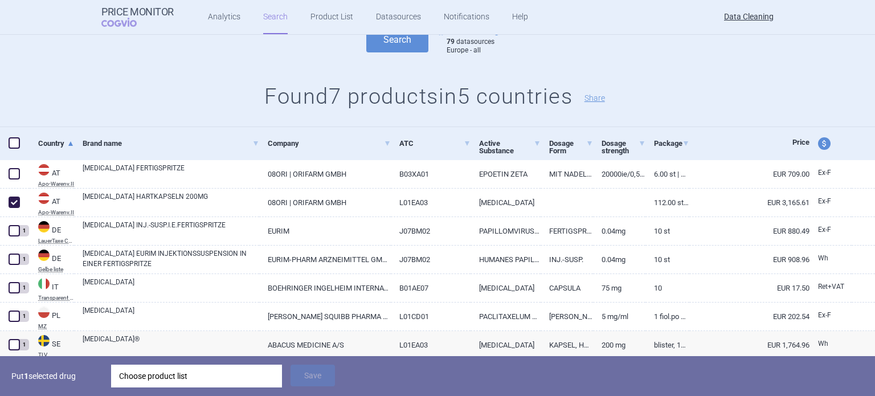
click at [238, 375] on div "Choose product list" at bounding box center [196, 376] width 155 height 23
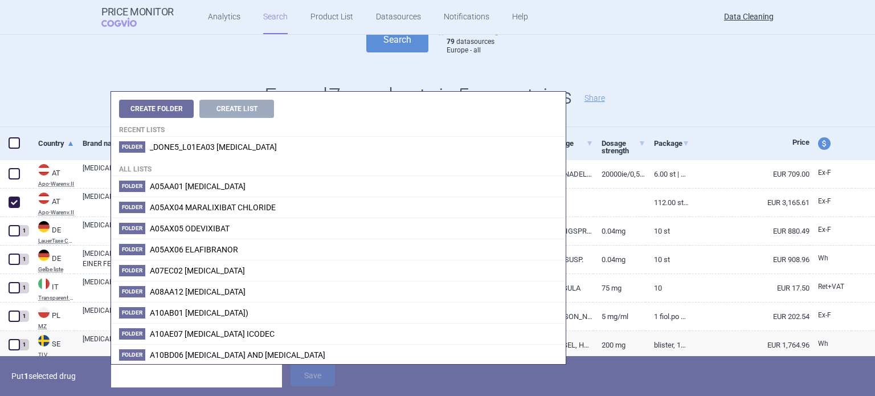
type input "EU/1/07/428/001"
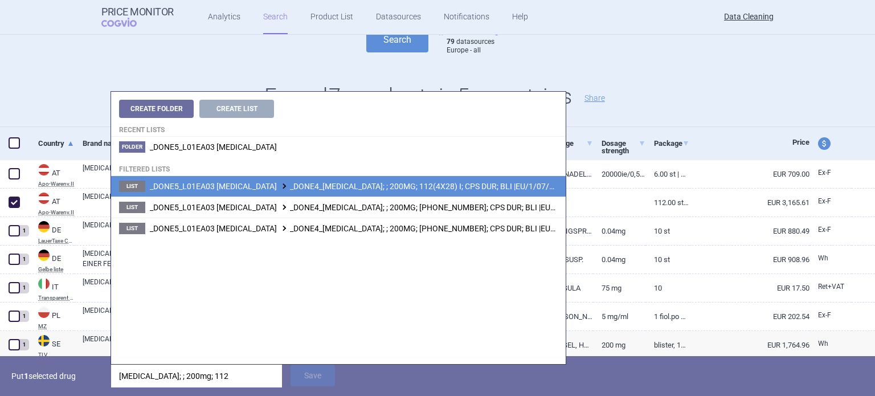
type input "tasigna; ; 200mg; 112"
click at [436, 183] on span "_DONE5_L01EA03 NILOTINIB _DONE4_TASIGNA; ; 200MG; 112(4X28) I; CPS DUR; BLI |EU…" at bounding box center [365, 186] width 430 height 9
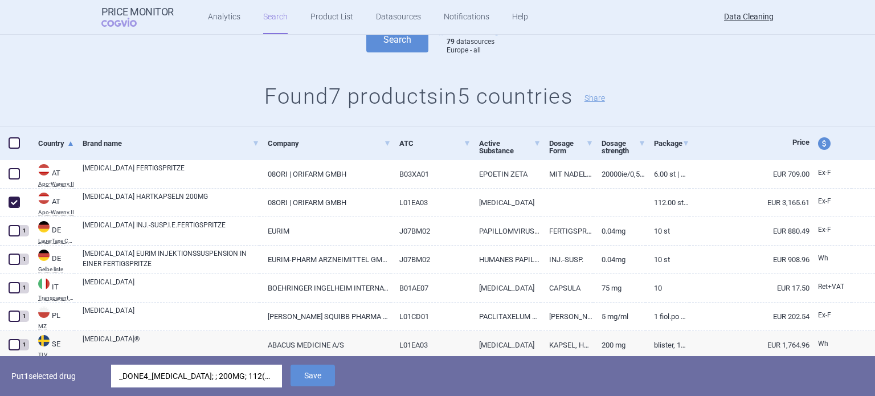
click at [249, 375] on div "_DONE4_TASIGNA; ; 200MG; 112(4X28) I; CPS DUR; BLI |EU/1/07/422/008" at bounding box center [196, 376] width 155 height 23
click at [294, 376] on button "Save" at bounding box center [312, 376] width 44 height 22
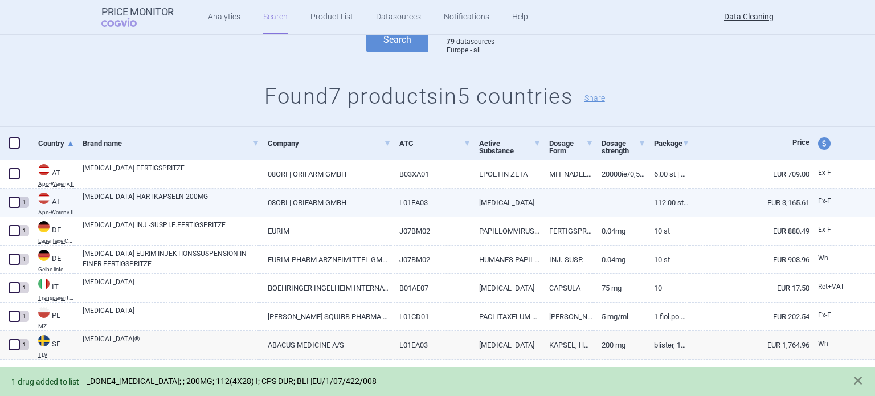
click at [185, 202] on link "TASIGNA HARTKAPSELN 200MG" at bounding box center [171, 201] width 177 height 21
select select "EUR"
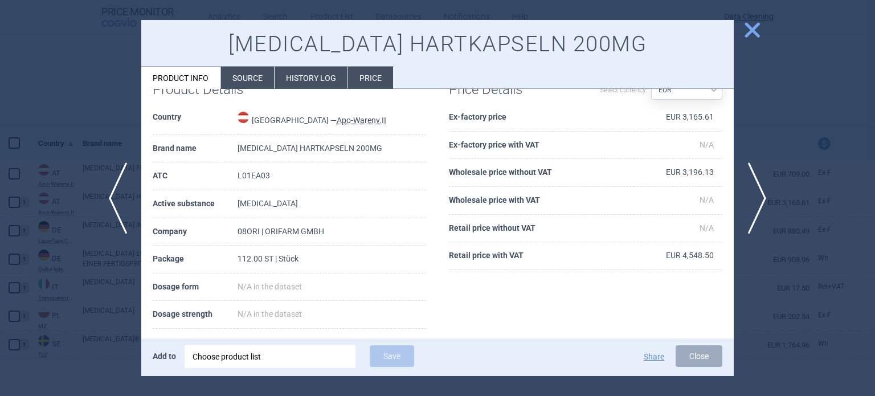
scroll to position [114, 0]
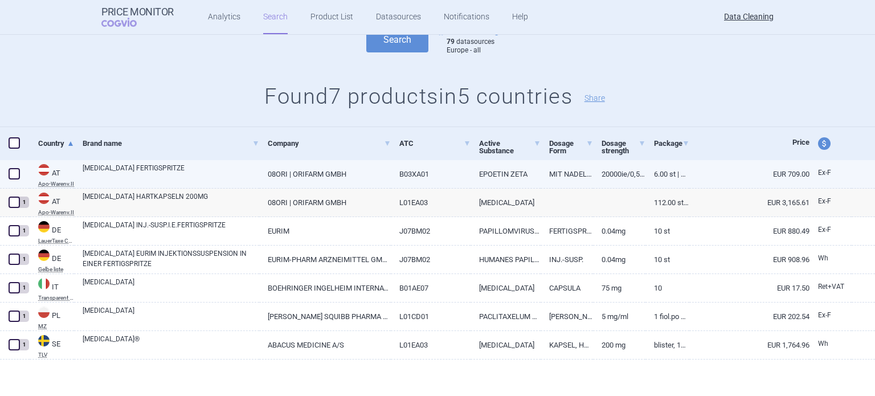
drag, startPoint x: 18, startPoint y: 173, endPoint x: 31, endPoint y: 176, distance: 13.5
click at [20, 174] on span at bounding box center [14, 173] width 17 height 17
checkbox input "true"
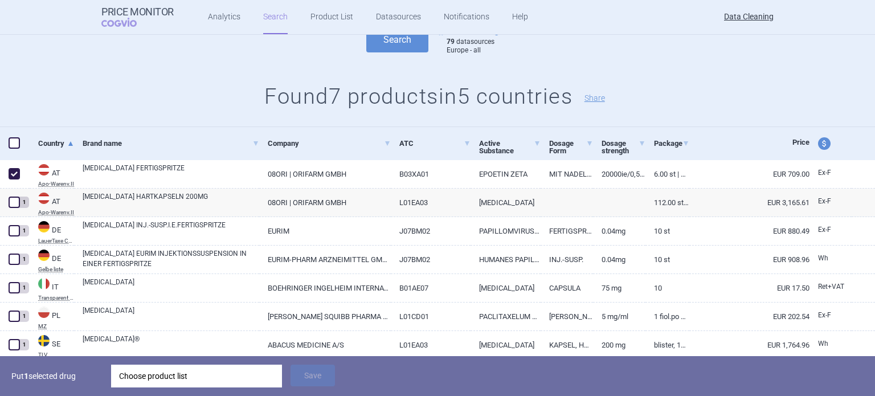
click at [257, 373] on div "Choose product list" at bounding box center [196, 376] width 155 height 23
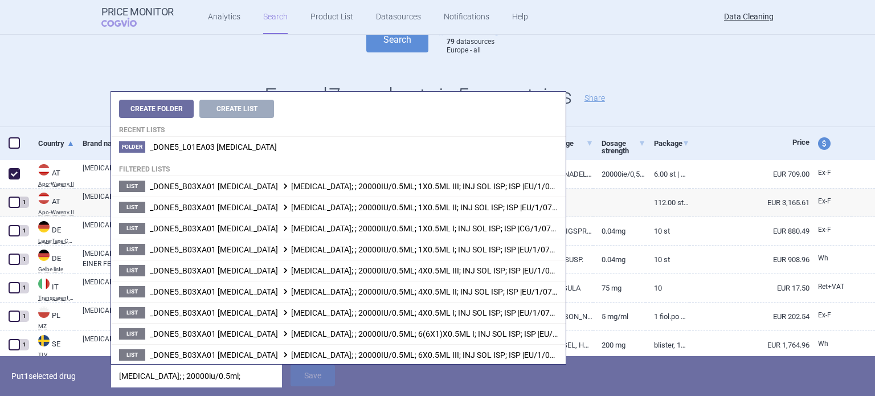
type input "retacrit; ; 20000iu/0.5ml;"
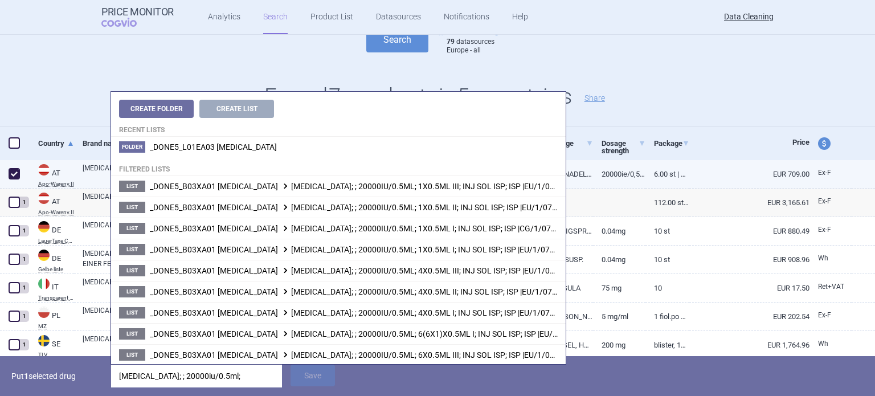
click at [617, 175] on link "20000IE/0,5ML" at bounding box center [619, 174] width 52 height 28
select select "EUR"
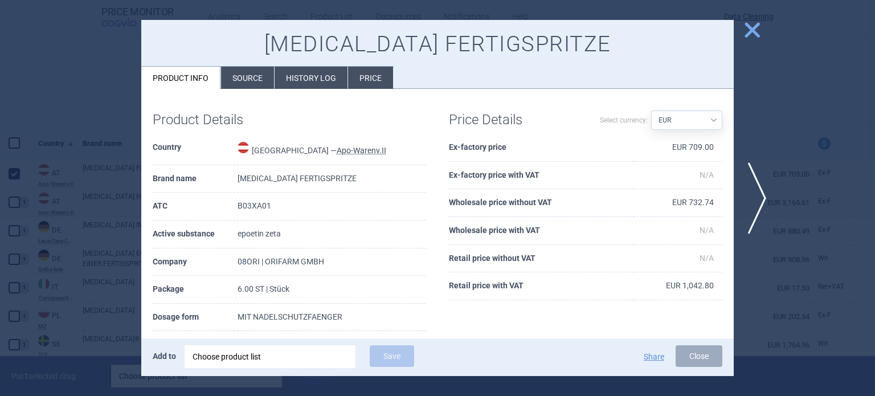
scroll to position [57, 0]
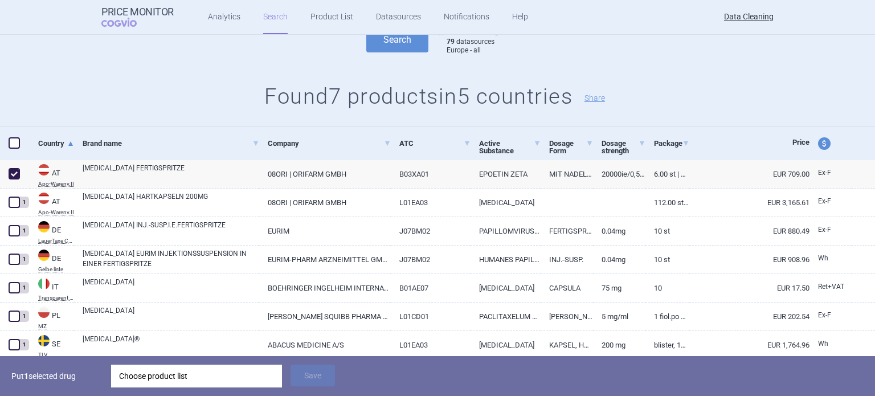
click at [255, 374] on div "Choose product list" at bounding box center [196, 376] width 155 height 23
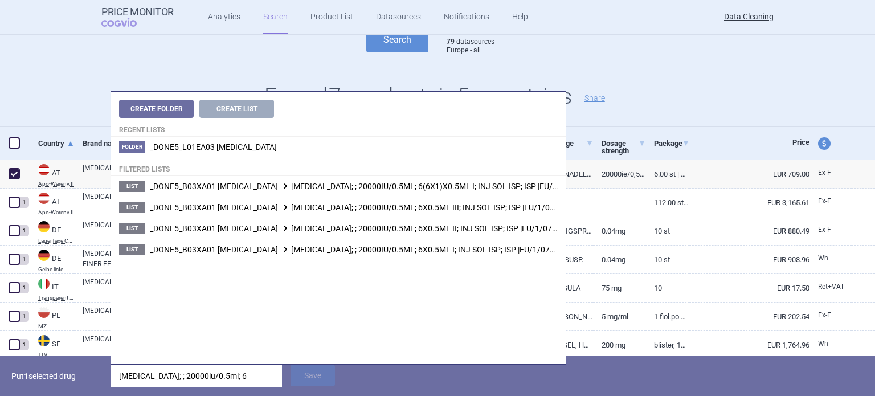
type input "retacrit; ; 20000iu/0.5ml; 6"
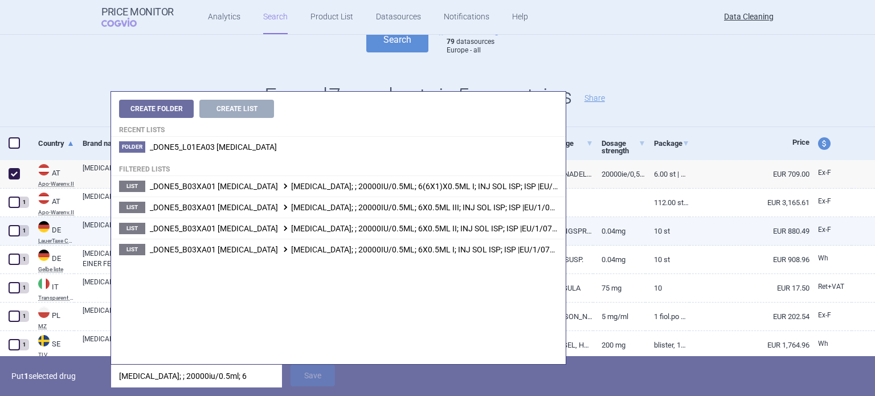
click at [439, 222] on li "List _DONE5_B03XA01 ERYTHROPOIETIN RETACRIT; ; 20000IU/0.5ML; 6X0.5ML II; INJ S…" at bounding box center [338, 228] width 455 height 21
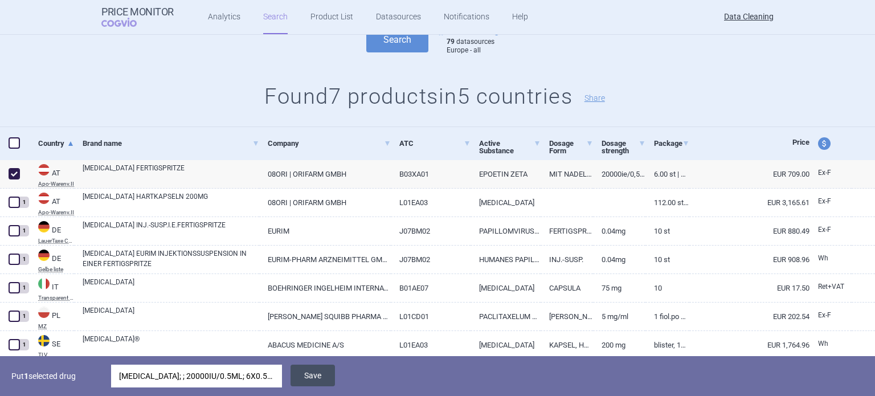
click at [315, 384] on button "Save" at bounding box center [312, 376] width 44 height 22
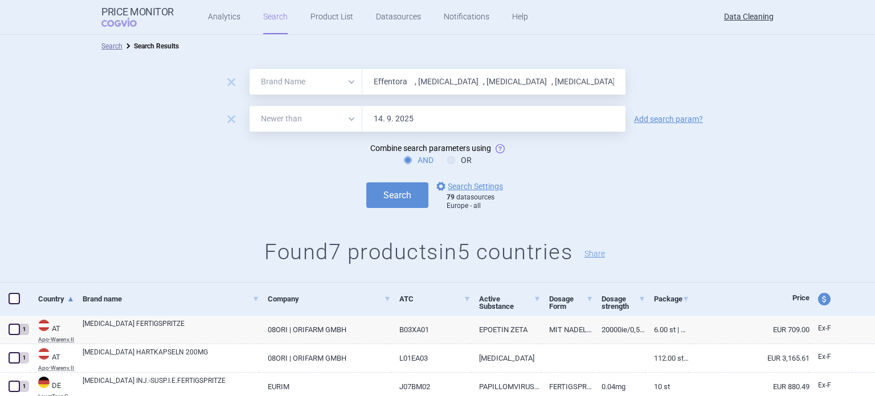
click at [457, 84] on input "Effentora , Fentora , Pradaxa , Avamys , Veramyst , Ivemend , Abraxan , Tesavel…" at bounding box center [493, 82] width 263 height 26
paste input "Levulan"
click at [366, 182] on button "Search" at bounding box center [397, 195] width 62 height 26
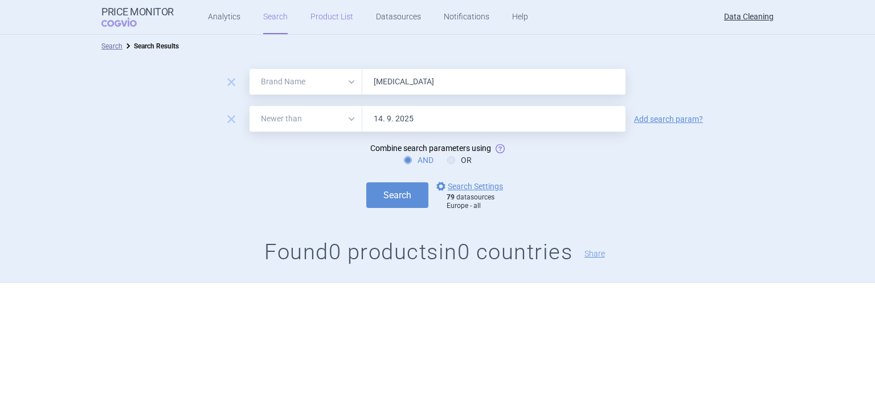
paste input "Binocrit , Abseamed ,"
click at [366, 182] on button "Search" at bounding box center [397, 195] width 62 height 26
paste input "Epoetin"
click at [366, 182] on button "Search" at bounding box center [397, 195] width 62 height 26
paste input "Atriance , Arranon , Rasilez , Tekturna , Increlex , Aerinaz , Flebogamma , Fle…"
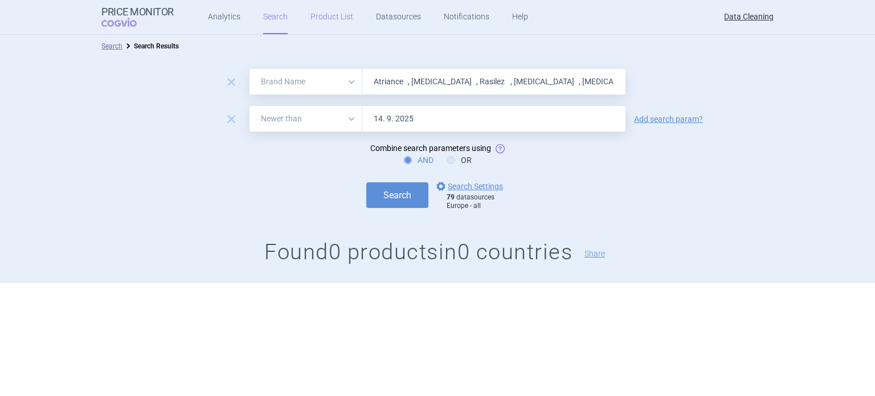
scroll to position [0, 109]
click at [366, 182] on button "Search" at bounding box center [397, 195] width 62 height 26
paste input "Orlistat"
click at [366, 182] on button "Search" at bounding box center [397, 195] width 62 height 26
paste input "Mircera , Circadin , Siklos , Pergoveris , Invega , Soliris , Revlimid , Orenci…"
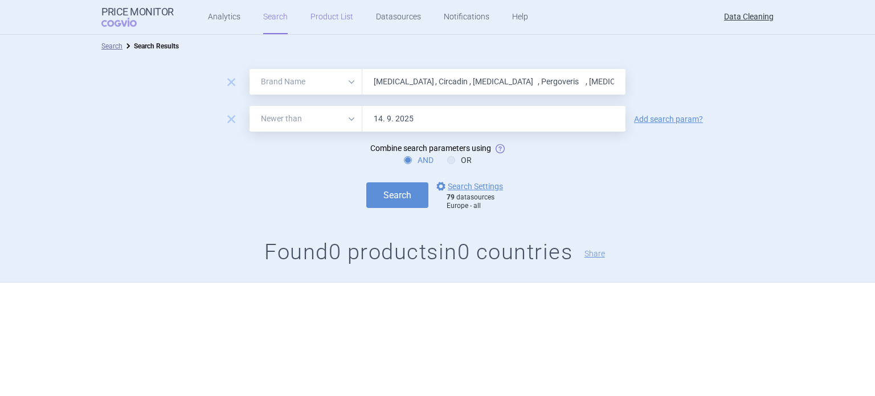
scroll to position [0, 148]
type input "Mircera , Circadin , Siklos , Pergoveris , Invega , Soliris , Revlimid , Orenci…"
click at [366, 182] on button "Search" at bounding box center [397, 195] width 62 height 26
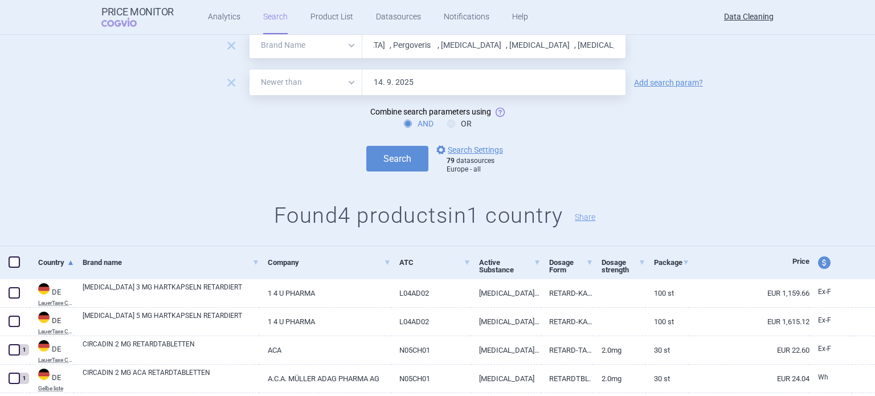
scroll to position [71, 0]
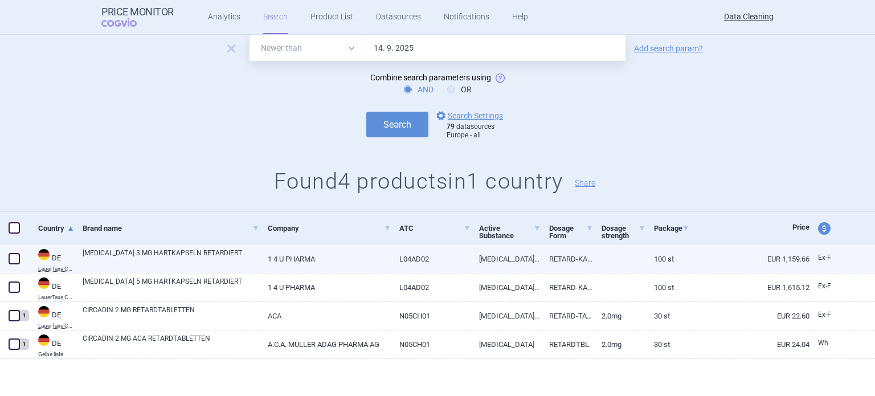
click at [13, 255] on span at bounding box center [14, 258] width 11 height 11
checkbox input "true"
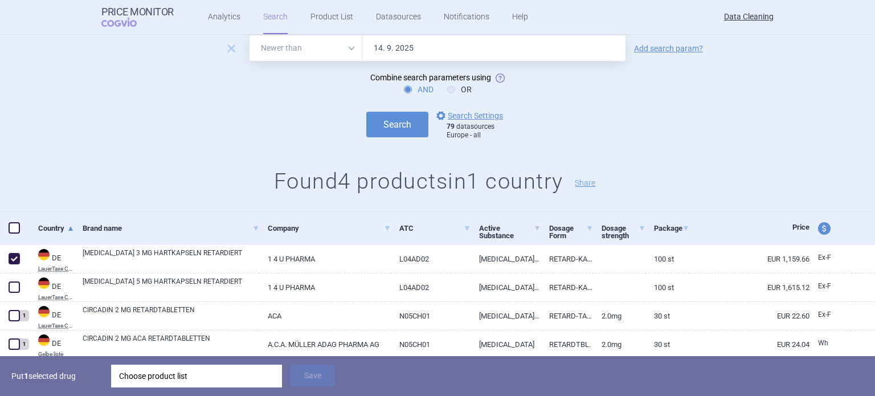
click at [183, 374] on div "Choose product list" at bounding box center [196, 376] width 155 height 23
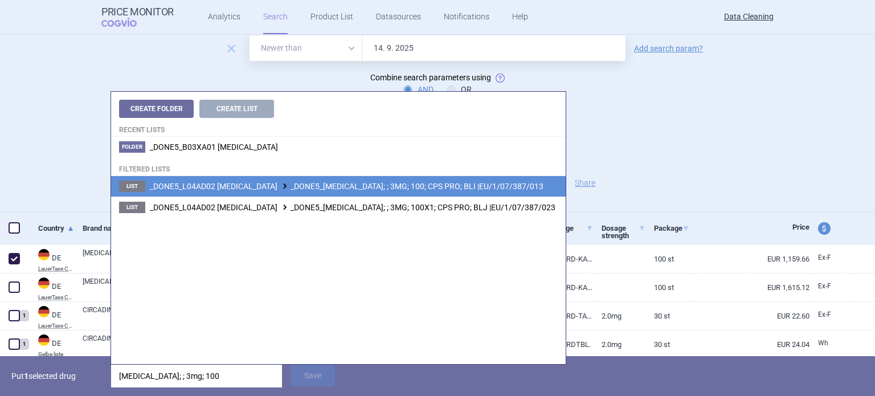
type input "advagraf; ; 3mg; 100"
click at [401, 189] on span "_DONE5_L04AD02 TACROLIMUS _DONE5_ADVAGRAF; ; 3MG; 100; CPS PRO; BLI |EU/1/07/38…" at bounding box center [347, 186] width 394 height 9
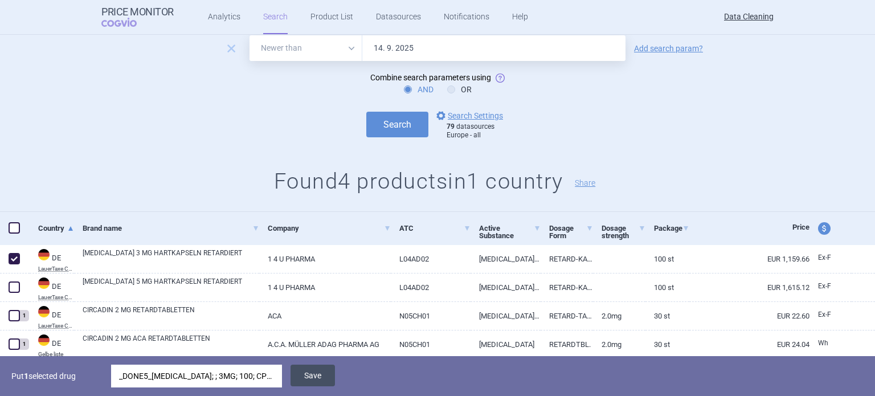
click at [314, 373] on button "Save" at bounding box center [312, 376] width 44 height 22
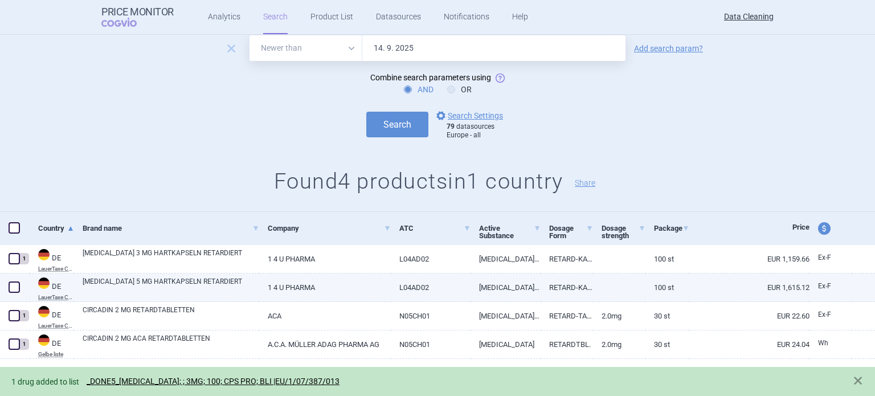
click at [10, 284] on span at bounding box center [14, 286] width 11 height 11
checkbox input "true"
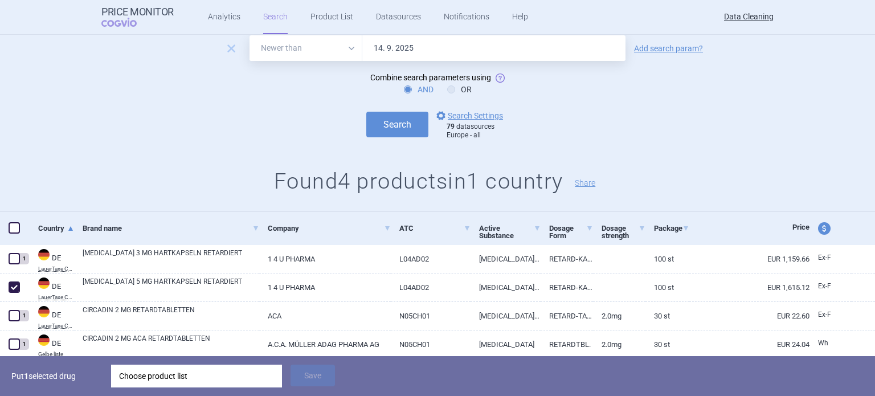
click at [171, 374] on div "Choose product list" at bounding box center [196, 376] width 155 height 23
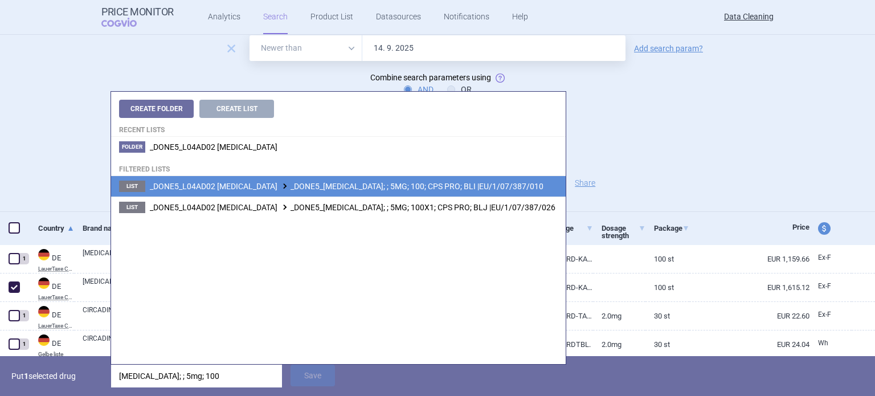
type input "advagraf; ; 5mg; 100"
click at [391, 186] on span "_DONE5_L04AD02 TACROLIMUS _DONE5_ADVAGRAF; ; 5MG; 100; CPS PRO; BLI |EU/1/07/38…" at bounding box center [347, 186] width 394 height 9
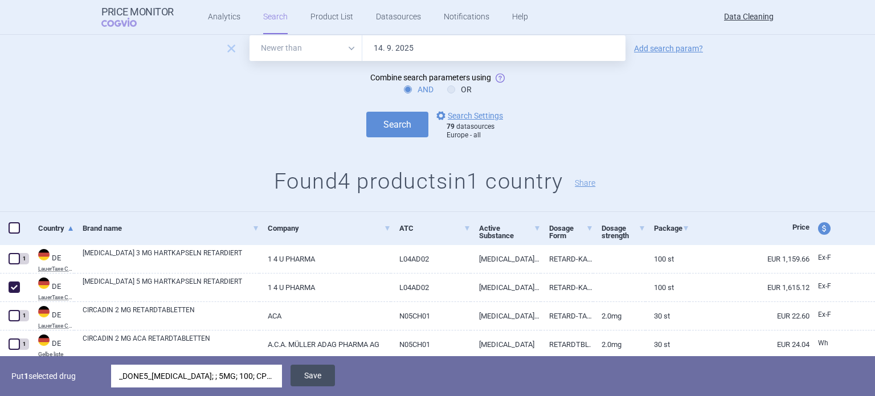
click at [322, 374] on button "Save" at bounding box center [312, 376] width 44 height 22
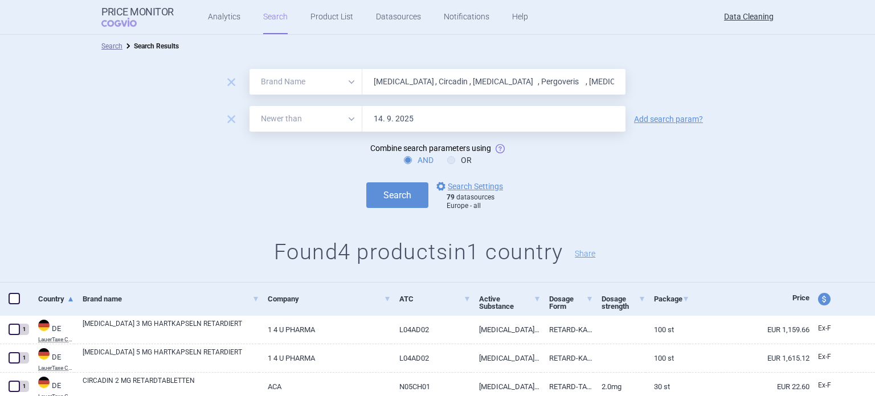
click at [494, 75] on input "Mircera , Circadin , Siklos , Pergoveris , Invega , Soliris , Revlimid , Orenci…" at bounding box center [493, 82] width 263 height 26
paste input "Astagraf , Docetaxel , Docetaxel"
click at [366, 182] on button "Search" at bounding box center [397, 195] width 62 height 26
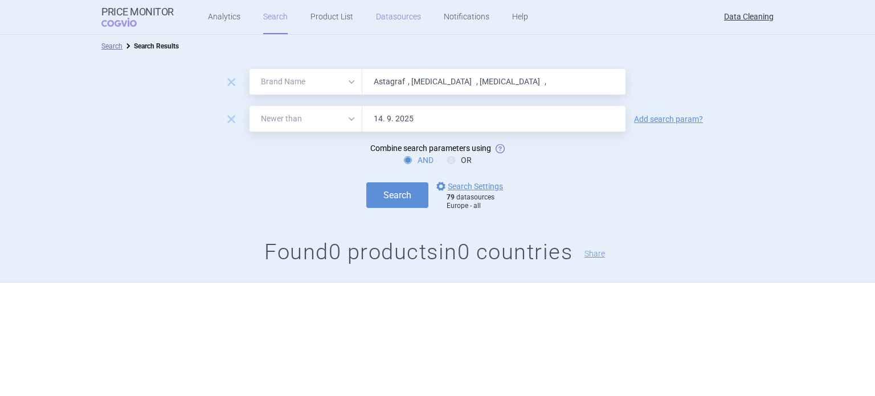
paste input "Toviaz , Xelevia , Januvia , Cystadan , Prezista , Lucentis"
click at [366, 182] on button "Search" at bounding box center [397, 195] width 62 height 26
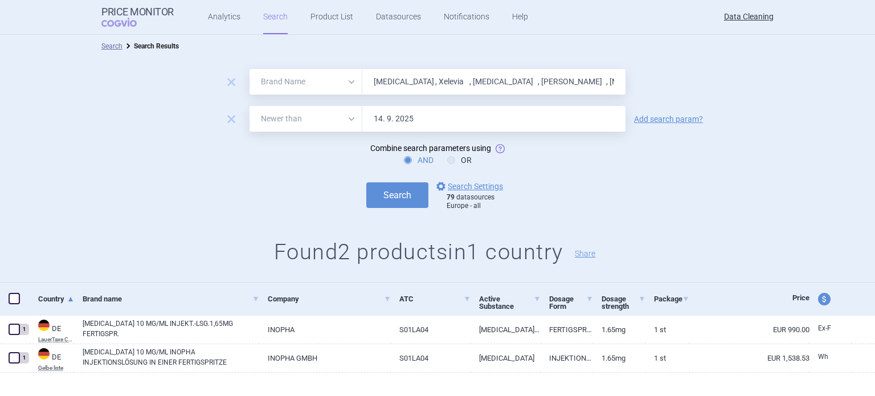
paste input "Irbesartan"
click at [366, 182] on button "Search" at bounding box center [397, 195] width 62 height 26
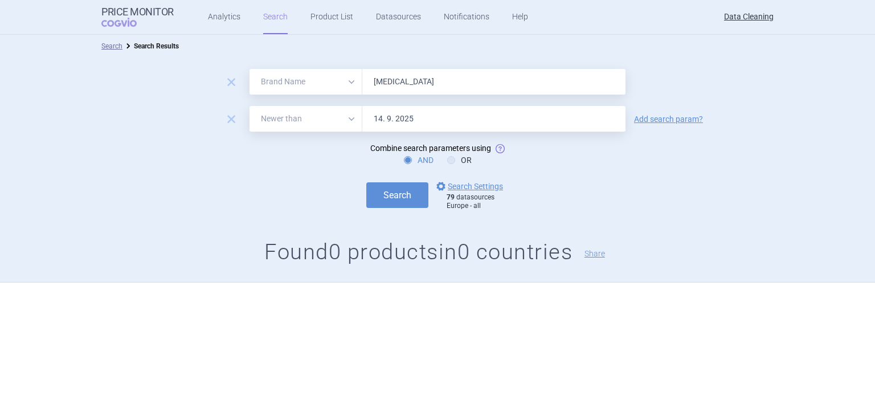
paste input "Exforg , Inovelon , Banzel , Copalia , Dafiro , Elapras , Tandemact , Adrovanc …"
type input "Exforg , Inovelon , Banzel , Copalia , Dafiro , Elapras , Tandemact , Adrovanc …"
click at [366, 182] on button "Search" at bounding box center [397, 195] width 62 height 26
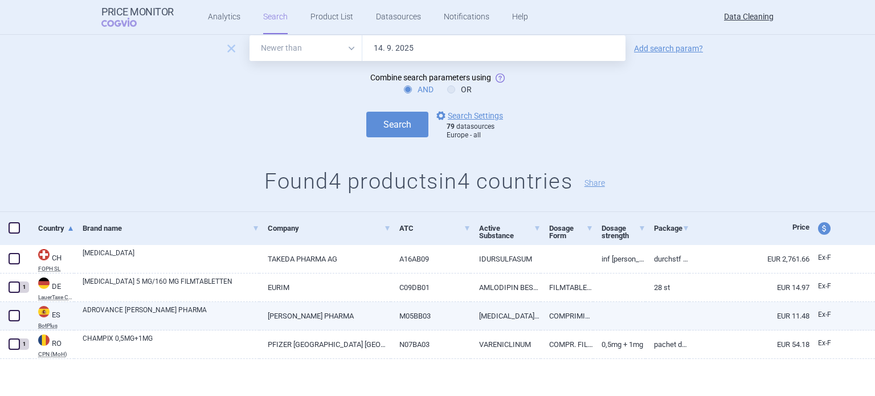
click at [13, 317] on span at bounding box center [14, 315] width 11 height 11
checkbox input "true"
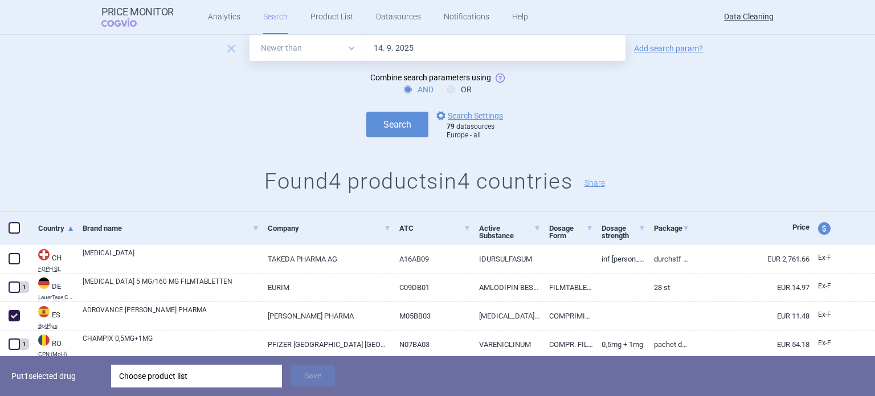
click at [194, 382] on div "Choose product list" at bounding box center [196, 376] width 155 height 23
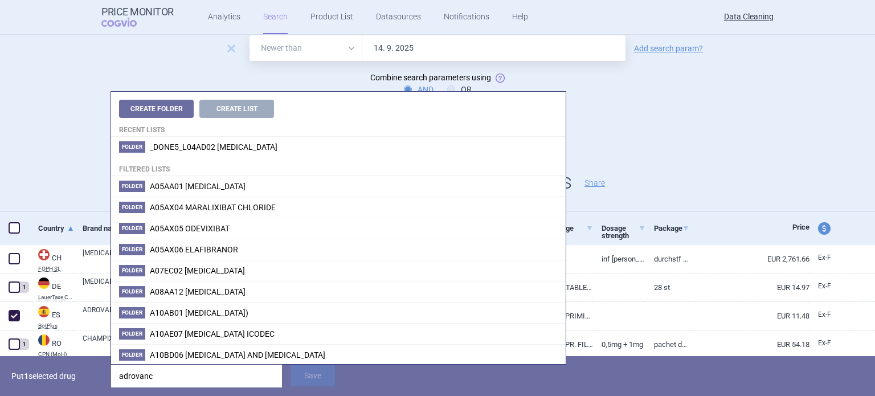
type input "adrovance"
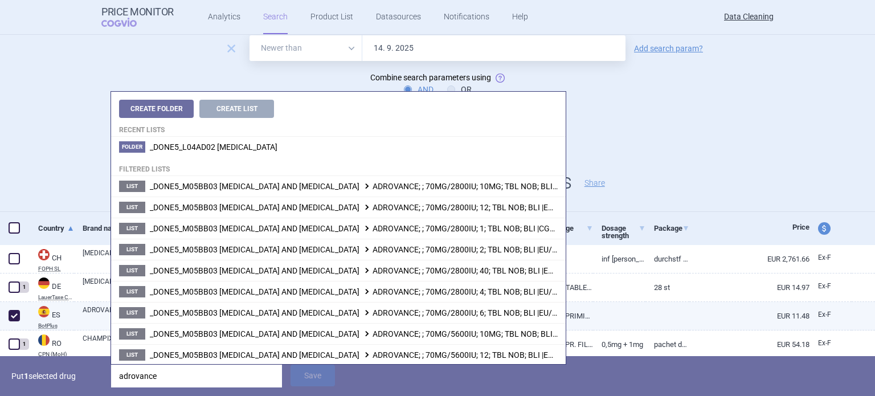
click at [100, 312] on link "ADROVANCE ELAM PHARMA" at bounding box center [171, 315] width 177 height 21
select select "EUR"
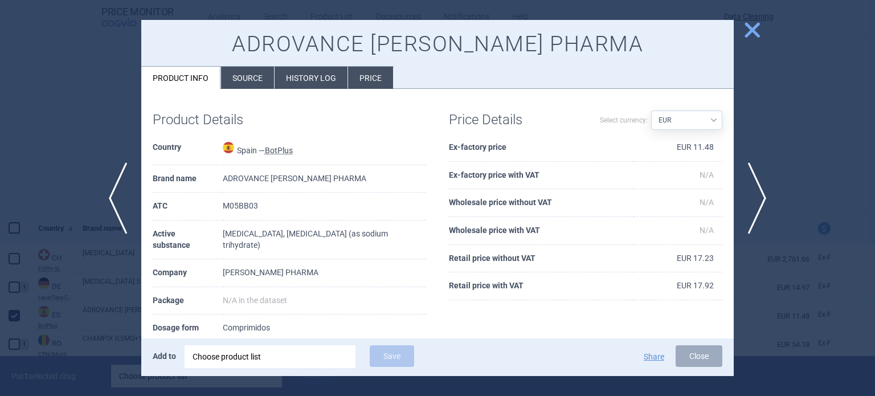
click at [251, 81] on li "Source" at bounding box center [247, 78] width 53 height 22
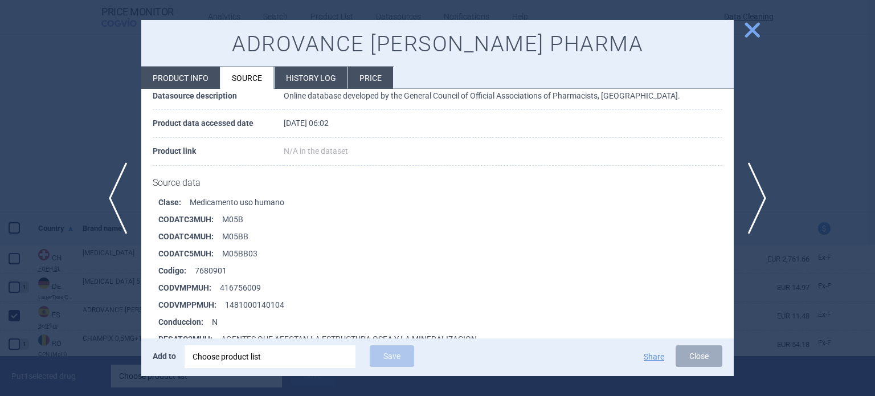
scroll to position [171, 0]
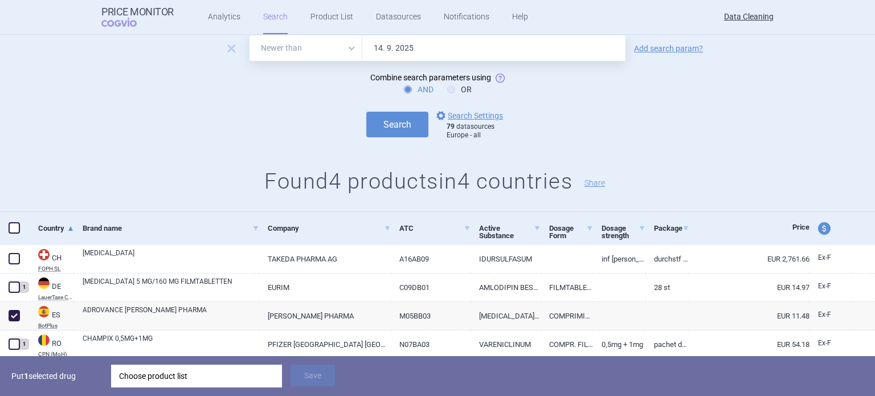
click at [238, 374] on div "Choose product list" at bounding box center [196, 376] width 155 height 23
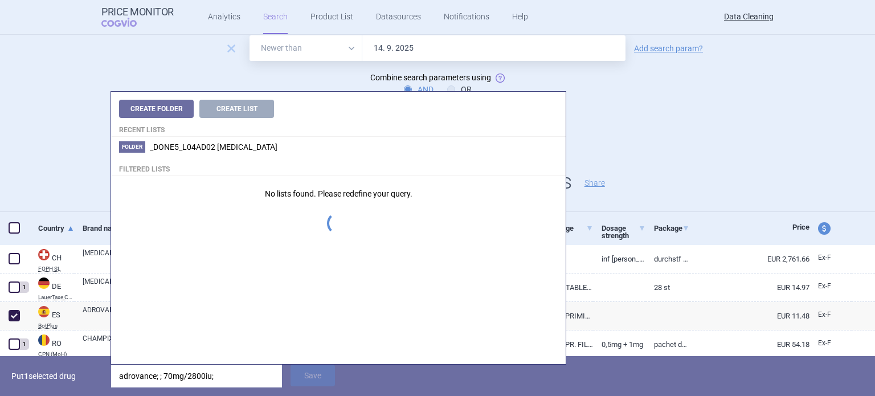
type input "adrovance; ; 70mg/2800iu;"
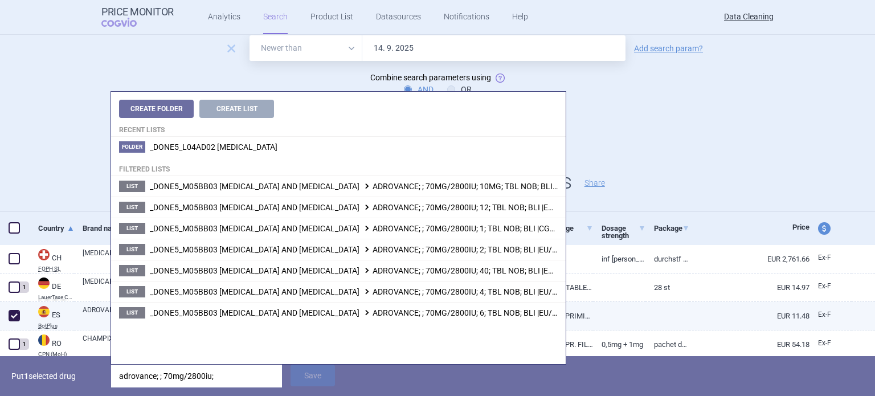
click at [91, 309] on link "ADROVANCE ELAM PHARMA" at bounding box center [171, 315] width 177 height 21
select select "EUR"
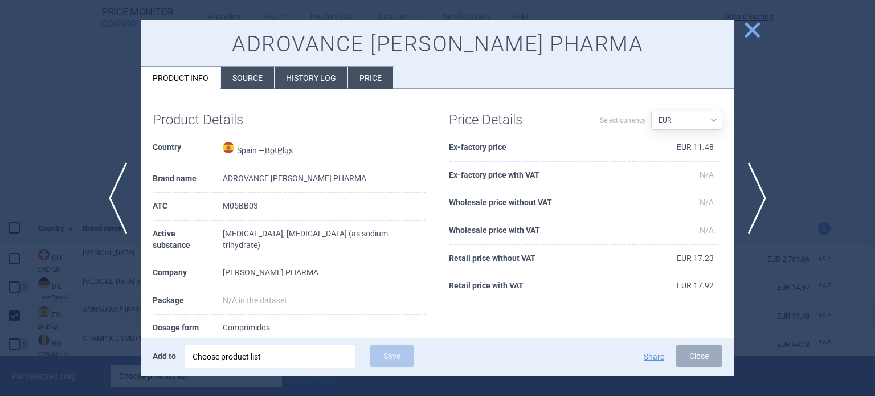
click at [251, 68] on li "Source" at bounding box center [247, 78] width 53 height 22
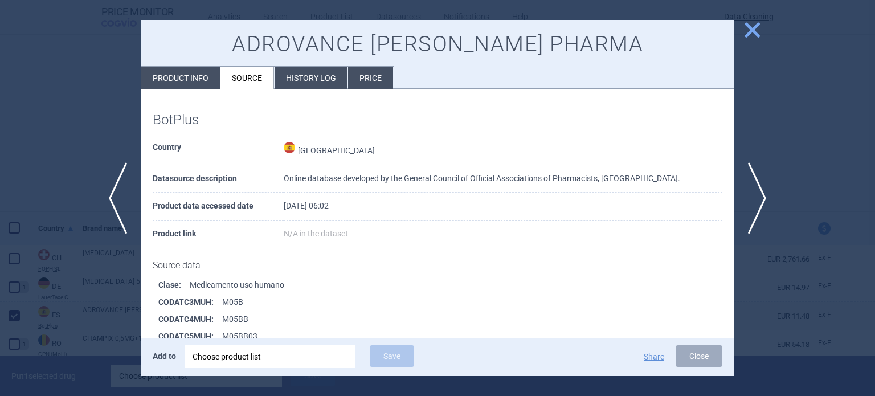
scroll to position [171, 0]
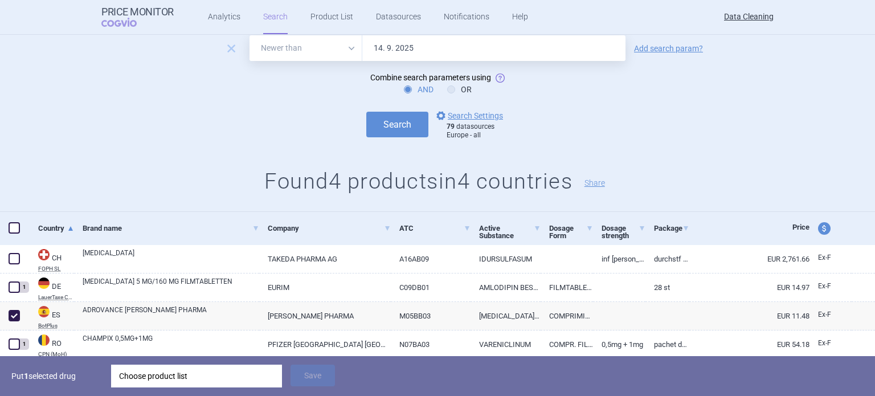
click at [246, 372] on div "Choose product list" at bounding box center [196, 376] width 155 height 23
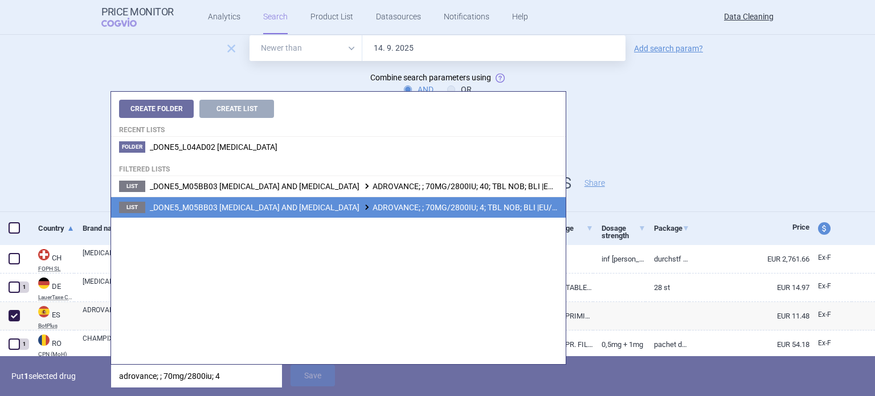
type input "adrovance; ; 70mg/2800iu; 4"
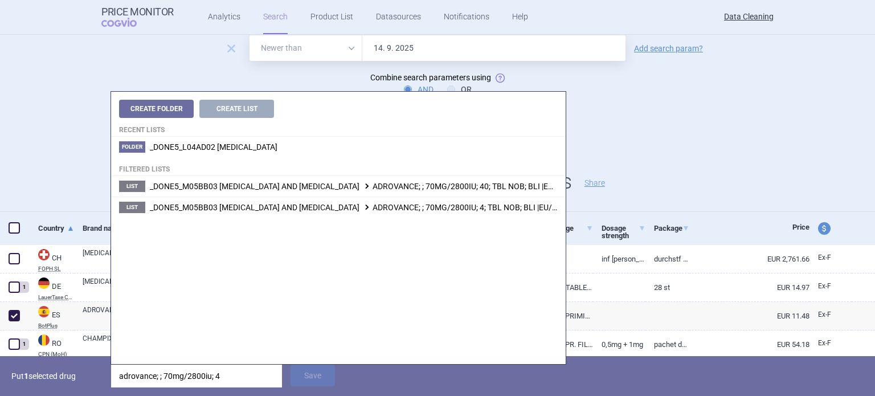
click at [454, 207] on span "_DONE5_M05BB03 ALENDRONIC ACID AND COLECALCIFEROL ADROVANCE; ; 70MG/2800IU; 4; …" at bounding box center [376, 207] width 453 height 9
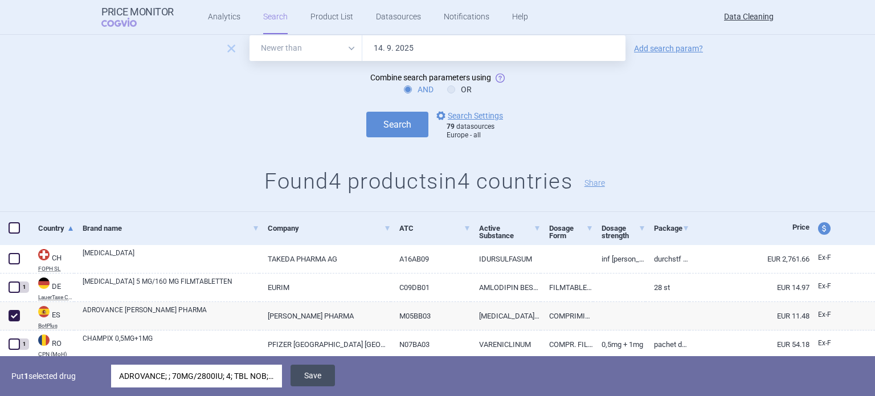
click at [321, 376] on button "Save" at bounding box center [312, 376] width 44 height 22
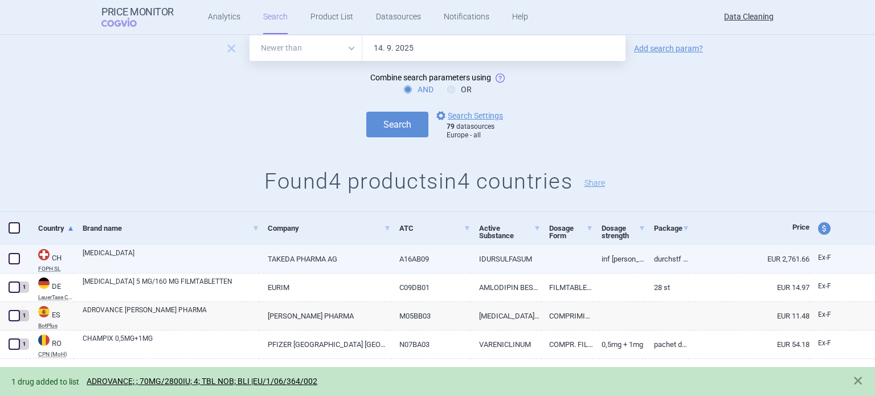
click at [14, 256] on span at bounding box center [14, 258] width 11 height 11
checkbox input "true"
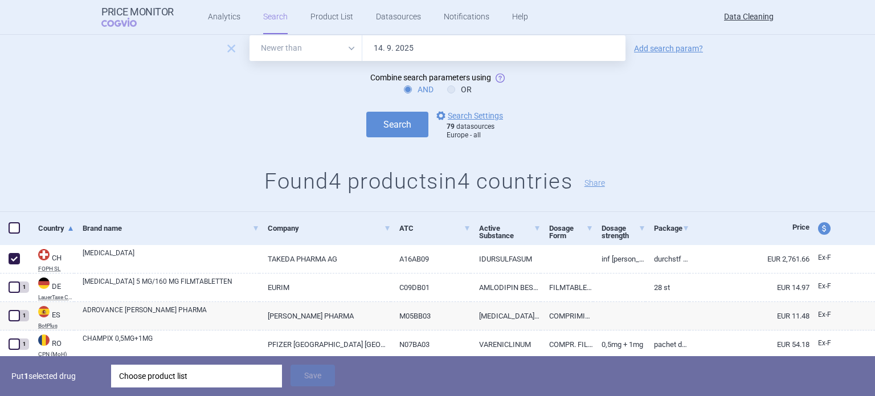
click at [195, 376] on div "Choose product list" at bounding box center [196, 376] width 155 height 23
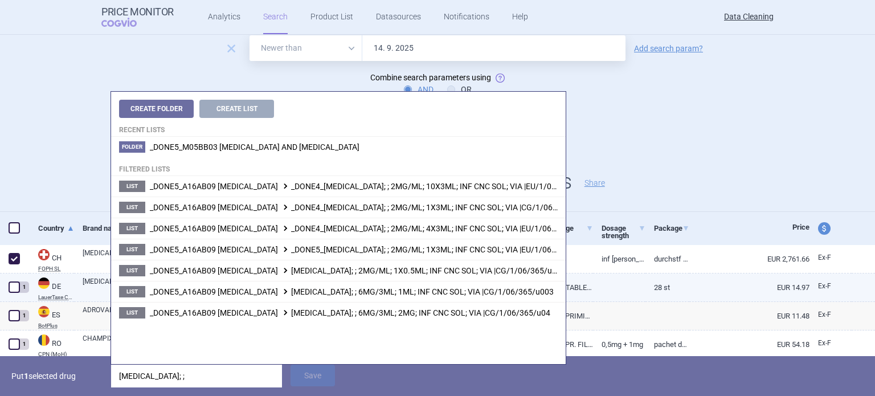
type input "elaprase; ;"
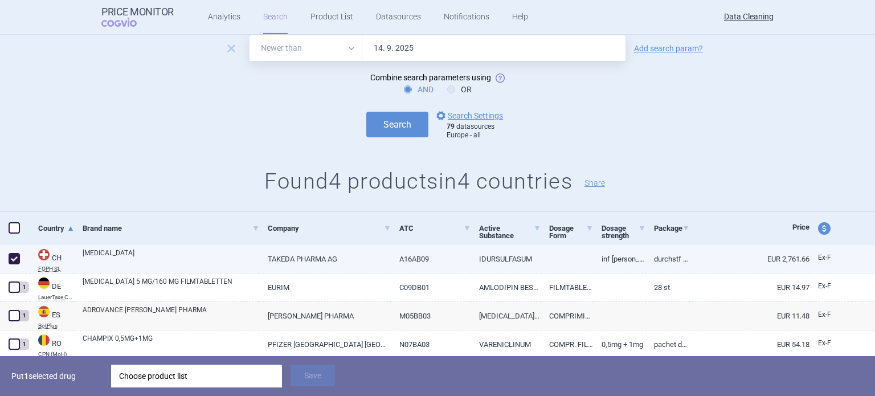
click at [91, 252] on link "ELAPRASE" at bounding box center [171, 258] width 177 height 21
select select "EUR"
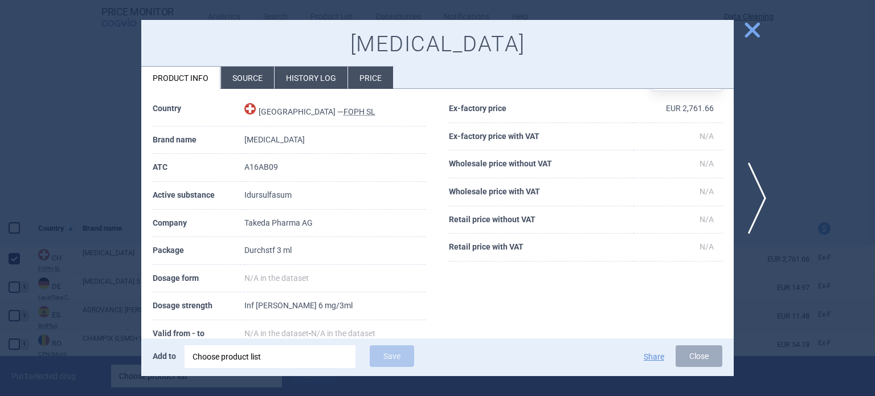
scroll to position [57, 0]
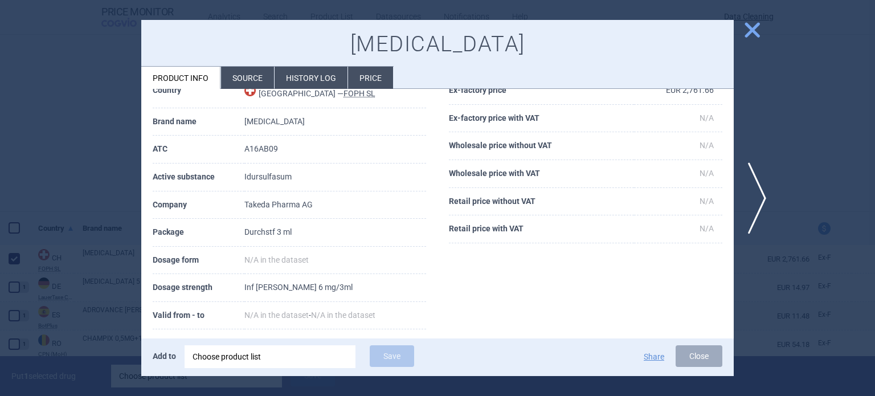
click at [79, 173] on div at bounding box center [437, 198] width 875 height 396
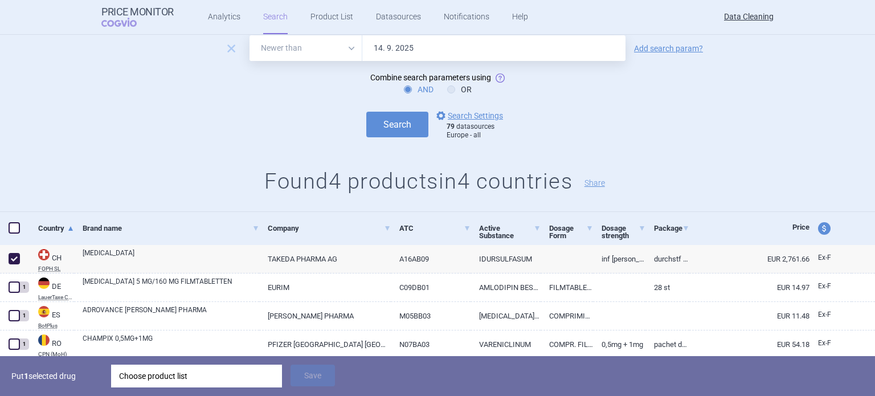
click at [190, 372] on div "Choose product list" at bounding box center [196, 376] width 155 height 23
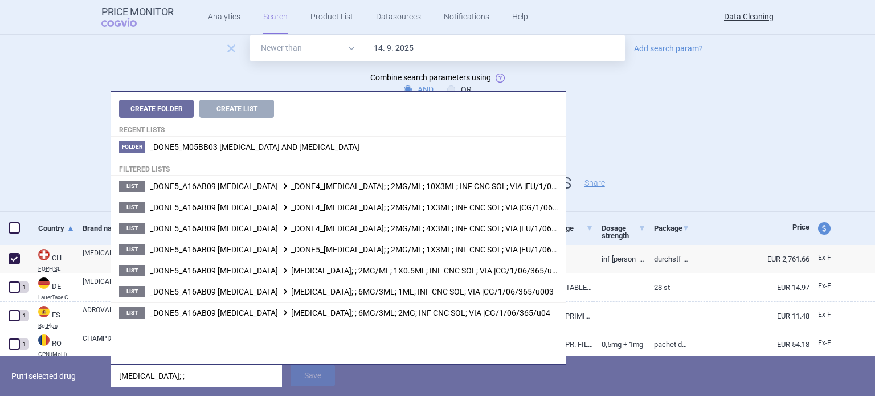
type input "elaprase; ; 2"
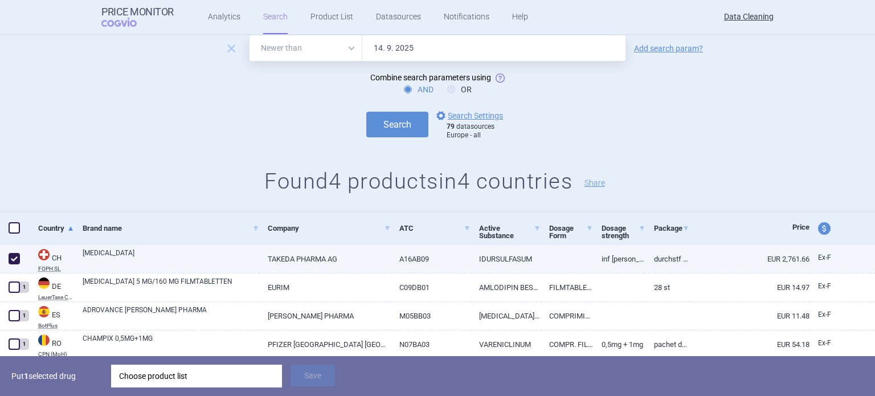
click at [600, 257] on link "Inf Konz 6 mg/3ml" at bounding box center [619, 259] width 52 height 28
select select "EUR"
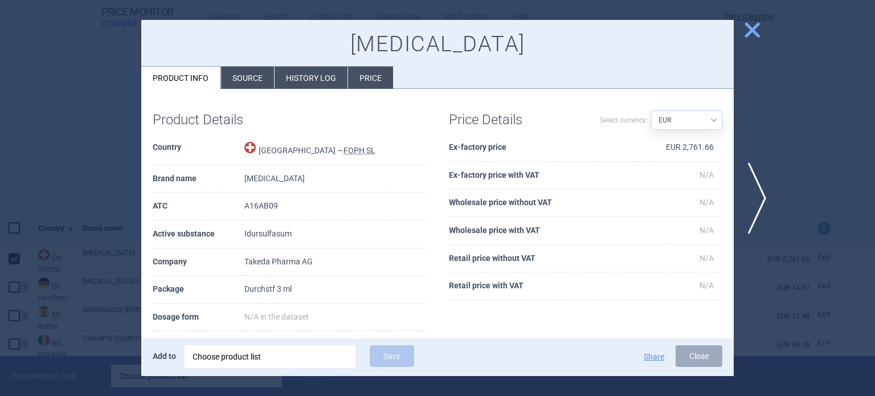
scroll to position [114, 0]
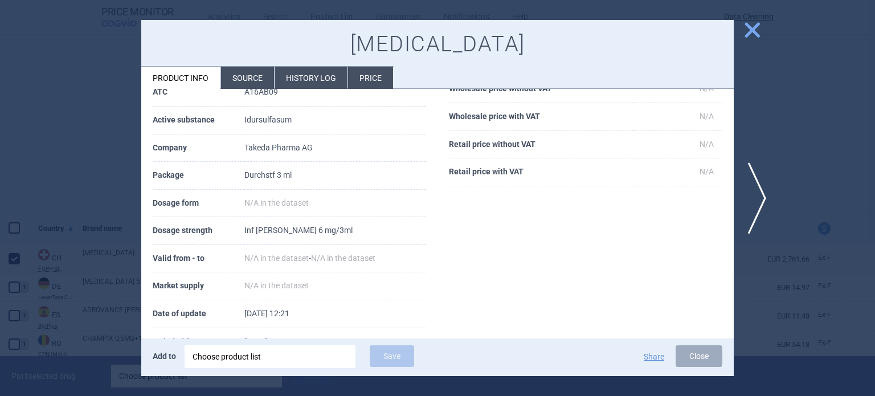
click at [32, 185] on div at bounding box center [437, 198] width 875 height 396
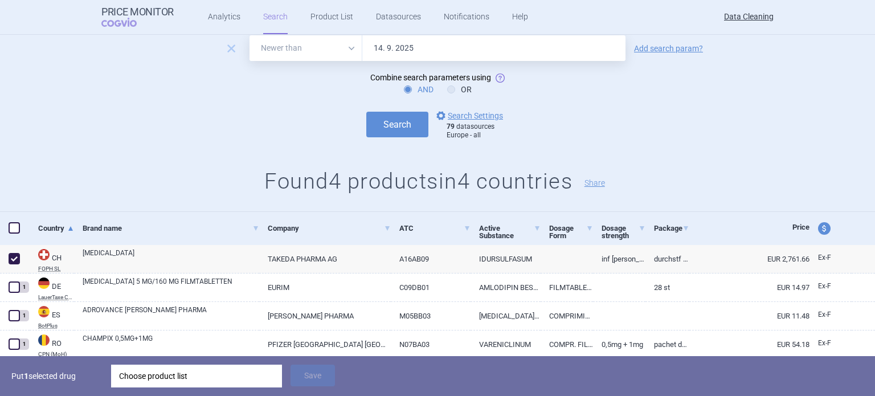
click at [240, 375] on div "Choose product list" at bounding box center [196, 376] width 155 height 23
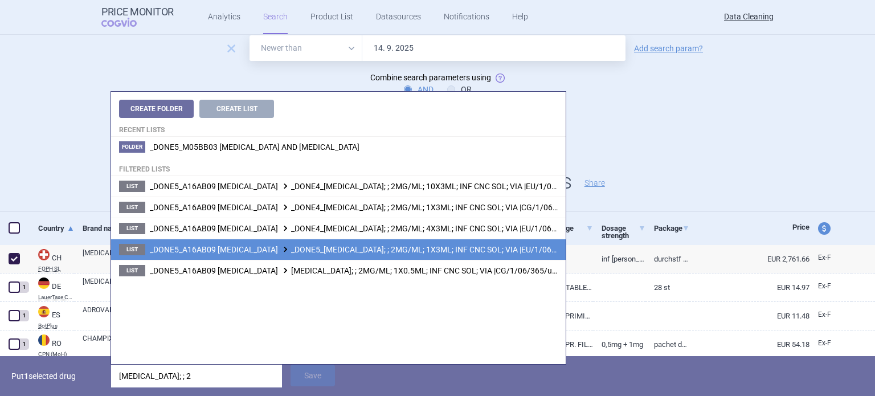
click at [480, 247] on span "_DONE5_A16AB09 IDURSULFASE _DONE5_ELAPRASE; ; 2MG/ML; 1X3ML; INF CNC SOL; VIA |…" at bounding box center [368, 249] width 436 height 9
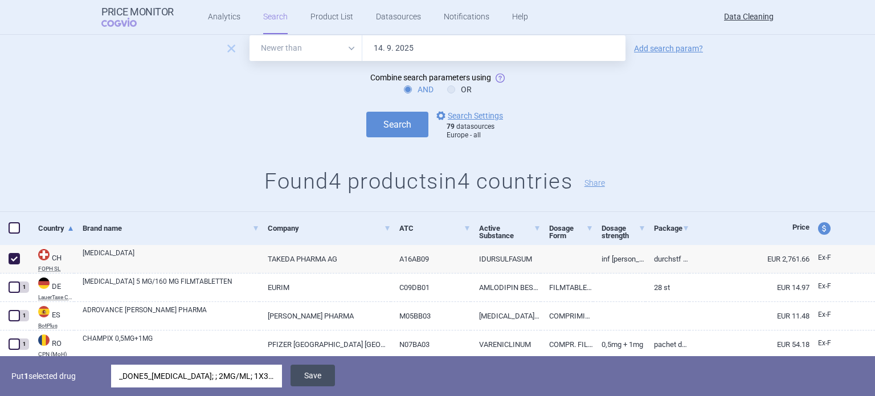
click at [317, 372] on button "Save" at bounding box center [312, 376] width 44 height 22
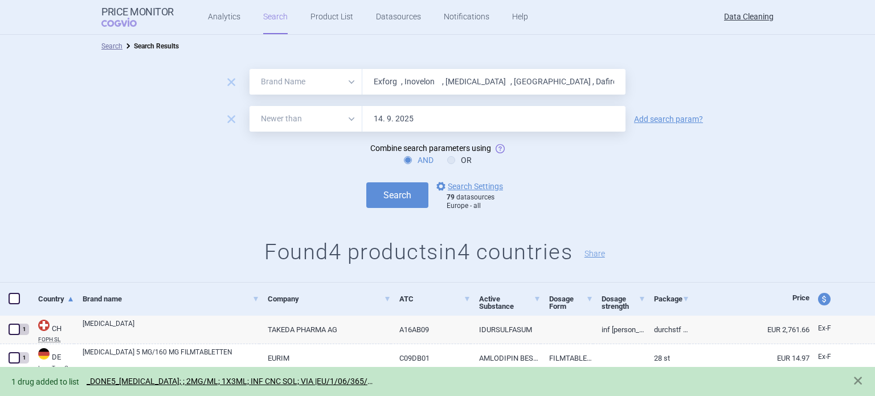
click at [420, 80] on input "Exforg , Inovelon , Banzel , Copalia , Dafiro , Elapras , Tandemact , Adrovanc …" at bounding box center [493, 82] width 263 height 26
paste input "Actoplus"
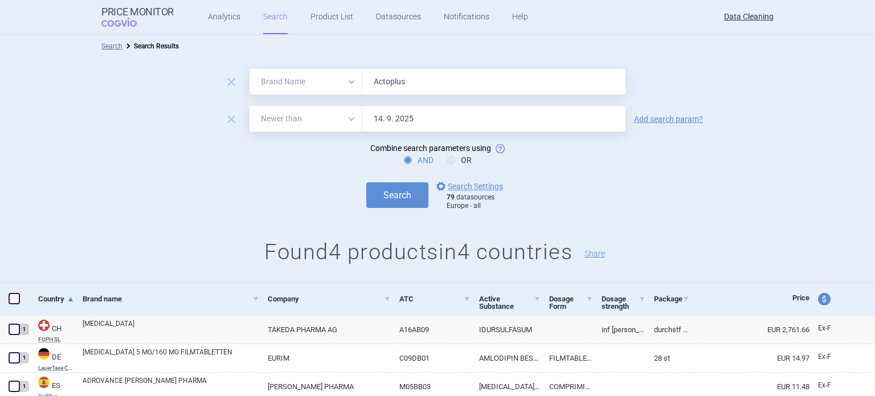
click at [366, 182] on button "Search" at bounding box center [397, 195] width 62 height 26
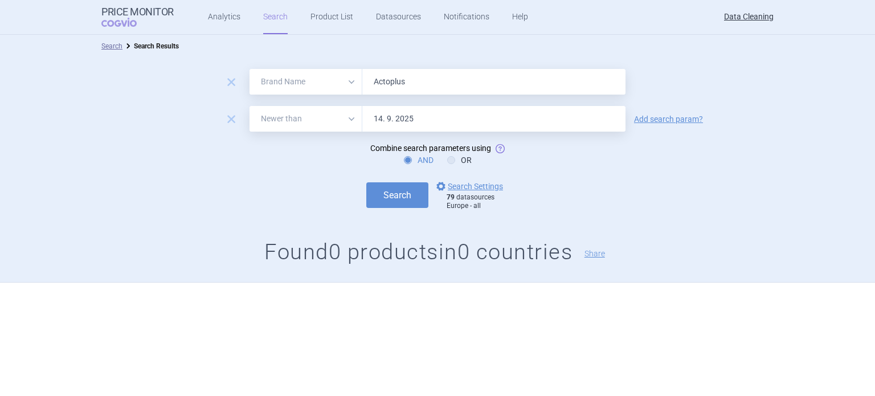
paste input "Saven , Totect , Nexavar , Sutent , Tysabri , Baraclud , RotaTeq , Evoltra , Cl…"
type input "Saven , Totect , Nexavar , Sutent , Tysabri , Baraclud , RotaTeq , Evoltra , Cl…"
click at [366, 182] on button "Search" at bounding box center [397, 195] width 62 height 26
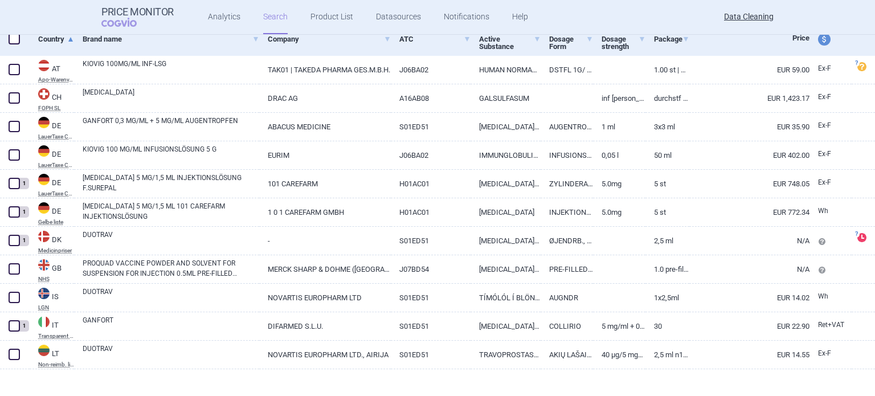
scroll to position [269, 0]
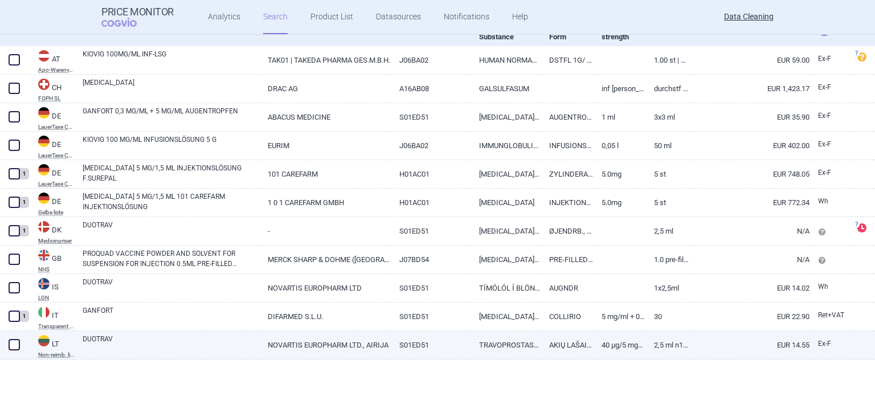
click at [208, 337] on link "DUOTRAV" at bounding box center [171, 344] width 177 height 21
select select "EUR"
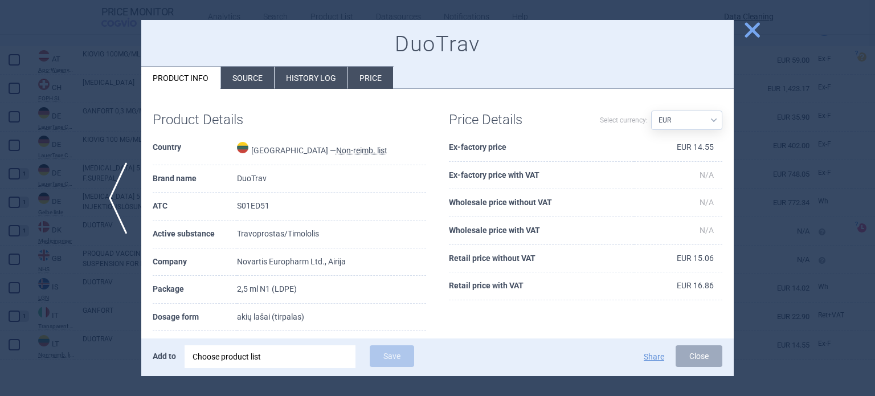
click at [256, 71] on li "Source" at bounding box center [247, 78] width 53 height 22
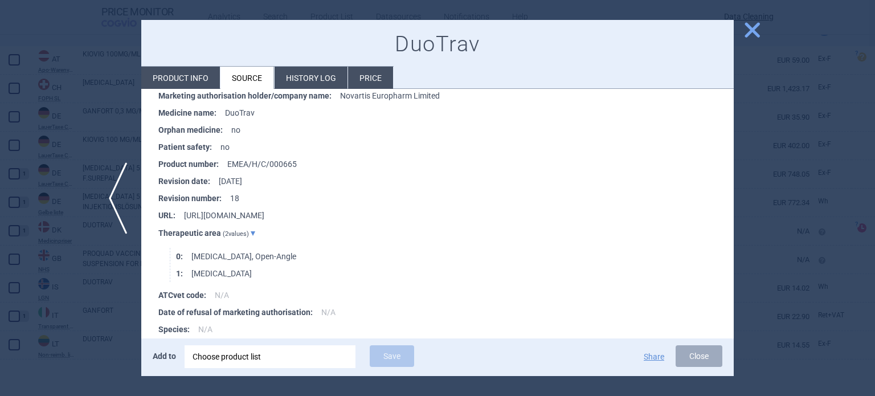
scroll to position [1222, 0]
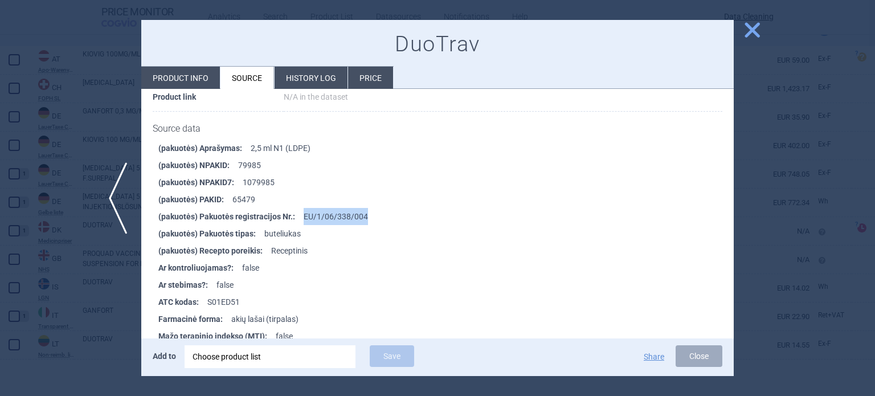
drag, startPoint x: 360, startPoint y: 211, endPoint x: 302, endPoint y: 216, distance: 58.3
click at [302, 216] on li "(pakuotės) Pakuotės registracijos Nr. : EU/1/06/338/004" at bounding box center [445, 216] width 575 height 17
copy li "EU/1/06/338/004"
click at [0, 309] on div at bounding box center [437, 198] width 875 height 396
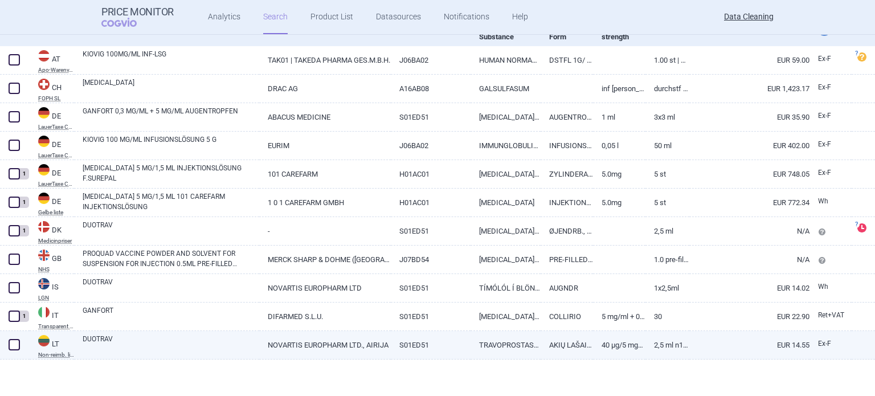
click at [9, 343] on span at bounding box center [14, 344] width 11 height 11
checkbox input "true"
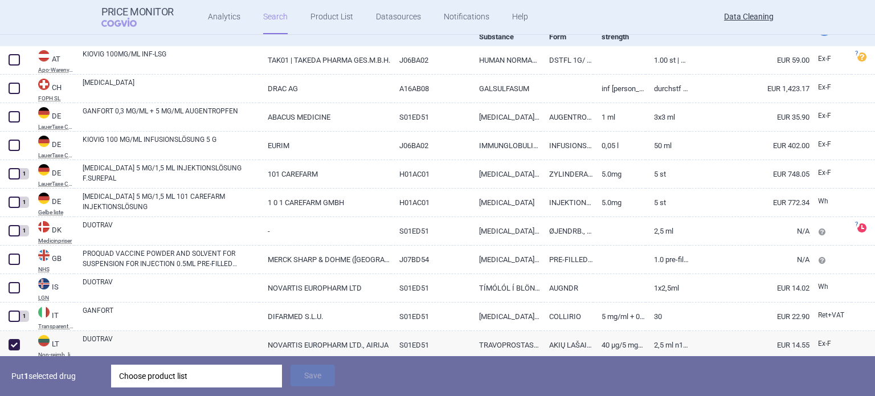
click at [209, 380] on div "Choose product list" at bounding box center [196, 376] width 155 height 23
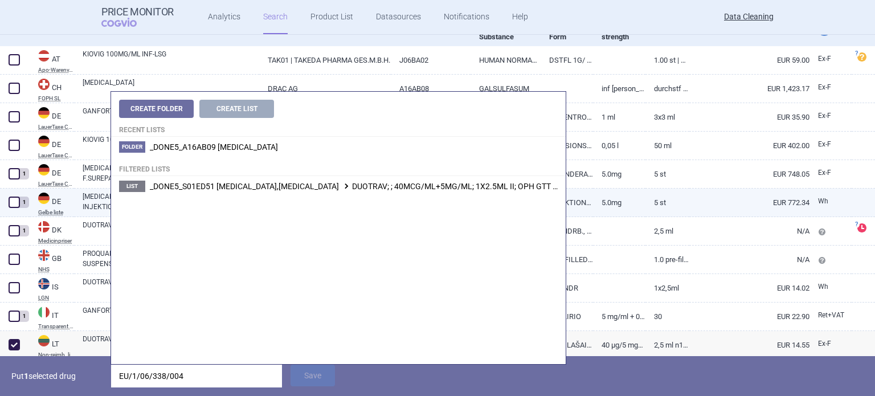
type input "EU/1/06/338/004"
click at [377, 193] on li "List _DONE5_S01ED51 TIMOLOL,BRINZOLAMIDE DUOTRAV; ; 40MCG/ML+5MG/ML; 1X2.5ML II…" at bounding box center [338, 186] width 455 height 21
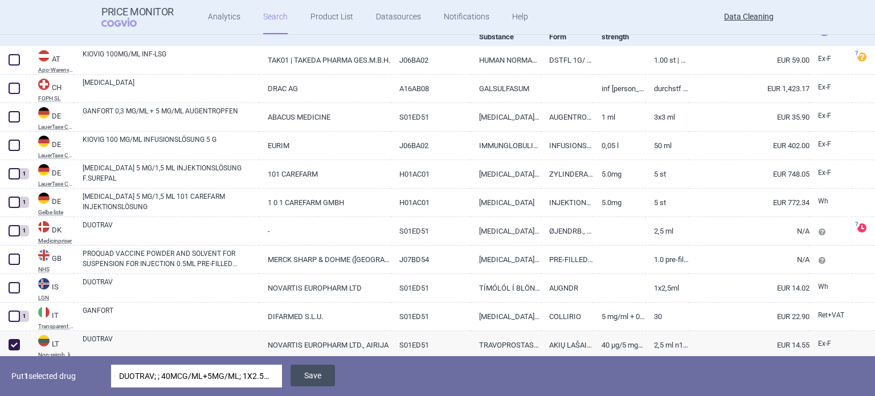
click at [321, 378] on button "Save" at bounding box center [312, 376] width 44 height 22
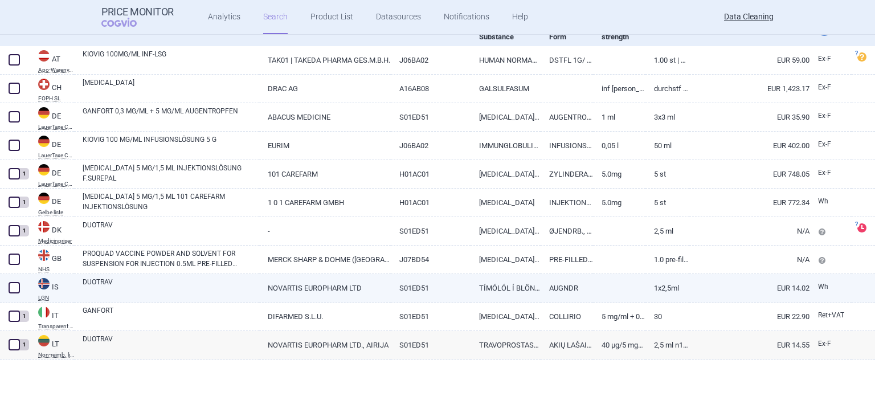
click at [157, 286] on link "DUOTRAV" at bounding box center [171, 287] width 177 height 21
select select "EUR"
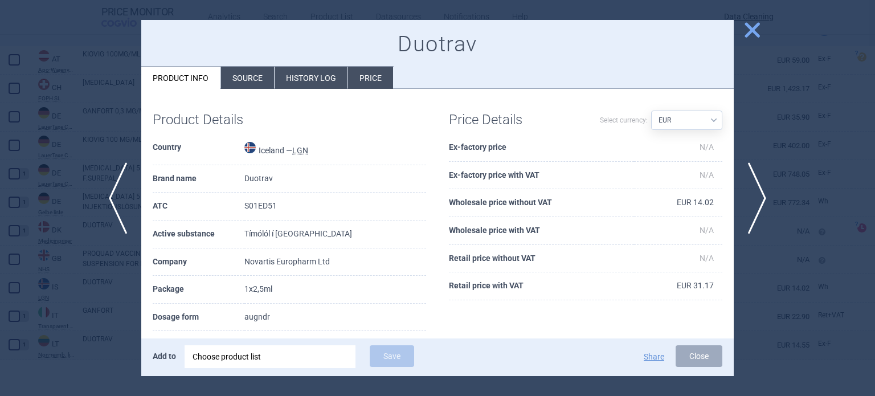
click at [239, 81] on li "Source" at bounding box center [247, 78] width 53 height 22
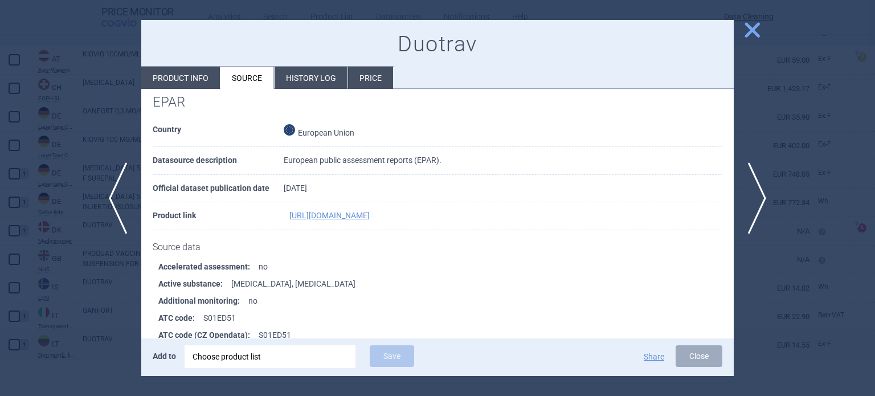
scroll to position [1687, 0]
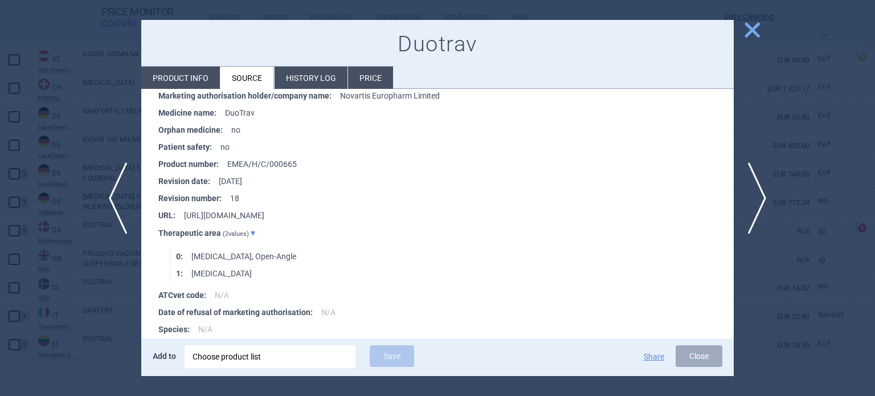
click at [207, 72] on li "Product info" at bounding box center [180, 78] width 79 height 22
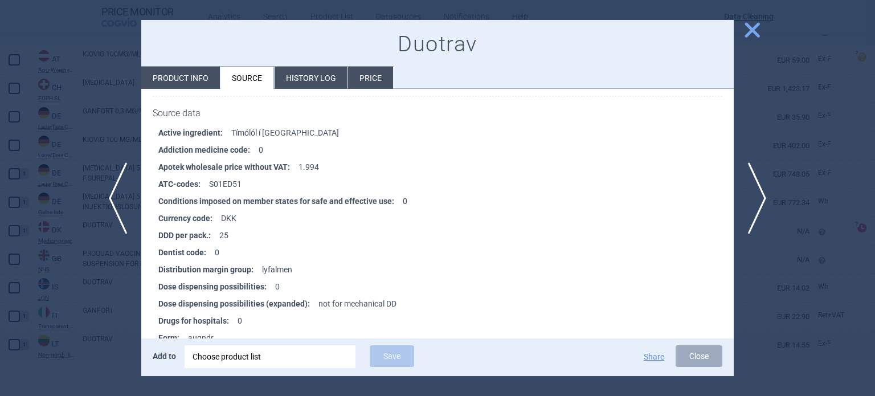
select select "EUR"
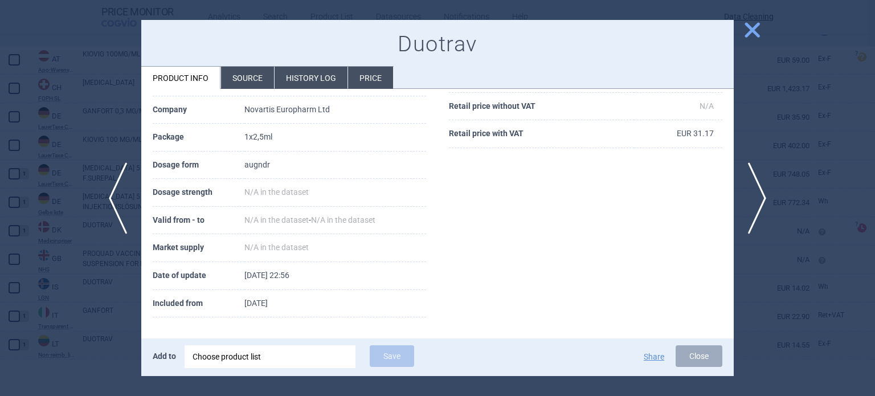
scroll to position [95, 0]
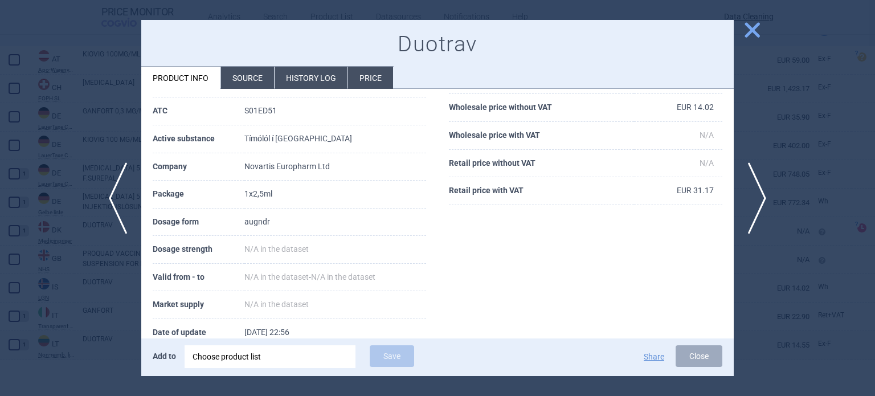
click at [5, 191] on div at bounding box center [437, 198] width 875 height 396
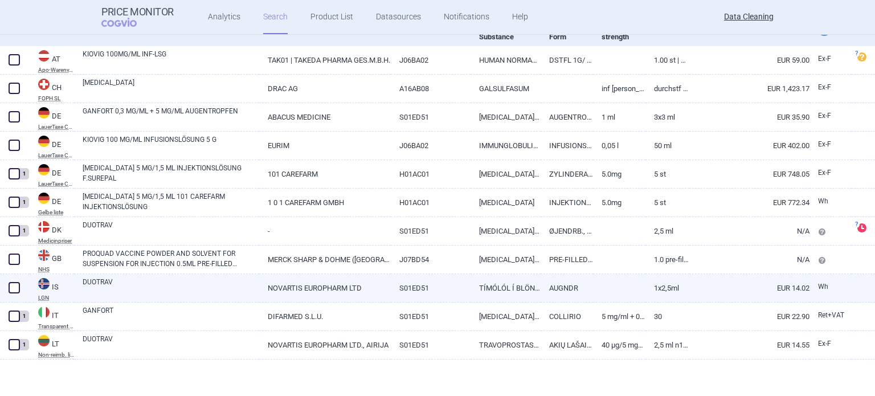
click at [13, 283] on span at bounding box center [14, 287] width 11 height 11
checkbox input "true"
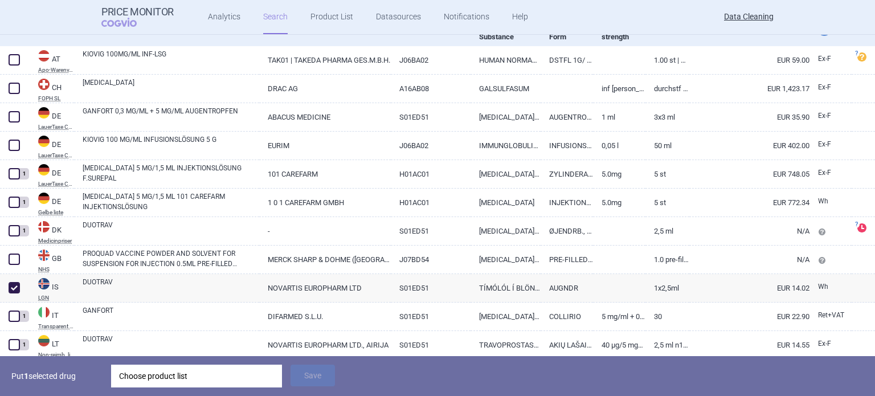
click at [210, 374] on div "Choose product list" at bounding box center [196, 376] width 155 height 23
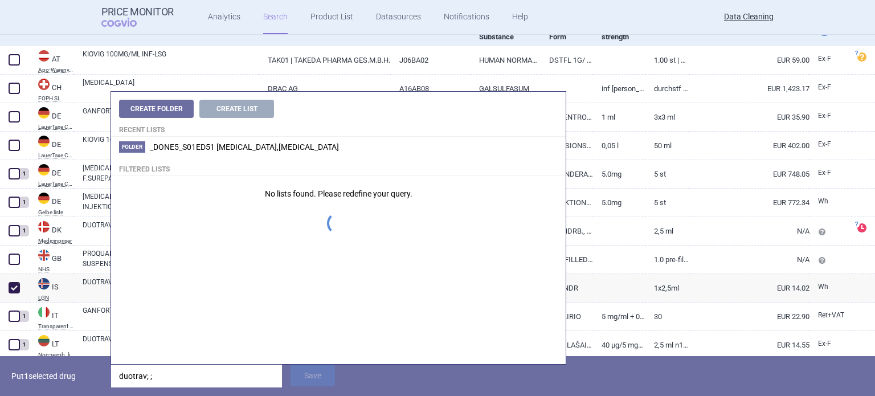
type input "duotrav; ;"
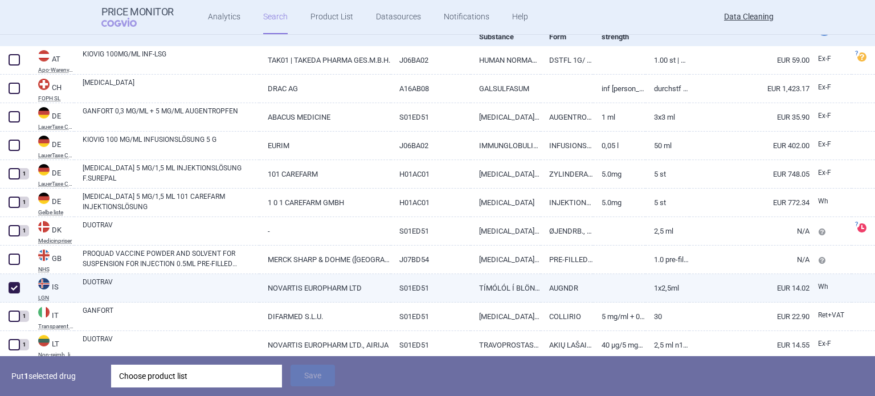
click at [99, 285] on link "DUOTRAV" at bounding box center [171, 287] width 177 height 21
select select "EUR"
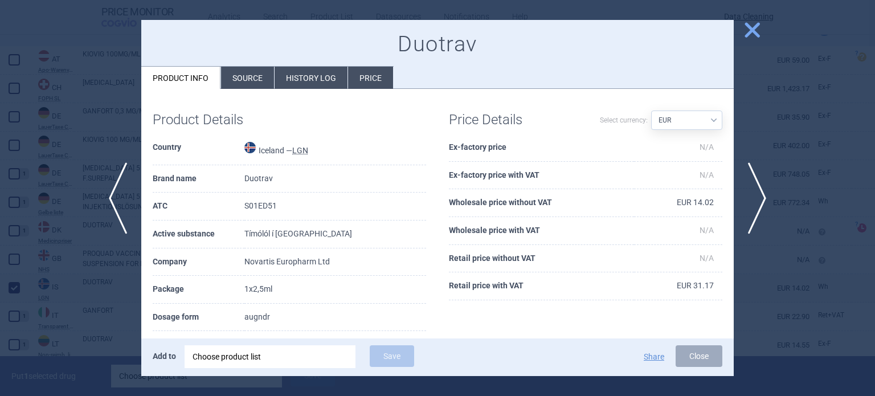
scroll to position [114, 0]
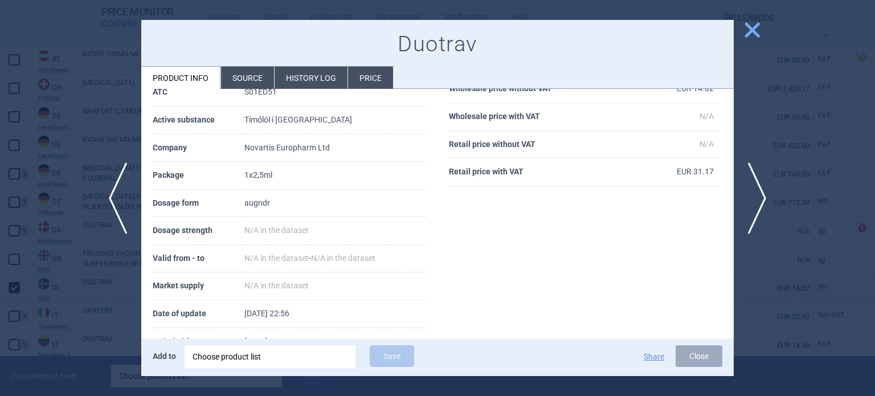
click at [243, 83] on li "Source" at bounding box center [247, 78] width 53 height 22
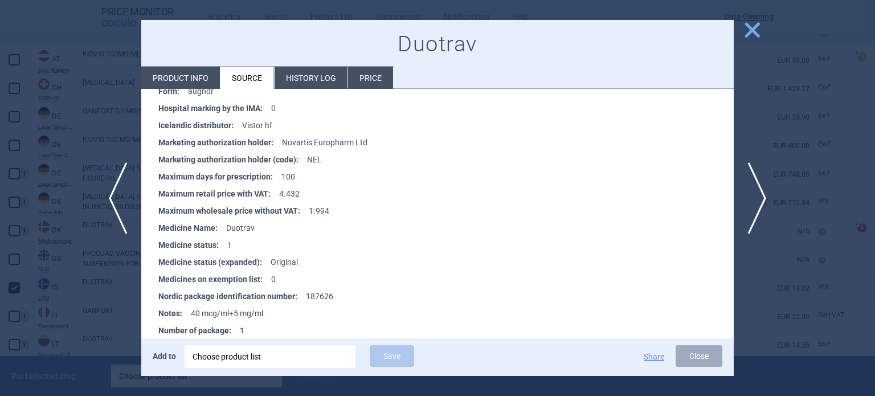
scroll to position [456, 0]
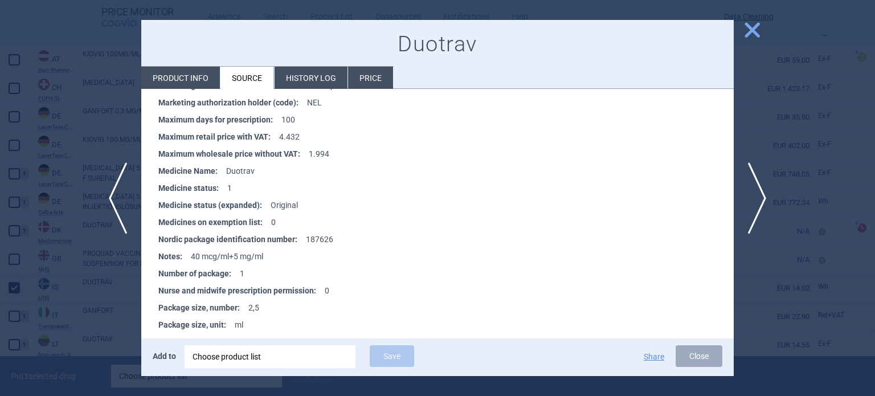
click at [28, 307] on div at bounding box center [437, 198] width 875 height 396
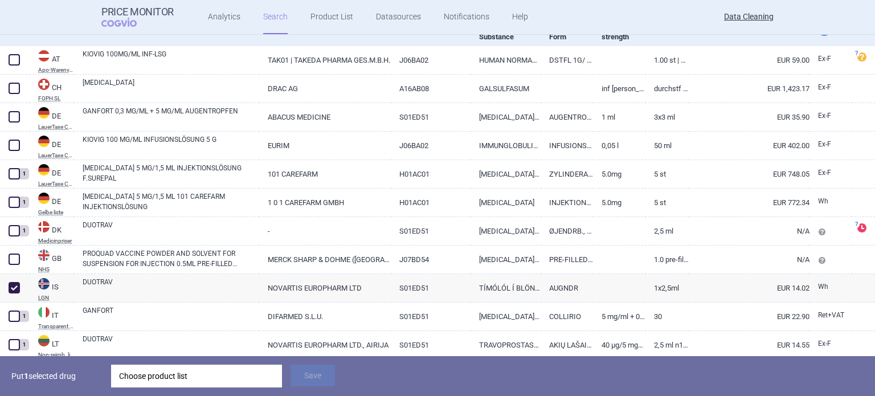
click at [204, 369] on div "Choose product list" at bounding box center [196, 376] width 155 height 23
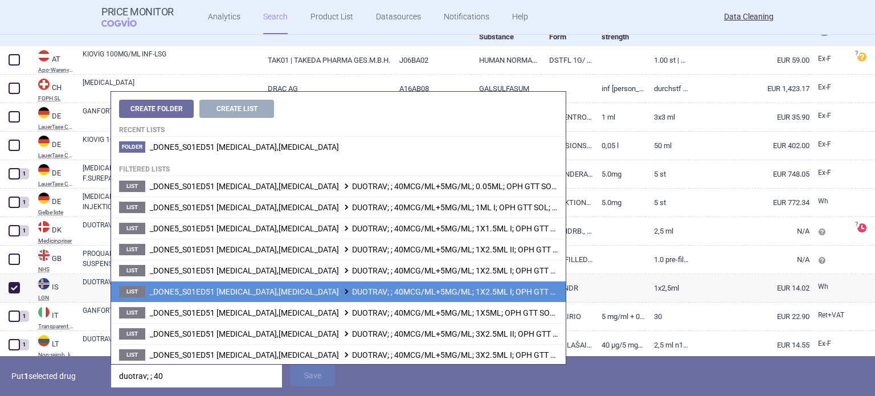
type input "duotrav; ; 40"
click at [483, 288] on span "_DONE5_S01ED51 TIMOLOL,BRINZOLAMIDE DUOTRAV; ; 40MCG/ML+5MG/ML; 1X2.5ML I; OPH …" at bounding box center [400, 291] width 501 height 9
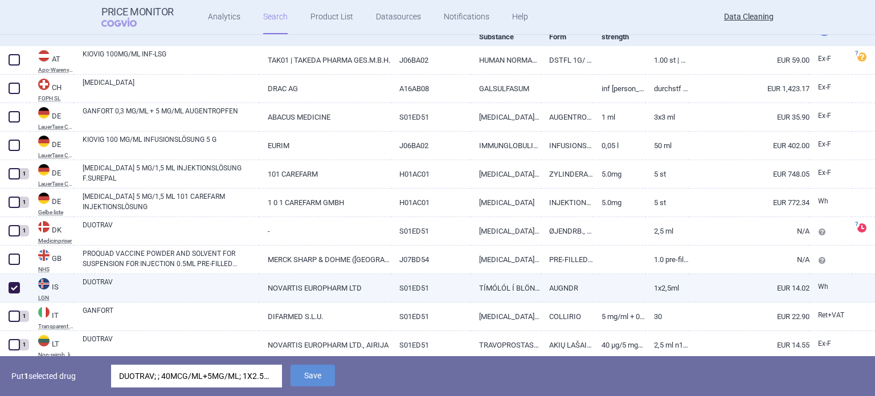
click at [483, 288] on link "TÍMÓLÓL Í BLÖNDUM" at bounding box center [505, 288] width 70 height 28
select select "EUR"
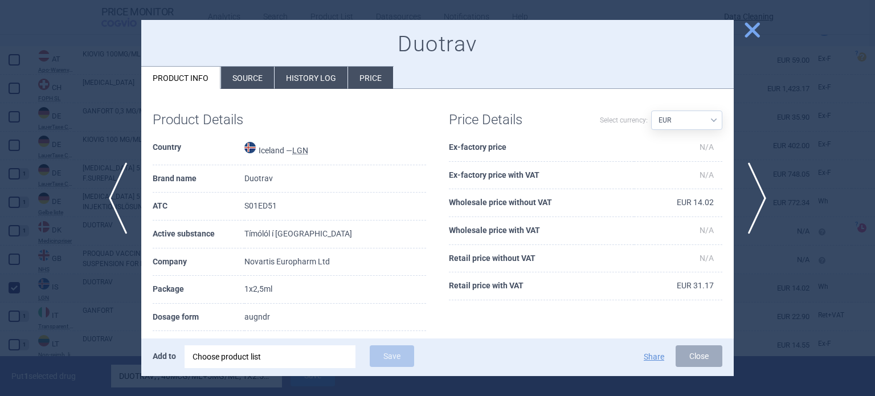
click at [261, 81] on li "Source" at bounding box center [247, 78] width 53 height 22
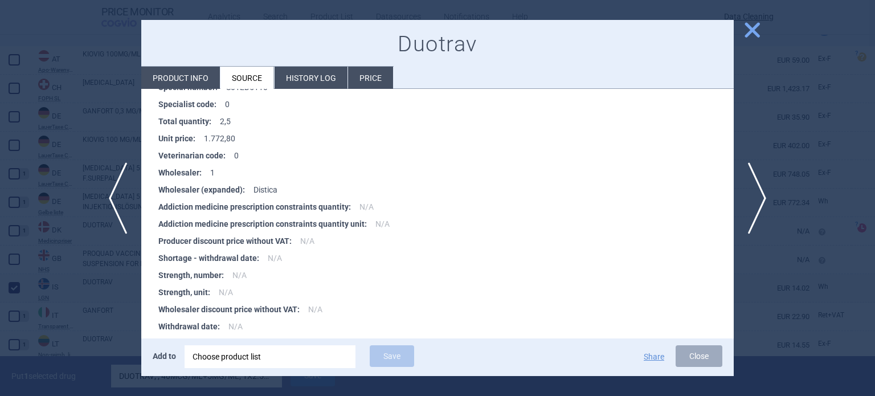
scroll to position [968, 0]
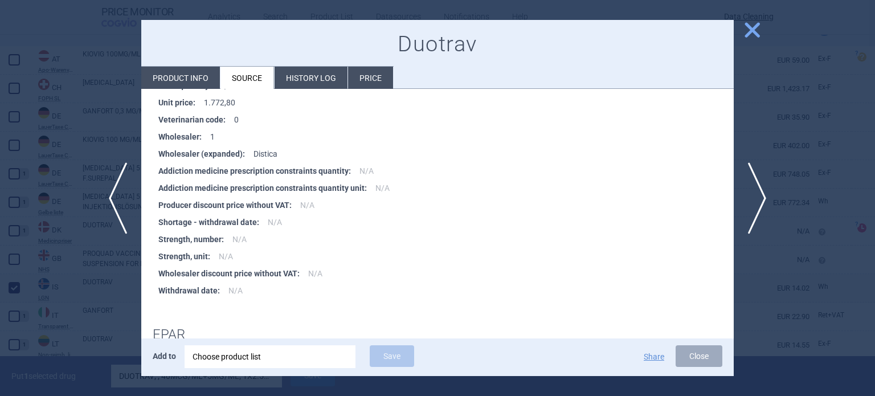
click at [35, 308] on div at bounding box center [437, 198] width 875 height 396
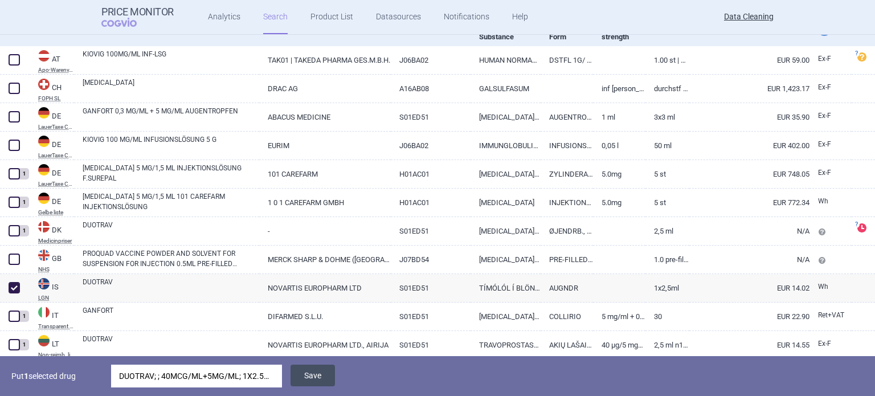
click at [310, 379] on button "Save" at bounding box center [312, 376] width 44 height 22
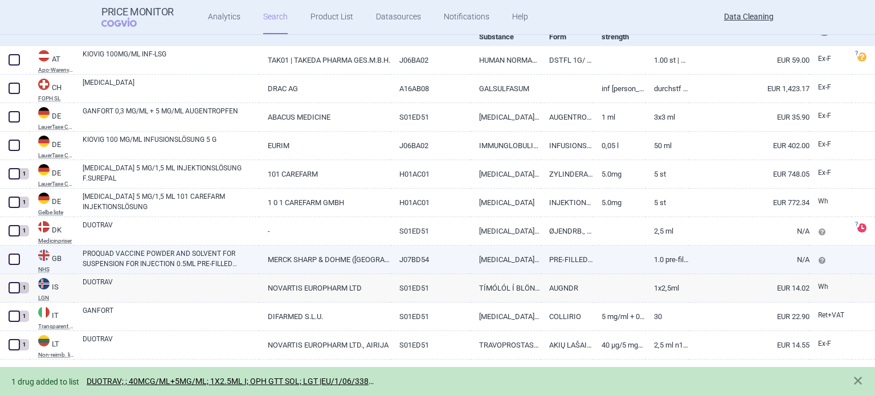
click at [18, 259] on span at bounding box center [14, 258] width 11 height 11
checkbox input "true"
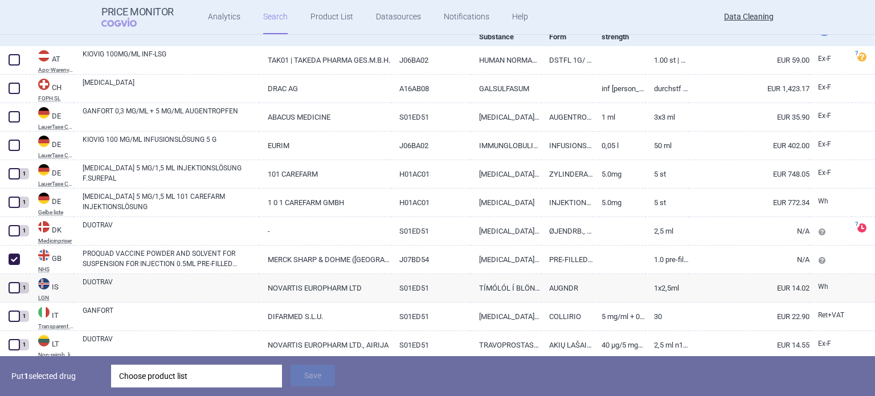
click at [214, 373] on div "Choose product list" at bounding box center [196, 376] width 155 height 23
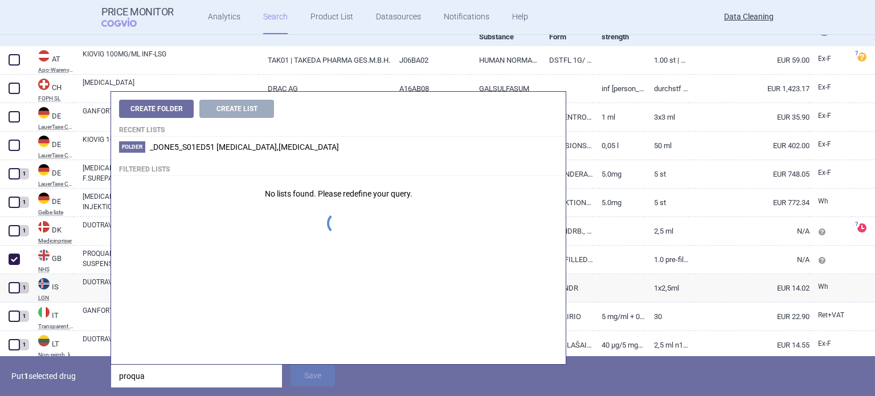
type input "proquad"
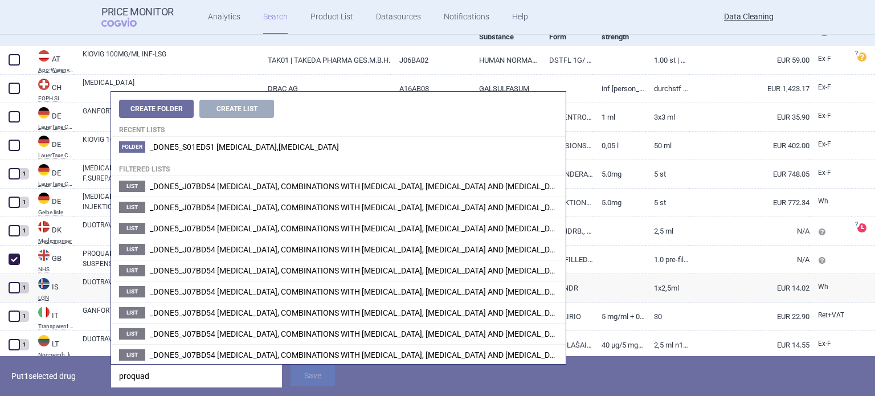
click at [99, 380] on p "Put 1 selected drug" at bounding box center [56, 376] width 91 height 23
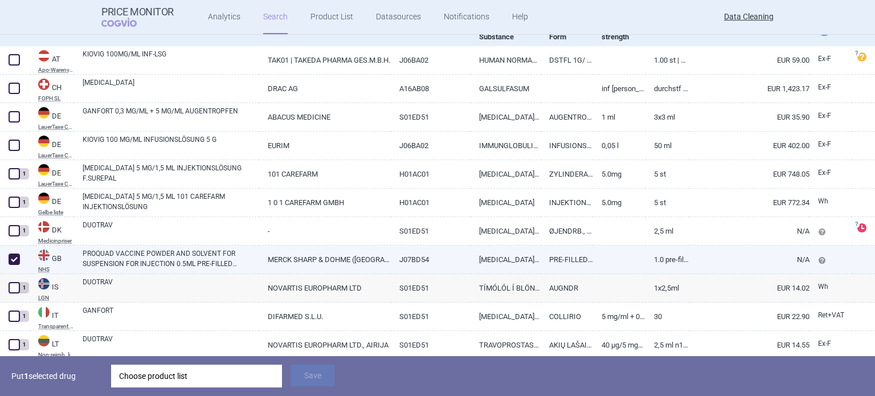
click at [159, 257] on link "PROQUAD VACCINE POWDER AND SOLVENT FOR SUSPENSION FOR INJECTION 0.5ML PRE-FILLE…" at bounding box center [171, 258] width 177 height 21
select select "EUR"
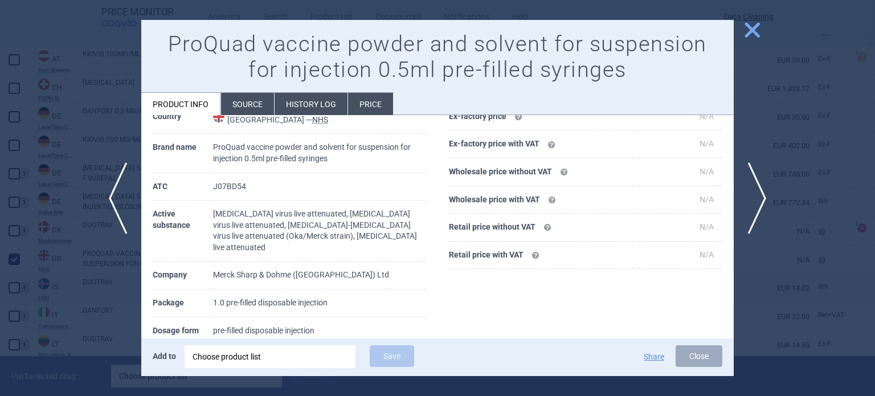
scroll to position [114, 0]
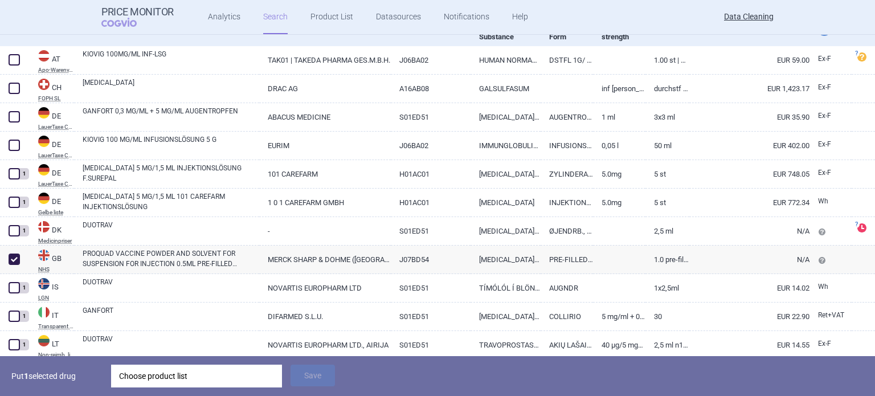
click at [239, 382] on div "Choose product list" at bounding box center [196, 376] width 155 height 23
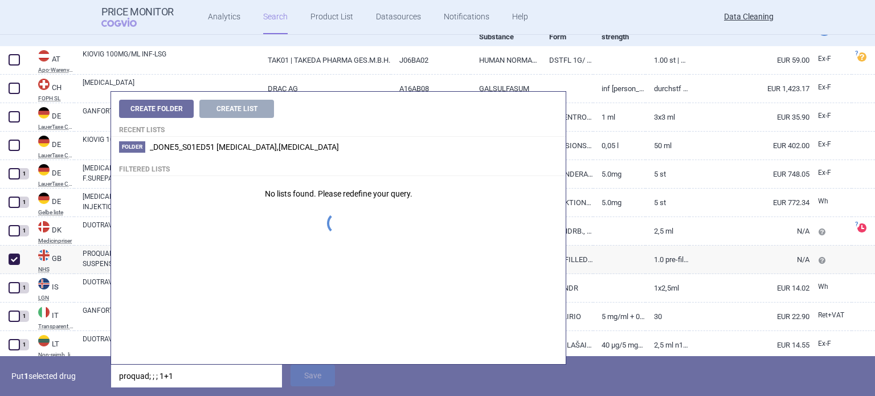
type input "proquad; ; ; 1+1x"
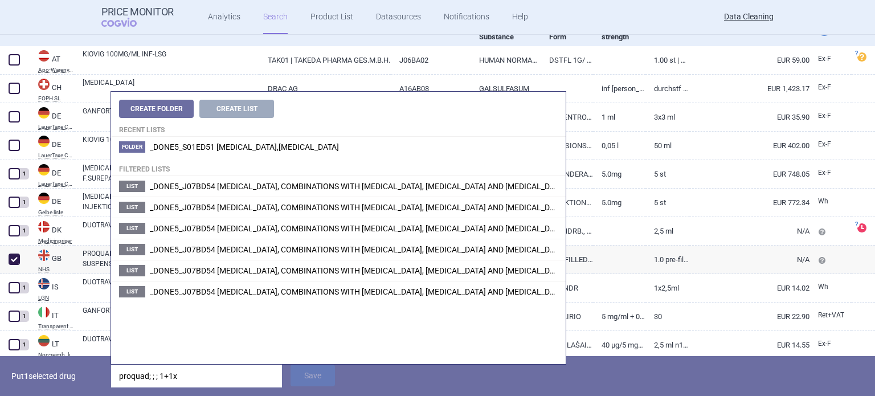
click at [105, 379] on div "Put 1 selected drug proquad; ; ; 1+1x Save" at bounding box center [437, 376] width 875 height 40
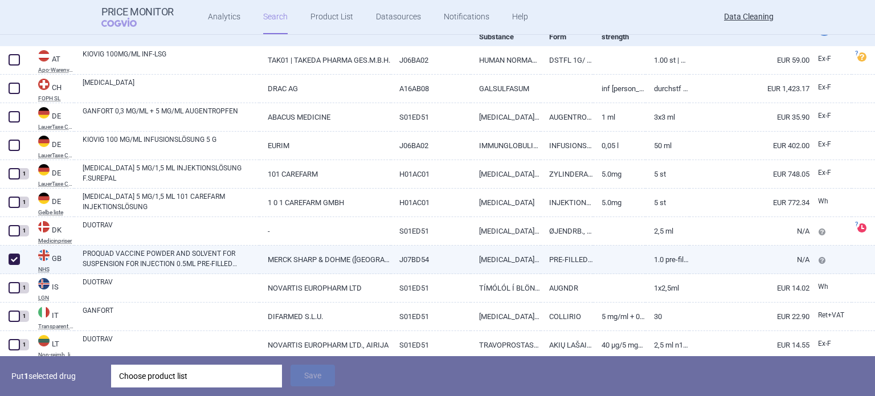
click at [223, 261] on link "PROQUAD VACCINE POWDER AND SOLVENT FOR SUSPENSION FOR INJECTION 0.5ML PRE-FILLE…" at bounding box center [171, 258] width 177 height 21
select select "EUR"
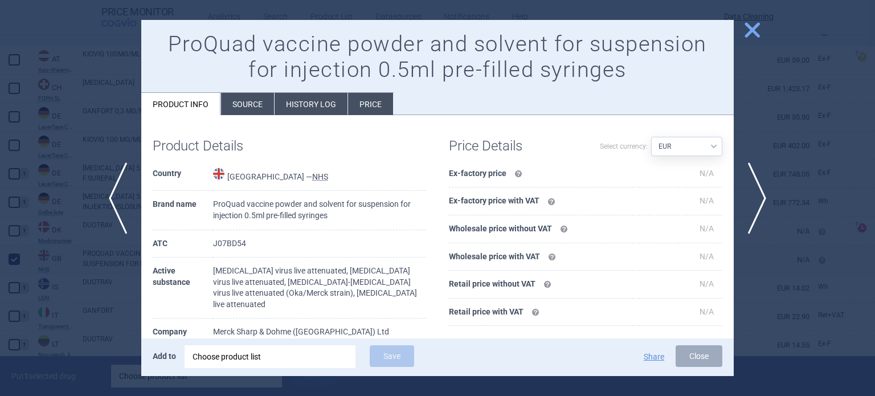
click at [86, 289] on div at bounding box center [437, 198] width 875 height 396
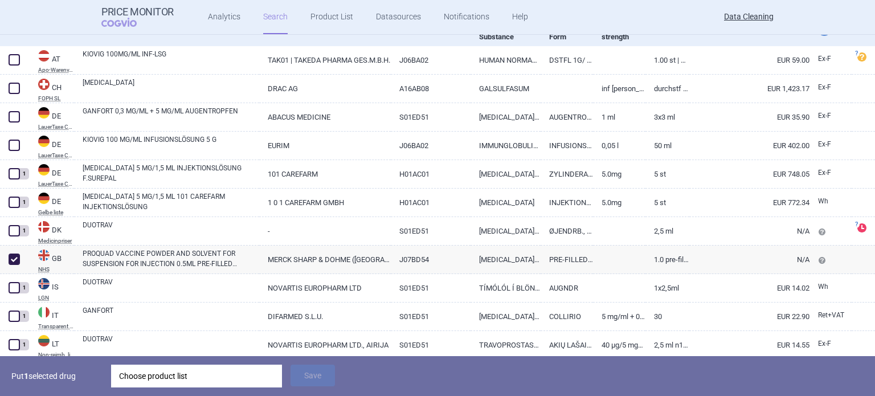
click at [221, 366] on div "Choose product list" at bounding box center [196, 376] width 155 height 23
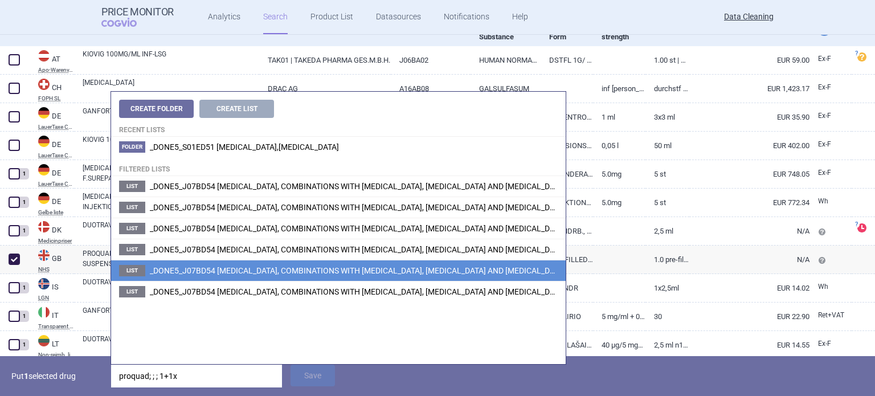
click at [485, 269] on span "_DONE5_J07BD54 MEASLES, COMBINATIONS WITH MUMPS, RUBELLA AND VARICELLA, LIVE AT…" at bounding box center [535, 270] width 770 height 9
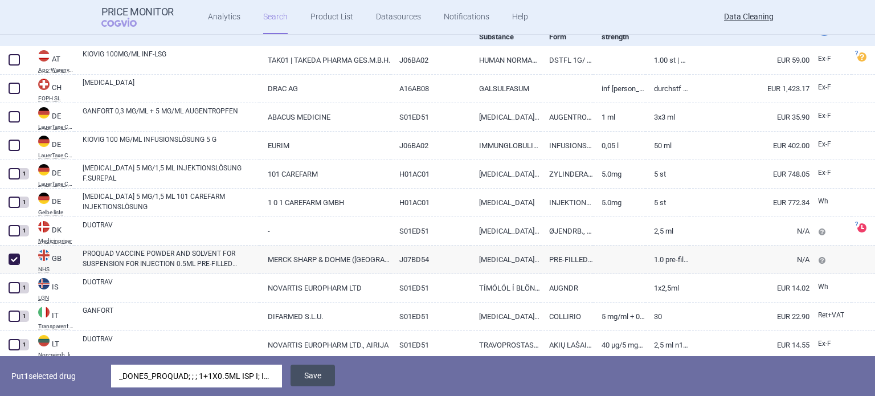
click at [319, 384] on button "Save" at bounding box center [312, 376] width 44 height 22
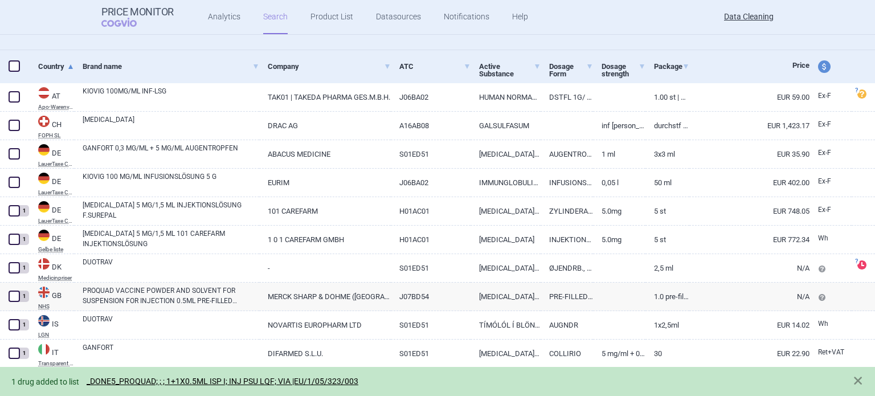
scroll to position [212, 0]
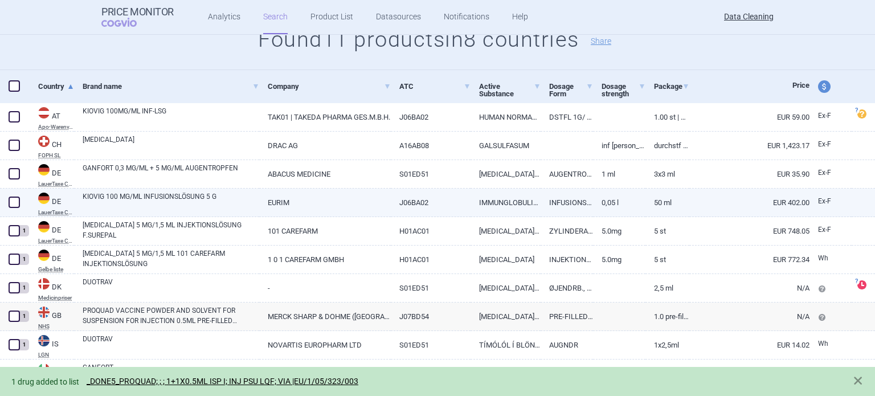
click at [9, 201] on span at bounding box center [14, 201] width 11 height 11
checkbox input "true"
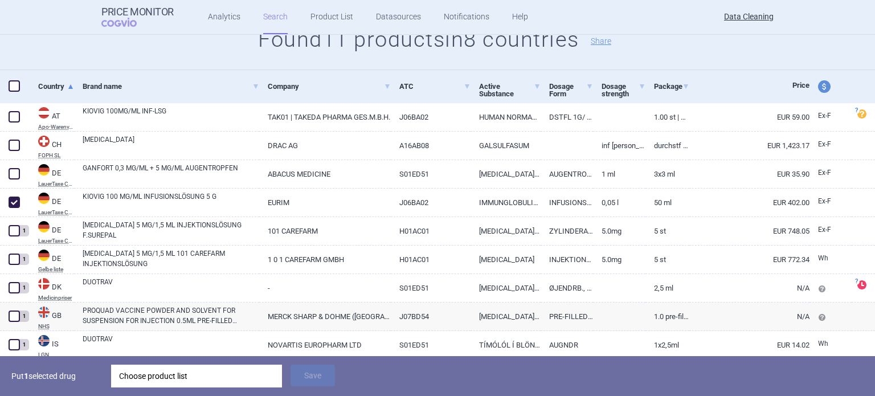
click at [183, 372] on div "Choose product list" at bounding box center [196, 376] width 155 height 23
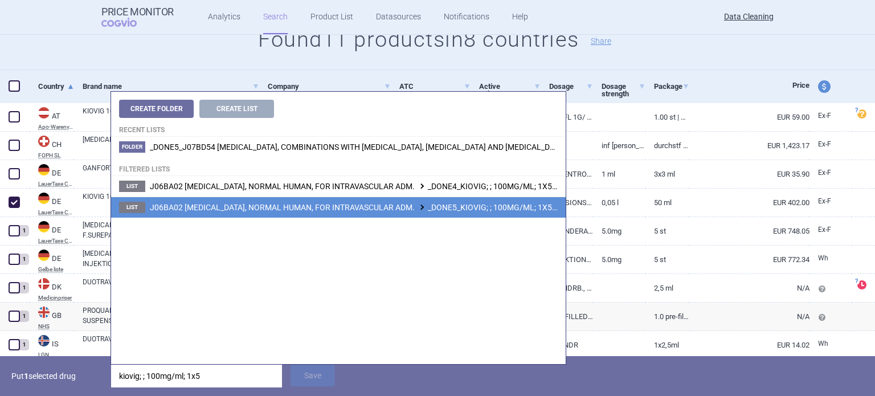
type input "kiovig; ; 100mg/ml; 1x5"
click at [485, 208] on span "J06BA02 IMMUNOGLOBULINS, NORMAL HUMAN, FOR INTRAVASCULAR ADM. _DONE5_KIOVIG; ; …" at bounding box center [417, 207] width 534 height 9
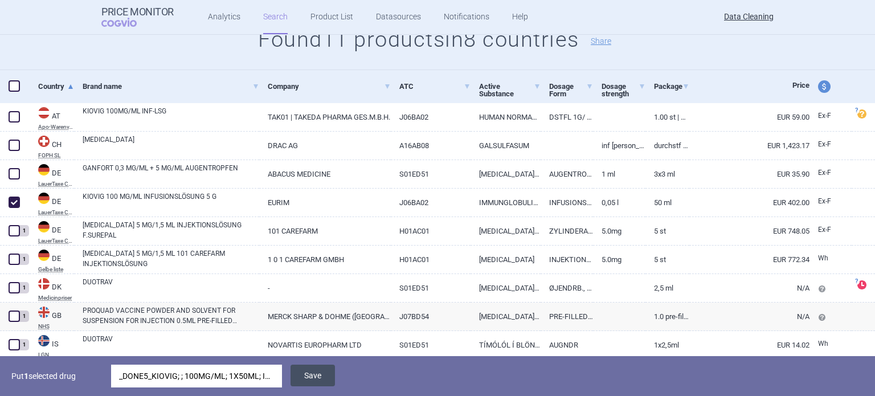
click at [321, 375] on button "Save" at bounding box center [312, 376] width 44 height 22
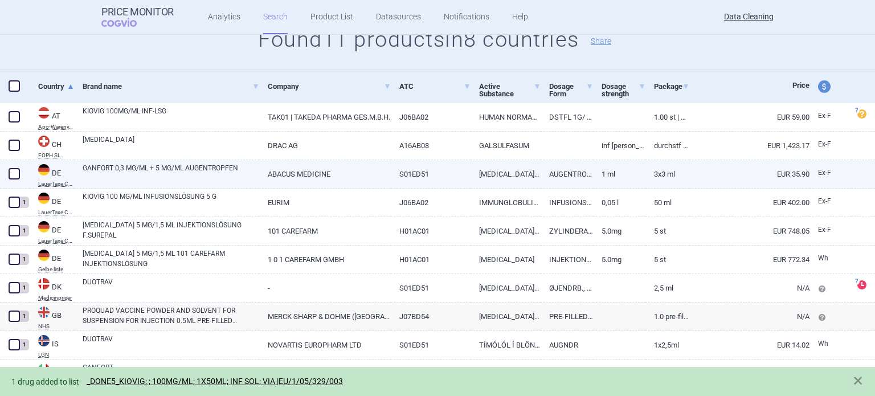
click at [12, 175] on span at bounding box center [14, 173] width 11 height 11
checkbox input "true"
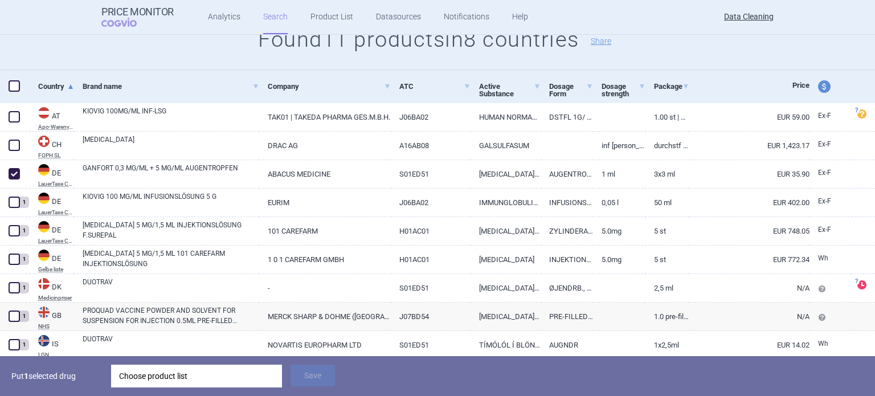
click at [268, 383] on div "Choose product list" at bounding box center [196, 376] width 155 height 23
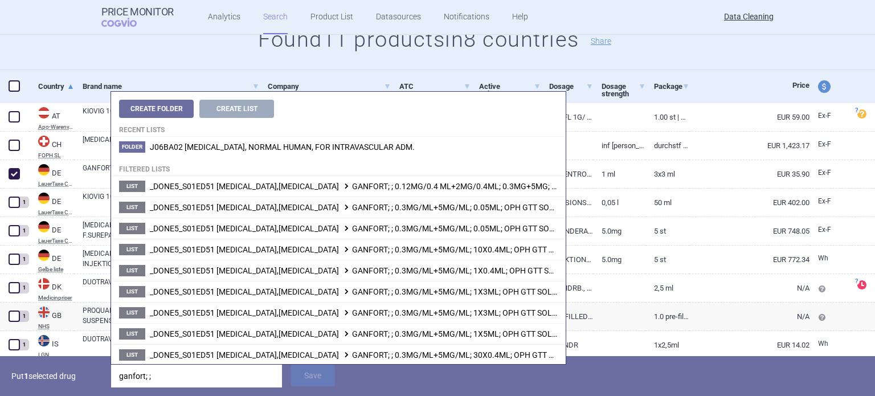
type input "ganfort; ;"
click at [68, 371] on p "Put 1 selected drug" at bounding box center [56, 376] width 91 height 23
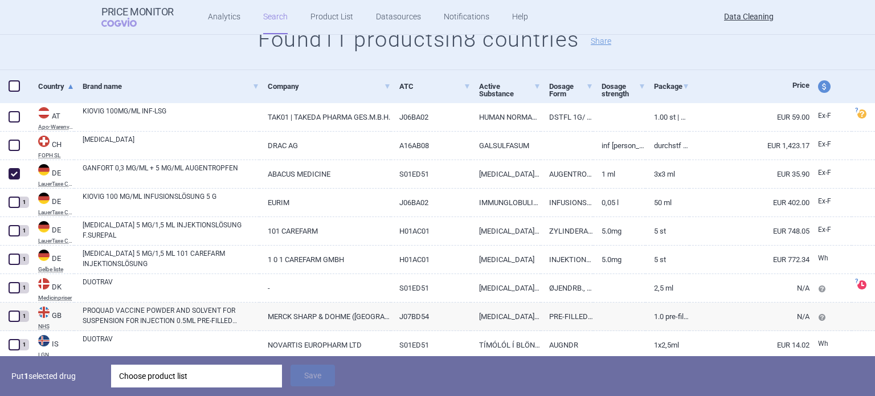
click at [175, 377] on div "Choose product list" at bounding box center [196, 376] width 155 height 23
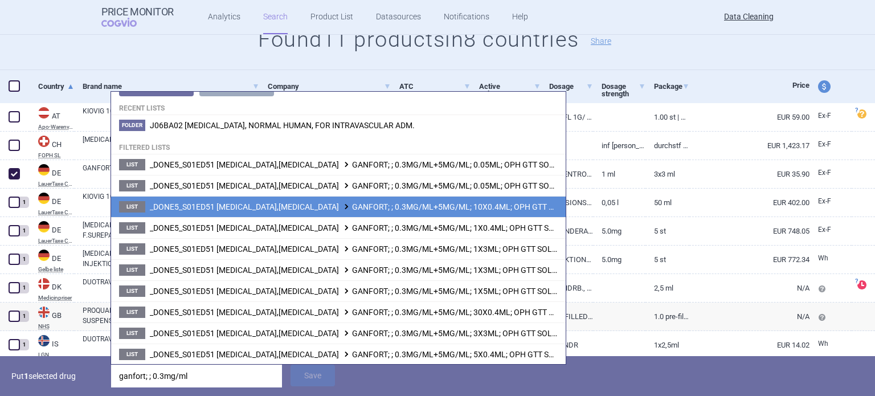
scroll to position [41, 0]
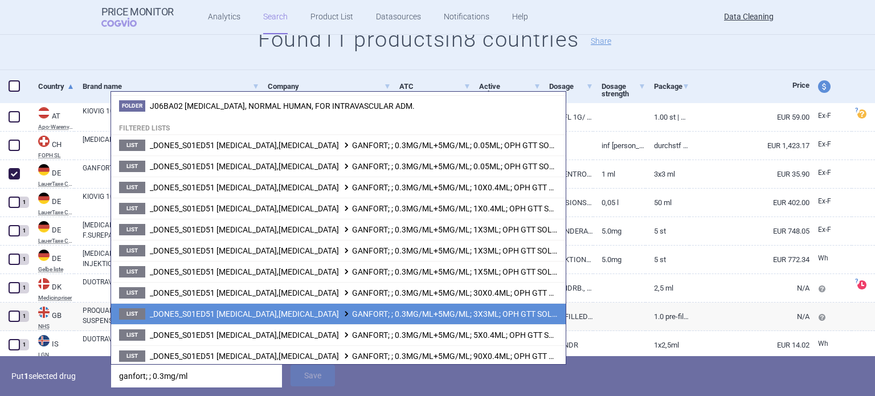
type input "ganfort; ; 0.3mg/ml"
click at [404, 312] on span "_DONE5_S01ED51 TIMOLOL,BRINZOLAMIDE GANFORT; ; 0.3MG/ML+5MG/ML; 3X3ML; OPH GTT …" at bounding box center [394, 313] width 488 height 9
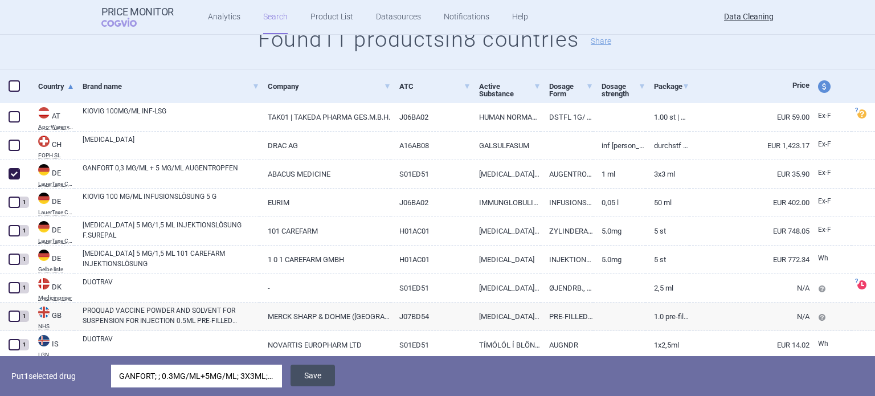
click at [314, 380] on button "Save" at bounding box center [312, 376] width 44 height 22
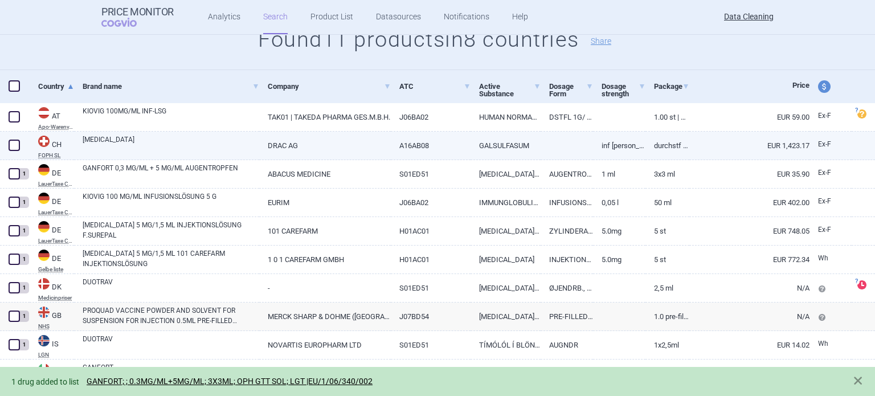
click at [18, 141] on span at bounding box center [14, 145] width 11 height 11
checkbox input "true"
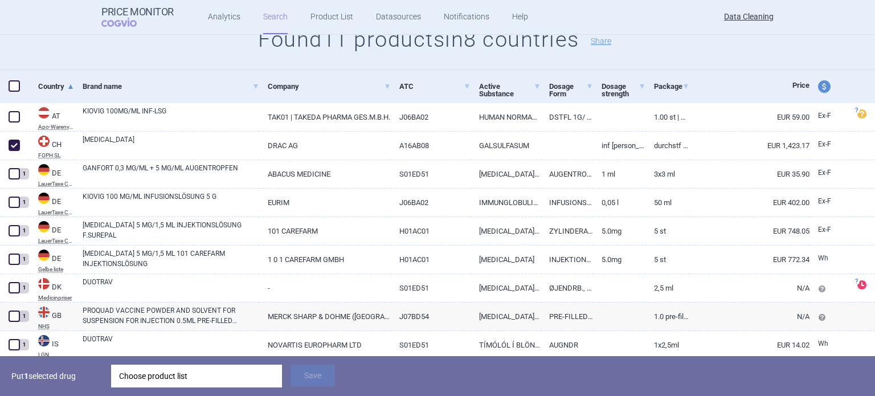
click at [173, 387] on div "Put 1 selected drug Choose product list Save" at bounding box center [437, 376] width 875 height 40
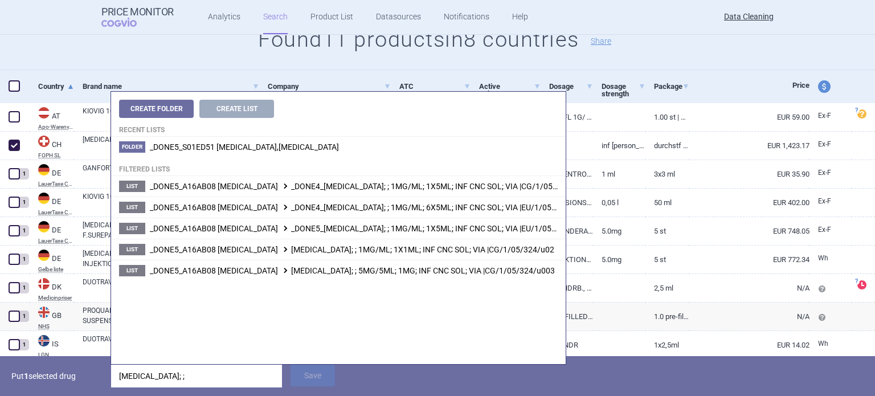
type input "naglazyme; ;"
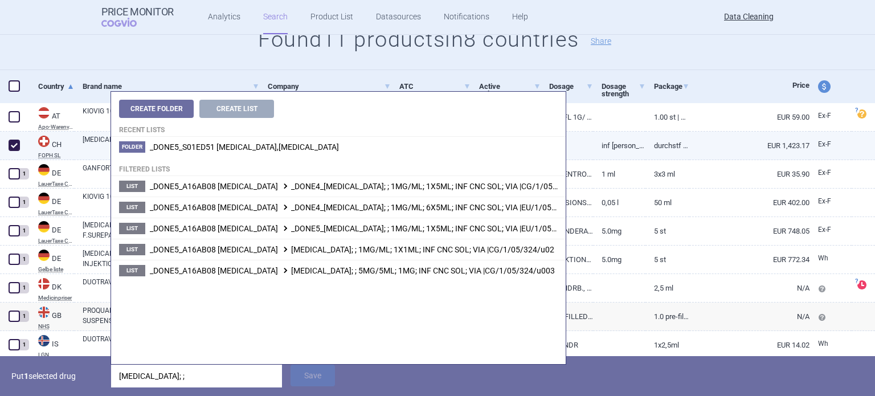
click at [91, 138] on link "NAGLAZYME" at bounding box center [171, 144] width 177 height 21
select select "EUR"
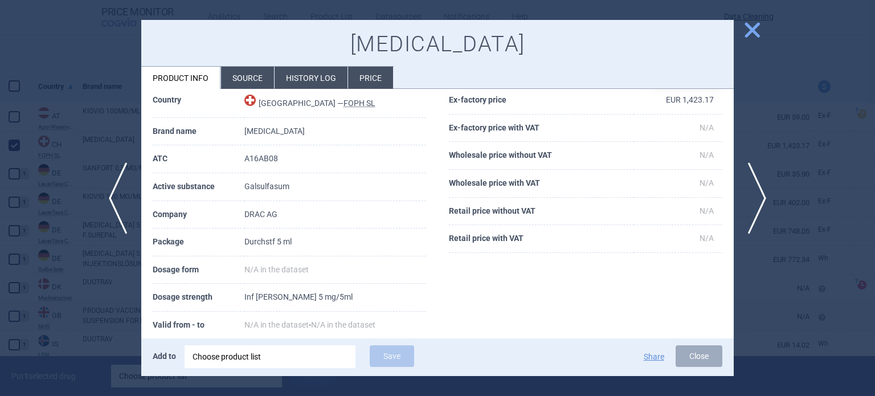
scroll to position [152, 0]
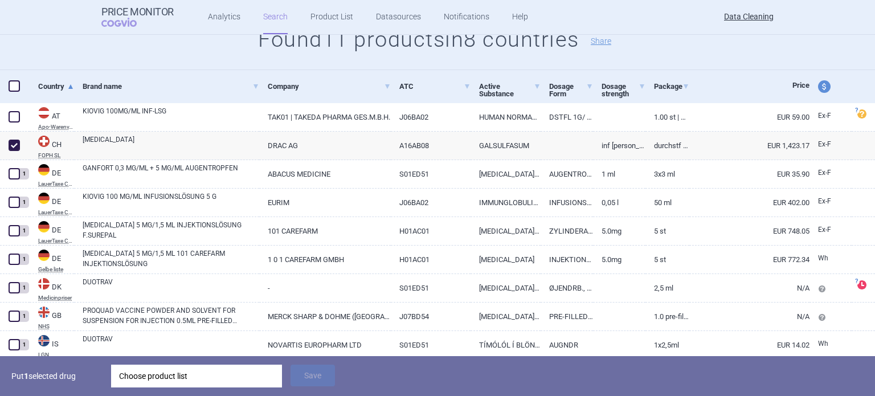
click at [205, 375] on div "Choose product list" at bounding box center [196, 376] width 155 height 23
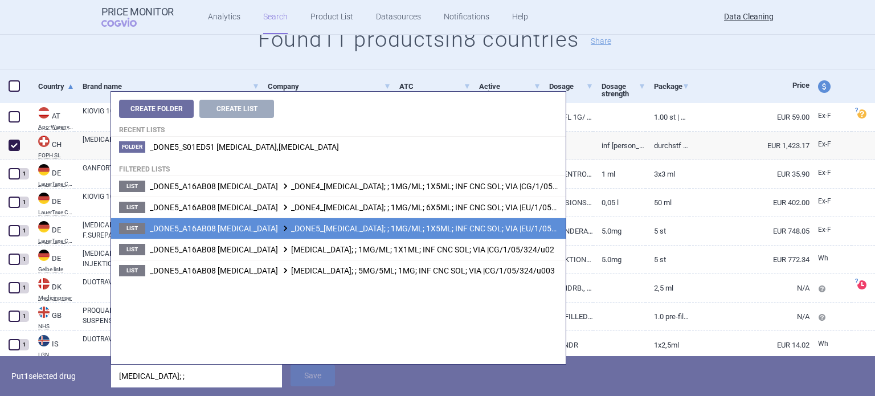
click at [417, 227] on span "_DONE5_A16AB08 GALSULFASE _DONE5_NAGLAZYME; ; 1MG/ML; 1X5ML; INF CNC SOL; VIA |…" at bounding box center [368, 228] width 436 height 9
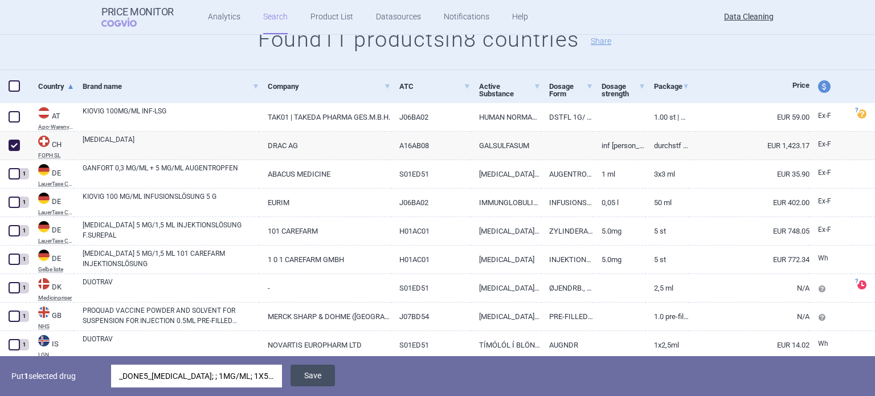
click at [310, 373] on button "Save" at bounding box center [312, 376] width 44 height 22
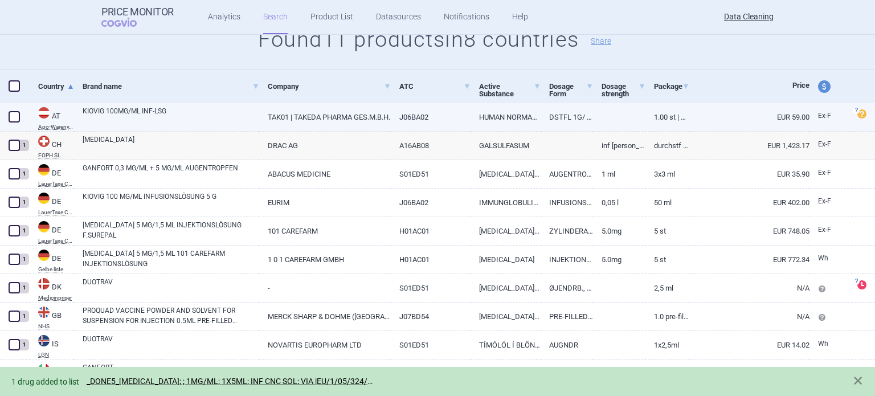
click at [14, 113] on span at bounding box center [14, 116] width 11 height 11
checkbox input "true"
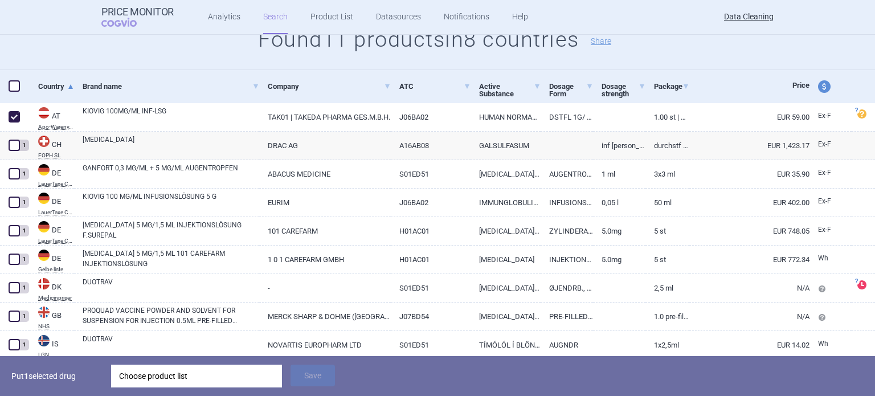
click at [212, 375] on div "Choose product list" at bounding box center [196, 376] width 155 height 23
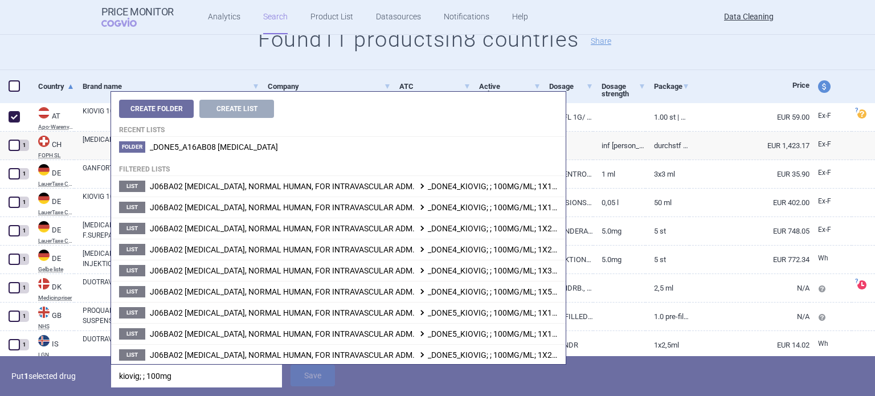
type input "kiovig; ; 100mg/"
click at [67, 386] on p "Put 1 selected drug" at bounding box center [56, 376] width 91 height 23
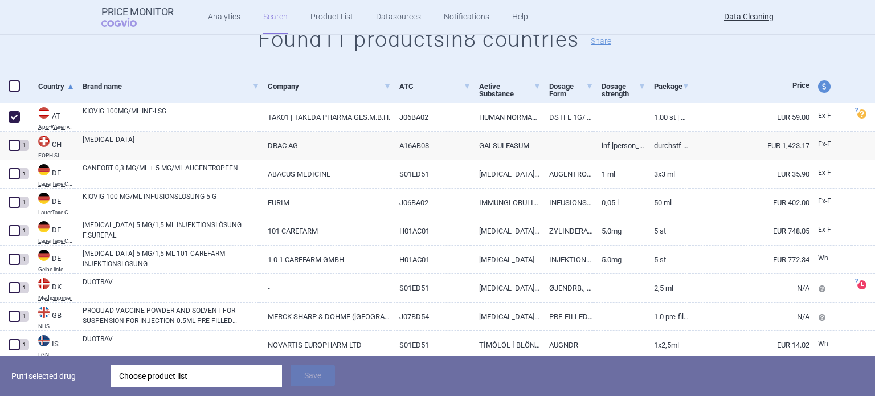
click at [248, 373] on div "Choose product list" at bounding box center [196, 376] width 155 height 23
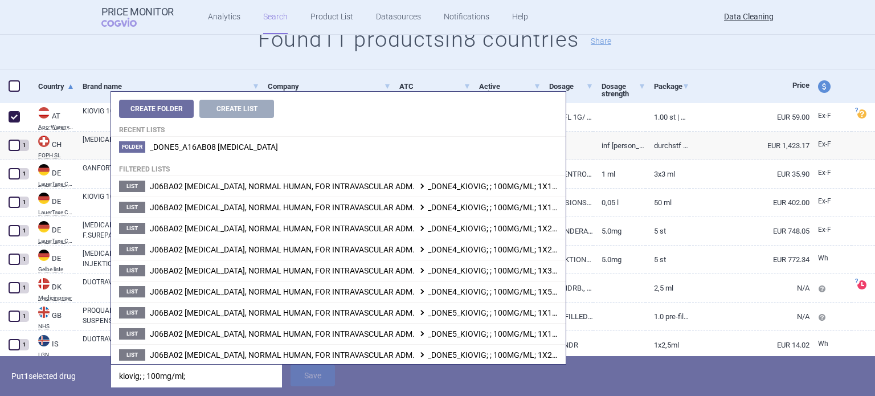
type input "kiovig; ; 100mg/ml; 1"
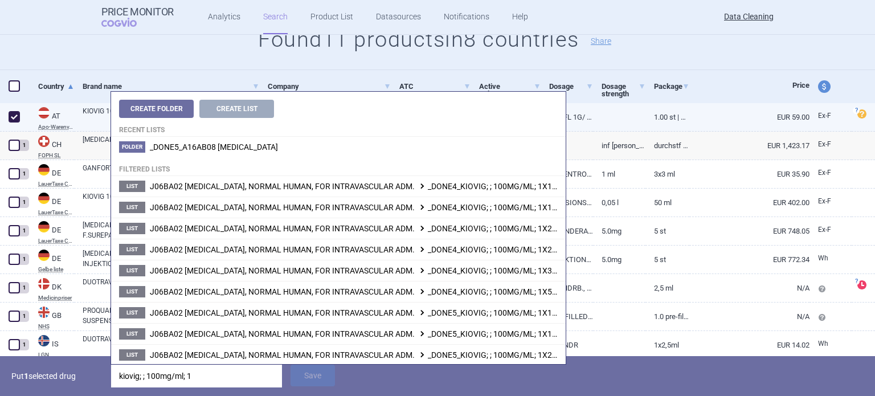
click at [745, 118] on link "EUR 59.00" at bounding box center [749, 117] width 120 height 28
select select "EUR"
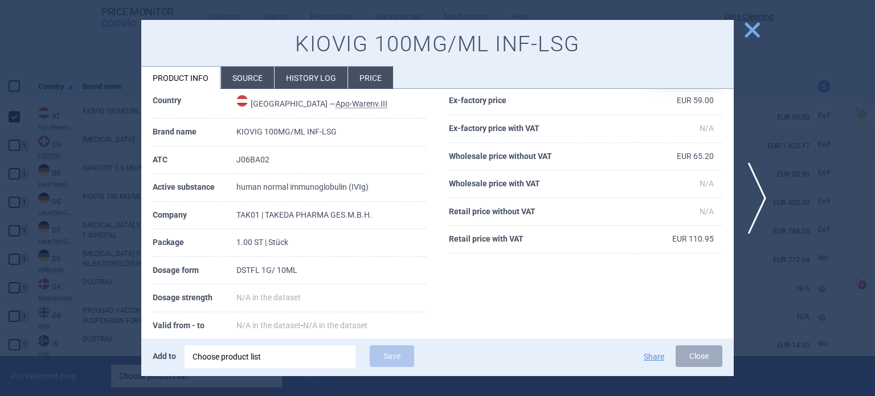
scroll to position [114, 0]
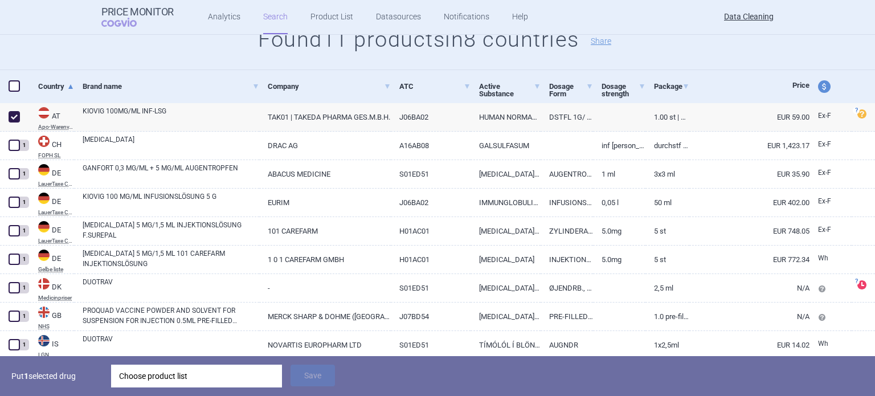
click at [226, 370] on div "Choose product list" at bounding box center [196, 376] width 155 height 23
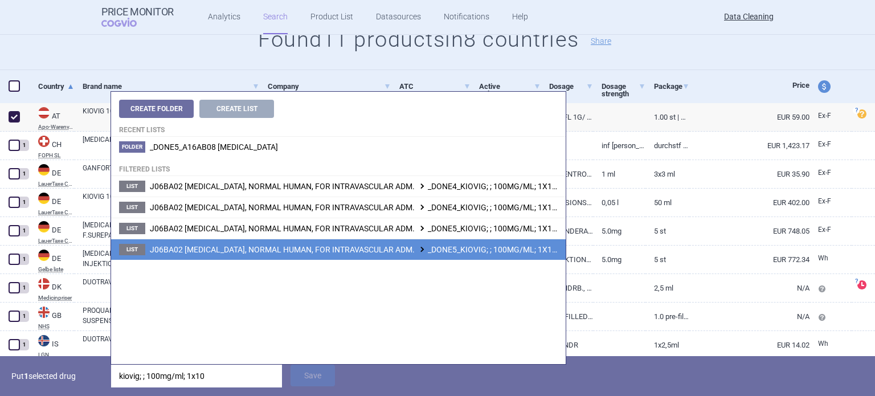
type input "kiovig; ; 100mg/ml; 1x10"
click at [496, 254] on li "List J06BA02 IMMUNOGLOBULINS, NORMAL HUMAN, FOR INTRAVASCULAR ADM. _DONE5_KIOVI…" at bounding box center [338, 249] width 455 height 21
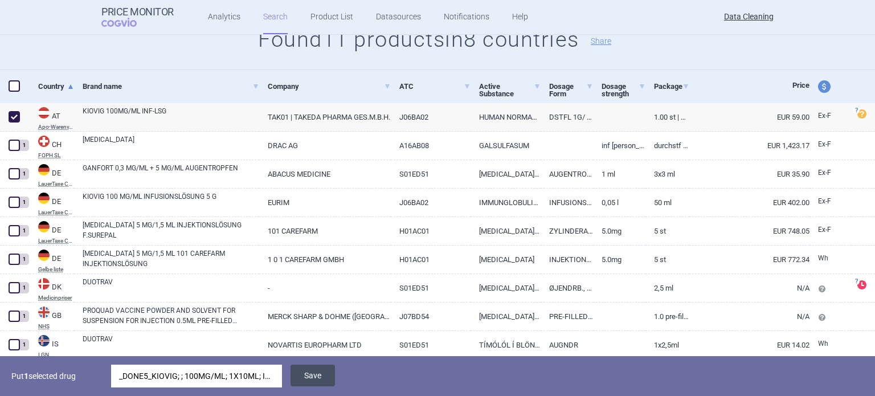
click at [299, 386] on button "Save" at bounding box center [312, 376] width 44 height 22
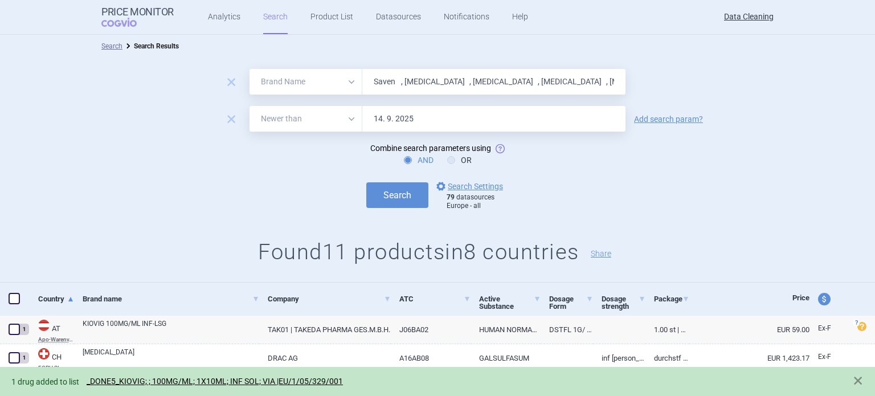
click at [437, 81] on input "Saven , Totect , Nexavar , Sutent , Tysabri , Baraclud , RotaTeq , Evoltra , Cl…" at bounding box center [493, 82] width 263 height 26
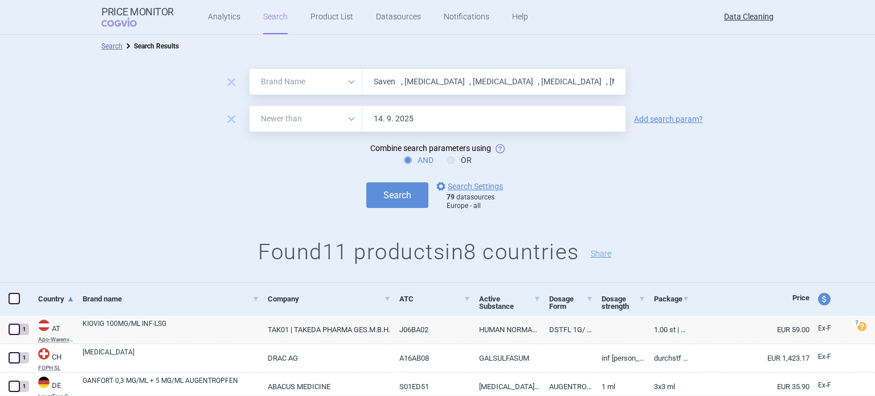
paste input "Gammagard"
click at [366, 182] on button "Search" at bounding box center [397, 195] width 62 height 26
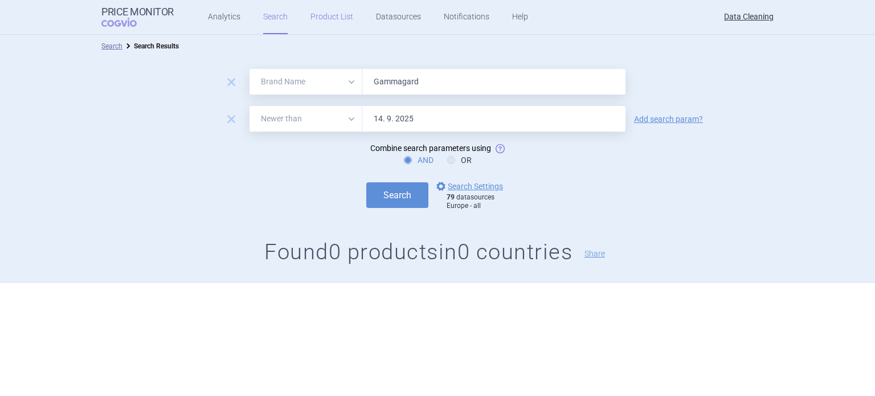
paste input "Revatio , Aptivus , Corlentor , Corlanor , Noxafil , Procoralan , Xolair , Xyre…"
type input "Revatio , Aptivus , Corlentor , Corlanor , Noxafil , Procoralan , Xolair , Xyre…"
click at [366, 182] on button "Search" at bounding box center [397, 195] width 62 height 26
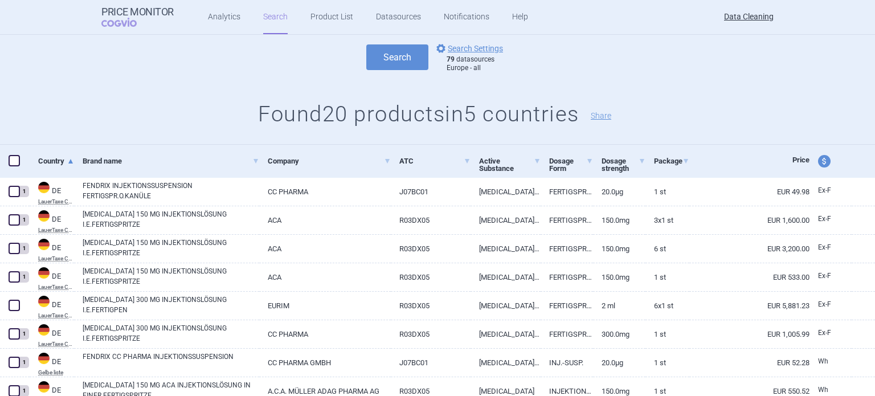
scroll to position [285, 0]
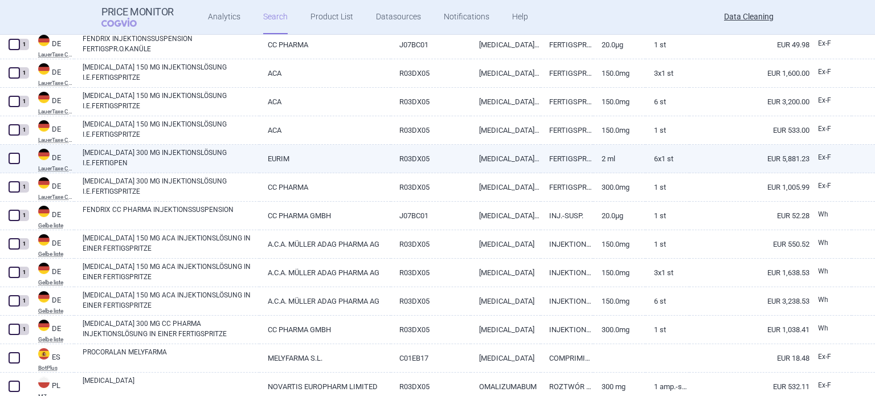
click at [18, 152] on span at bounding box center [14, 158] width 17 height 17
checkbox input "true"
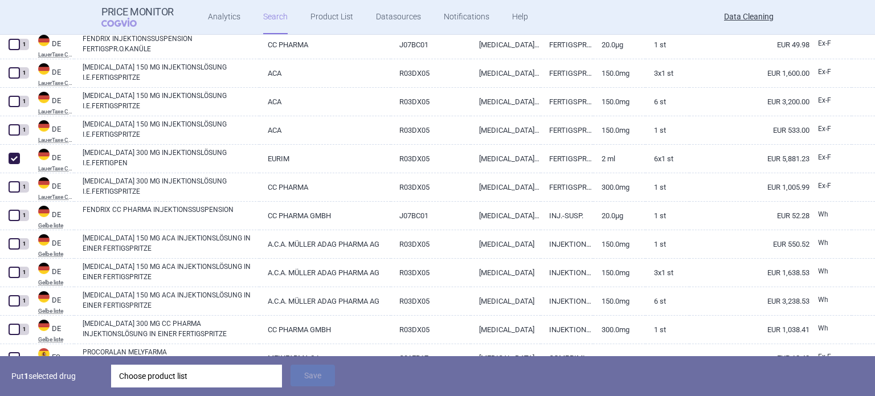
click at [202, 379] on div "Choose product list" at bounding box center [196, 376] width 155 height 23
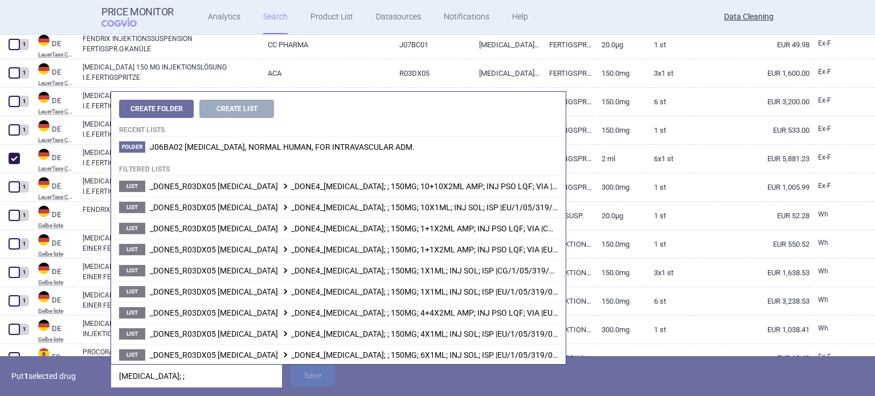
type input "xolair; ;"
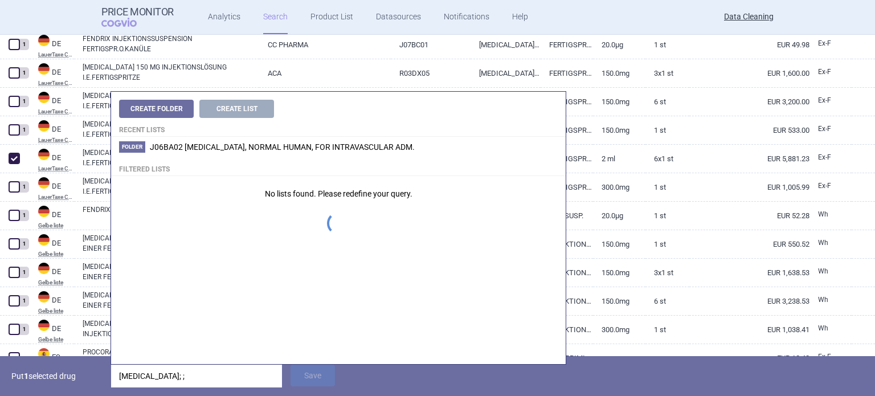
click at [71, 380] on p "Put 1 selected drug" at bounding box center [56, 376] width 91 height 23
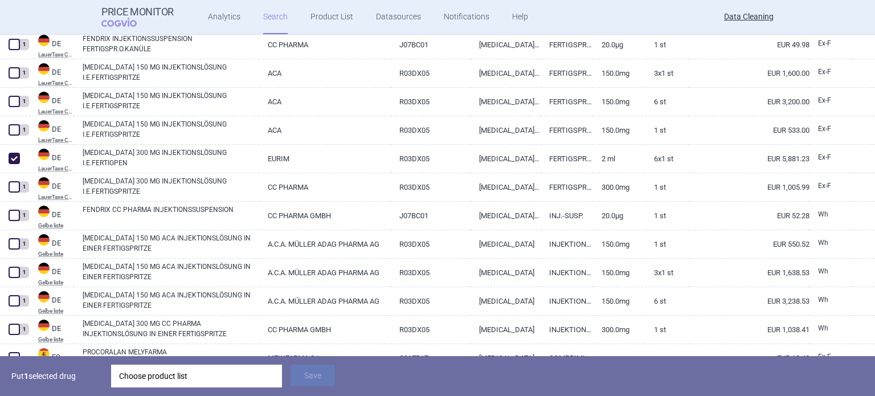
click at [239, 382] on div "Choose product list" at bounding box center [196, 376] width 155 height 23
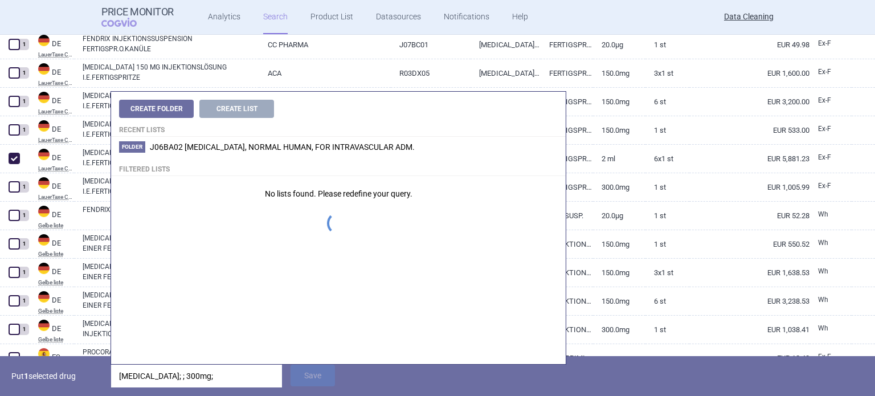
type input "xolair; ; 300mg; 6"
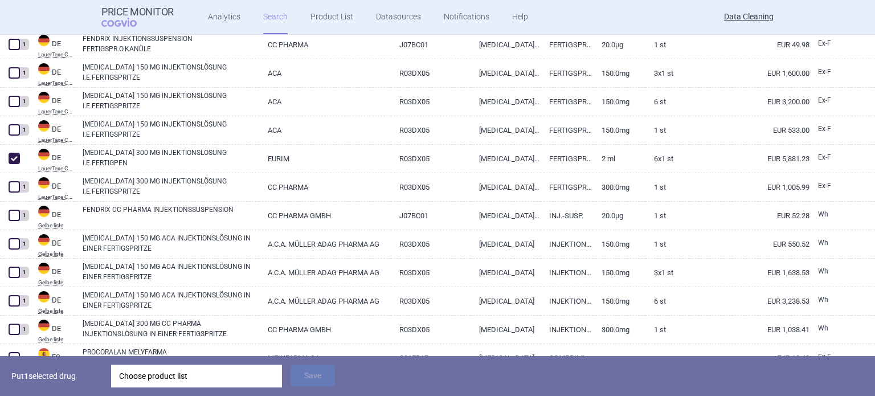
click at [71, 369] on p "Put 1 selected drug" at bounding box center [56, 376] width 91 height 23
click at [196, 366] on div "Choose product list" at bounding box center [196, 376] width 155 height 23
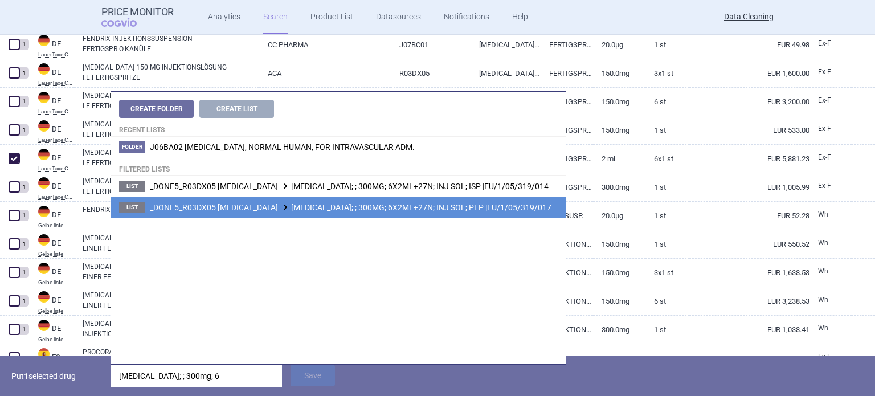
click at [428, 206] on span "_DONE5_R03DX05 OMALIZUMAB XOLAIR; ; 300MG; 6X2ML+27N; INJ SOL; PEP |EU/1/05/319…" at bounding box center [351, 207] width 402 height 9
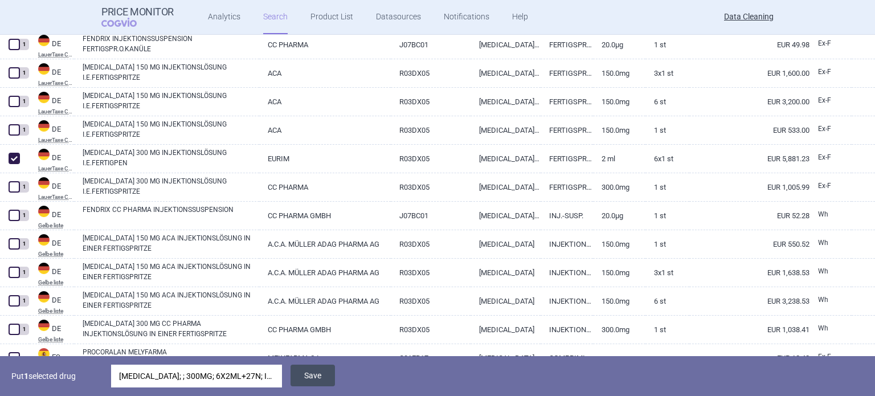
click at [305, 373] on button "Save" at bounding box center [312, 376] width 44 height 22
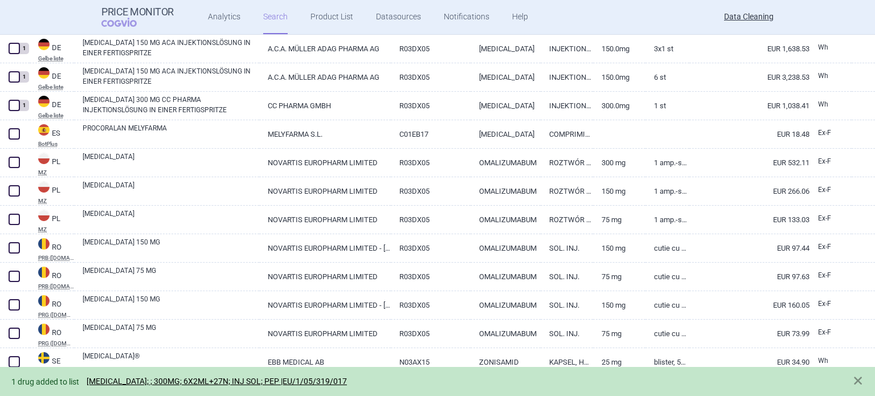
scroll to position [513, 0]
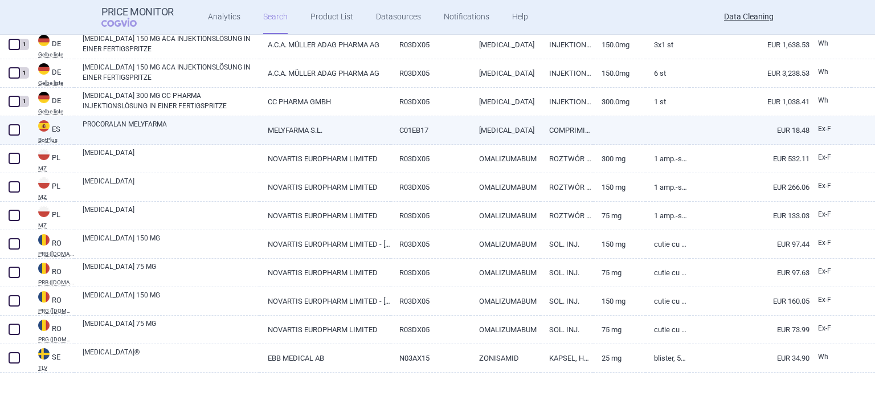
click at [185, 126] on link "PROCORALAN MELYFARMA" at bounding box center [171, 129] width 177 height 21
select select "EUR"
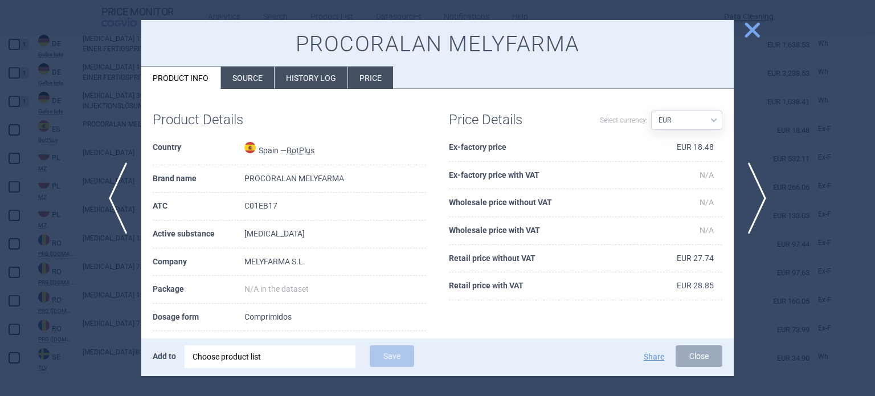
click at [253, 76] on li "Source" at bounding box center [247, 78] width 53 height 22
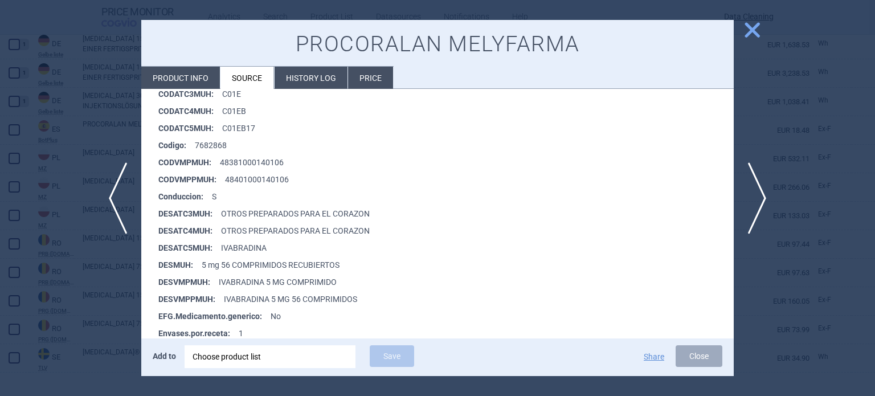
scroll to position [228, 0]
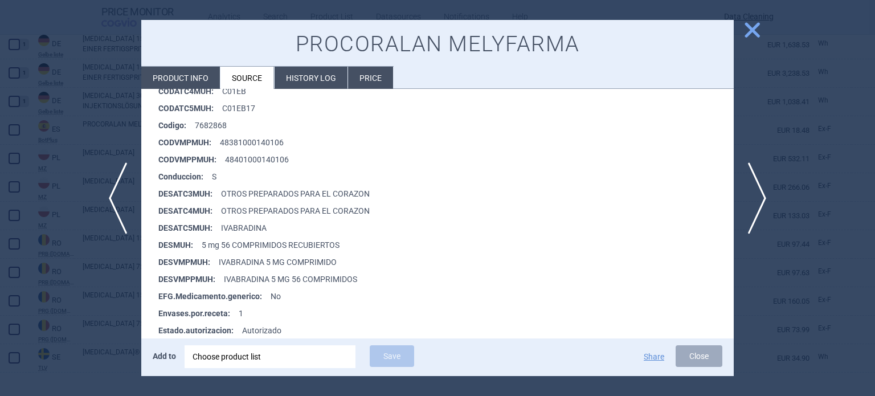
click at [36, 174] on div at bounding box center [437, 198] width 875 height 396
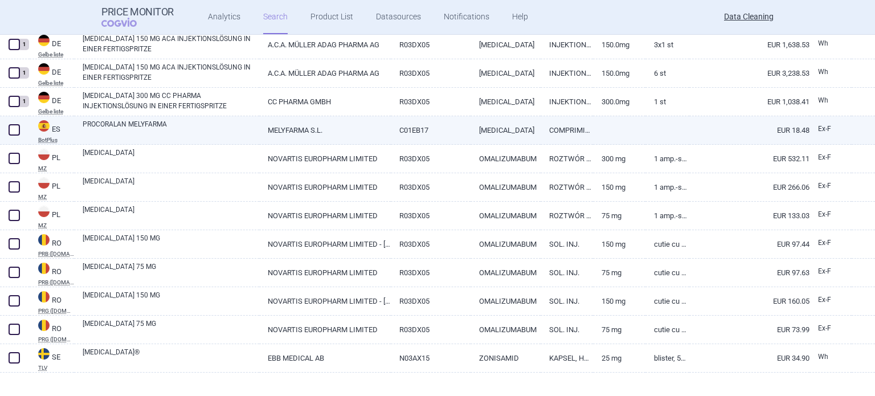
click at [16, 129] on span at bounding box center [14, 129] width 11 height 11
checkbox input "true"
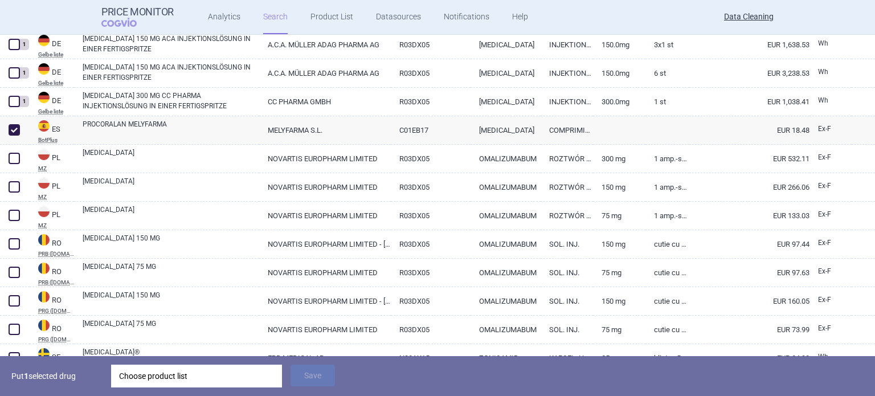
click at [232, 376] on div "Choose product list" at bounding box center [196, 376] width 155 height 23
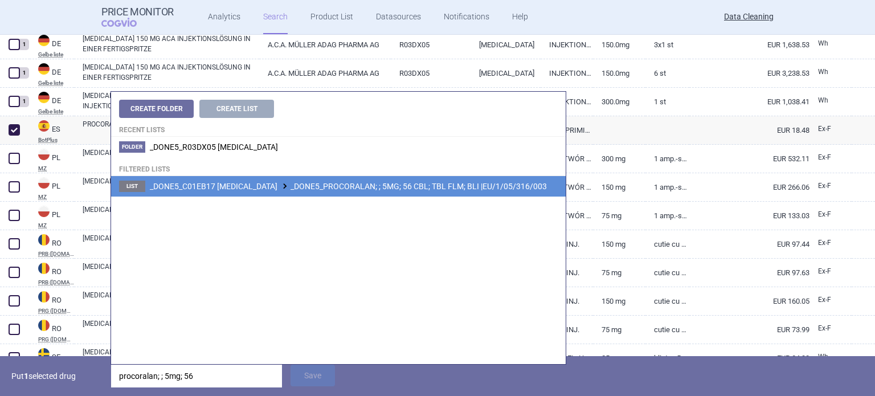
type input "procoralan; ; 5mg; 56"
click at [374, 189] on span "_DONE5_C01EB17 IVABRADINE _DONE5_PROCORALAN; ; 5MG; 56 CBL; TBL FLM; BLI |EU/1/…" at bounding box center [348, 186] width 397 height 9
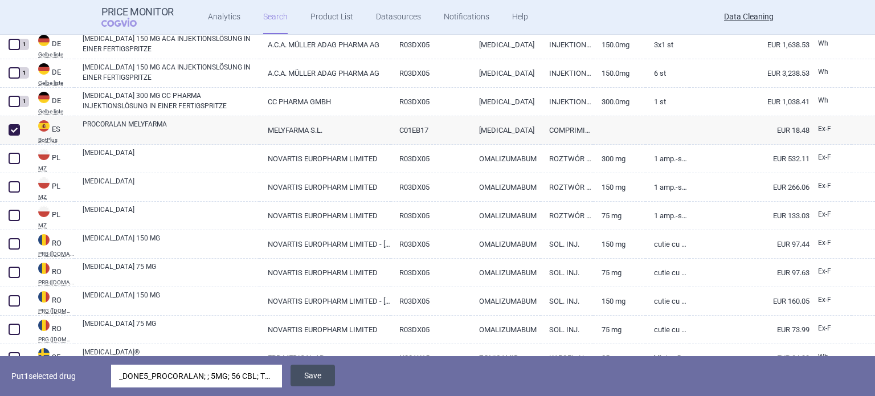
click at [322, 372] on button "Save" at bounding box center [312, 376] width 44 height 22
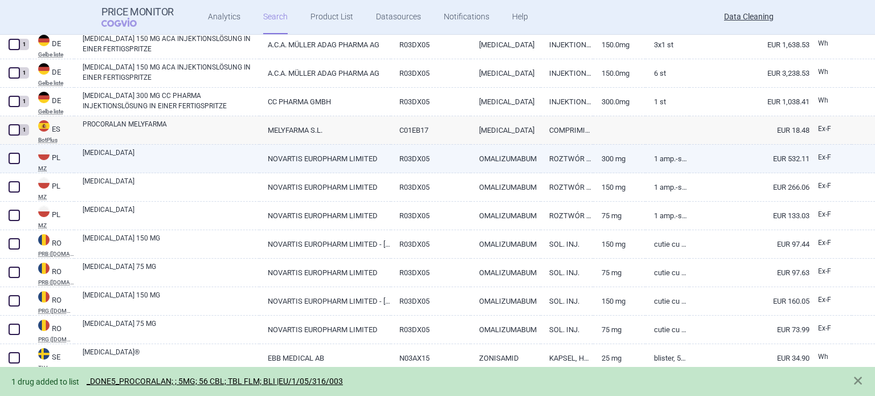
click at [224, 158] on link "XOLAIR" at bounding box center [171, 158] width 177 height 21
select select "EUR"
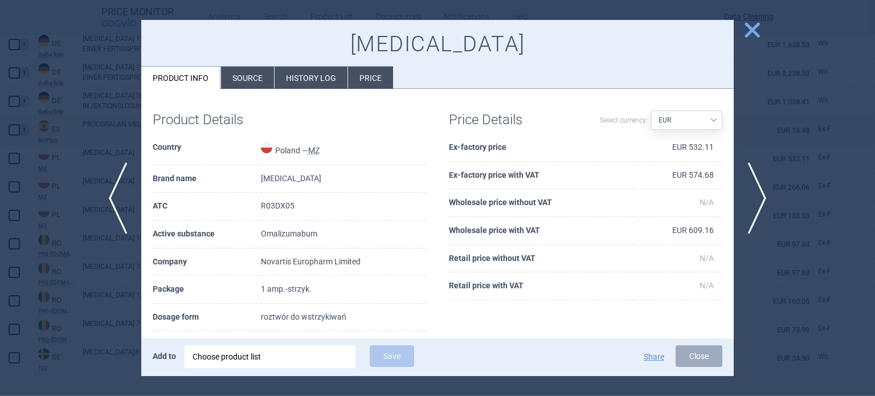
click at [261, 68] on li "Source" at bounding box center [247, 78] width 53 height 22
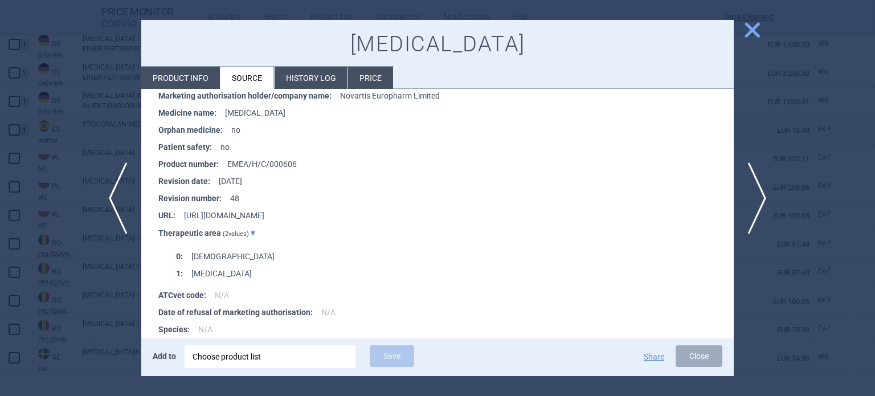
scroll to position [1505, 0]
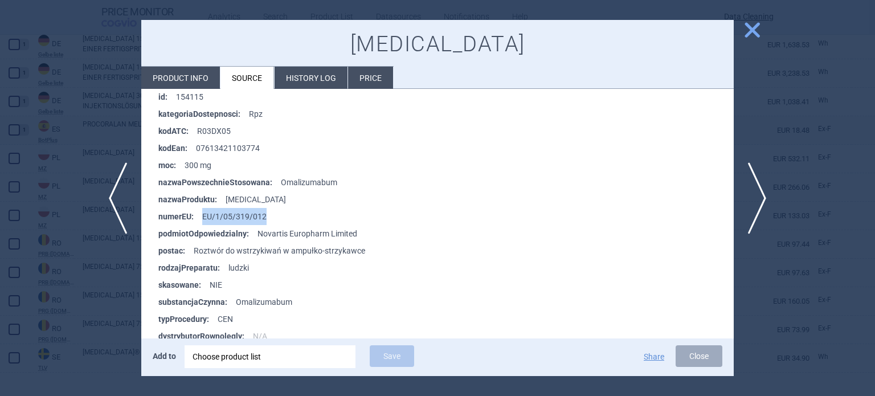
drag, startPoint x: 245, startPoint y: 211, endPoint x: 202, endPoint y: 212, distance: 43.3
click at [202, 212] on li "numerEU : EU/1/05/319/012" at bounding box center [445, 216] width 575 height 17
copy li "EU/1/05/319/012"
click at [296, 362] on div "Choose product list" at bounding box center [270, 356] width 155 height 23
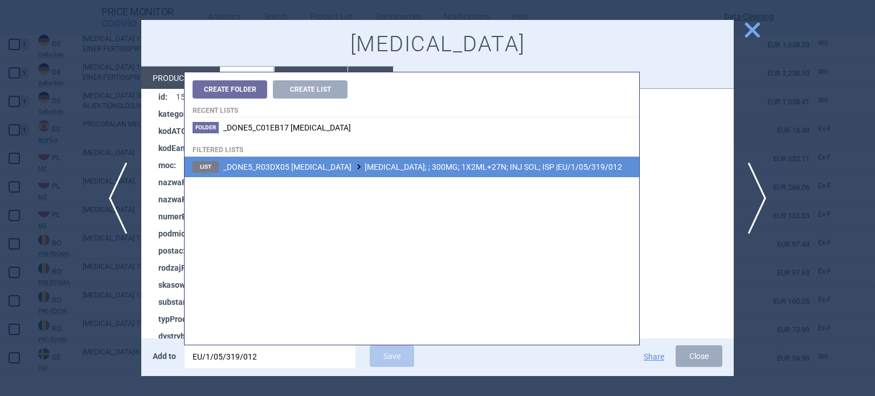
type input "EU/1/05/319/012"
click at [431, 161] on li "List _DONE5_R03DX05 OMALIZUMAB XOLAIR; ; 300MG; 1X2ML+27N; INJ SOL; ISP |EU/1/0…" at bounding box center [412, 167] width 455 height 21
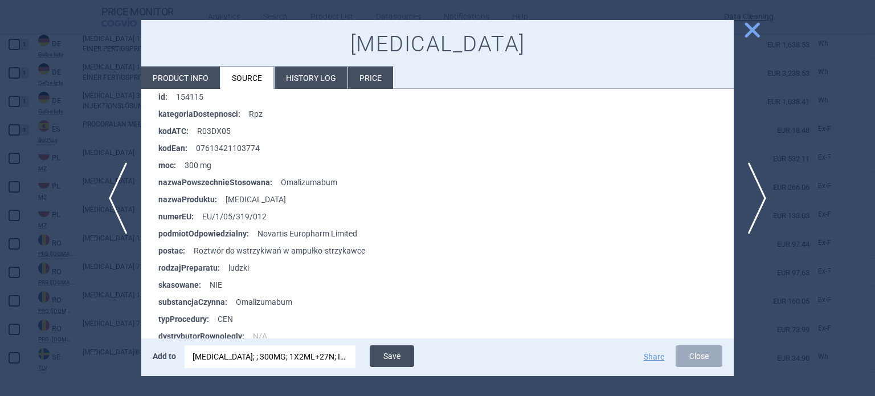
click at [388, 358] on button "Save" at bounding box center [392, 356] width 44 height 22
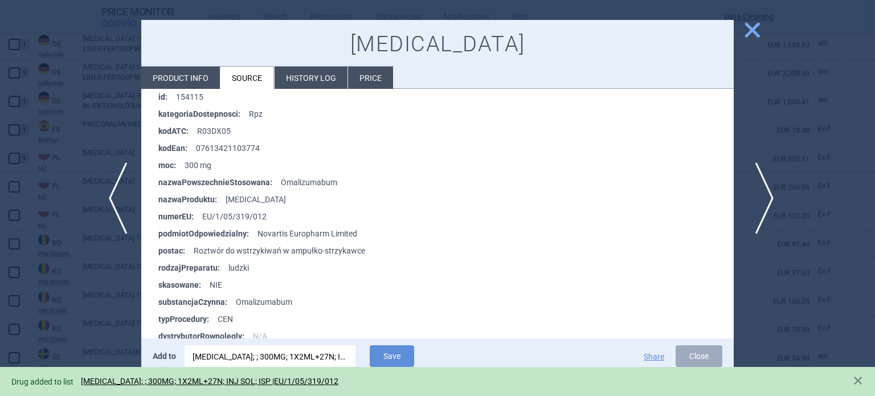
click at [758, 194] on span "next" at bounding box center [761, 198] width 26 height 72
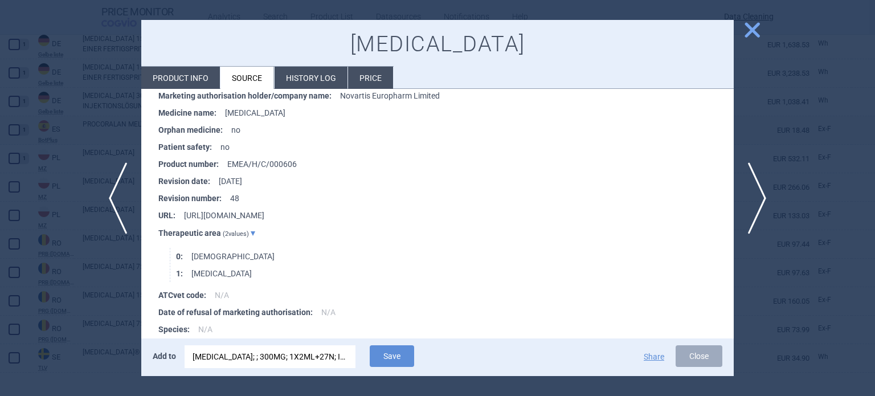
scroll to position [1505, 0]
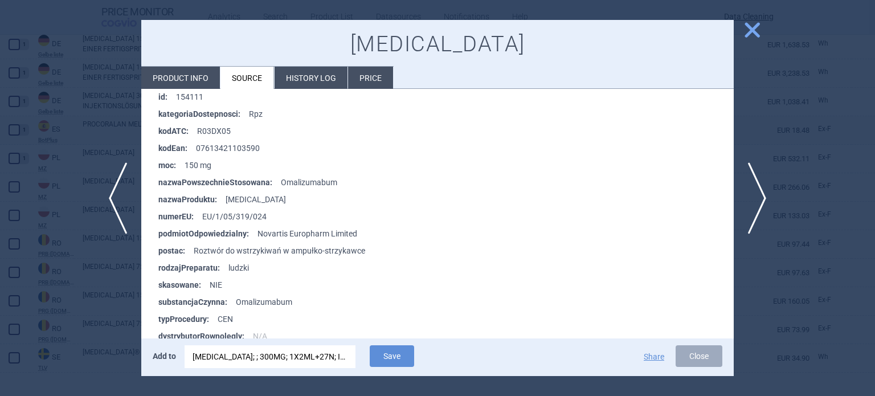
click at [310, 347] on div "XOLAIR; ; 300MG; 1X2ML+27N; INJ SOL; ISP |EU/1/05/319/012" at bounding box center [270, 356] width 155 height 23
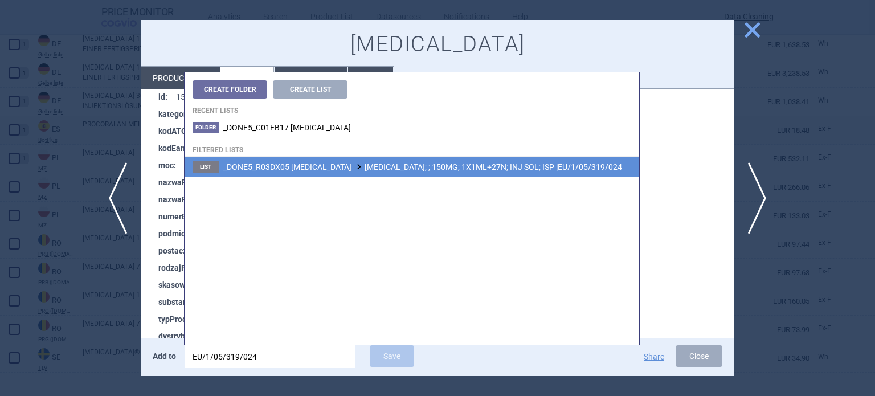
type input "EU/1/05/319/024"
click at [482, 162] on span "_DONE5_R03DX05 OMALIZUMAB XOLAIR; ; 150MG; 1X1ML+27N; INJ SOL; ISP |EU/1/05/319…" at bounding box center [422, 166] width 399 height 9
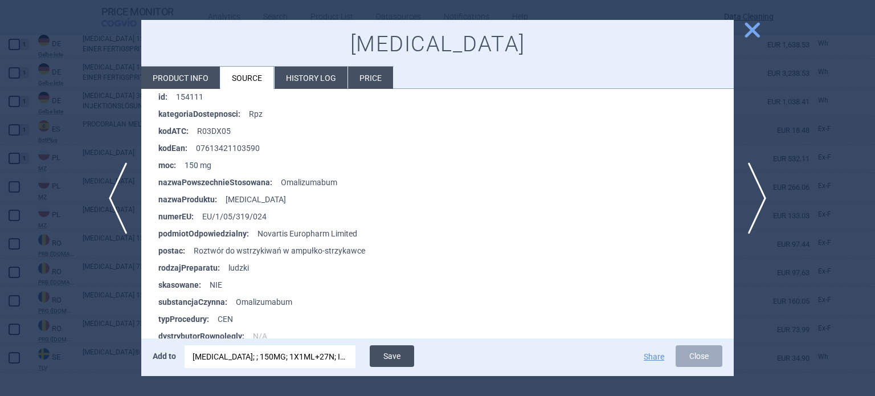
click at [399, 355] on button "Save" at bounding box center [392, 356] width 44 height 22
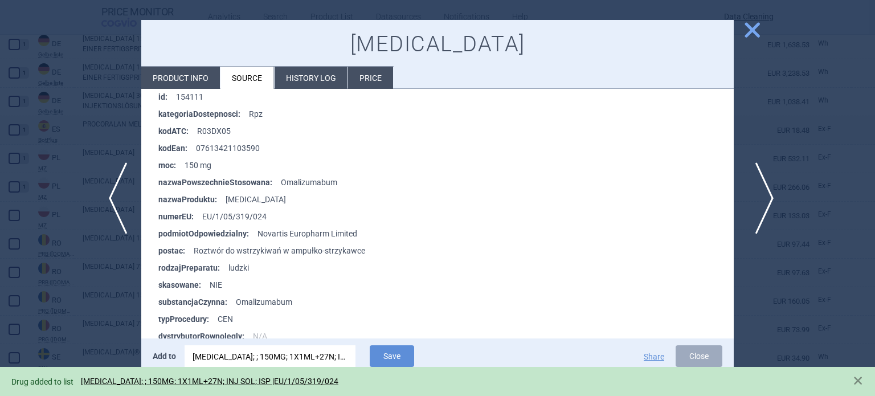
click at [763, 211] on span "next" at bounding box center [761, 198] width 26 height 72
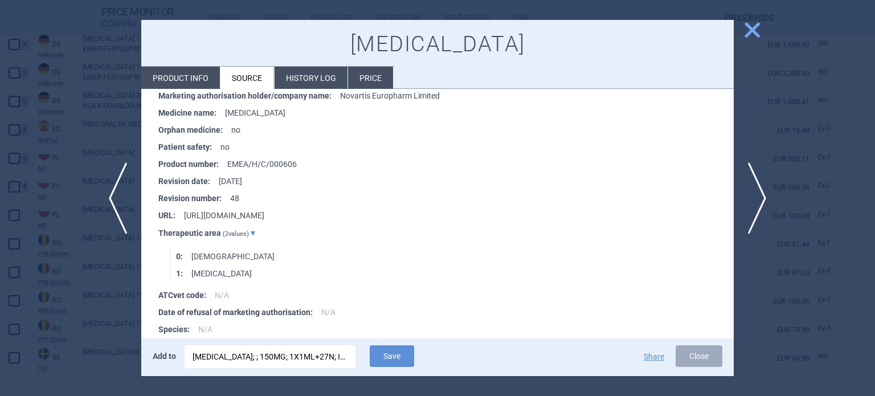
scroll to position [1505, 0]
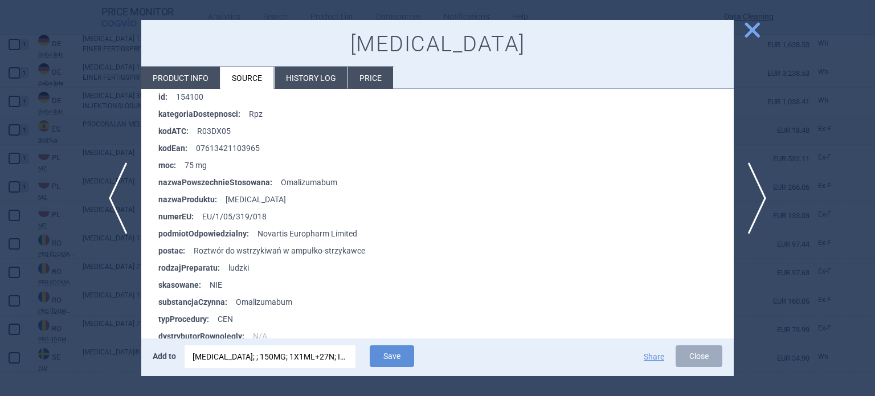
click at [294, 355] on div "XOLAIR; ; 150MG; 1X1ML+27N; INJ SOL; ISP |EU/1/05/319/024" at bounding box center [270, 356] width 155 height 23
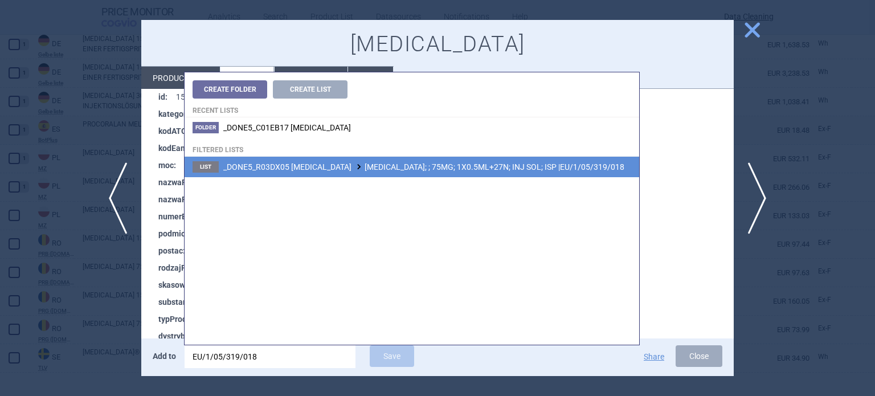
type input "EU/1/05/319/018"
click at [420, 163] on span "_DONE5_R03DX05 OMALIZUMAB XOLAIR; ; 75MG; 1X0.5ML+27N; INJ SOL; ISP |EU/1/05/31…" at bounding box center [423, 166] width 401 height 9
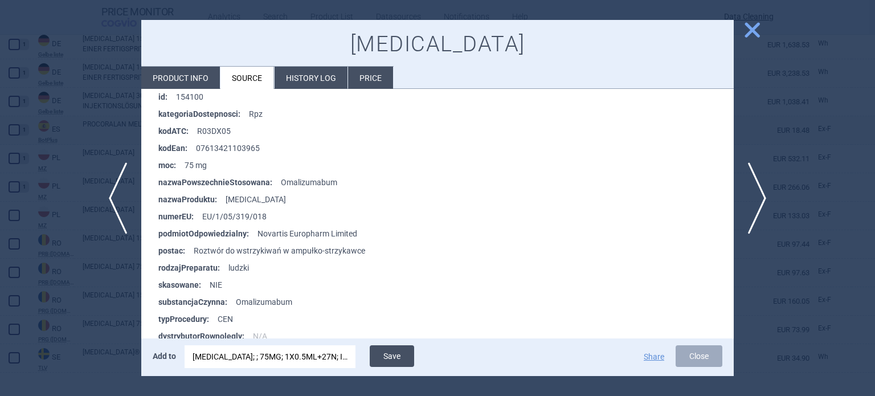
click at [406, 351] on button "Save" at bounding box center [392, 356] width 44 height 22
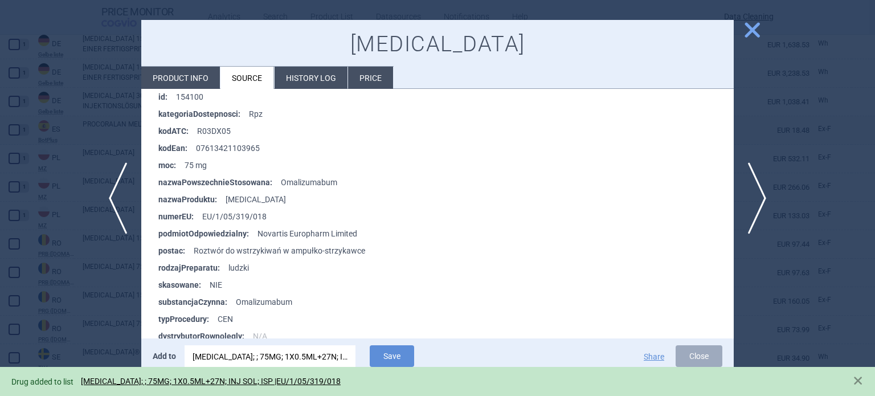
click at [0, 272] on div at bounding box center [437, 198] width 875 height 396
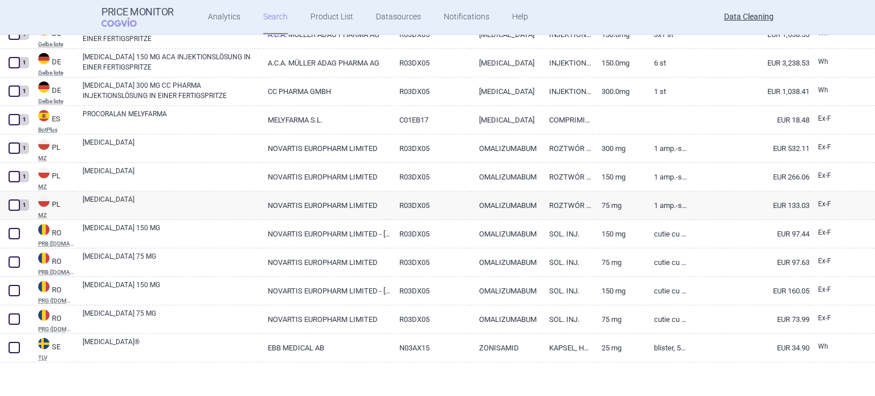
scroll to position [526, 0]
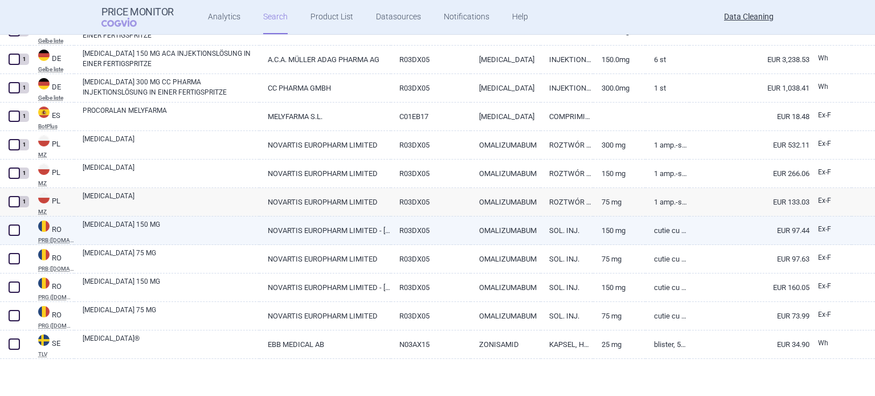
click at [11, 228] on span at bounding box center [14, 229] width 11 height 11
checkbox input "true"
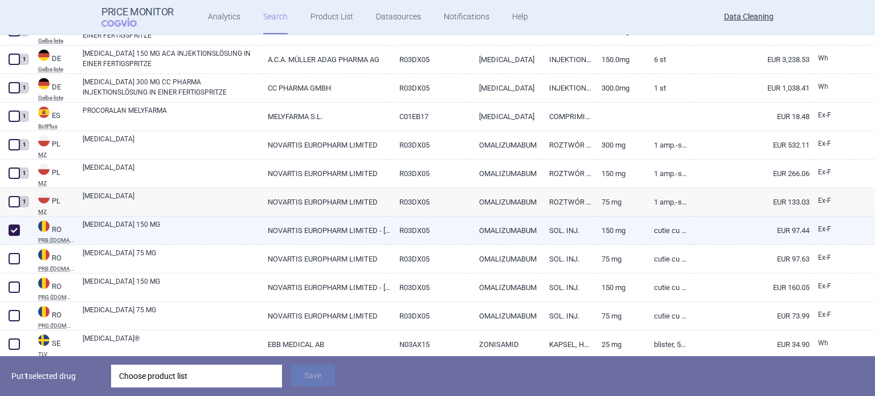
click at [162, 227] on link "XOLAIR 150 MG" at bounding box center [171, 229] width 177 height 21
select select "EUR"
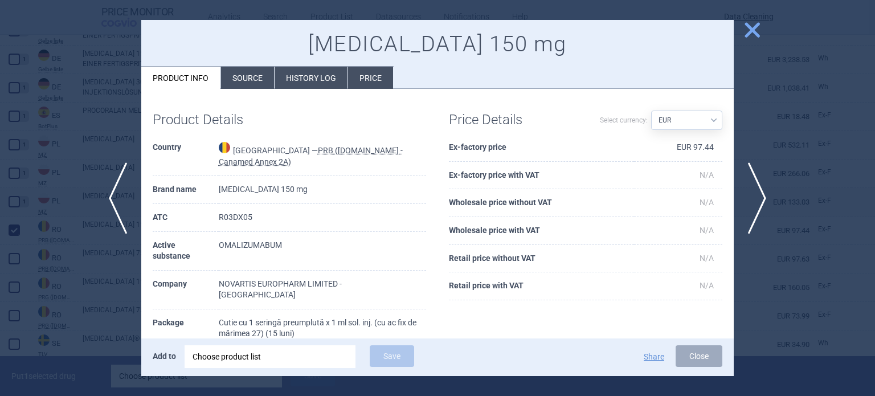
click at [68, 278] on div at bounding box center [437, 198] width 875 height 396
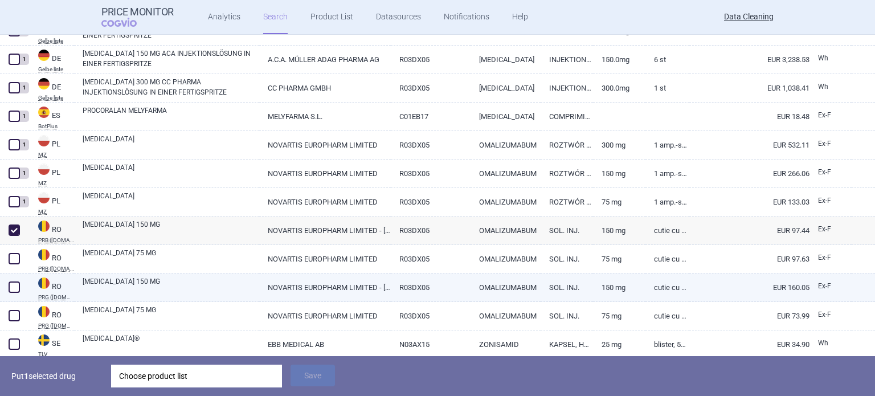
click at [105, 277] on link "XOLAIR 150 MG" at bounding box center [171, 286] width 177 height 21
select select "EUR"
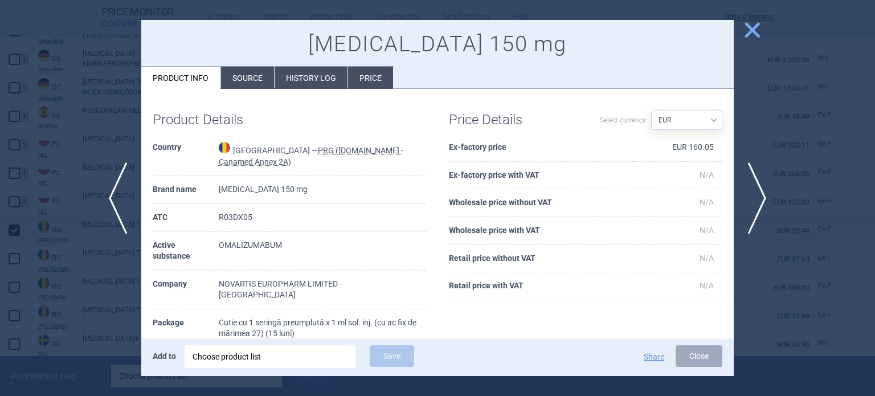
click at [68, 265] on div at bounding box center [437, 198] width 875 height 396
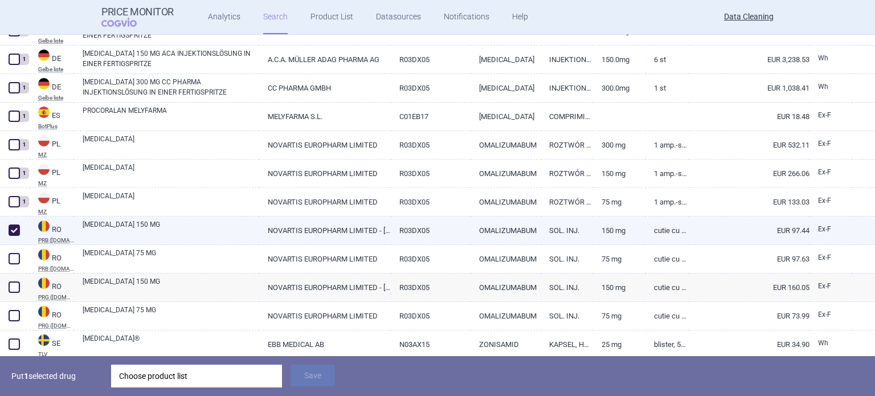
click at [119, 226] on link "XOLAIR 150 MG" at bounding box center [171, 229] width 177 height 21
select select "EUR"
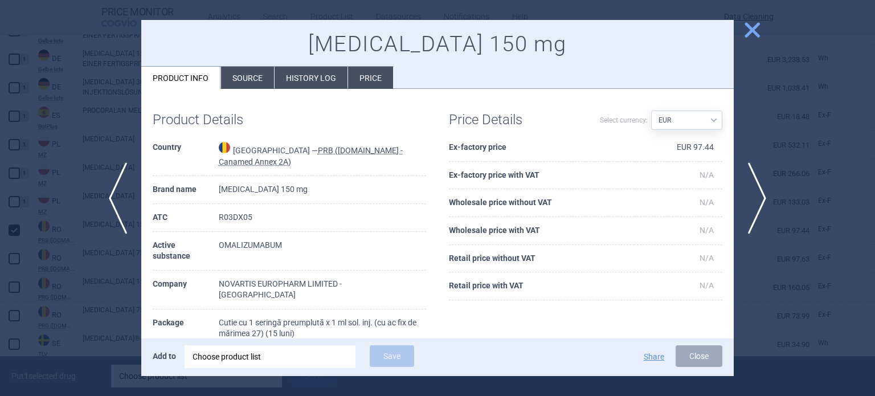
click at [0, 309] on div at bounding box center [437, 198] width 875 height 396
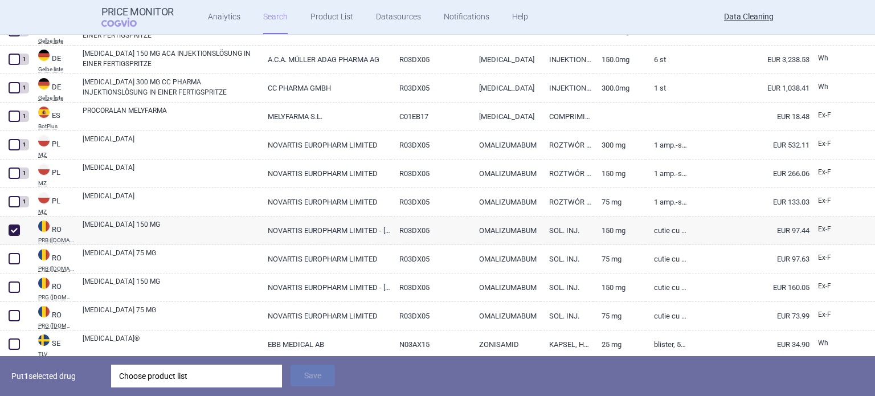
click at [157, 369] on div "Choose product list" at bounding box center [196, 376] width 155 height 23
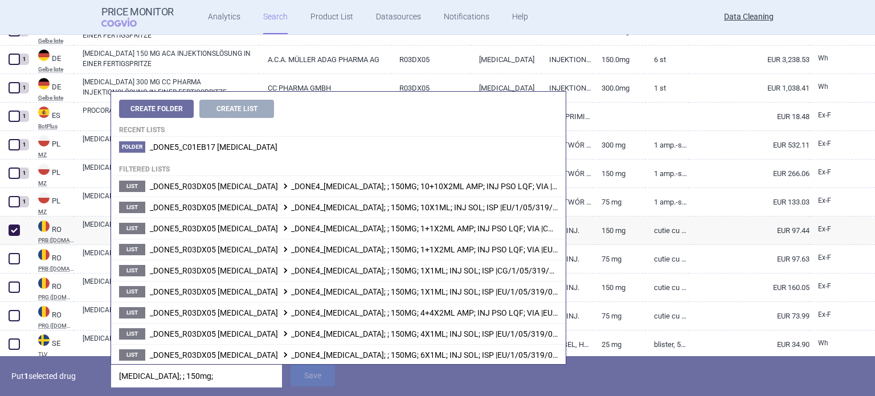
type input "xolair; ; 150mg;"
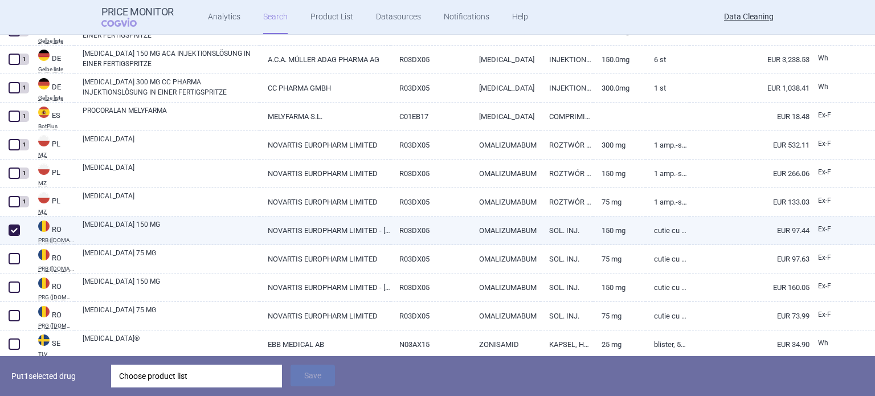
click at [98, 227] on link "XOLAIR 150 MG" at bounding box center [171, 229] width 177 height 21
select select "EUR"
click at [228, 369] on div "Choose product list" at bounding box center [196, 376] width 155 height 23
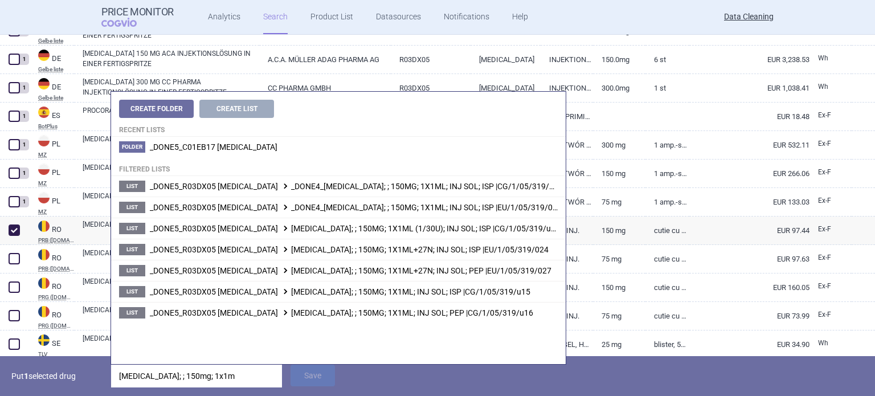
type input "xolair; ; 150mg; 1x1ml"
click at [92, 220] on link "XOLAIR 150 MG" at bounding box center [171, 229] width 177 height 21
select select "EUR"
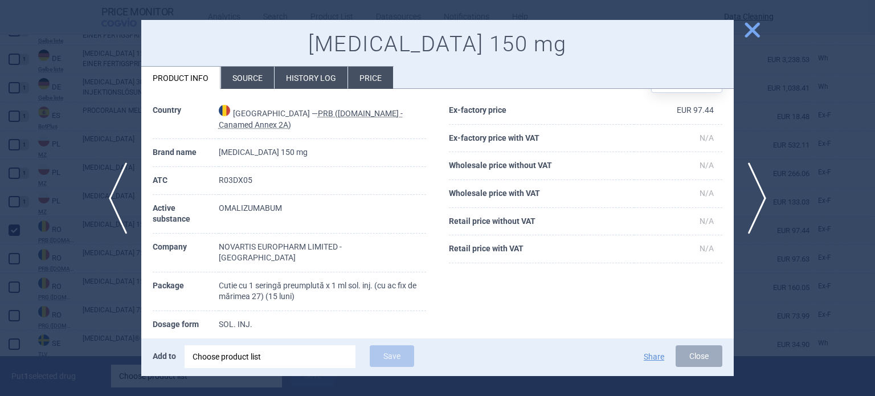
scroll to position [57, 0]
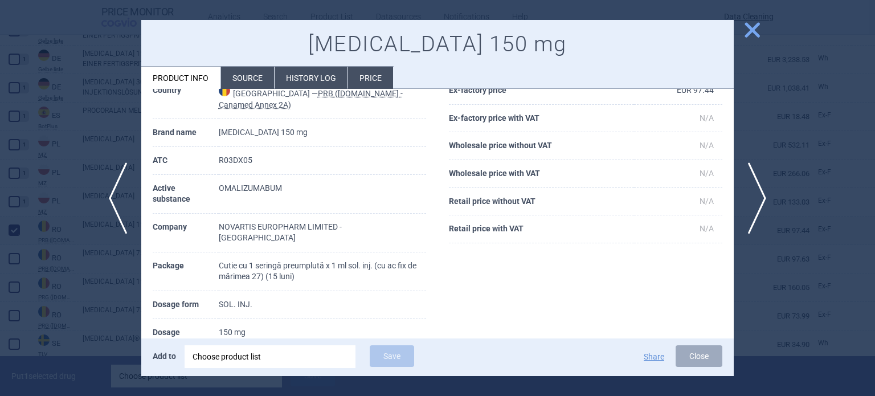
click at [0, 262] on div at bounding box center [437, 198] width 875 height 396
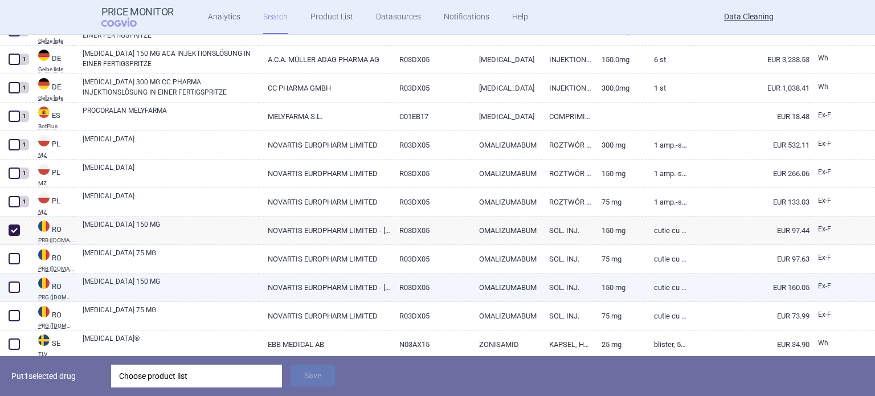
click at [171, 282] on link "XOLAIR 150 MG" at bounding box center [171, 286] width 177 height 21
select select "EUR"
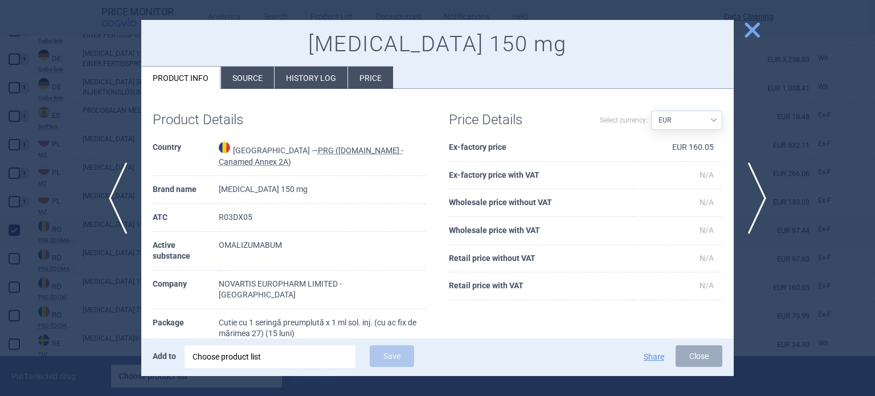
click at [0, 251] on div at bounding box center [437, 198] width 875 height 396
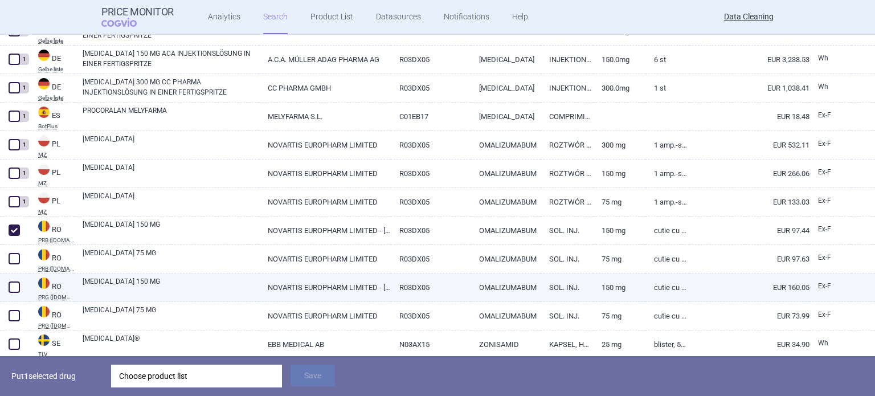
click at [9, 289] on span at bounding box center [14, 286] width 11 height 11
checkbox input "true"
click at [231, 377] on div "Choose product list" at bounding box center [196, 376] width 155 height 23
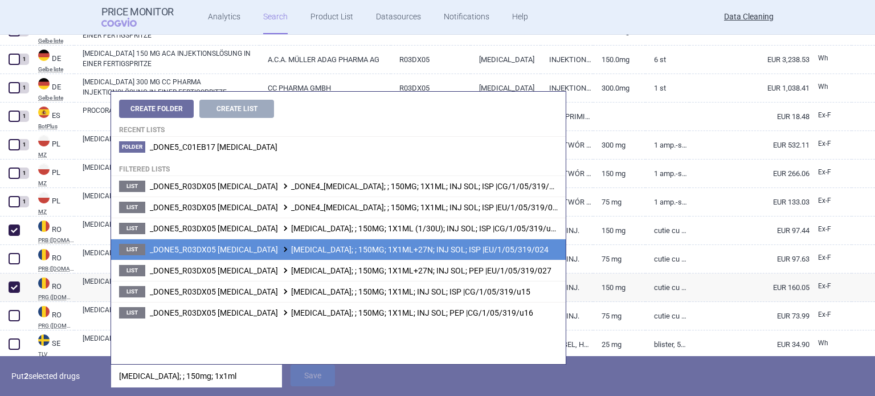
click at [402, 250] on span "_DONE5_R03DX05 OMALIZUMAB XOLAIR; ; 150MG; 1X1ML+27N; INJ SOL; ISP |EU/1/05/319…" at bounding box center [349, 249] width 399 height 9
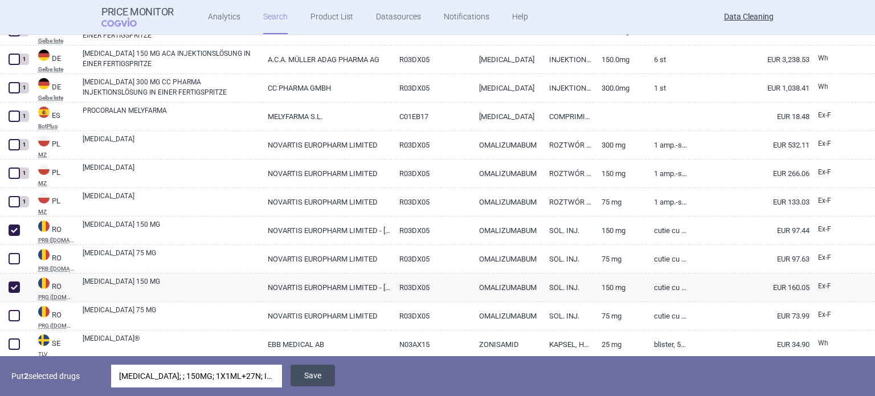
click at [319, 370] on button "Save" at bounding box center [312, 376] width 44 height 22
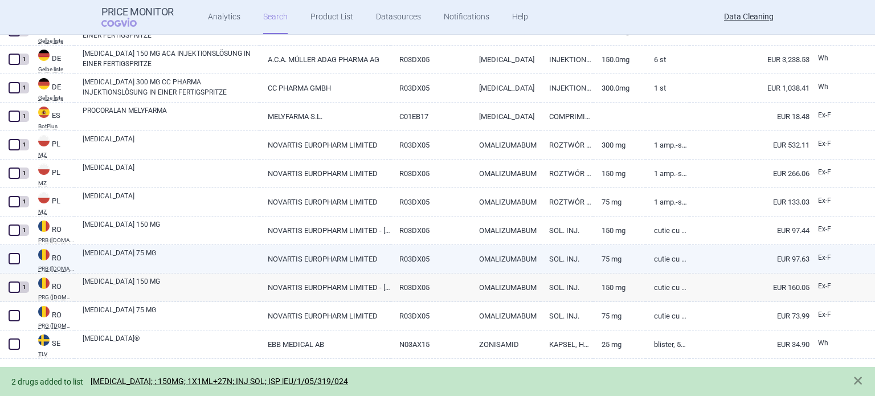
click at [150, 260] on link "XOLAIR 75 MG" at bounding box center [171, 258] width 177 height 21
select select "EUR"
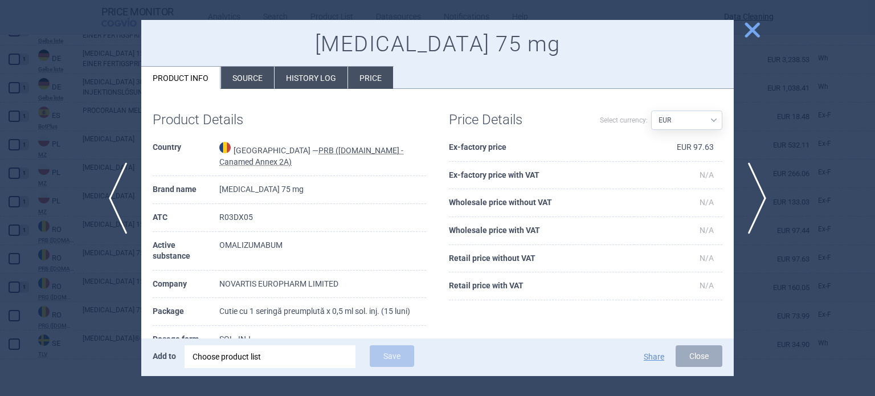
scroll to position [57, 0]
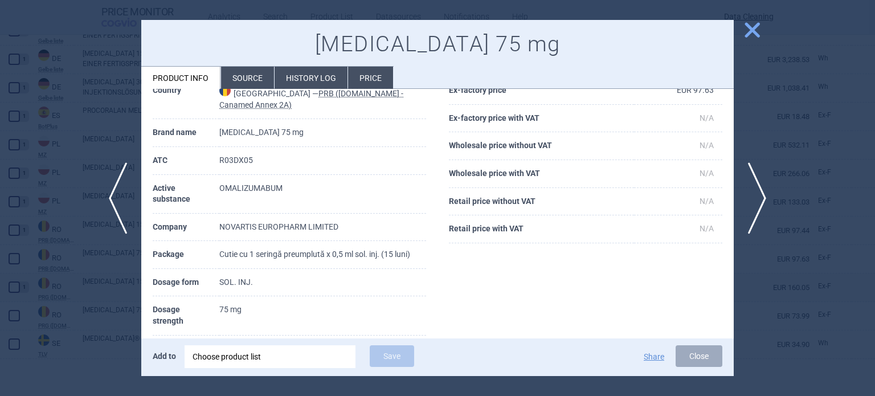
click at [2, 239] on div at bounding box center [437, 198] width 875 height 396
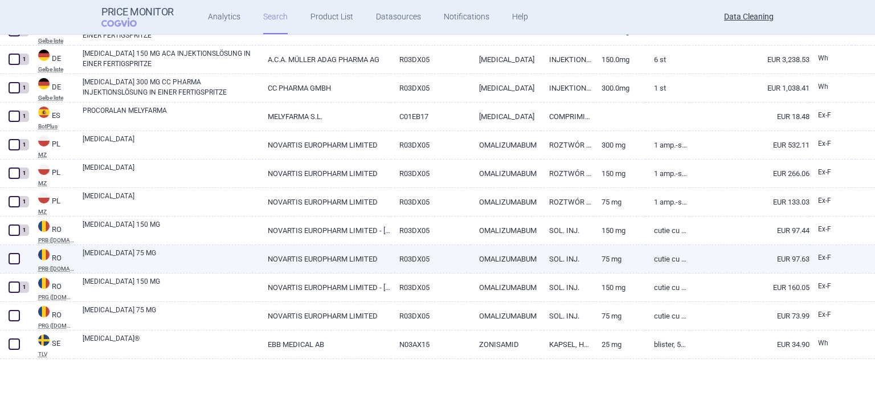
click at [13, 253] on span at bounding box center [14, 258] width 11 height 11
checkbox input "true"
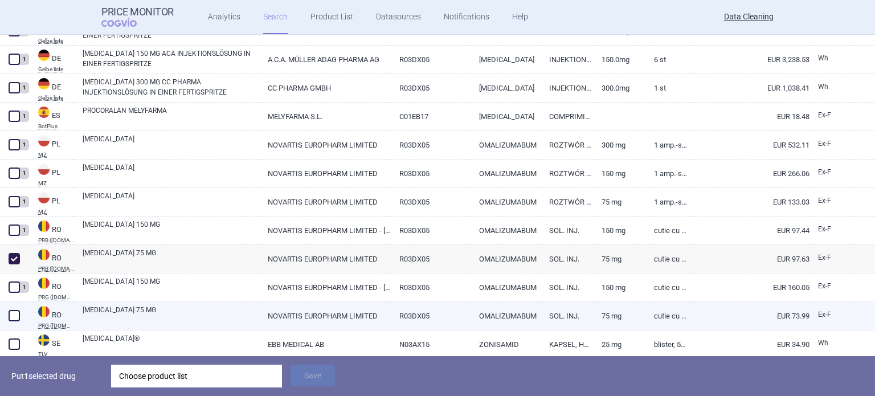
click at [112, 312] on link "XOLAIR 75 MG" at bounding box center [171, 315] width 177 height 21
select select "EUR"
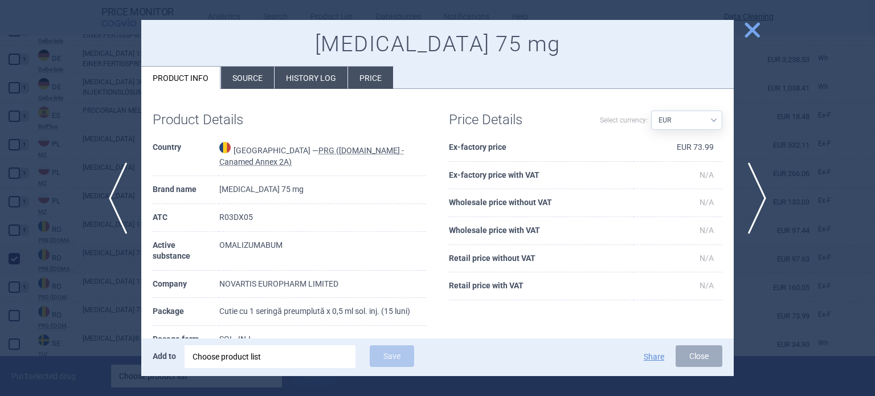
click at [49, 334] on div at bounding box center [437, 198] width 875 height 396
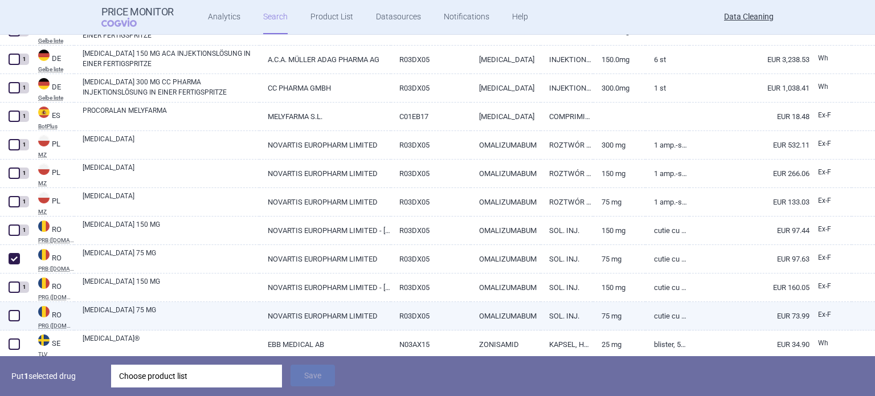
click at [13, 316] on span at bounding box center [14, 315] width 11 height 11
checkbox input "true"
click at [210, 373] on div "Choose product list" at bounding box center [196, 376] width 155 height 23
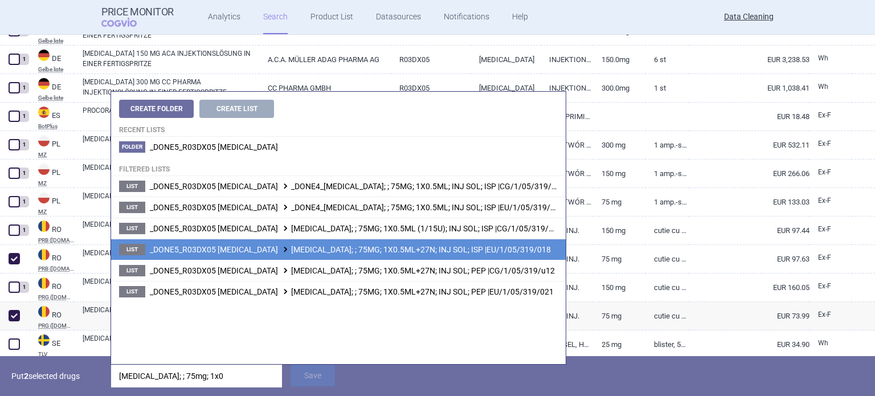
type input "xolair; ; 75mg; 1x0"
click at [421, 247] on span "_DONE5_R03DX05 OMALIZUMAB XOLAIR; ; 75MG; 1X0.5ML+27N; INJ SOL; ISP |EU/1/05/31…" at bounding box center [350, 249] width 401 height 9
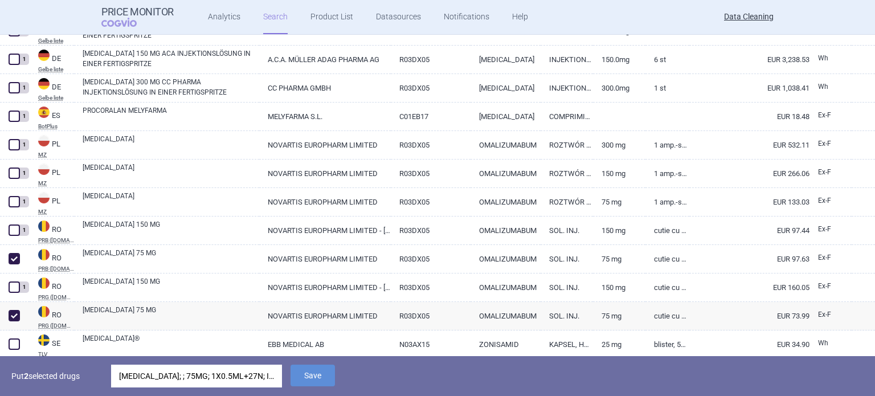
click at [260, 379] on div "XOLAIR; ; 75MG; 1X0.5ML+27N; INJ SOL; ISP |EU/1/05/319/018" at bounding box center [196, 376] width 155 height 23
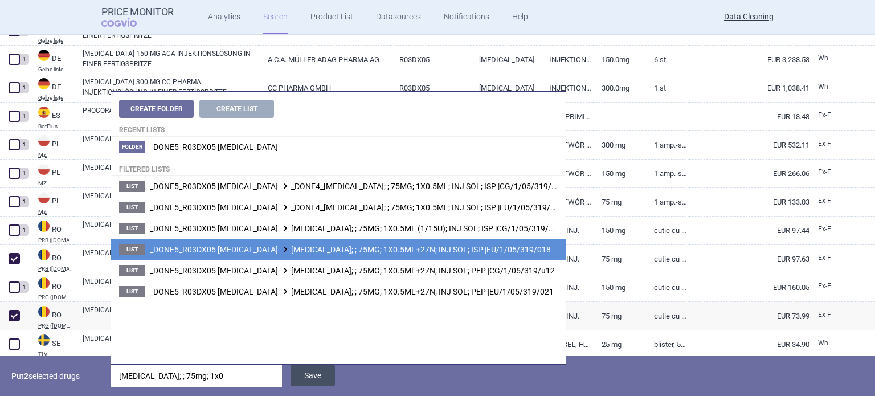
click at [316, 376] on button "Save" at bounding box center [312, 376] width 44 height 22
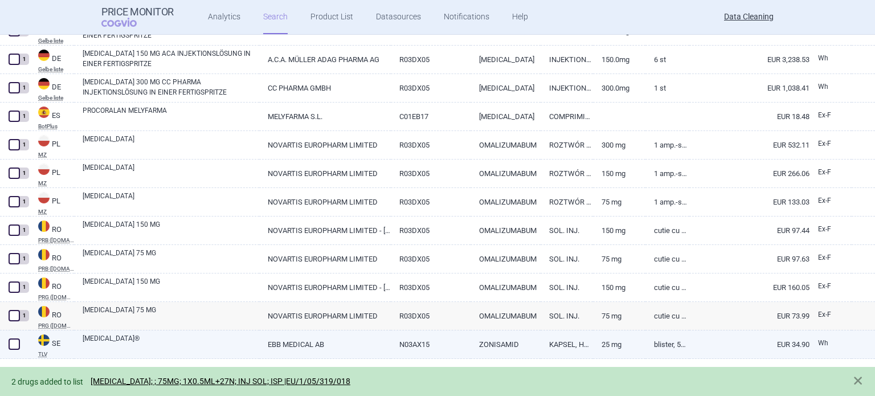
click at [17, 342] on span at bounding box center [14, 343] width 11 height 11
checkbox input "true"
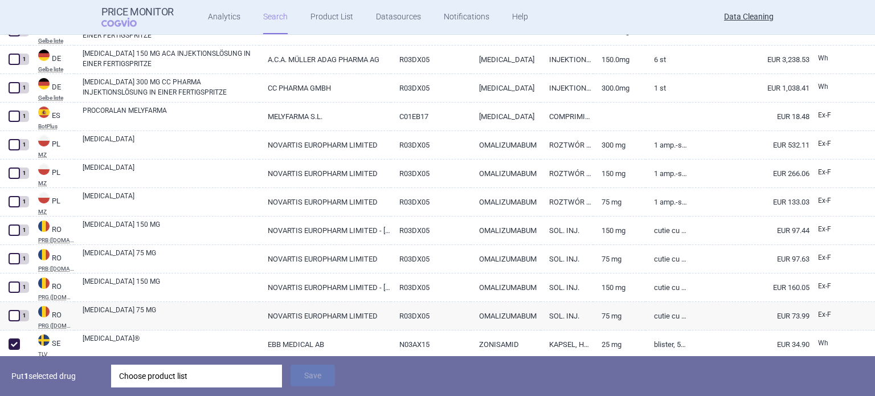
click at [169, 374] on div "Choose product list" at bounding box center [196, 376] width 155 height 23
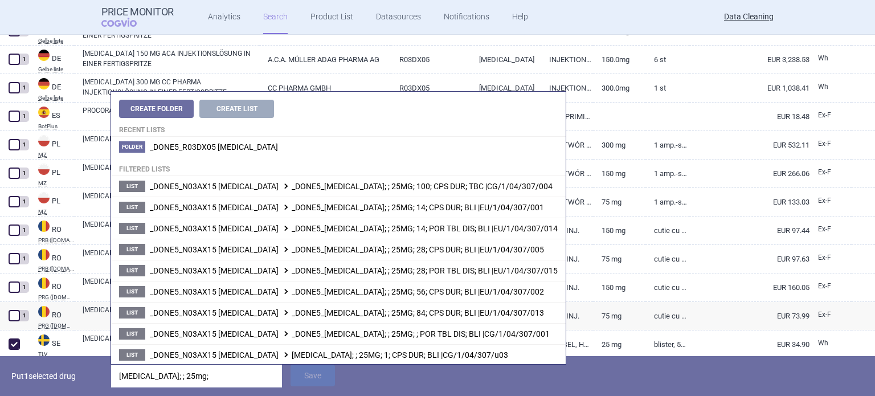
type input "zonegran; ; 25mg;"
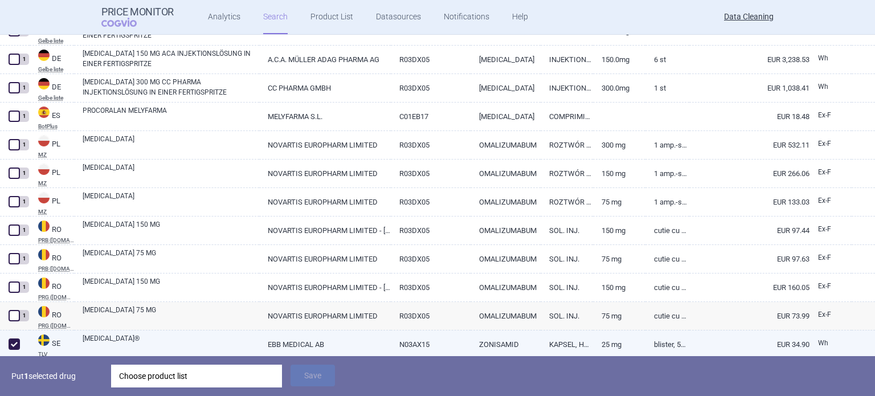
click at [638, 347] on link "25 mg" at bounding box center [619, 344] width 52 height 28
select select "EUR"
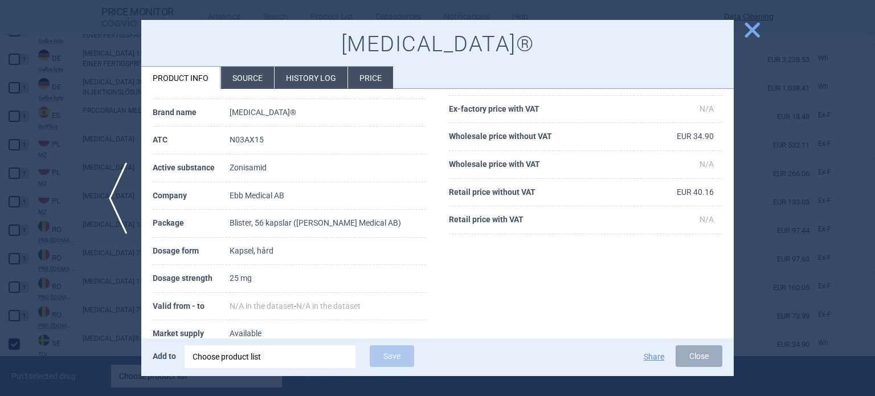
scroll to position [114, 0]
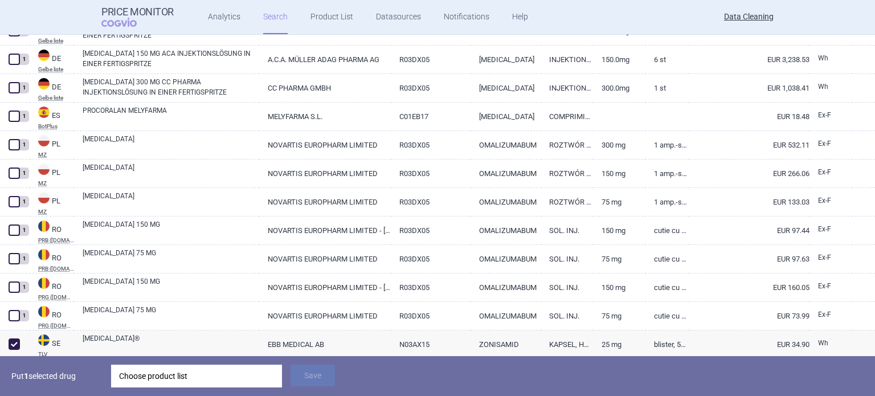
click at [248, 369] on div "Choose product list" at bounding box center [196, 376] width 155 height 23
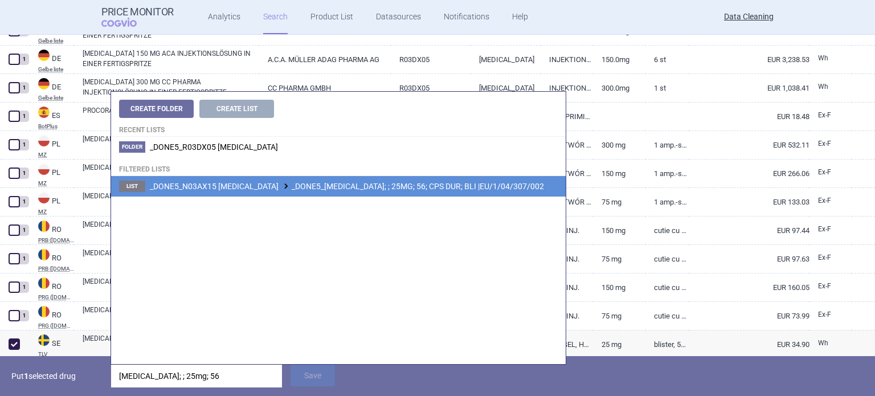
type input "zonegran; ; 25mg; 56"
click at [383, 182] on span "_DONE5_N03AX15 ZONISAMIDE _DONE5_ZONEGRAN; ; 25MG; 56; CPS DUR; BLI |EU/1/04/30…" at bounding box center [347, 186] width 394 height 9
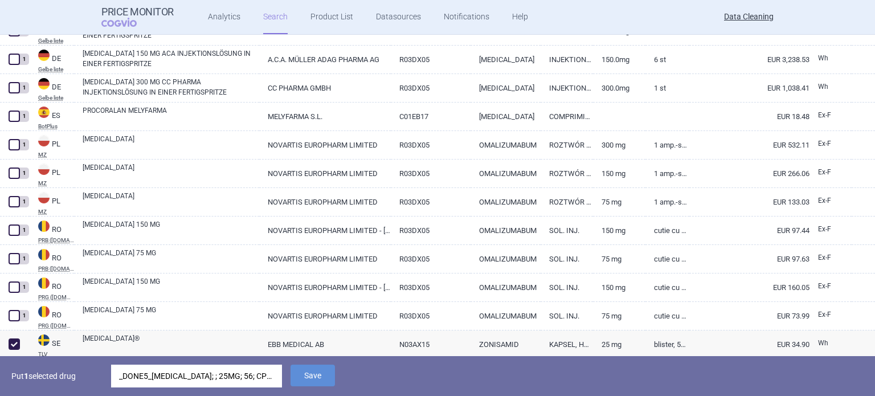
drag, startPoint x: 309, startPoint y: 372, endPoint x: 308, endPoint y: 363, distance: 9.1
click at [309, 372] on button "Save" at bounding box center [312, 376] width 44 height 22
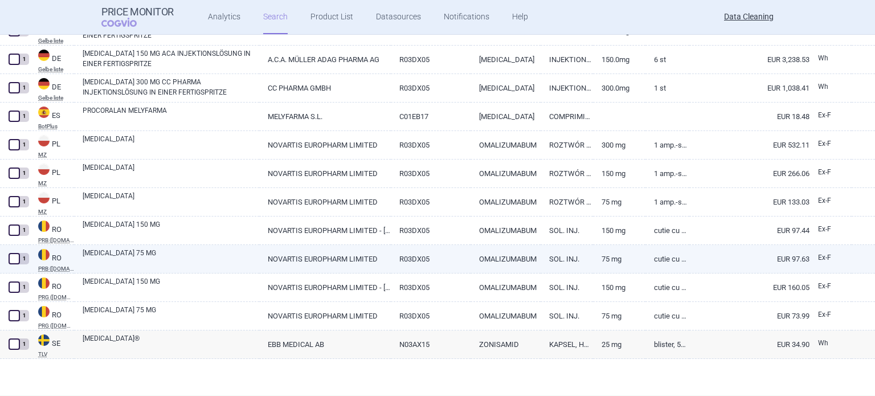
scroll to position [526, 0]
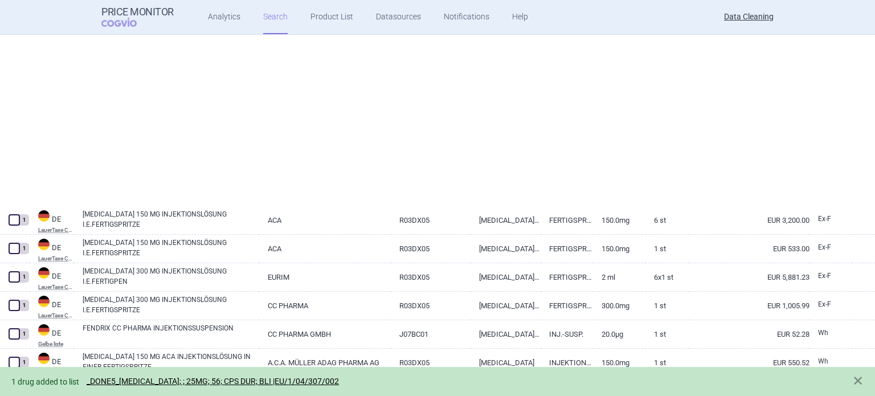
select select "brandName"
select select "newerThan"
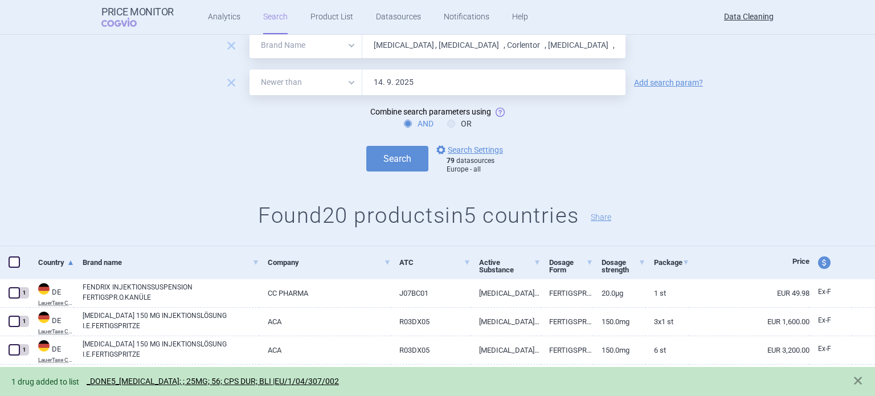
scroll to position [0, 0]
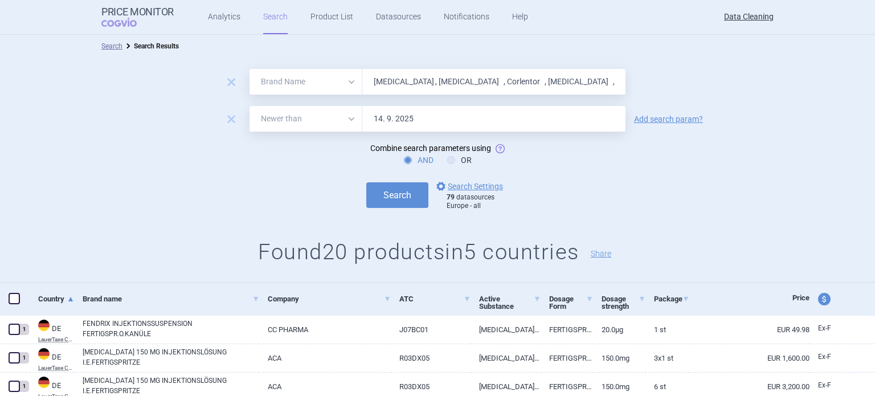
click at [381, 84] on input "Revatio , Aptivus , Corlentor , Corlanor , Noxafil , Procoralan , Xolair , Xyre…" at bounding box center [493, 82] width 263 height 26
paste input "Oxybutynin"
click at [366, 182] on button "Search" at bounding box center [397, 195] width 62 height 26
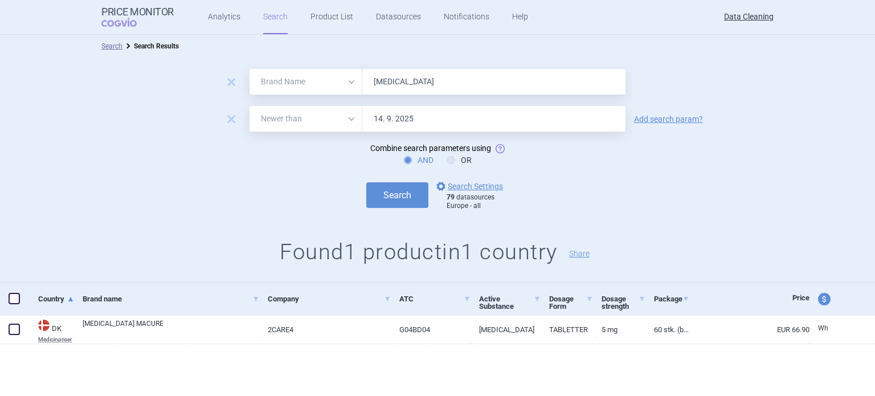
paste input "trol , TachoSil , Abilify , Levemir , Dukoral , Lysodren , Velcad , Litak , Cho…"
type input "Oxytrol , TachoSil , Abilify , Levemir , Dukoral , Lysodren , Velcad , Litak , …"
click at [366, 182] on button "Search" at bounding box center [397, 195] width 62 height 26
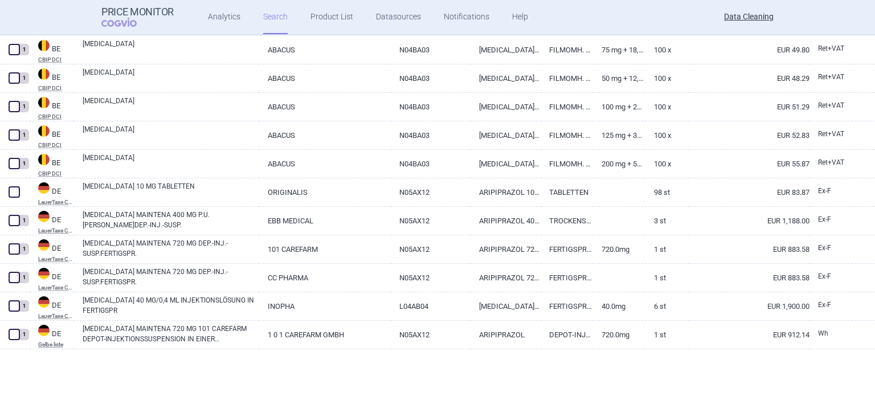
scroll to position [285, 0]
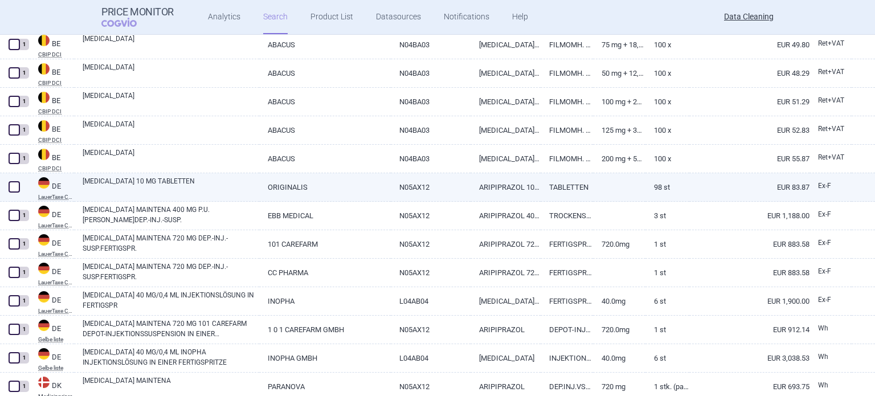
click at [16, 187] on span at bounding box center [14, 186] width 11 height 11
checkbox input "true"
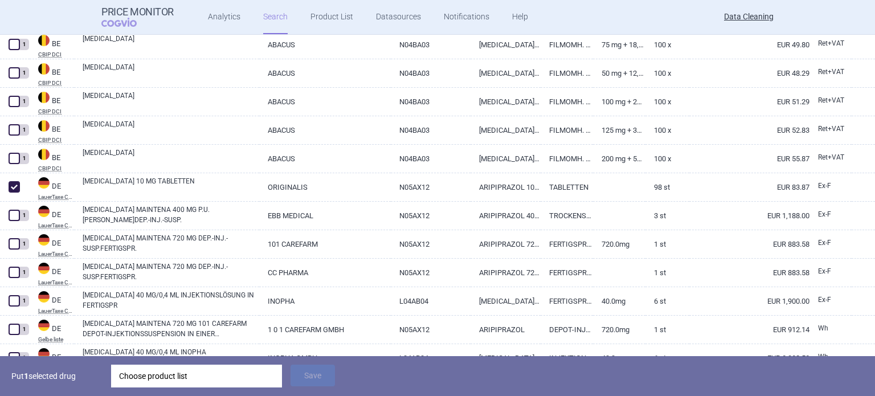
click at [226, 378] on div "Choose product list" at bounding box center [196, 376] width 155 height 23
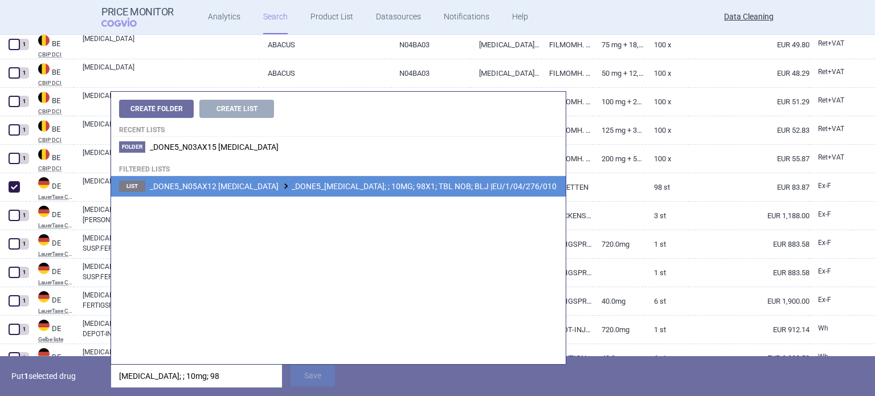
type input "abilify; ; 10mg; 98"
click at [358, 179] on li "List _DONE5_N05AX12 ARIPIPRAZOLE _DONE5_ABILIFY; ; 10MG; 98X1; TBL NOB; BLJ |EU…" at bounding box center [338, 186] width 455 height 21
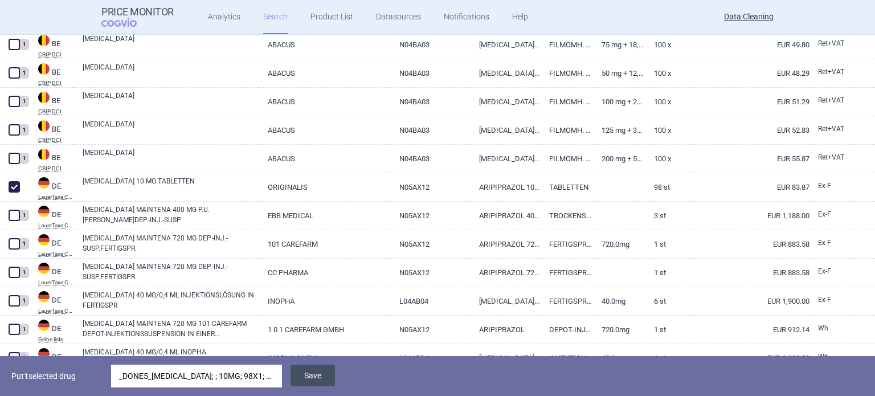
click at [316, 377] on button "Save" at bounding box center [312, 376] width 44 height 22
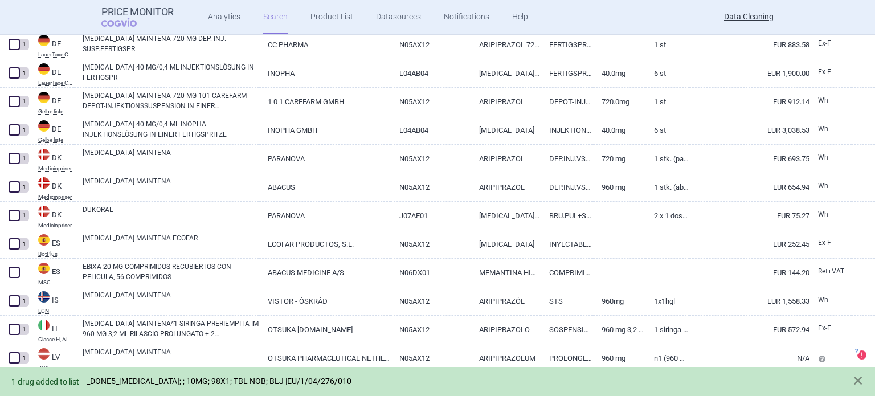
scroll to position [570, 0]
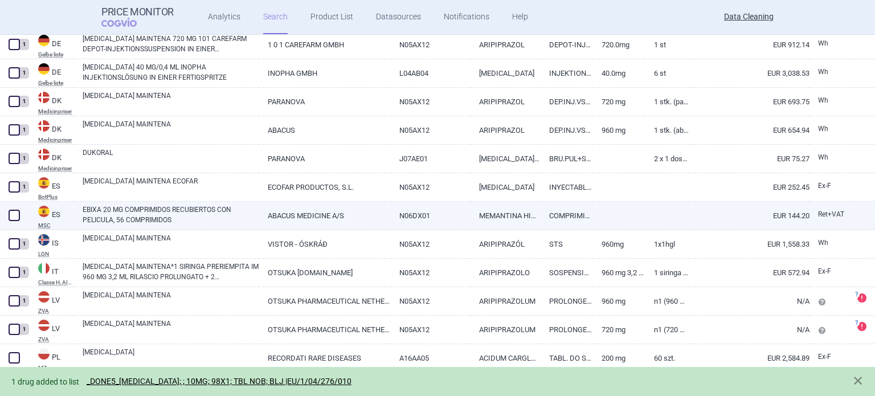
click at [17, 215] on span at bounding box center [14, 215] width 11 height 11
checkbox input "true"
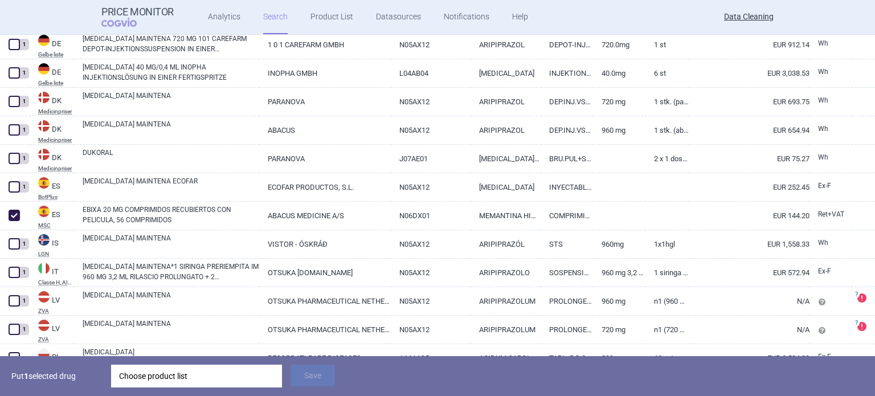
click at [164, 374] on div "Choose product list" at bounding box center [196, 376] width 155 height 23
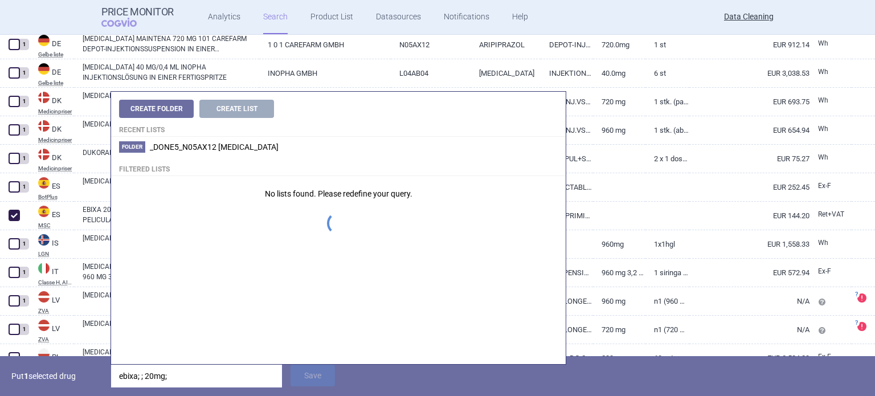
type input "ebixa; ; 20mg;"
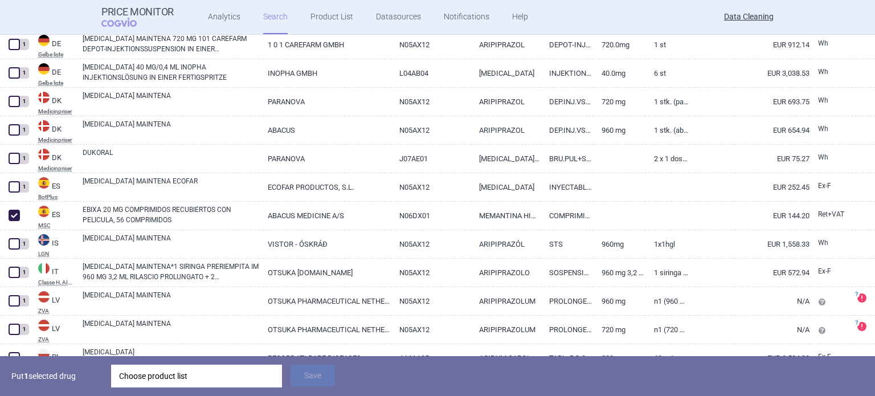
click at [39, 379] on p "Put 1 selected drug" at bounding box center [56, 376] width 91 height 23
click at [193, 375] on div "Choose product list" at bounding box center [196, 376] width 155 height 23
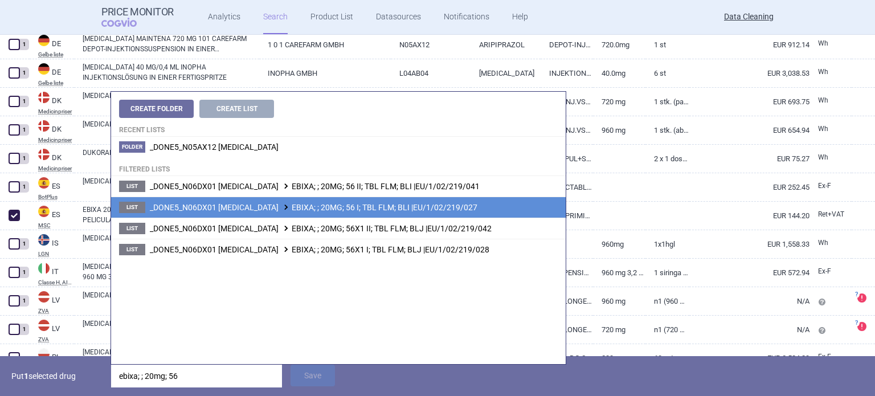
type input "ebixa; ; 20mg; 56"
click at [390, 209] on span "_DONE5_N06DX01 MEMANTINE EBIXA; ; 20MG; 56 I; TBL FLM; BLI |EU/1/02/219/027" at bounding box center [313, 207] width 327 height 9
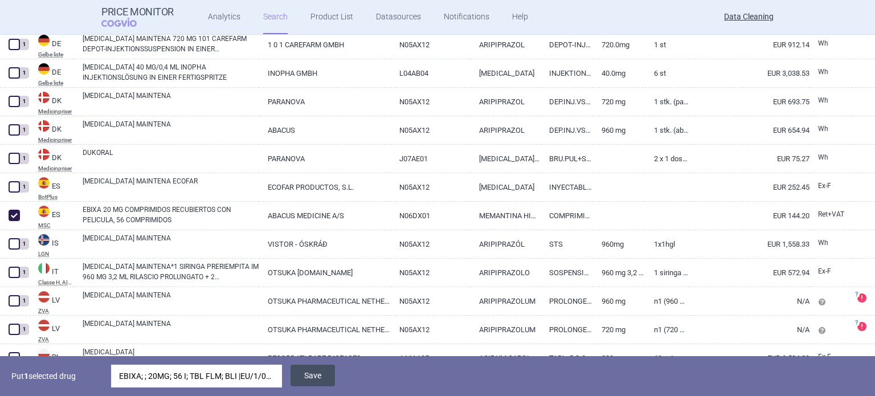
click at [320, 373] on button "Save" at bounding box center [312, 376] width 44 height 22
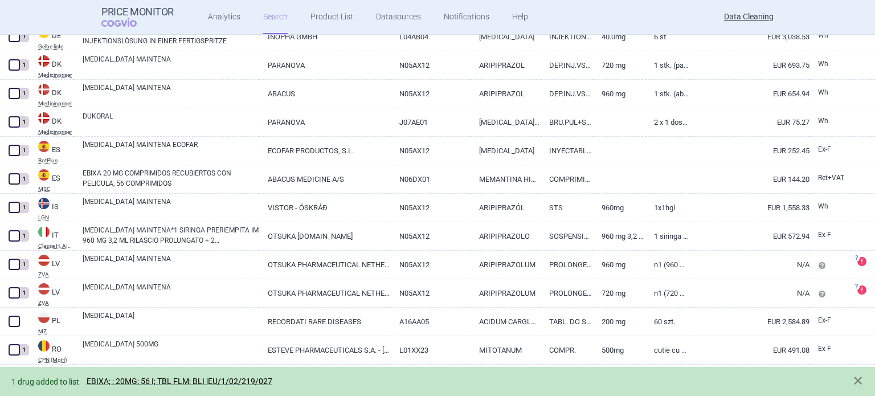
scroll to position [640, 0]
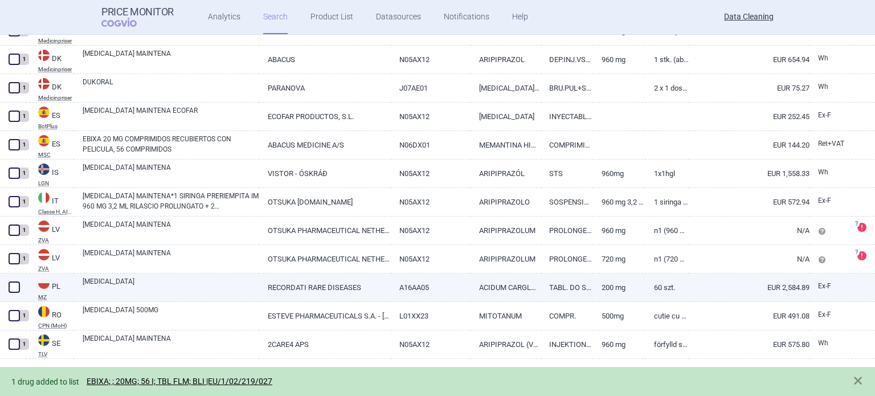
click at [109, 281] on link "CARBAGLU" at bounding box center [171, 286] width 177 height 21
select select "EUR"
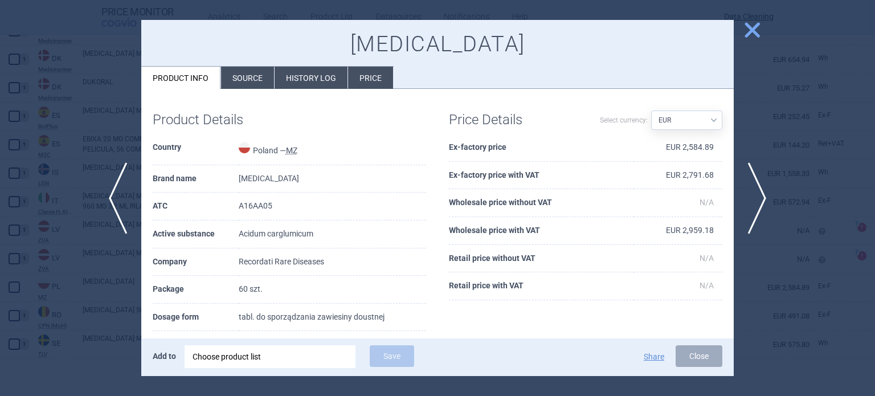
click at [241, 70] on li "Source" at bounding box center [247, 78] width 53 height 22
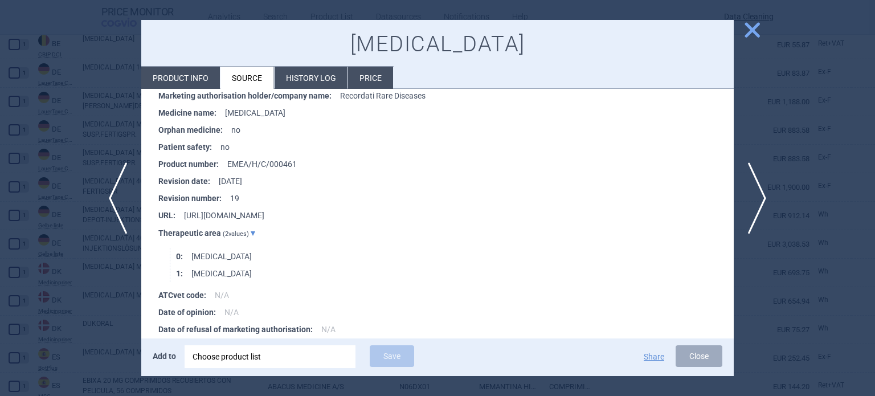
scroll to position [1513, 0]
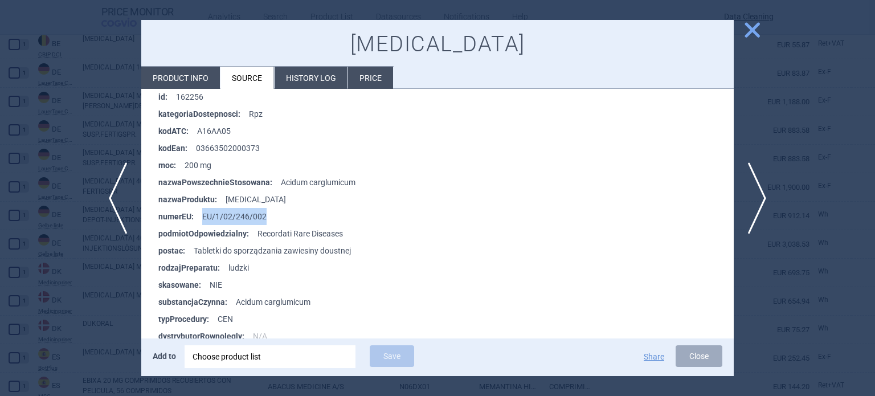
drag, startPoint x: 283, startPoint y: 217, endPoint x: 203, endPoint y: 218, distance: 79.2
click at [203, 218] on li "numerEU : EU/1/02/246/002" at bounding box center [445, 216] width 575 height 17
copy li "EU/1/02/246/002"
click at [280, 359] on div "Choose product list" at bounding box center [270, 356] width 155 height 23
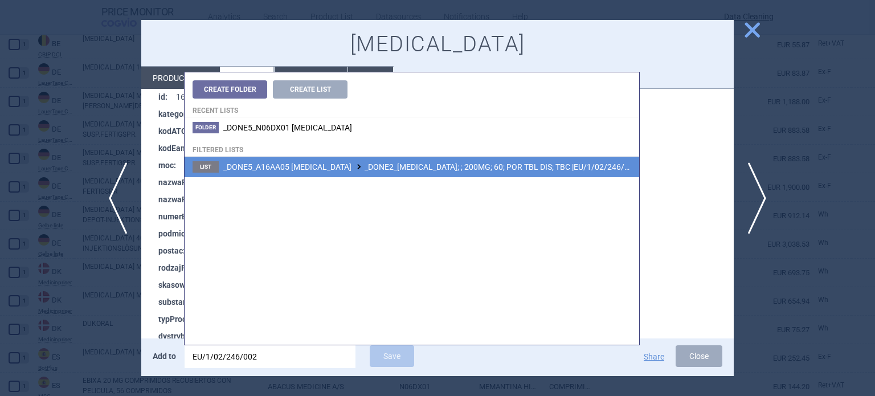
type input "EU/1/02/246/002"
click at [481, 166] on span "_DONE5_A16AA05 CARGLUMIC ACID _DONE2_CARBAGLU; ; 200MG; 60; POR TBL DIS; TBC |E…" at bounding box center [430, 166] width 415 height 9
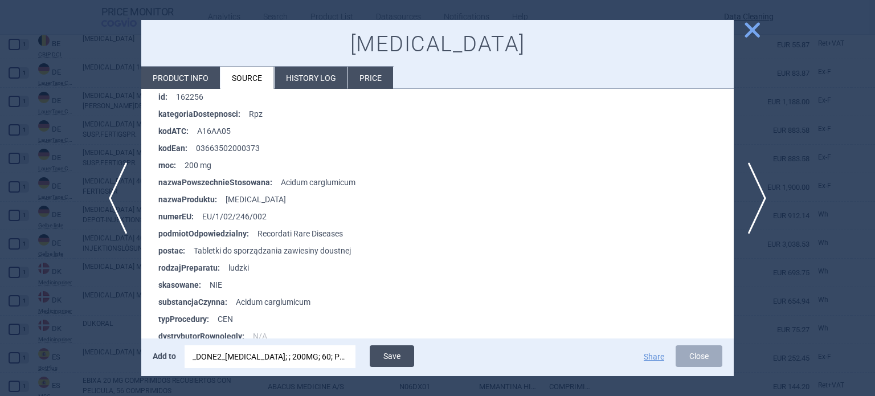
click at [392, 353] on button "Save" at bounding box center [392, 356] width 44 height 22
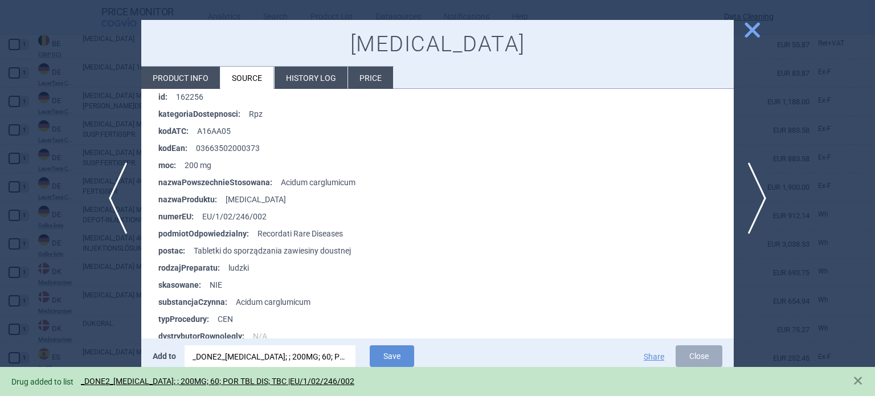
click at [0, 261] on div at bounding box center [437, 198] width 875 height 396
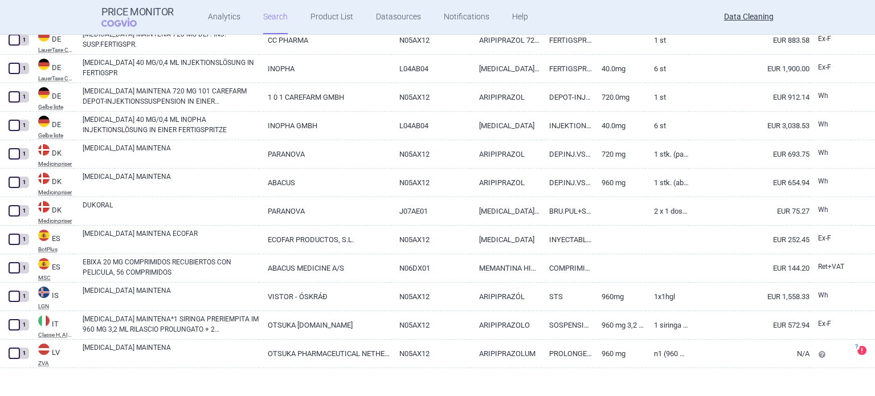
scroll to position [640, 0]
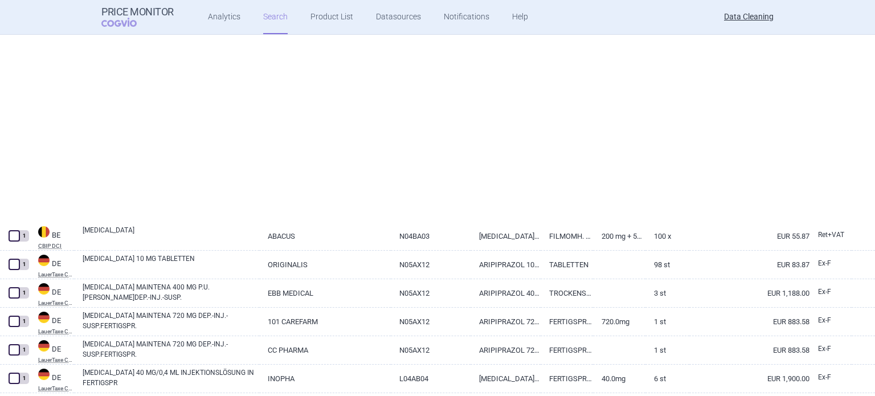
select select "brandName"
select select "newerThan"
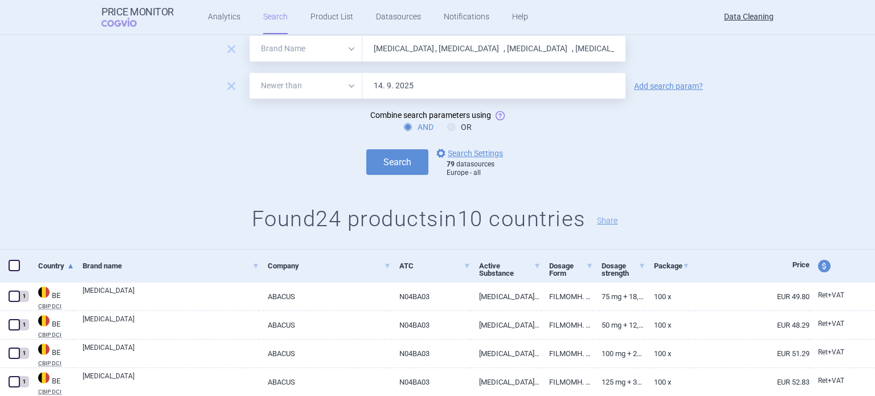
scroll to position [0, 0]
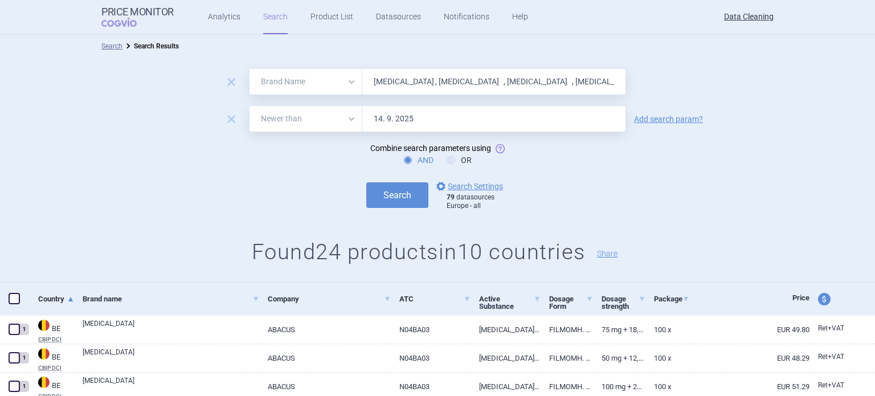
click at [420, 88] on input "Oxytrol , TachoSil , Abilify , Levemir , Dukoral , Lysodren , Velcad , Litak , …" at bounding box center [493, 82] width 263 height 26
paste input "Pritor"
click at [366, 182] on button "Search" at bounding box center [397, 195] width 62 height 26
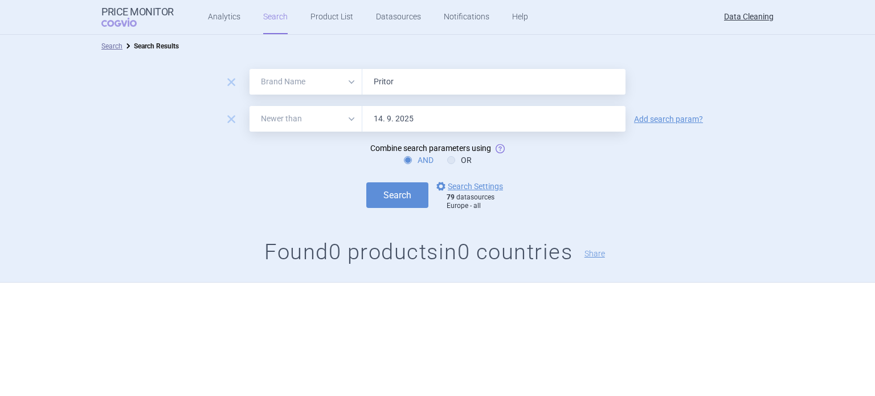
paste input "Kinzalkomb , MicardisPlus ,"
click at [366, 182] on button "Search" at bounding box center [397, 195] width 62 height 26
paste input "Micardis"
click at [366, 182] on button "Search" at bounding box center [397, 195] width 62 height 26
paste input "Invanz , Dynastat , Arixtra , Vfend , Kineret , Lumigan , Trisenox , Protopic ,…"
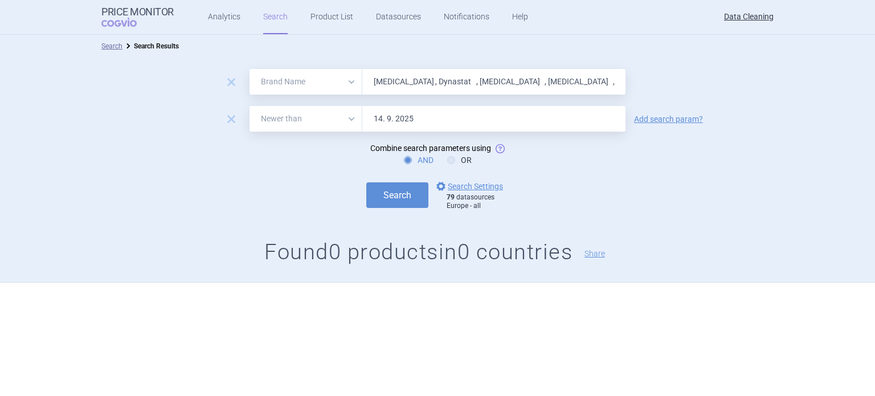
scroll to position [0, 259]
type input "Invanz , Dynastat , Arixtra , Vfend , Kineret , Lumigan , Trisenox , Protopic ,…"
click at [366, 182] on button "Search" at bounding box center [397, 195] width 62 height 26
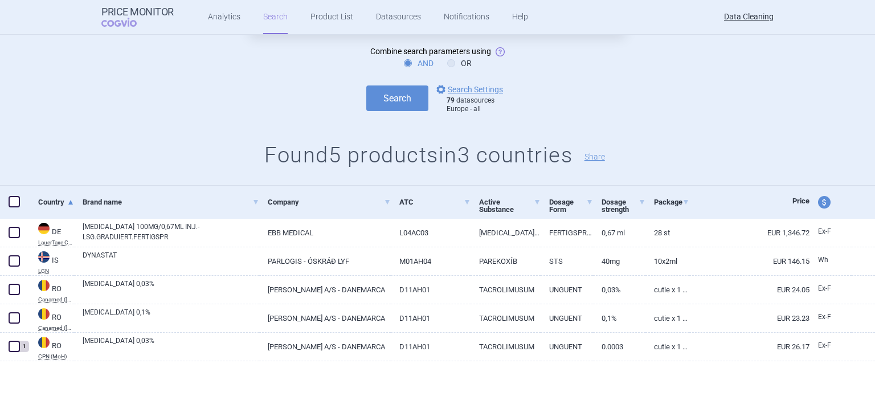
scroll to position [99, 0]
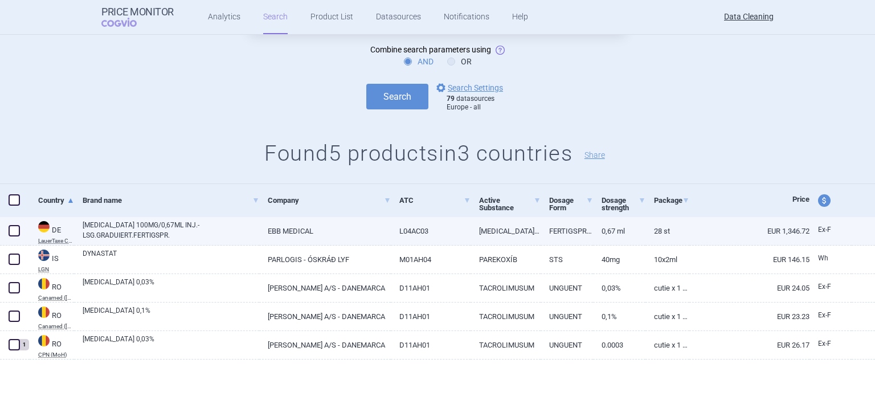
click at [15, 232] on span at bounding box center [14, 230] width 11 height 11
checkbox input "true"
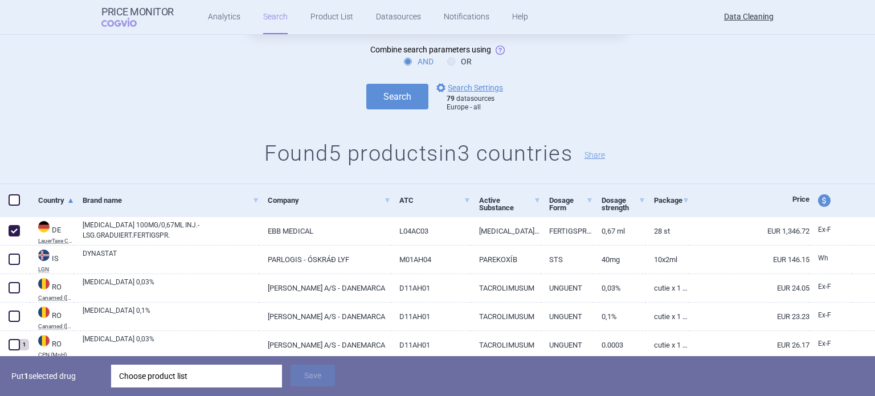
click at [158, 367] on div "Choose product list" at bounding box center [196, 376] width 155 height 23
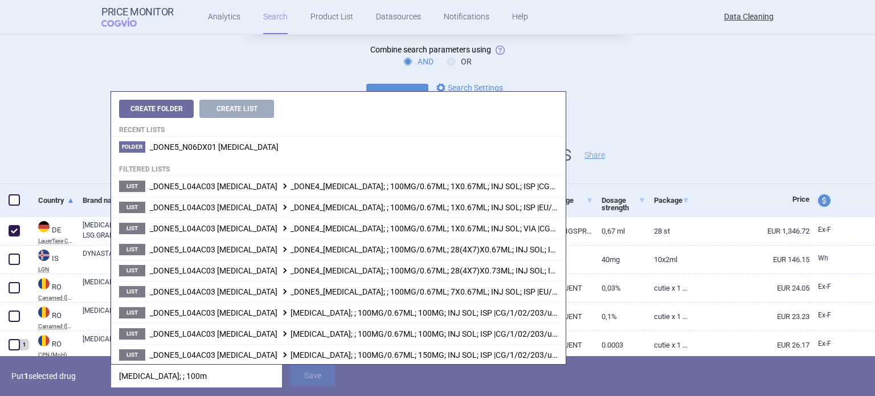
type input "kineret; ; 100mg"
click at [57, 371] on p "Put 1 selected drug" at bounding box center [56, 376] width 91 height 23
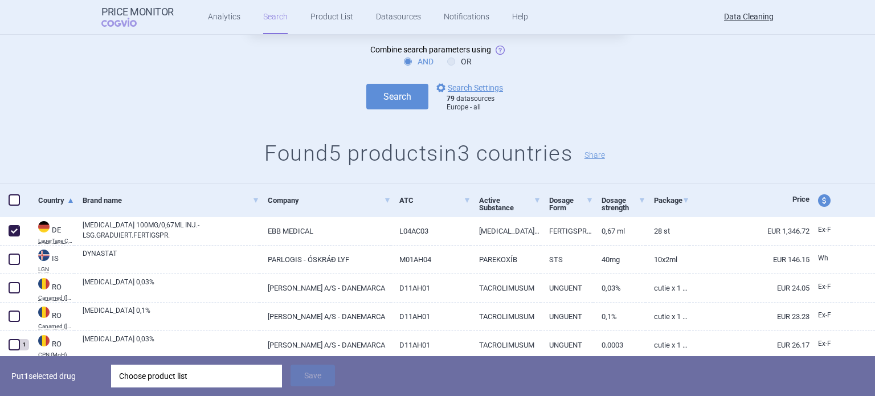
click at [153, 366] on div "Choose product list" at bounding box center [196, 376] width 155 height 23
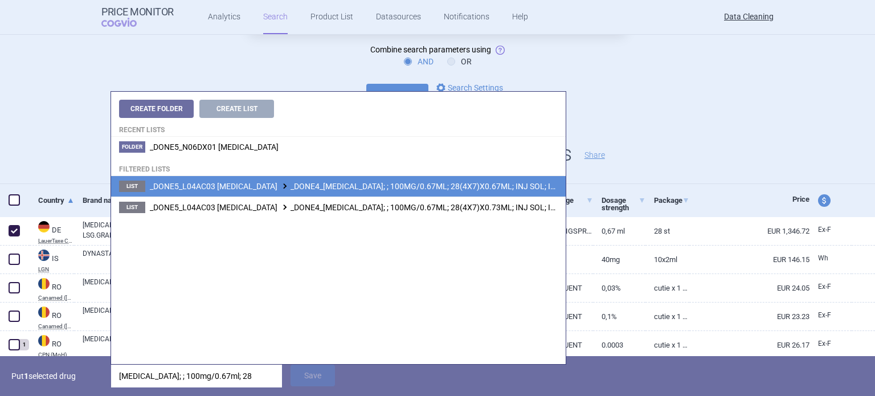
type input "kineret; ; 100mg/0.67ml; 28"
click at [449, 184] on span "_DONE5_L04AC03 ANAKINRA _DONE4_KINERET; ; 100MG/0.67ML; 28(4X7)X0.67ML; INJ SOL…" at bounding box center [389, 186] width 478 height 9
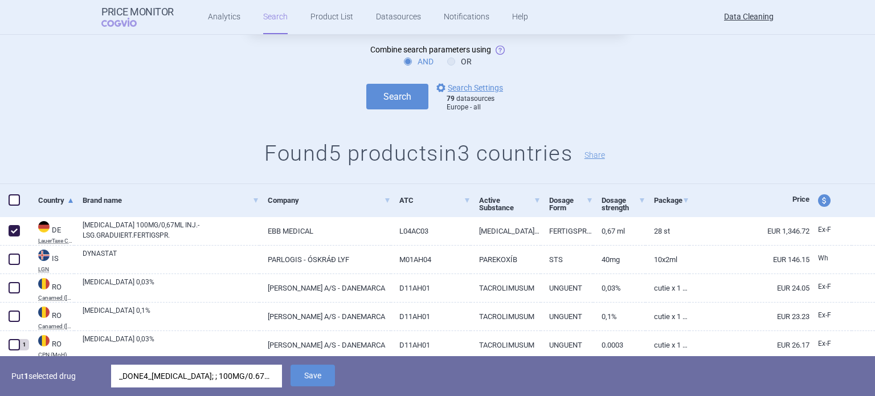
drag, startPoint x: 316, startPoint y: 379, endPoint x: 320, endPoint y: 361, distance: 18.7
click at [316, 379] on button "Save" at bounding box center [312, 376] width 44 height 22
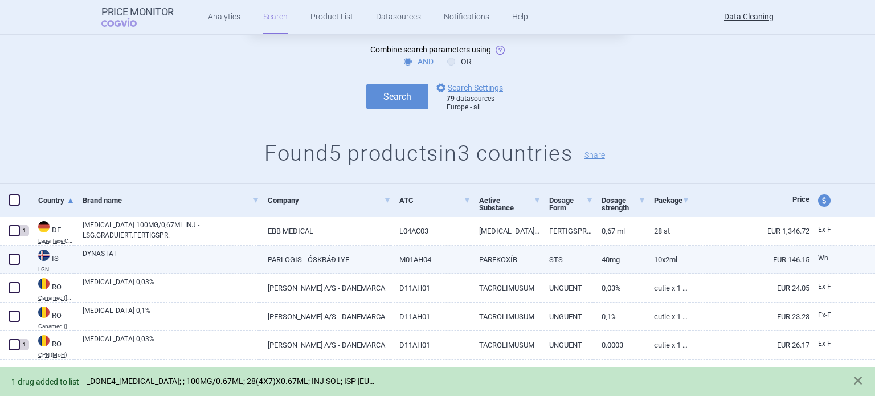
click at [18, 259] on span at bounding box center [14, 258] width 11 height 11
checkbox input "true"
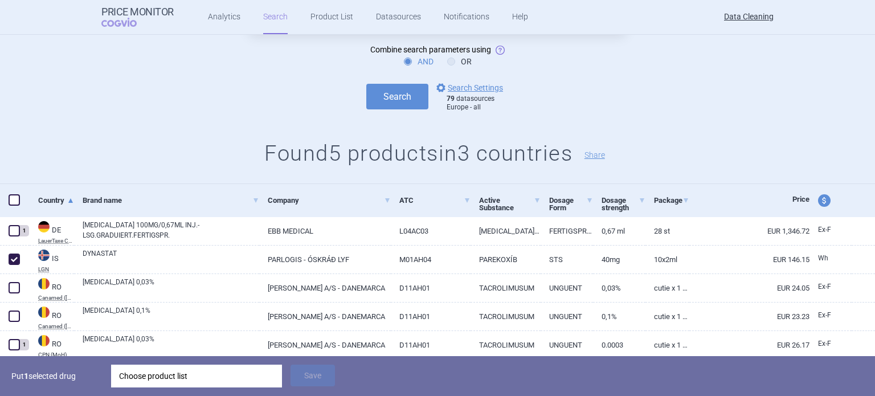
click at [180, 378] on div "Choose product list" at bounding box center [196, 376] width 155 height 23
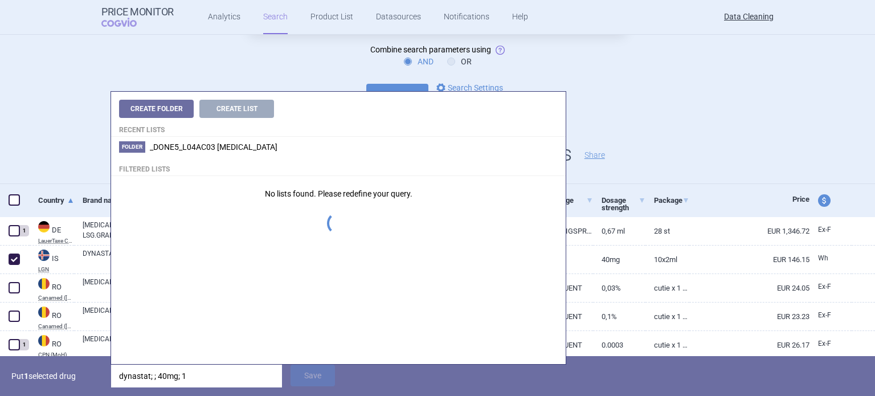
type input "dynastat; ; 40mg; 10"
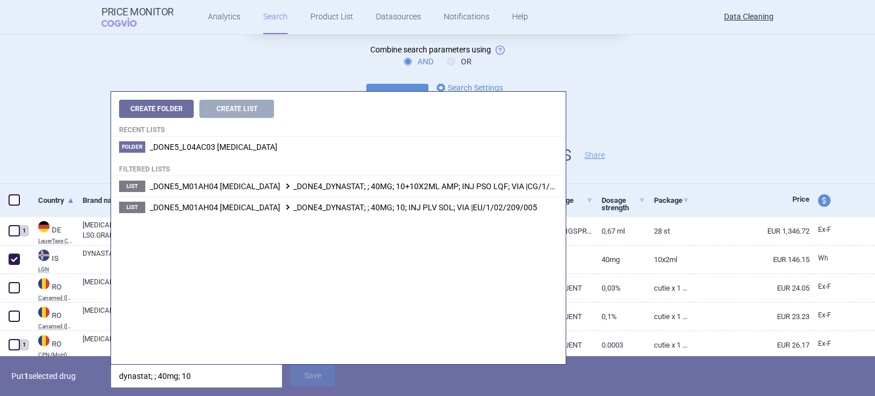
click at [424, 380] on div "Put 1 selected drug dynastat; ; 40mg; 10 Save" at bounding box center [437, 376] width 875 height 40
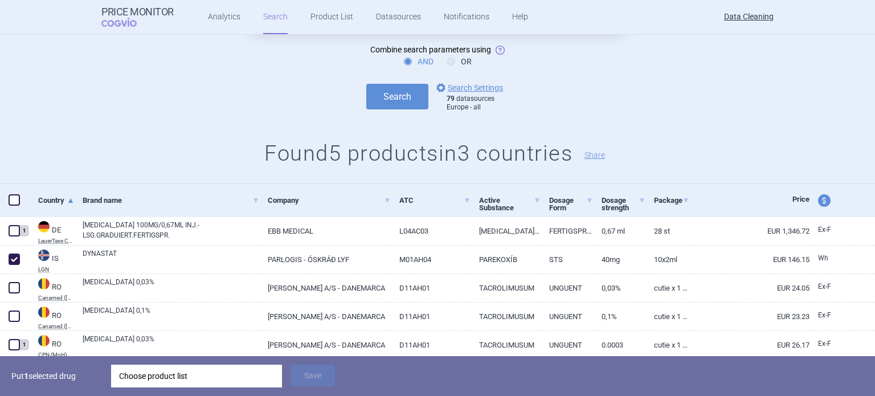
click at [262, 375] on div "Choose product list" at bounding box center [196, 376] width 155 height 23
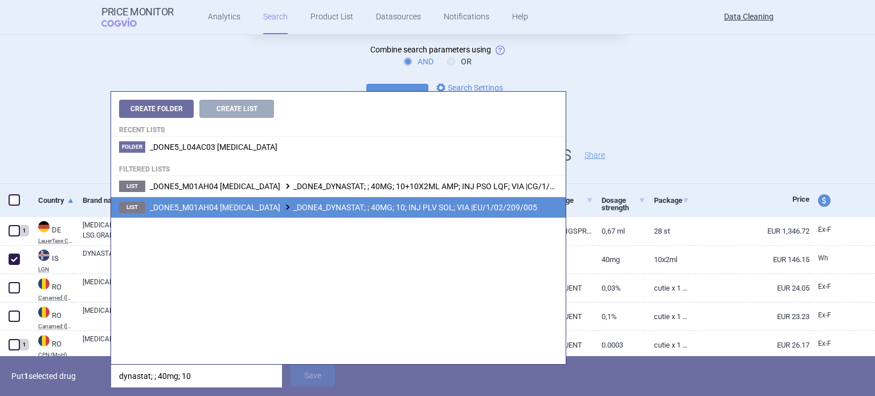
click at [382, 197] on li "List _DONE5_M01AH04 PARECOXIB _DONE4_DYNASTAT; ; 40MG; 10; INJ PLV SOL; VIA |EU…" at bounding box center [338, 206] width 455 height 21
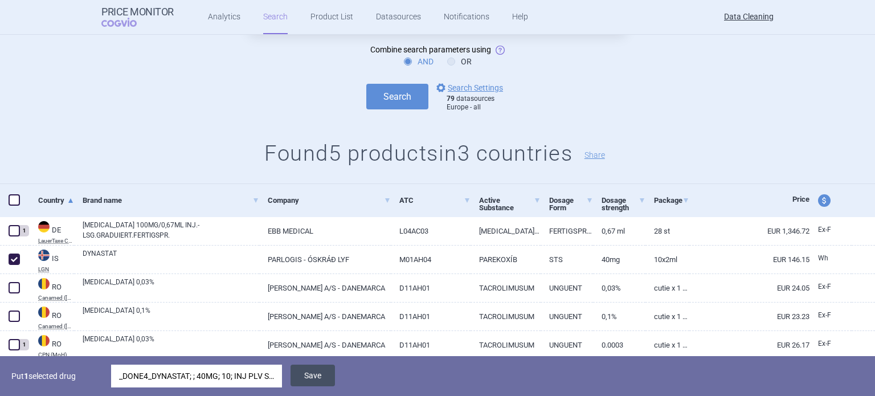
click at [313, 383] on button "Save" at bounding box center [312, 376] width 44 height 22
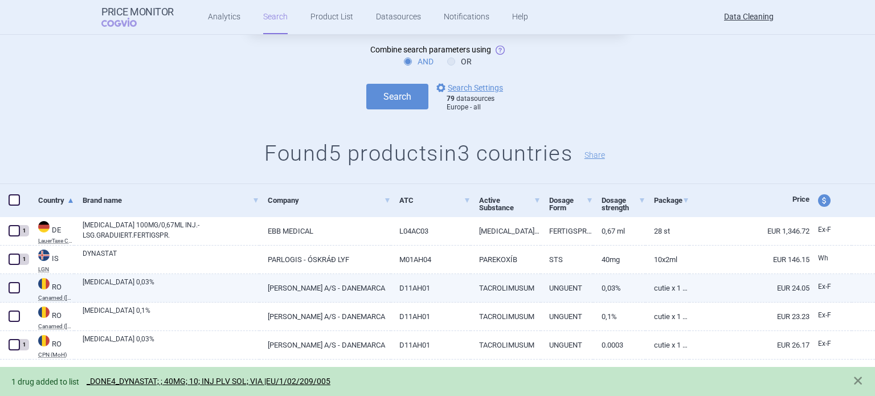
click at [13, 287] on span at bounding box center [14, 287] width 11 height 11
checkbox input "true"
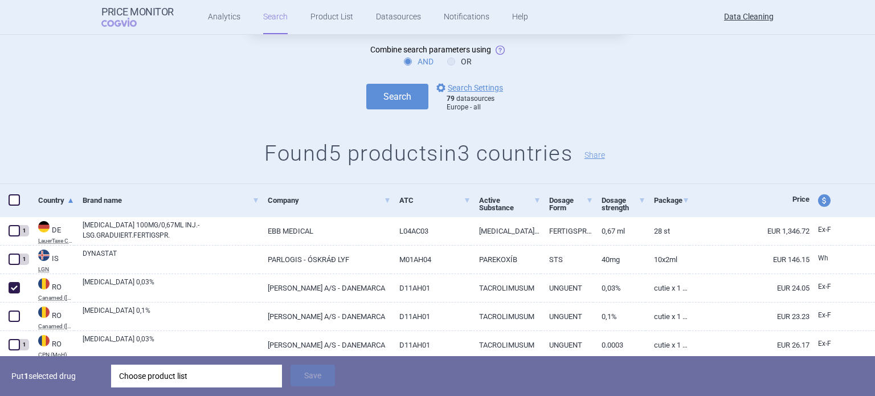
click at [201, 377] on div "Choose product list" at bounding box center [196, 376] width 155 height 23
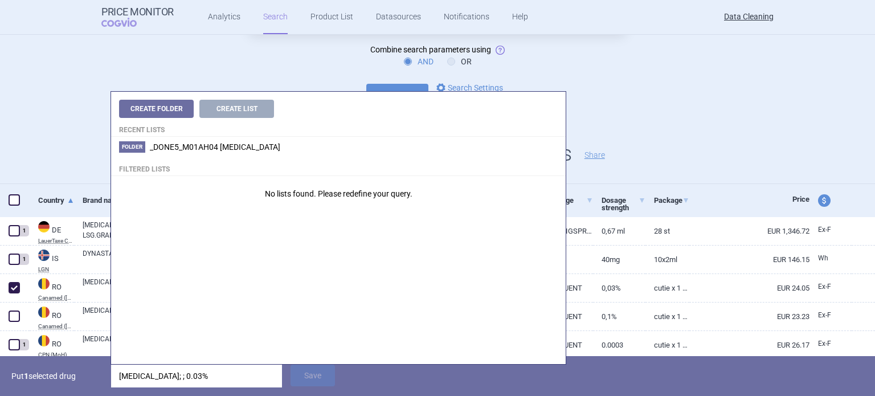
type input "protopic; ; 0.03"
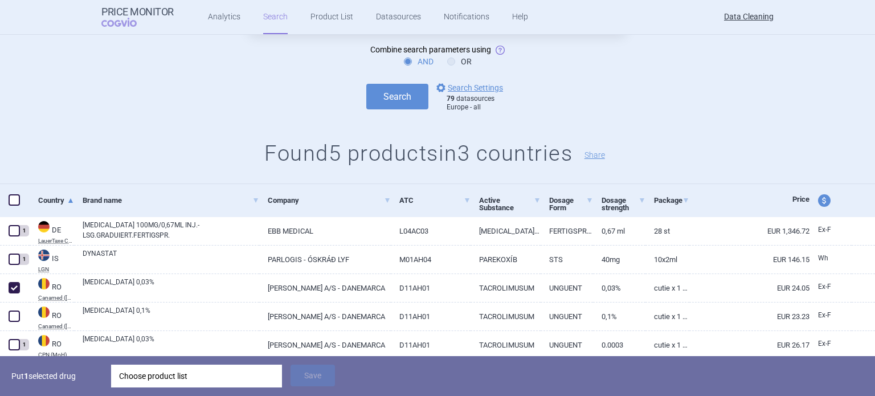
click at [84, 380] on p "Put 1 selected drug" at bounding box center [56, 376] width 91 height 23
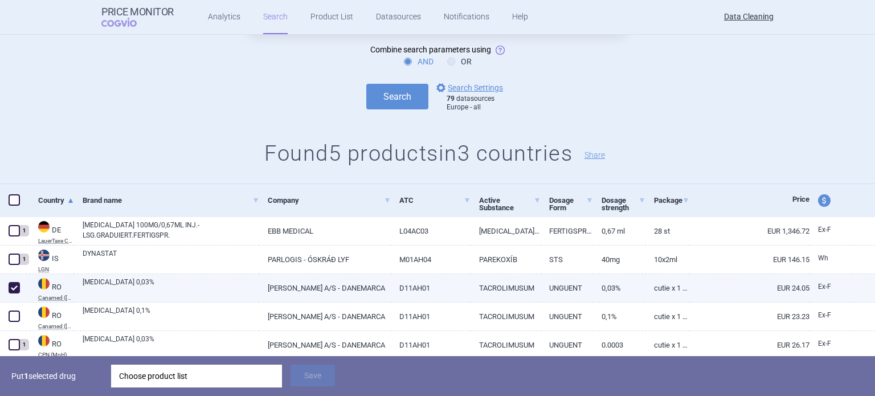
click at [268, 280] on link "LEO PHARMA A/S - DANEMARCA" at bounding box center [324, 288] width 131 height 28
select select "EUR"
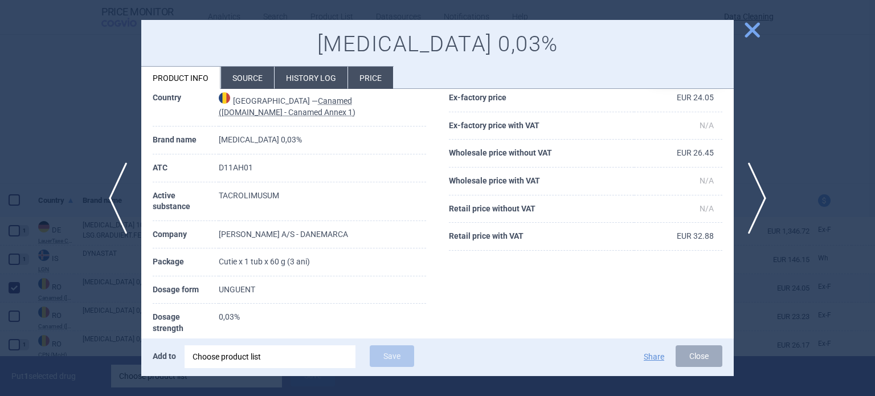
scroll to position [50, 0]
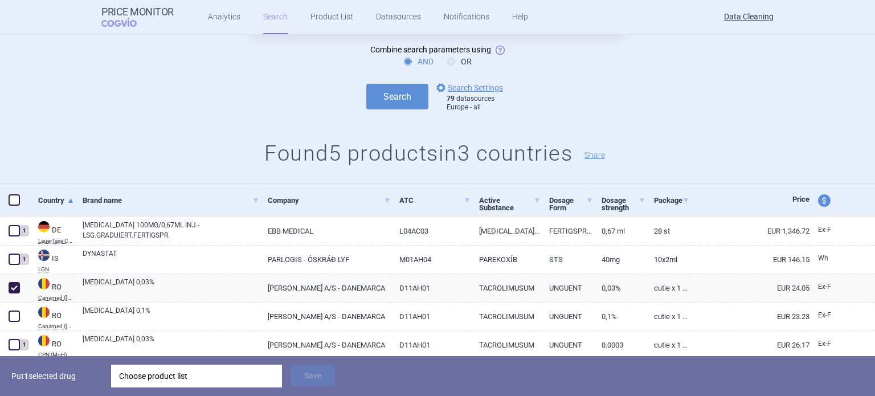
click at [239, 373] on div "Choose product list" at bounding box center [196, 376] width 155 height 23
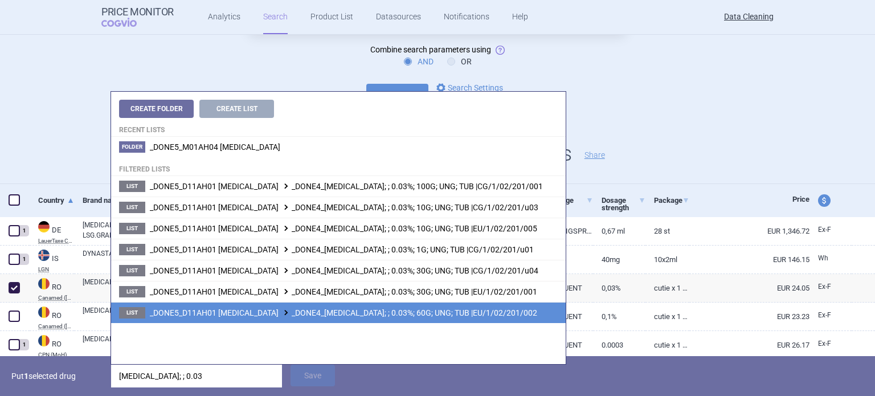
click at [423, 316] on span "_DONE5_D11AH01 TACROLIMUS _DONE4_PROTOPIC; ; 0.03%; 60G; UNG; TUB |EU/1/02/201/…" at bounding box center [343, 312] width 387 height 9
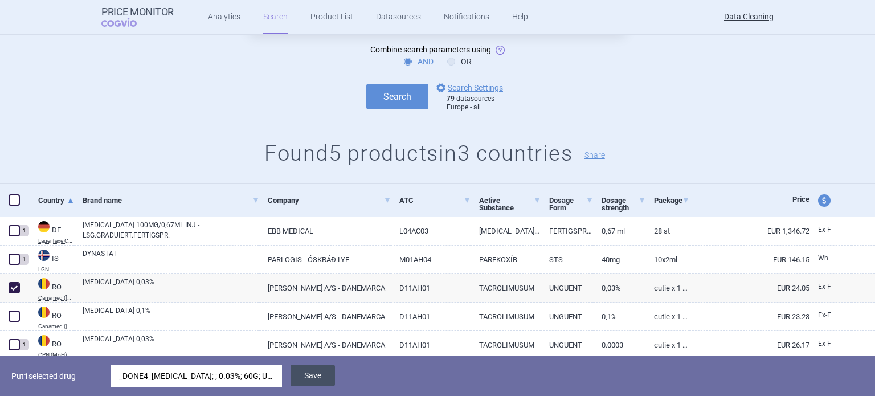
click at [324, 371] on button "Save" at bounding box center [312, 376] width 44 height 22
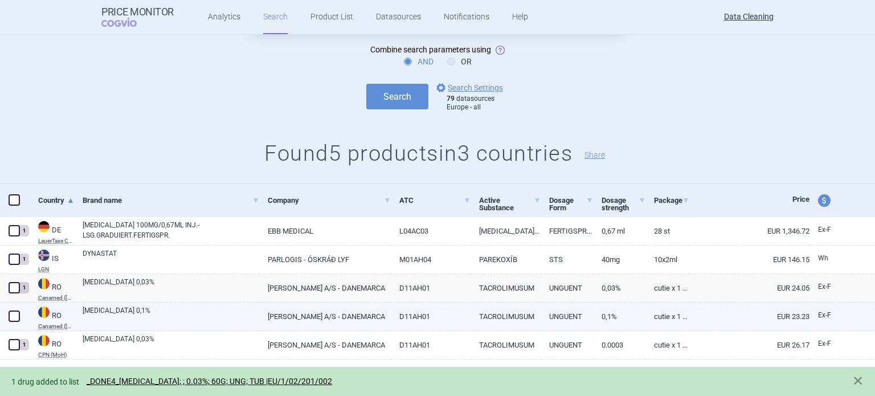
click at [10, 316] on span at bounding box center [14, 315] width 11 height 11
checkbox input "true"
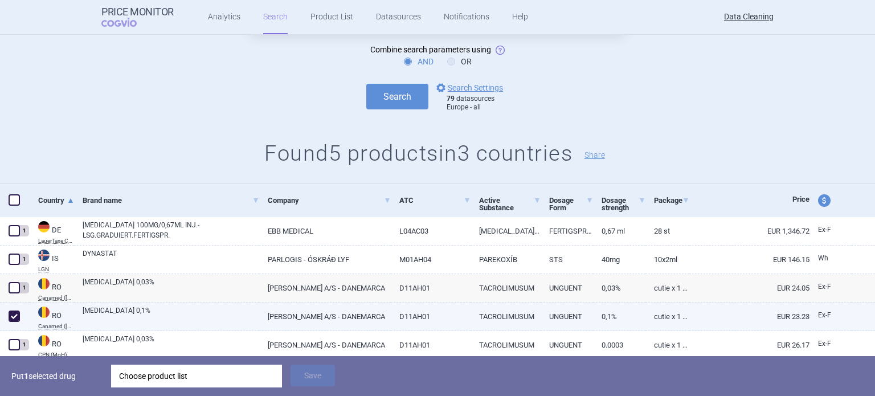
click at [144, 318] on link "PROTOPIC 0,1%" at bounding box center [171, 315] width 177 height 21
select select "EUR"
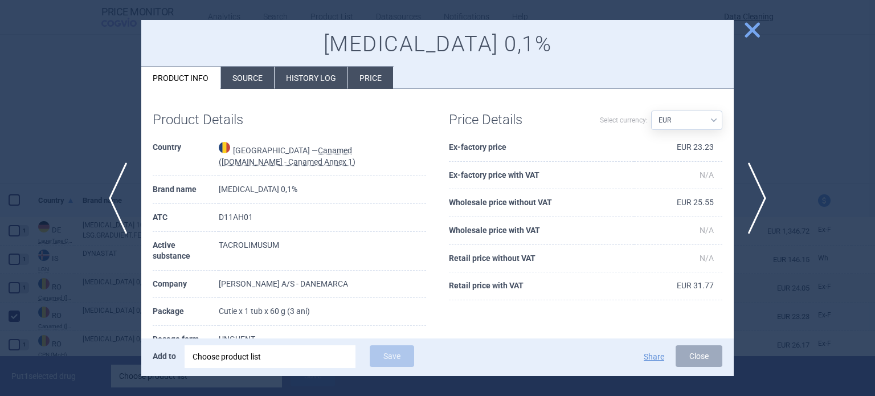
scroll to position [15, 0]
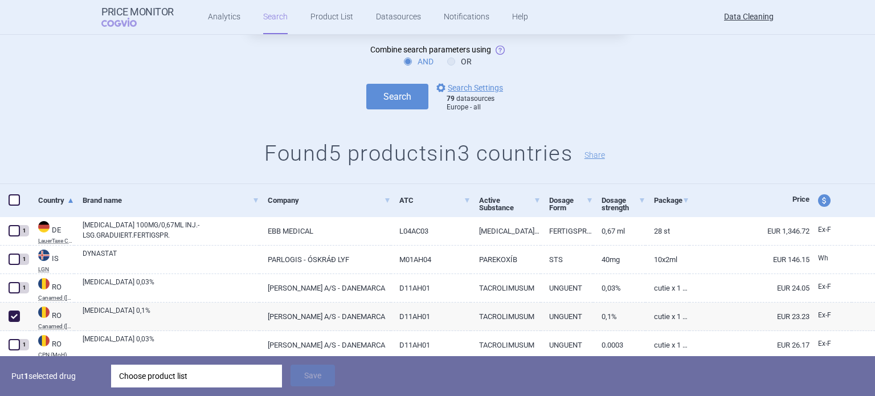
click at [147, 376] on div "Choose product list" at bounding box center [196, 376] width 155 height 23
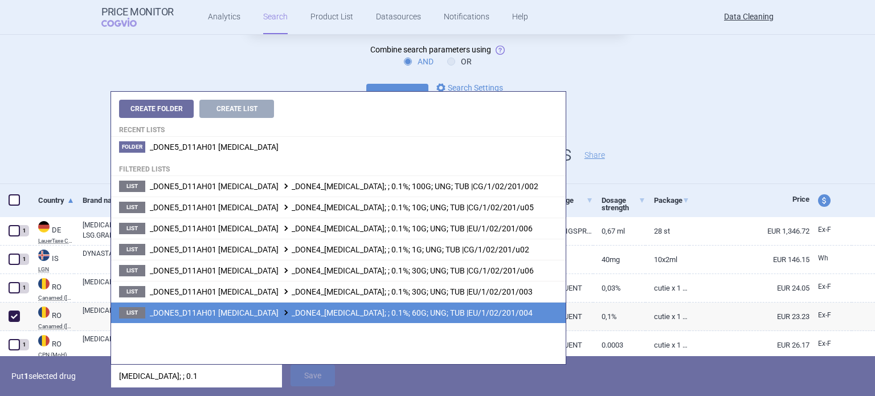
type input "protopic; ; 0.1"
click at [372, 318] on li "List _DONE5_D11AH01 TACROLIMUS _DONE4_PROTOPIC; ; 0.1%; 60G; UNG; TUB |EU/1/02/…" at bounding box center [338, 312] width 455 height 21
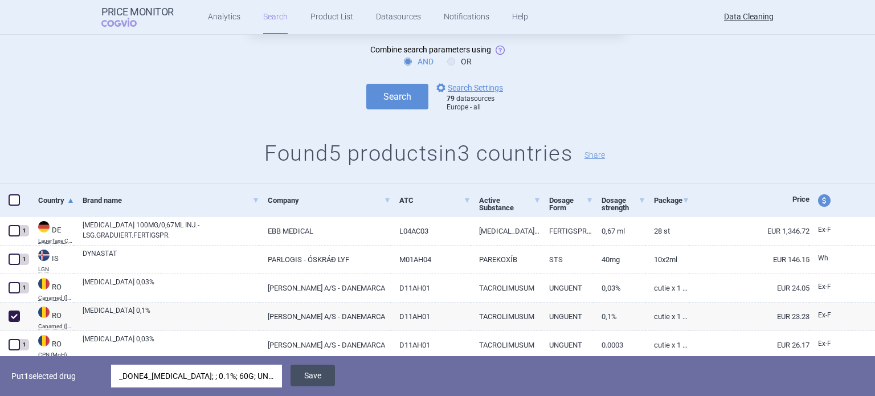
click at [333, 375] on button "Save" at bounding box center [312, 376] width 44 height 22
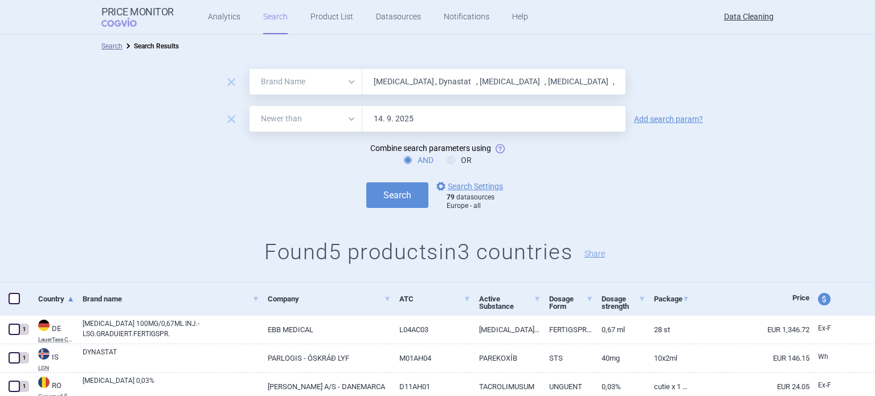
click at [468, 86] on input "Invanz , Dynastat , Arixtra , Vfend , Kineret , Lumigan , Trisenox , Protopic ,…" at bounding box center [493, 82] width 263 height 26
paste input "Caspofungin"
click at [366, 182] on button "Search" at bounding box center [397, 195] width 62 height 26
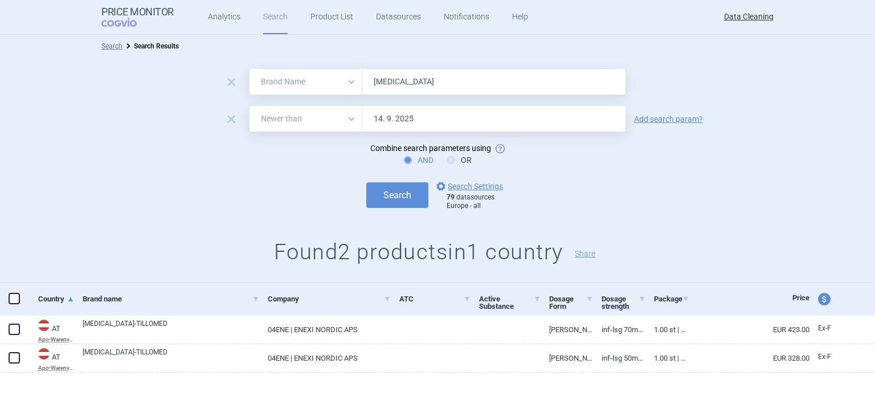
paste input "Replagal , Fabrazym , INOmax , Liprolog , Ceprotin , Nonafact , Aranesp , HBVax…"
type input "Replagal , Fabrazym , INOmax , Liprolog , Ceprotin , Nonafact , Aranesp , HBVax…"
click at [366, 182] on button "Search" at bounding box center [397, 195] width 62 height 26
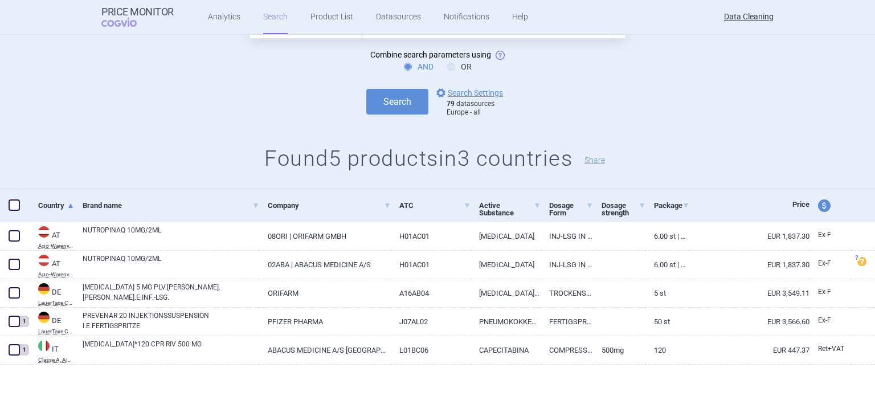
scroll to position [99, 0]
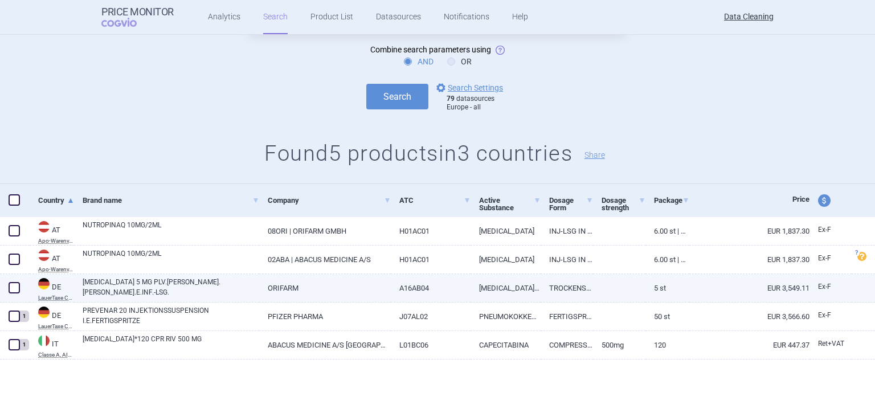
click at [10, 291] on span at bounding box center [14, 287] width 11 height 11
checkbox input "true"
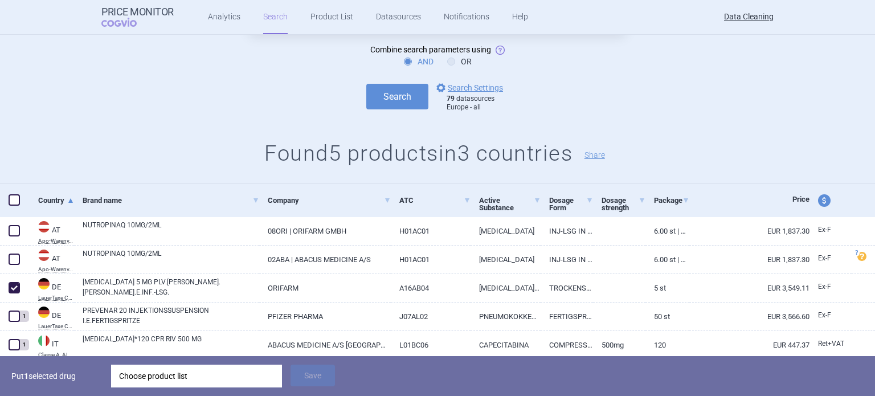
click at [178, 381] on div "Choose product list" at bounding box center [196, 376] width 155 height 23
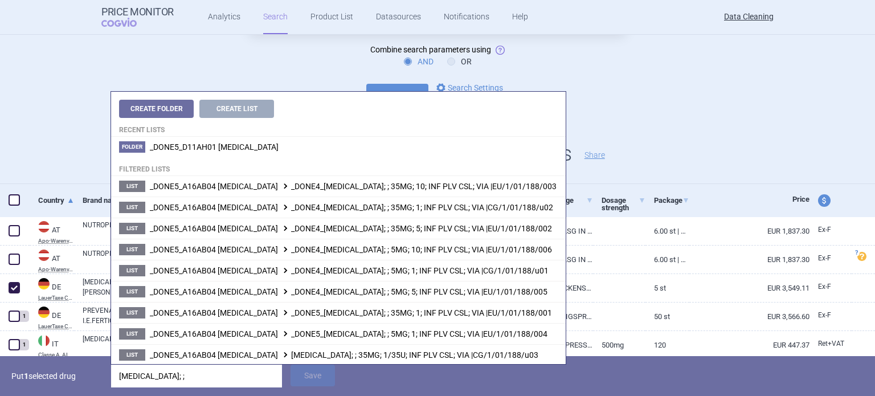
type input "fabrazyme; ;"
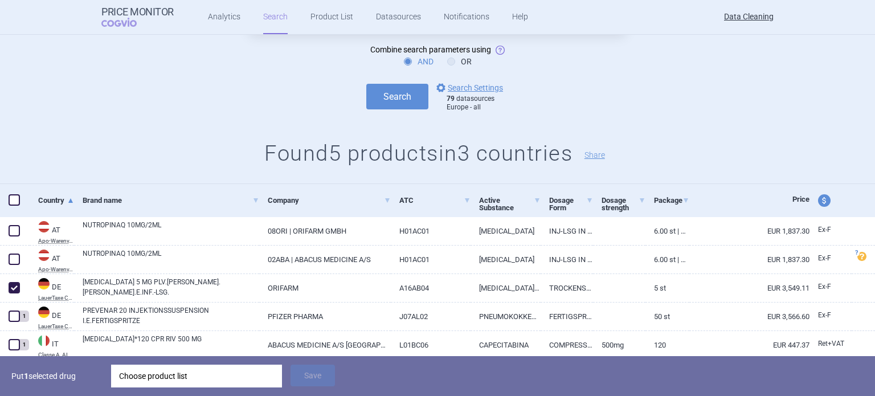
click at [62, 369] on p "Put 1 selected drug" at bounding box center [56, 376] width 91 height 23
click at [169, 375] on div "Choose product list" at bounding box center [196, 376] width 155 height 23
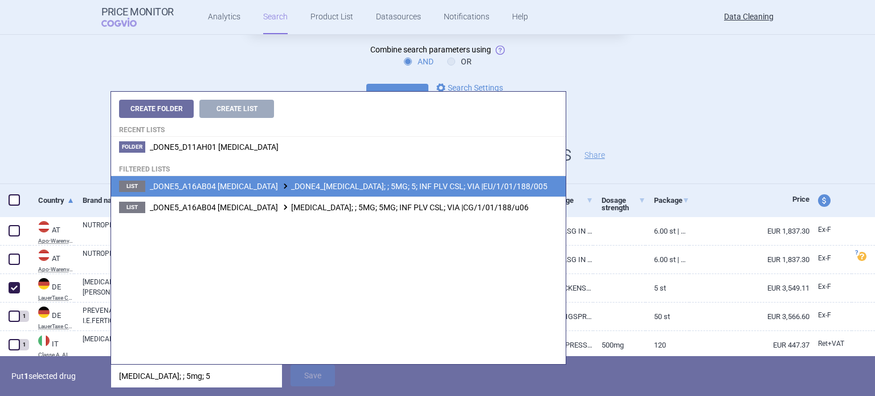
type input "fabrazyme; ; 5mg; 5"
click at [465, 185] on span "_DONE5_A16AB04 AGALSIDASE BETA _DONE4_FABRAZYME; ; 5MG; 5; INF PLV CSL; VIA |EU…" at bounding box center [349, 186] width 398 height 9
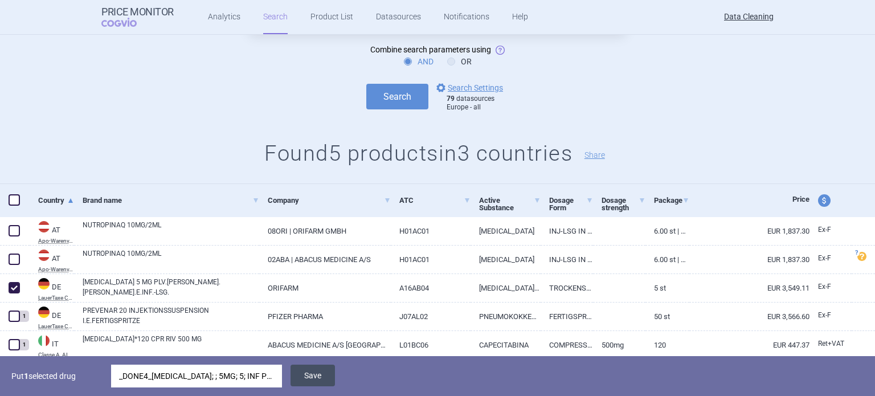
click at [305, 375] on button "Save" at bounding box center [312, 376] width 44 height 22
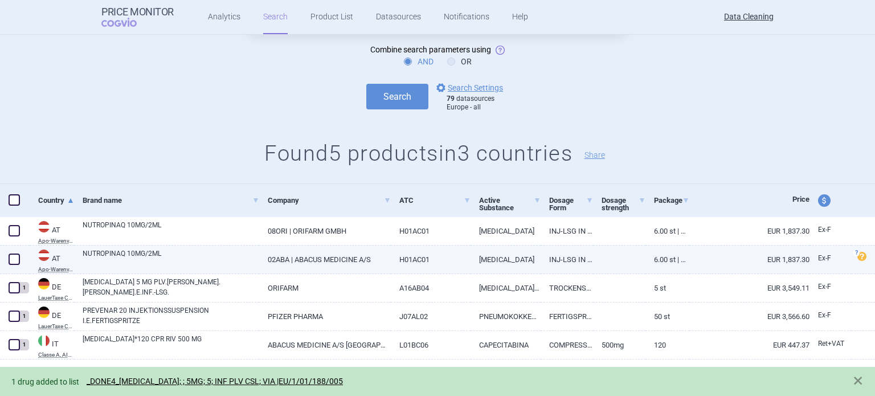
click at [7, 259] on span at bounding box center [14, 259] width 17 height 17
checkbox input "true"
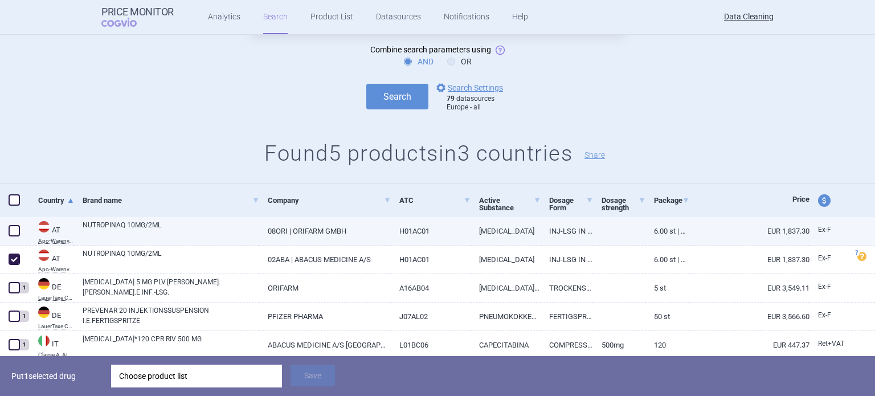
click at [11, 227] on span at bounding box center [14, 230] width 11 height 11
checkbox input "true"
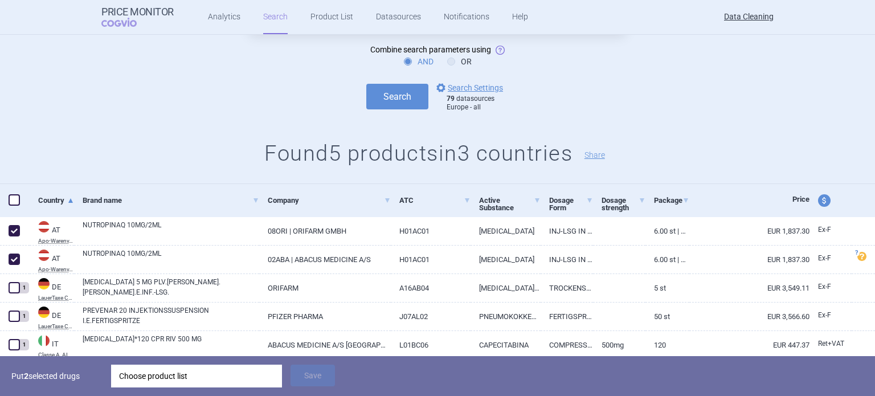
click at [189, 373] on div "Choose product list" at bounding box center [196, 376] width 155 height 23
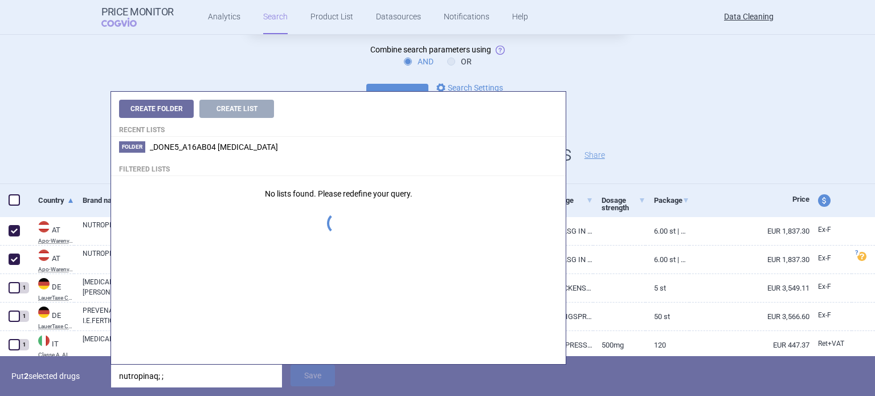
type input "nutropinaq; ;"
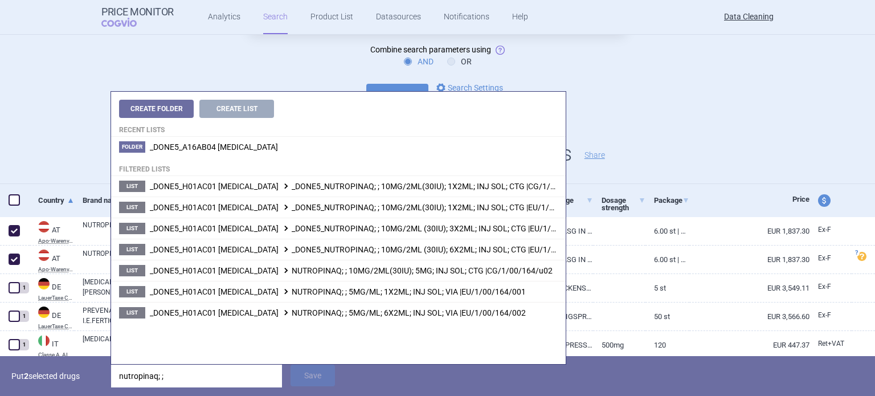
click at [104, 371] on div "Put 2 selected drugs nutropinaq; ; Save" at bounding box center [437, 376] width 875 height 40
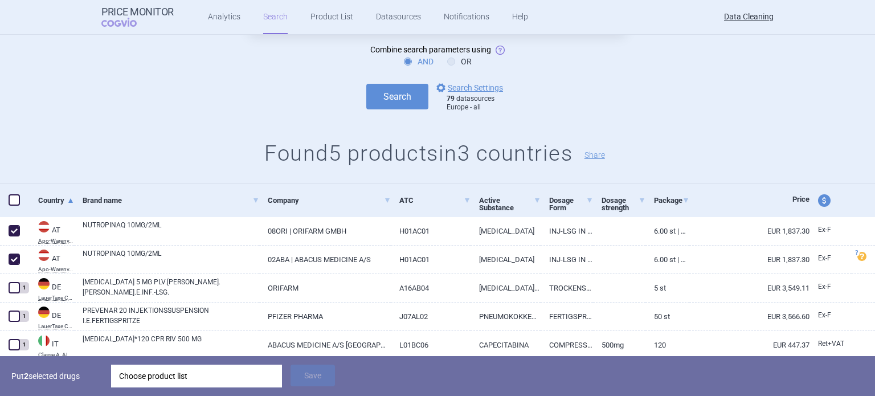
click at [251, 378] on div "Choose product list" at bounding box center [196, 376] width 155 height 23
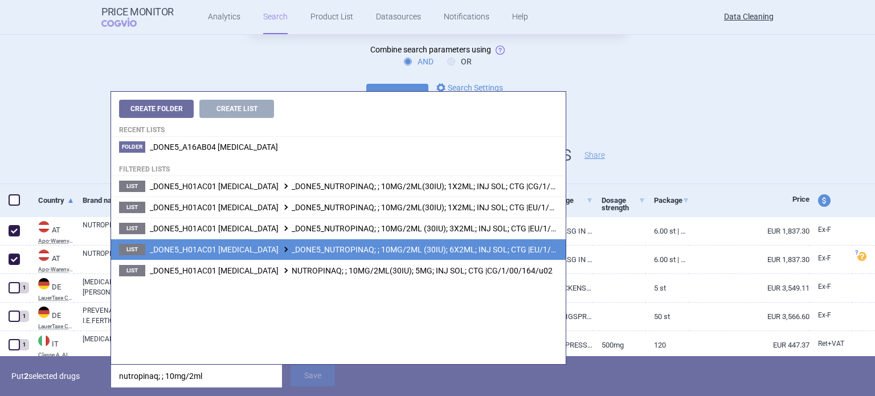
type input "nutropinaq; ; 10mg/2ml"
click at [488, 247] on span "_DONE5_H01AC01 SOMATROPIN _DONE5_NUTROPINAQ; ; 10MG/2ML (30IU); 6X2ML; INJ SOL;…" at bounding box center [372, 249] width 444 height 9
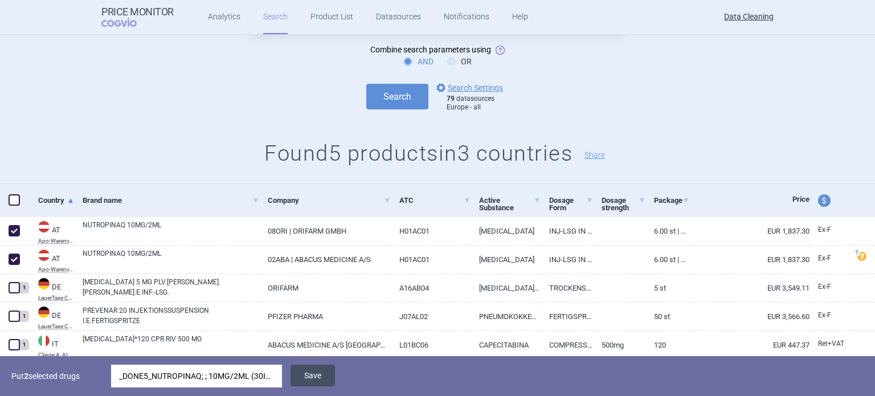
click at [326, 375] on button "Save" at bounding box center [312, 376] width 44 height 22
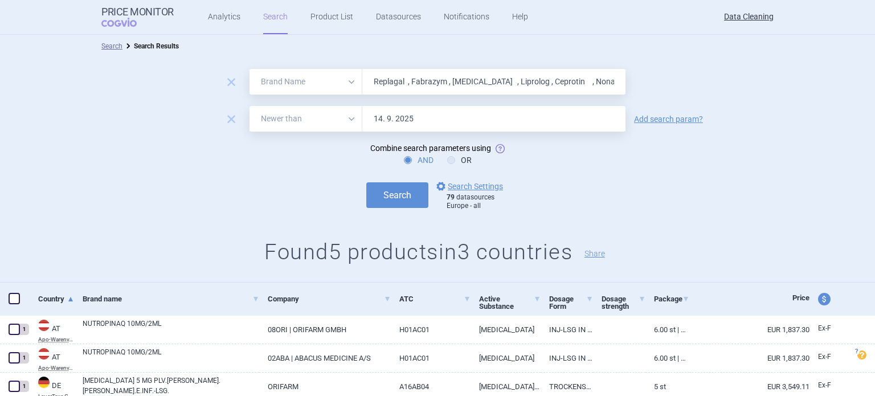
click at [419, 83] on input "Replagal , Fabrazym , INOmax , Liprolog , Ceprotin , Nonafact , Aranesp , HBVax…" at bounding box center [493, 82] width 263 height 26
paste input "INFANRIX , Actos , Glustin , Panretin , Keppra , Herceptin"
click at [366, 182] on button "Search" at bounding box center [397, 195] width 62 height 26
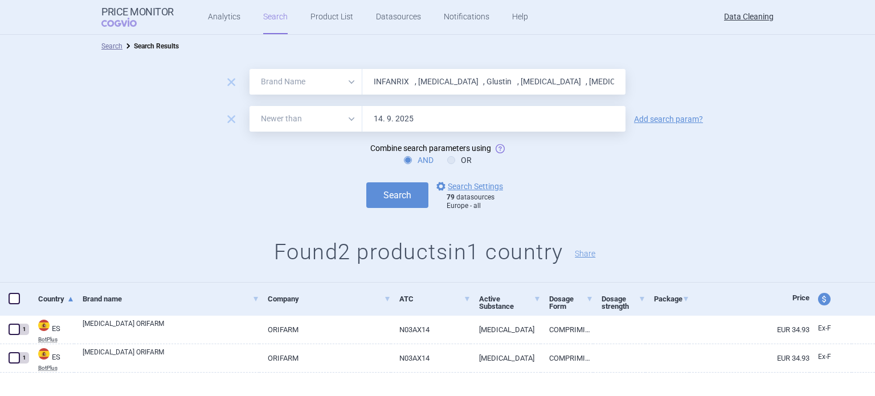
paste input "Helixat , Helixat , Kogenat , Kogenat"
click at [366, 182] on button "Search" at bounding box center [397, 195] width 62 height 26
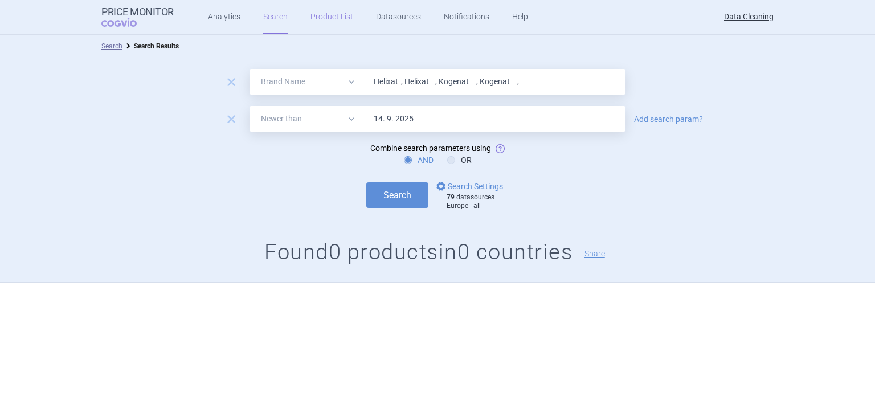
paste input "NovoMix , DaTSCAN , Visudyn"
click at [366, 182] on button "Search" at bounding box center [397, 195] width 62 height 26
paste input "Myocet , Toujeo , Optisulin , Lantus , ViraferonPeg , PegIntron , Orgalutran , …"
type input "Myocet , Toujeo , Optisulin , Lantus , ViraferonPeg , PegIntron , Orgalutran , …"
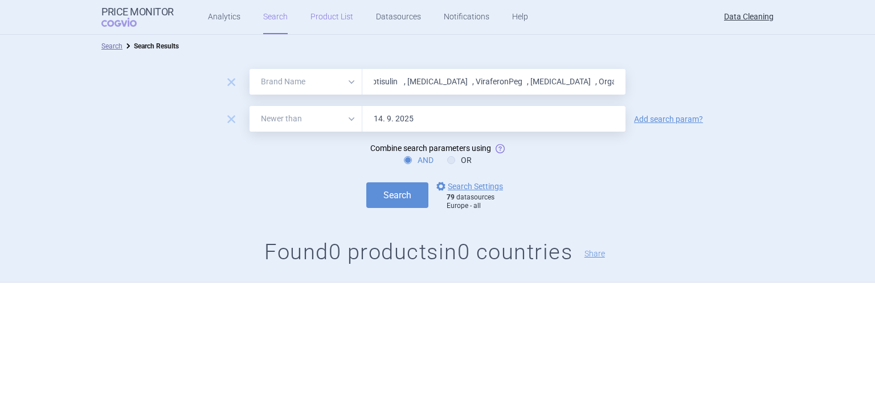
click at [366, 182] on button "Search" at bounding box center [397, 195] width 62 height 26
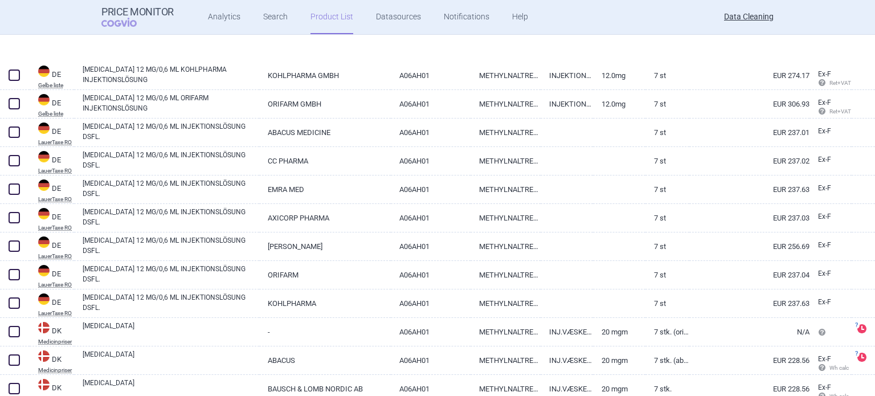
scroll to position [1139, 0]
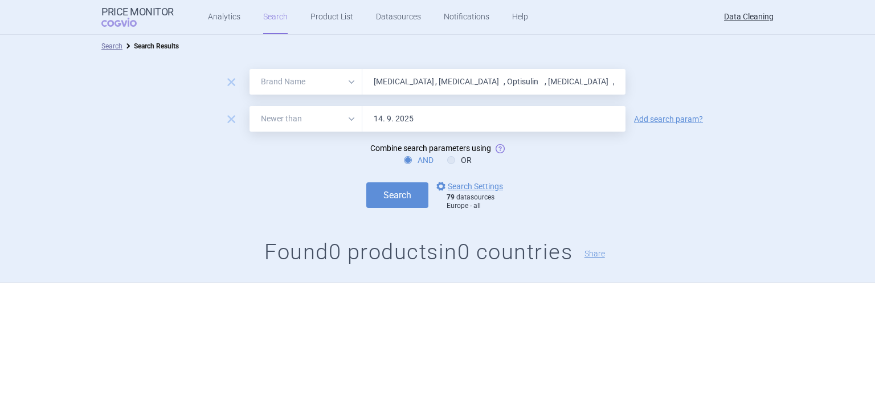
select select "brandName"
select select "newerThan"
click at [419, 68] on div "remove All Brand Name ATC Company Active Substance Country Newer than [MEDICAL_…" at bounding box center [437, 170] width 875 height 225
click at [425, 74] on input "[MEDICAL_DATA] , [MEDICAL_DATA] , Optisulin , [MEDICAL_DATA] , ViraferonPeg , […" at bounding box center [493, 82] width 263 height 26
paste input "[MEDICAL_DATA]"
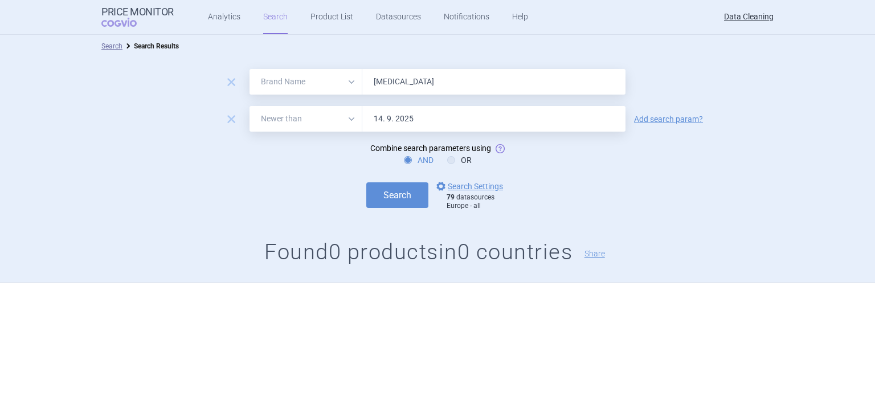
click at [366, 182] on button "Search" at bounding box center [397, 195] width 62 height 26
paste input "Zyprexa"
type input "Zyprexa"
click at [366, 182] on button "Search" at bounding box center [397, 195] width 62 height 26
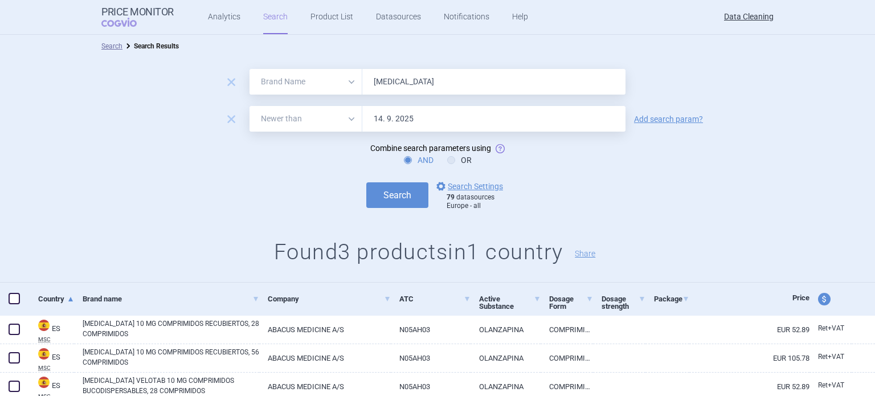
scroll to position [42, 0]
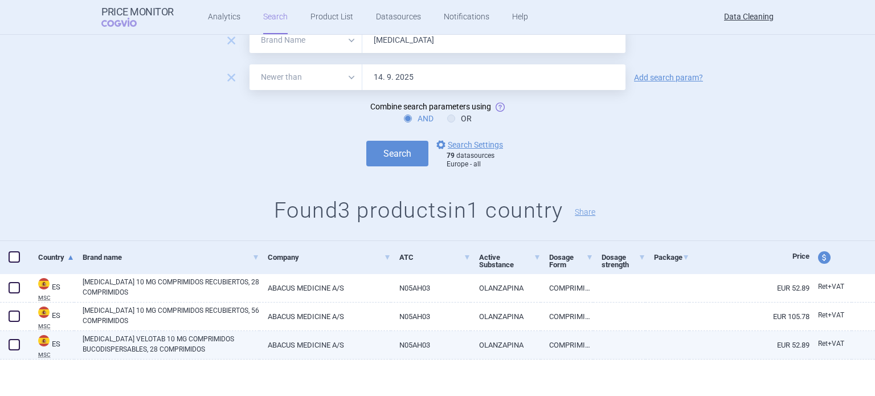
click at [16, 345] on span at bounding box center [14, 344] width 11 height 11
checkbox input "true"
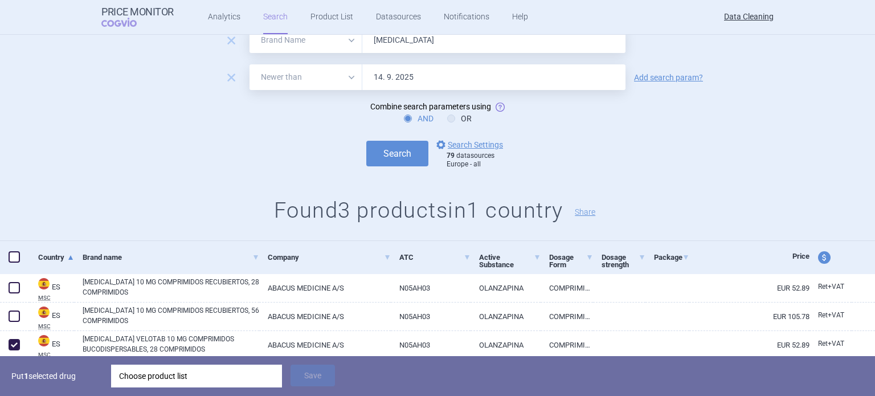
click at [207, 376] on div "Choose product list" at bounding box center [196, 376] width 155 height 23
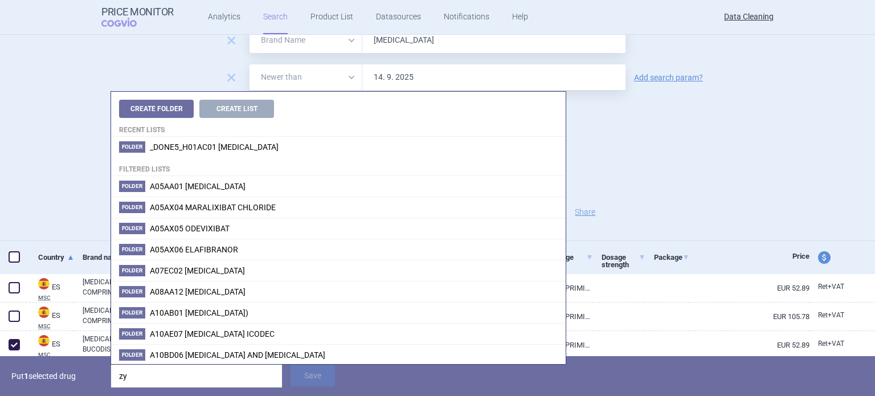
type input "z"
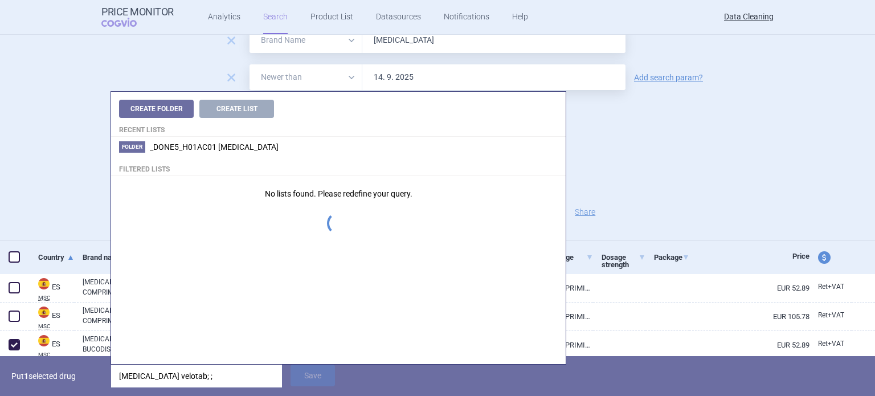
type input "Zyprexa velotab; ;"
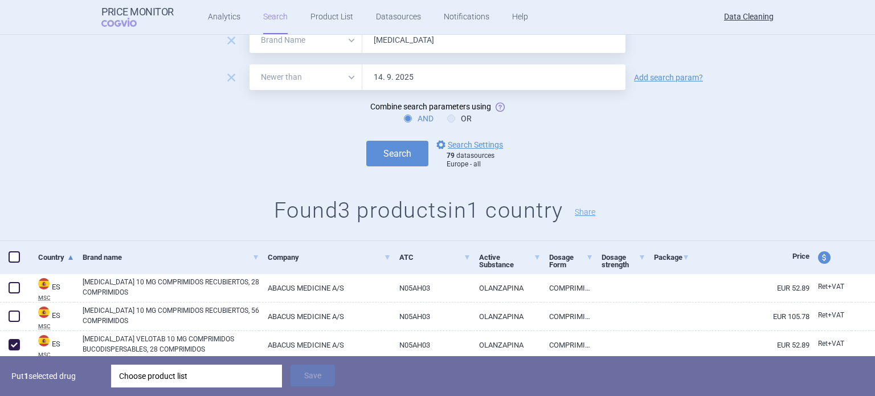
click at [103, 382] on div "Put 1 selected drug Choose product list Save" at bounding box center [437, 376] width 875 height 40
click at [152, 380] on div "Choose product list" at bounding box center [196, 376] width 155 height 23
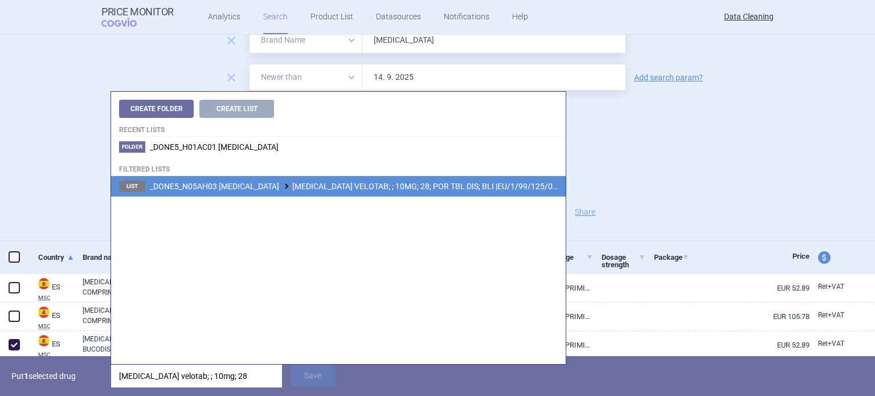
type input "Zyprexa velotab; ; 10mg; 28"
click at [364, 189] on span "_DONE5_N05AH03 OLANZAPINE ZYPREXA VELOTAB; ; 10MG; 28; POR TBL DIS; BLI |EU/1/9…" at bounding box center [356, 186] width 412 height 9
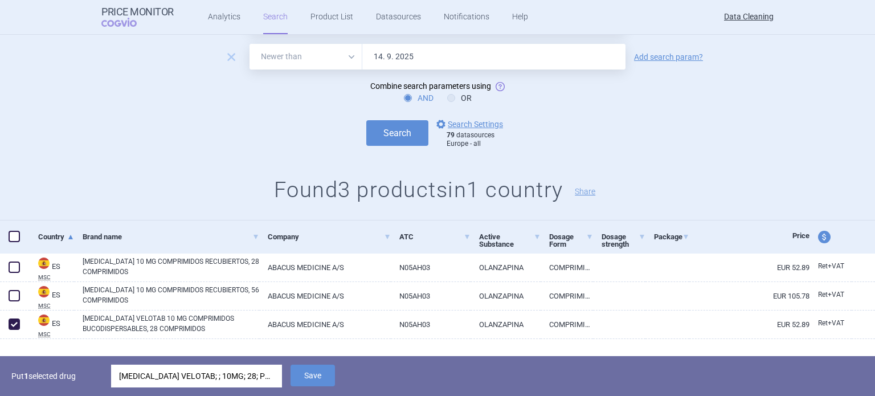
scroll to position [82, 0]
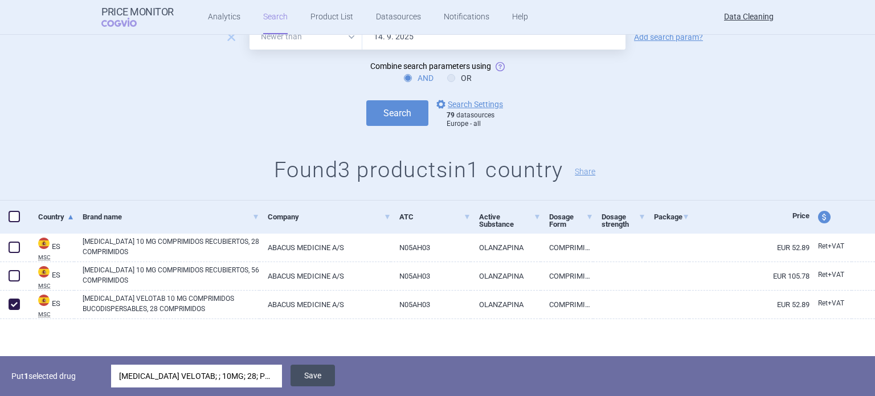
click at [319, 383] on button "Save" at bounding box center [312, 376] width 44 height 22
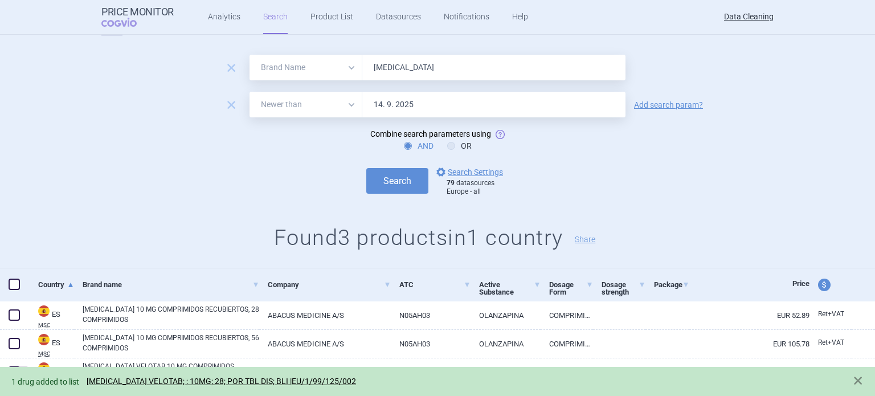
scroll to position [0, 0]
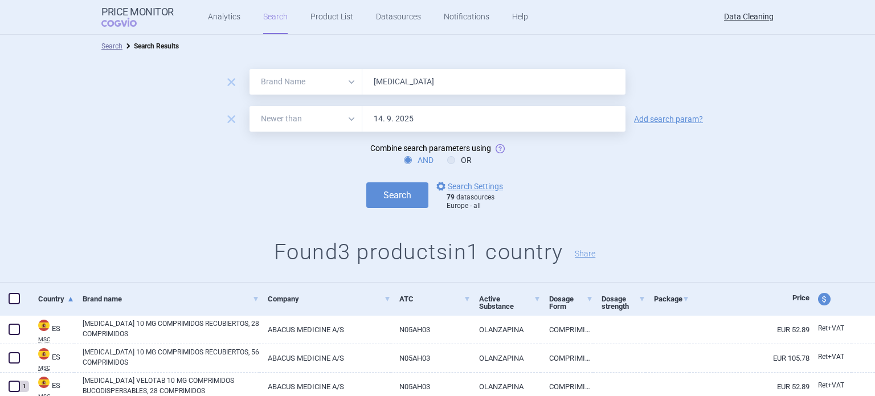
click at [403, 87] on input "Zyprexa" at bounding box center [493, 82] width 263 height 26
paste input "Enbrel , Renagel , Tractocil , Ammonaps , NovoRapid , NovoLog , Arava , Ferripr…"
click at [366, 182] on button "Search" at bounding box center [397, 195] width 62 height 26
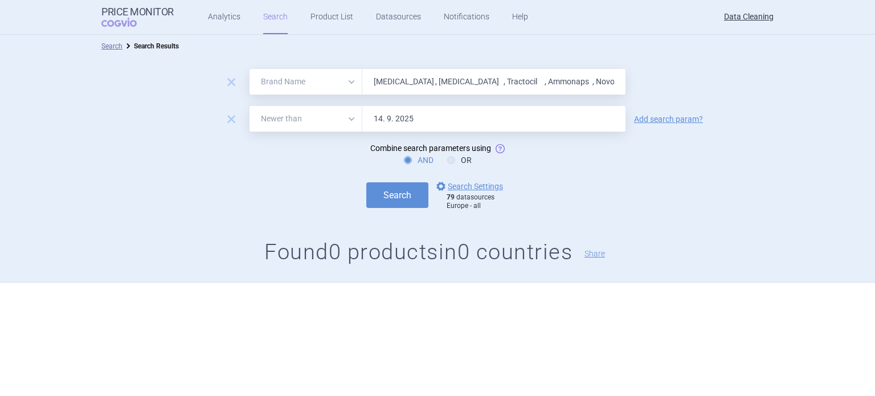
paste input "ReFacto"
click at [366, 182] on button "Search" at bounding box center [397, 195] width 62 height 26
paste input "Beromun , Cetrotid , Emadin , Temodal , Temodar , Kinzalmono ,"
click at [366, 182] on button "Search" at bounding box center [397, 195] width 62 height 26
paste input "Telmisartan"
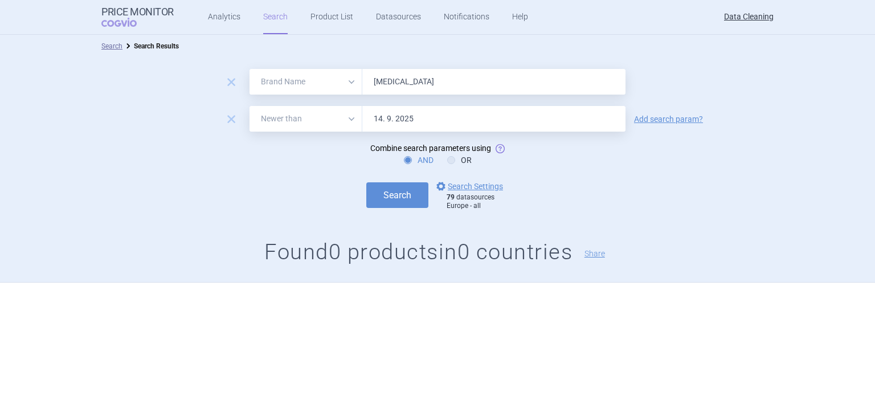
type input "Telmisartan"
click at [366, 182] on button "Search" at bounding box center [397, 195] width 62 height 26
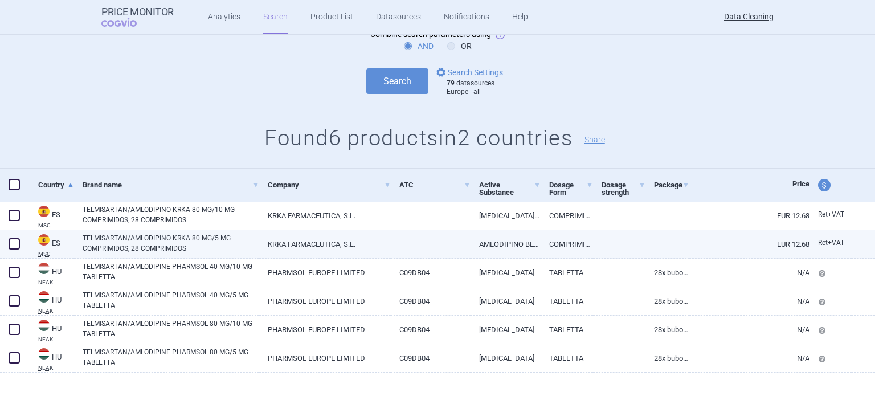
scroll to position [128, 0]
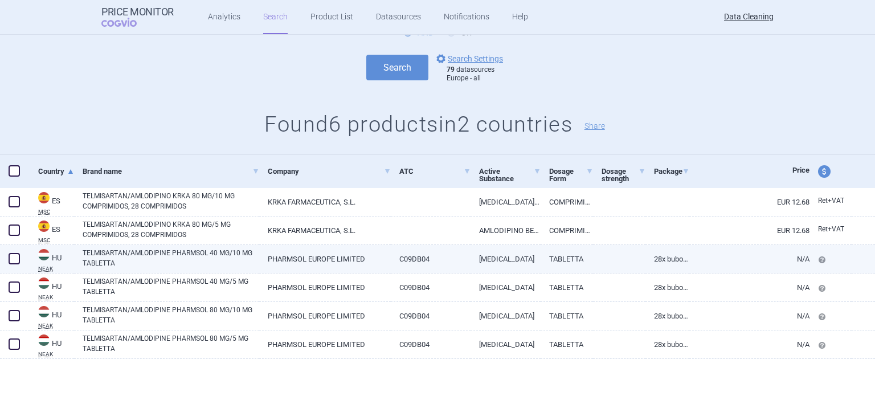
click at [242, 252] on link "TELMISARTAN/AMLODIPINE PHARMSOL 40 MG/10 MG TABLETTA" at bounding box center [171, 258] width 177 height 21
select select "EUR"
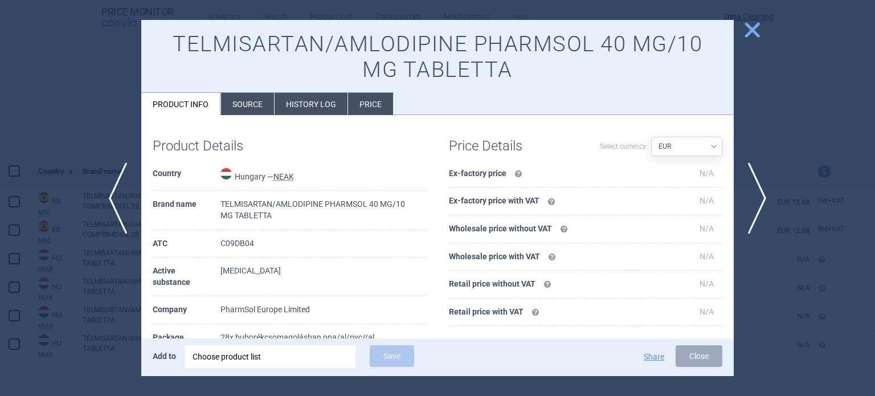
click at [264, 93] on li "Source" at bounding box center [247, 104] width 53 height 22
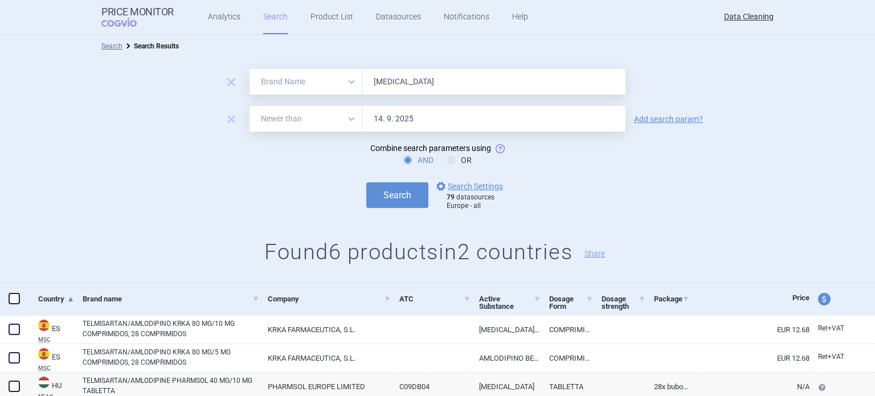
click at [395, 87] on input "Telmisartan" at bounding box center [493, 82] width 263 height 26
paste input "Micardis , Pritor , Prometax , Karvezid , CoAprovel , Simulect , Comtan , Aldar…"
type input "Micardis , Pritor , Prometax , Karvezid , CoAprovel , Simulect , Comtan , Aldar…"
click at [366, 182] on button "Search" at bounding box center [397, 195] width 62 height 26
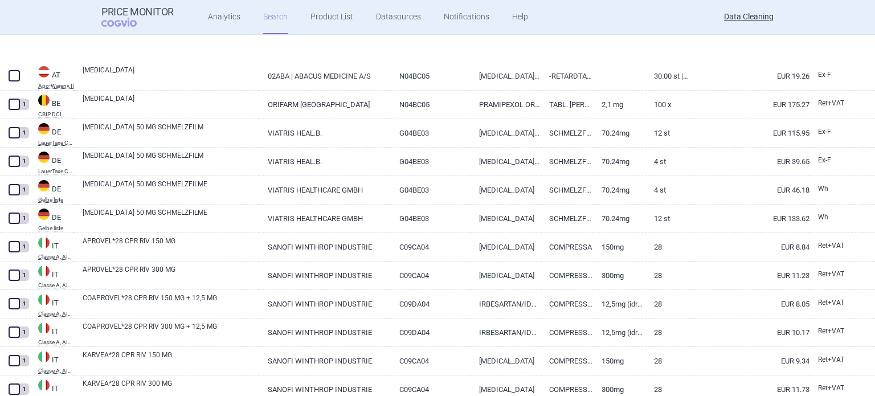
scroll to position [155, 0]
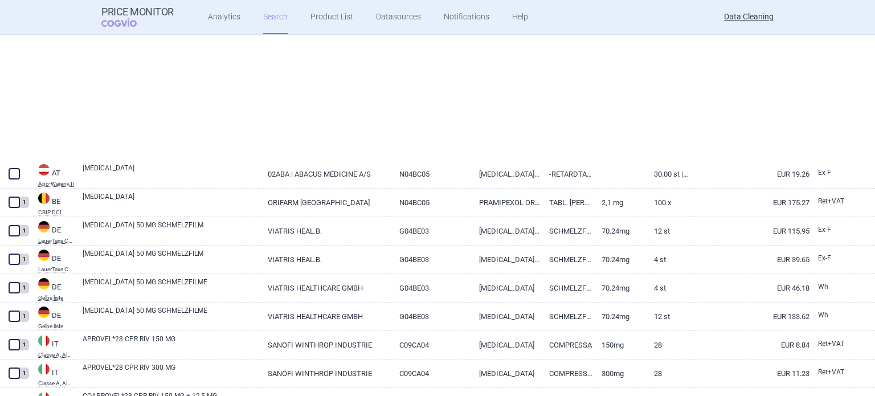
select select "brandName"
select select "newerThan"
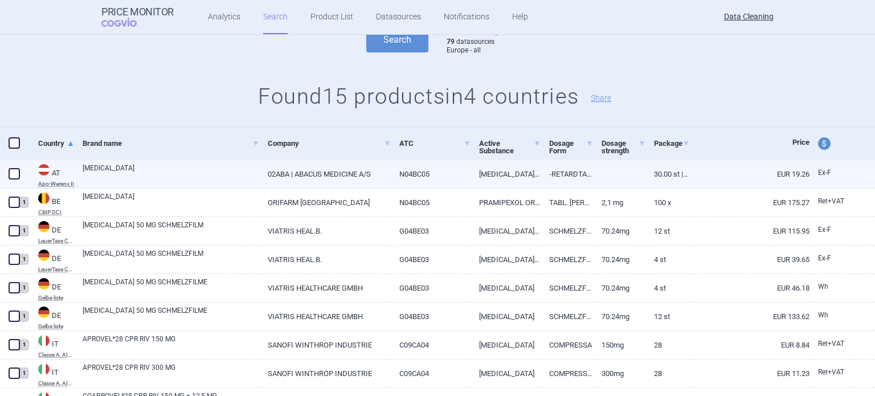
click at [19, 175] on span at bounding box center [14, 173] width 11 height 11
checkbox input "true"
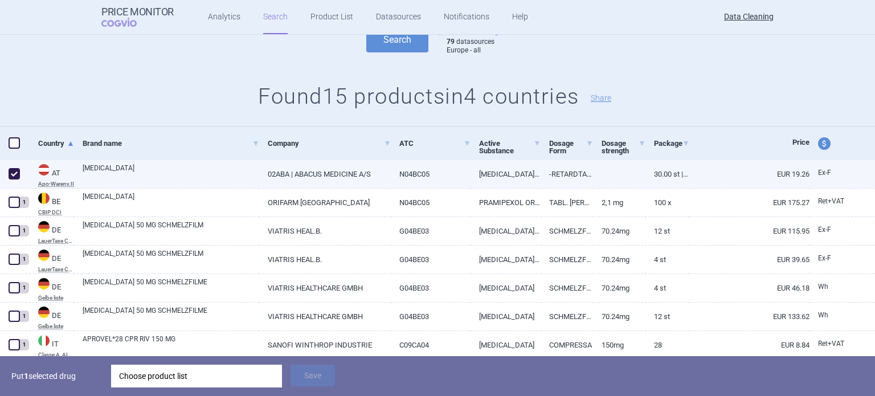
click at [113, 176] on link "SIFROL" at bounding box center [171, 173] width 177 height 21
select select "EUR"
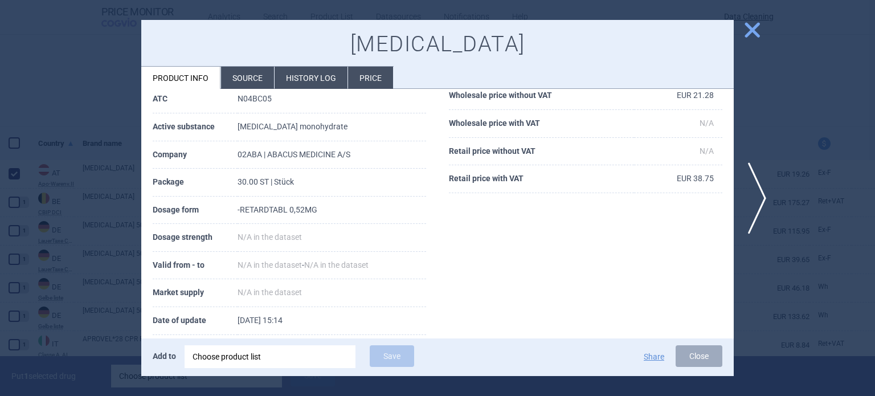
scroll to position [114, 0]
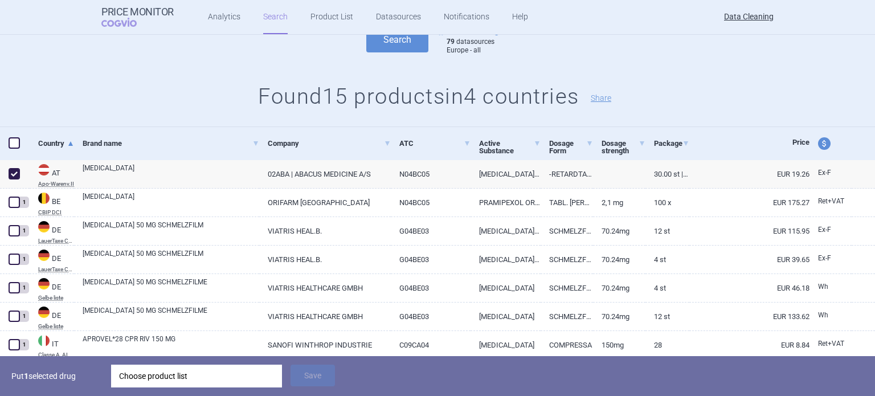
click at [241, 378] on div "Choose product list" at bounding box center [196, 376] width 155 height 23
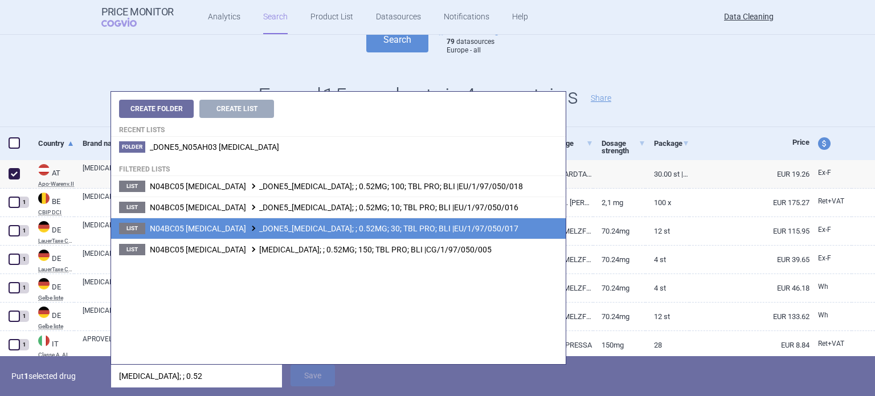
type input "sifrol; ; 0.52"
click at [361, 226] on span "N04BC05 PRAMIPEXOLE _DONE5_SIFROL; ; 0.52MG; 30; TBL PRO; BLI |EU/1/97/050/017" at bounding box center [334, 228] width 369 height 9
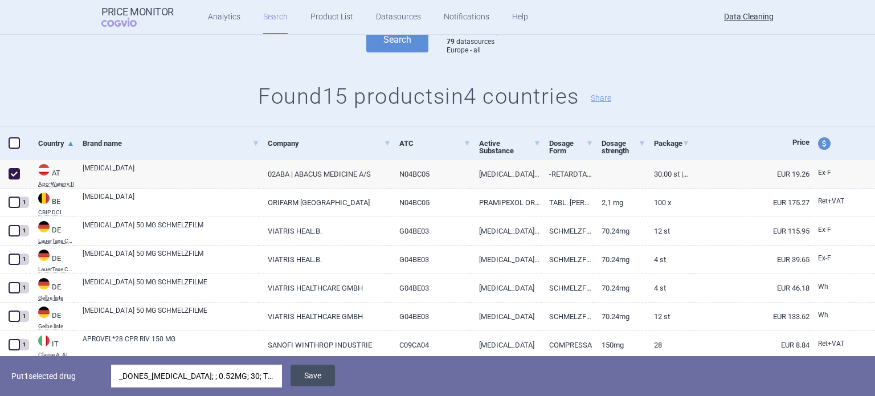
click at [319, 384] on button "Save" at bounding box center [312, 376] width 44 height 22
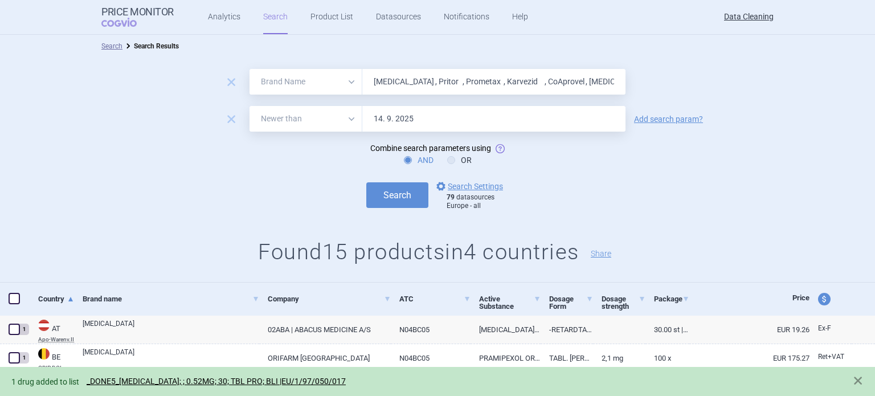
click at [515, 80] on input "Micardis , Pritor , Prometax , Karvezid , CoAprovel , Simulect , Comtan , Aldar…" at bounding box center [493, 82] width 263 height 26
paste input "Helicobacter"
click at [366, 182] on button "Search" at bounding box center [397, 195] width 62 height 26
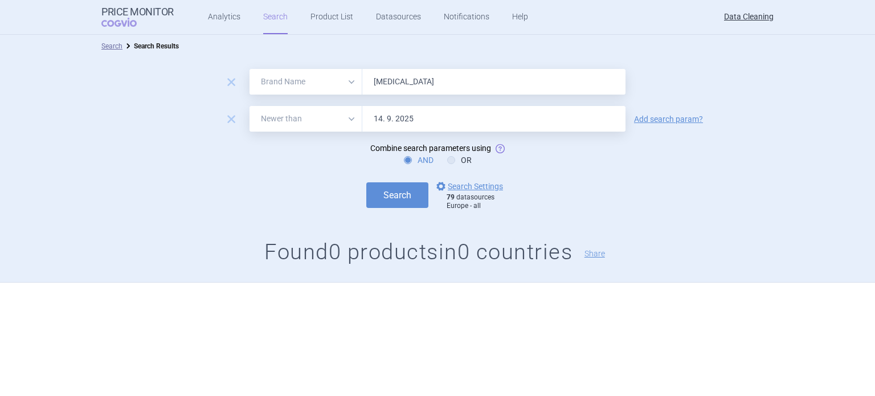
paste input "NeoRecormon , Cystagon , Avonex , Insuman ,"
click at [366, 182] on button "Search" at bounding box center [397, 195] width 62 height 26
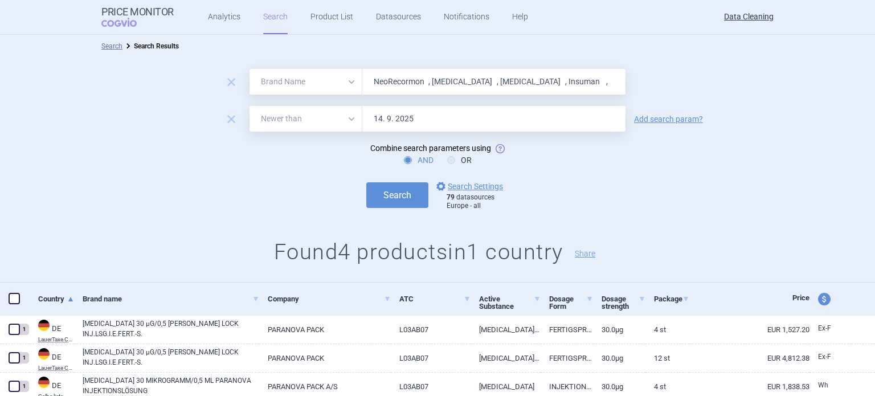
paste input "Twinrix"
click at [366, 182] on button "Search" at bounding box center [397, 195] width 62 height 26
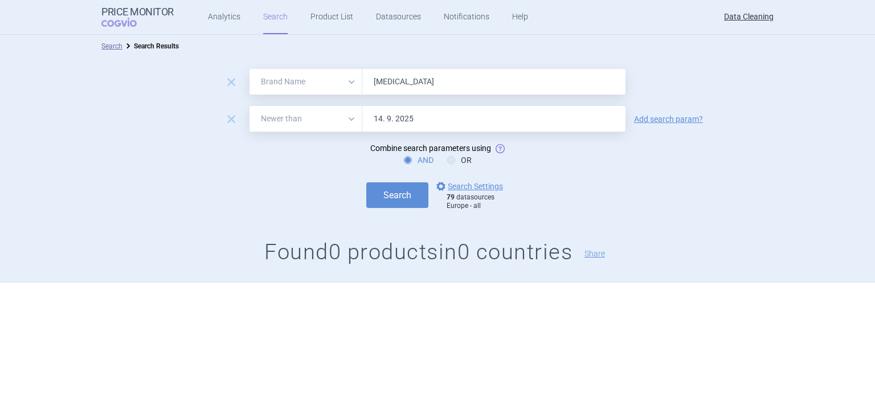
paste input "Hycamtin , Crixivan , Inviras , Zyprexa ,"
type input "Hycamtin , Crixivan , Inviras , Zyprexa ,"
click at [366, 182] on button "Search" at bounding box center [397, 195] width 62 height 26
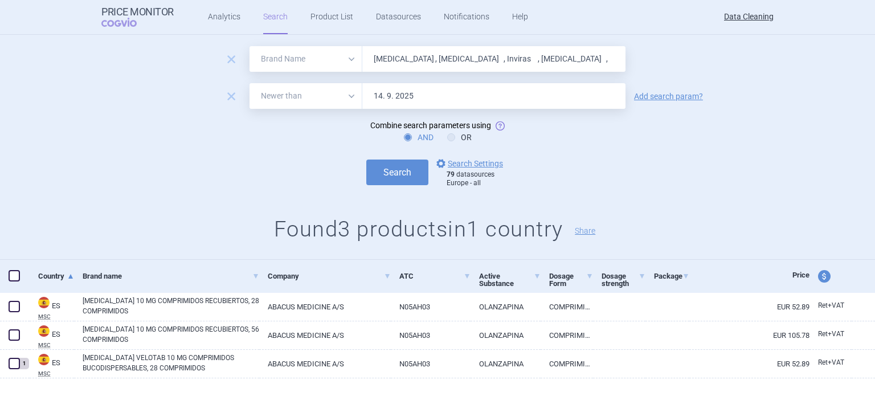
scroll to position [42, 0]
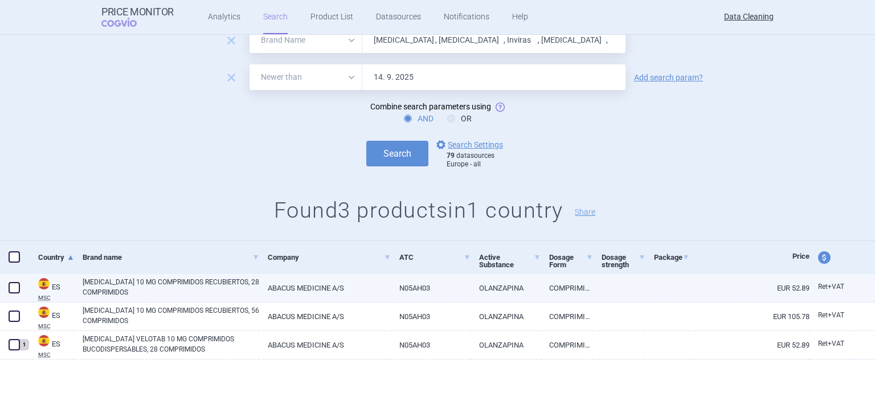
drag, startPoint x: 15, startPoint y: 286, endPoint x: 34, endPoint y: 288, distance: 19.4
click at [15, 286] on span at bounding box center [14, 287] width 11 height 11
checkbox input "true"
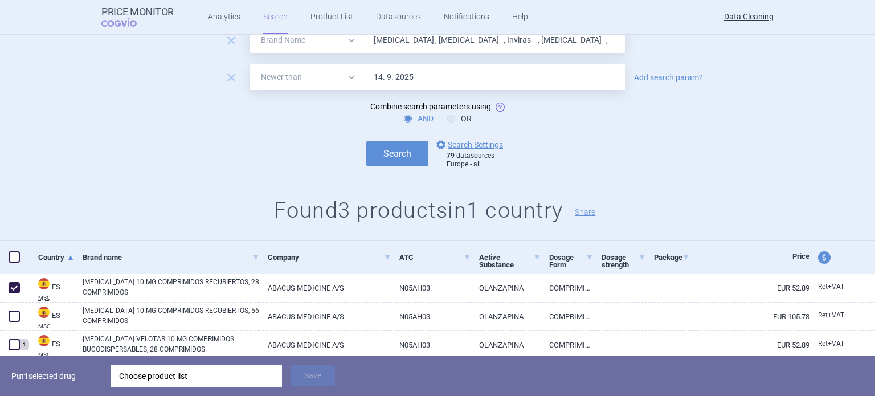
click at [166, 378] on div "Choose product list" at bounding box center [196, 376] width 155 height 23
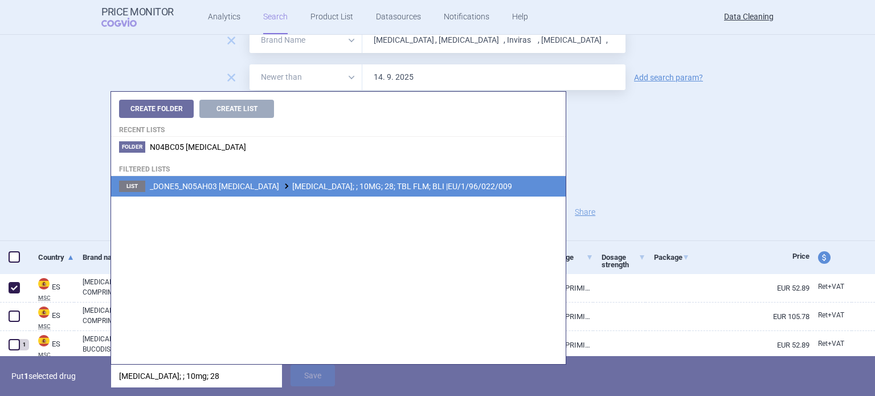
type input "zyprexa; ; 10mg; 28"
click at [345, 188] on span "_DONE5_N05AH03 OLANZAPINE ZYPREXA; ; 10MG; 28; TBL FLM; BLI |EU/1/96/022/009" at bounding box center [331, 186] width 362 height 9
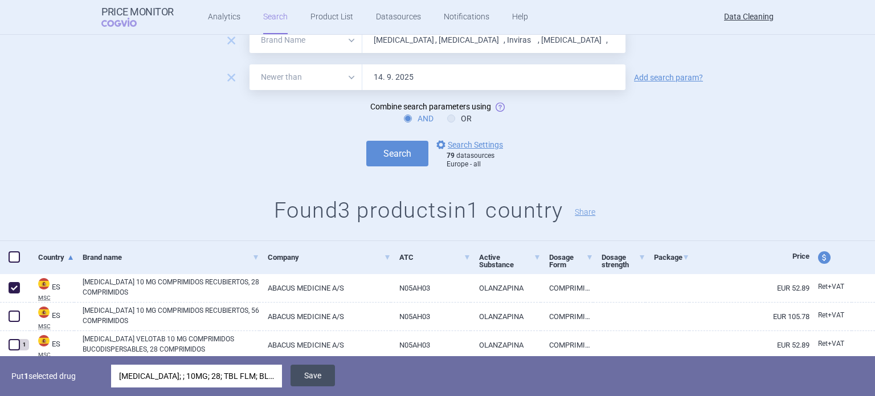
click at [325, 378] on button "Save" at bounding box center [312, 376] width 44 height 22
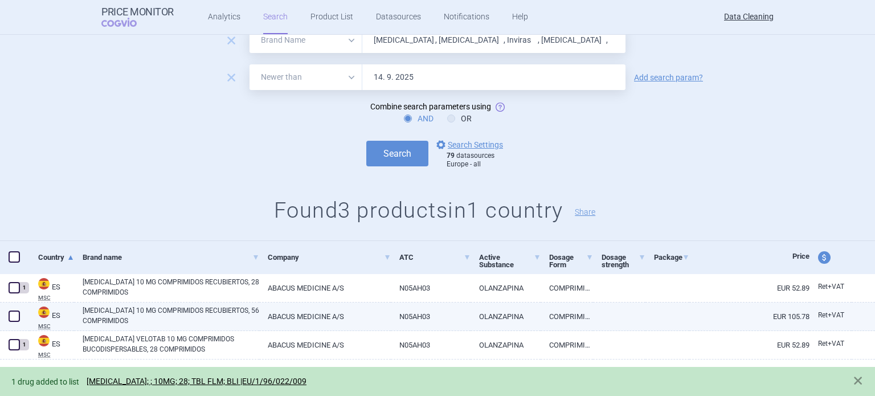
click at [12, 316] on span at bounding box center [14, 315] width 11 height 11
checkbox input "true"
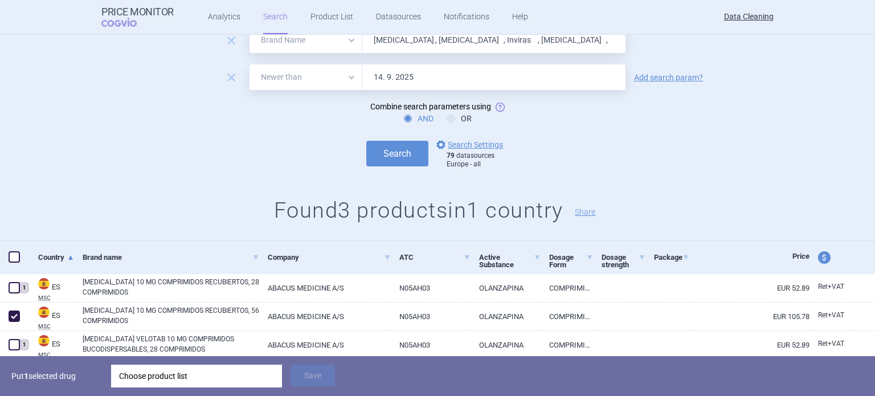
click at [132, 373] on div "Choose product list" at bounding box center [196, 376] width 155 height 23
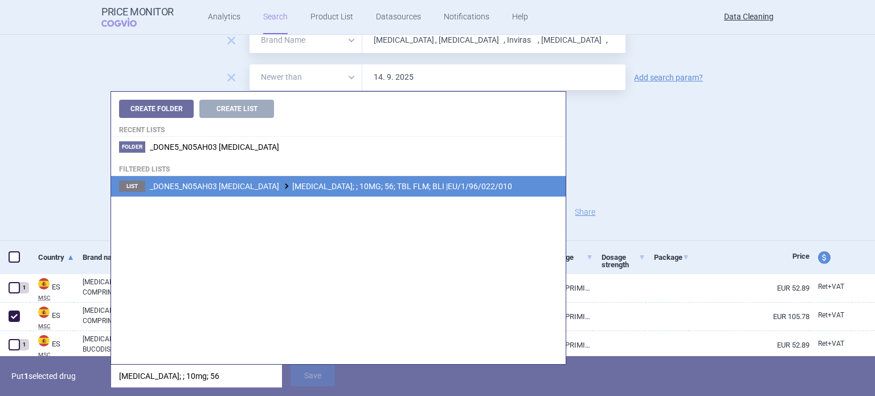
type input "zyprexa; ; 10mg; 56"
click at [343, 184] on span "_DONE5_N05AH03 OLANZAPINE ZYPREXA; ; 10MG; 56; TBL FLM; BLI |EU/1/96/022/010" at bounding box center [331, 186] width 362 height 9
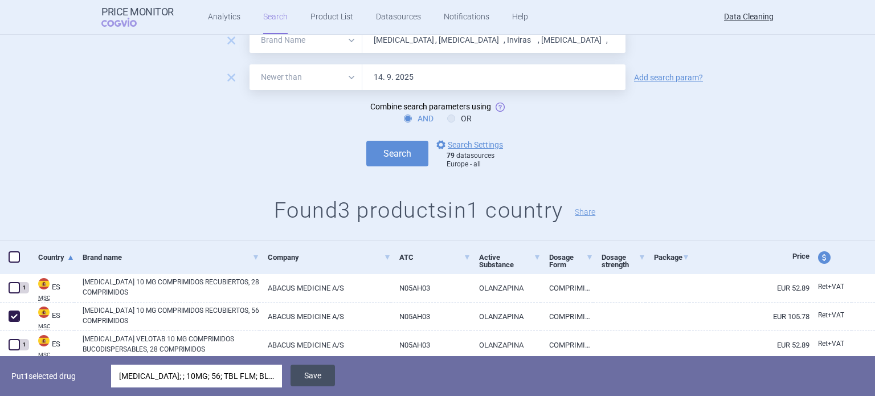
click at [315, 382] on button "Save" at bounding box center [312, 376] width 44 height 22
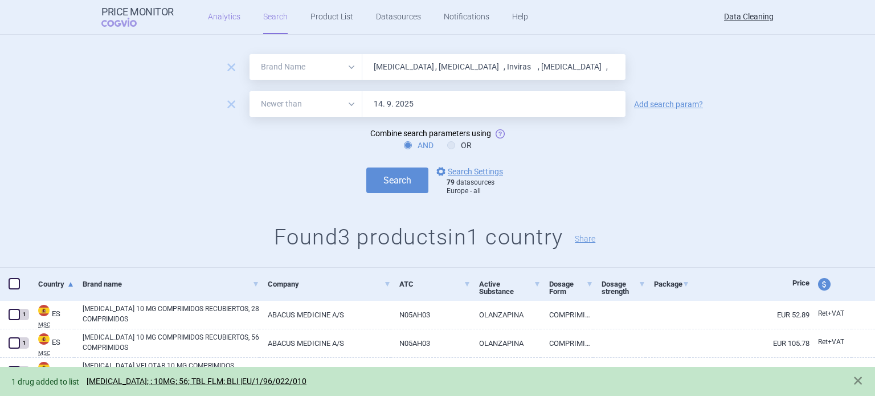
scroll to position [0, 0]
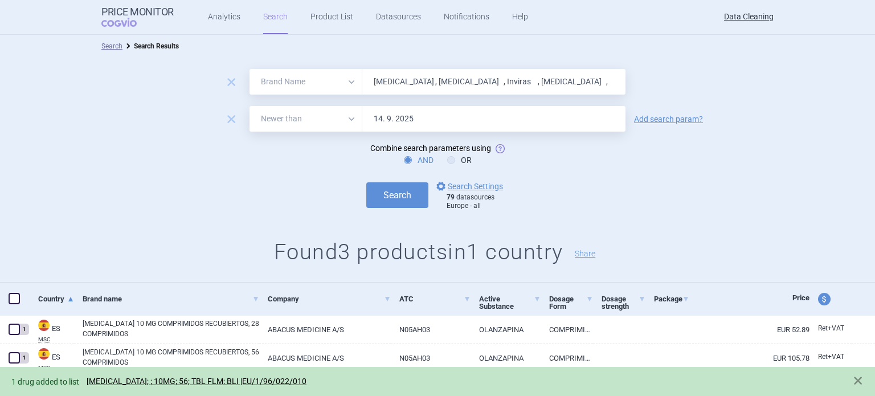
click at [439, 73] on input "Hycamtin , Crixivan , Inviras , Zyprexa ," at bounding box center [493, 82] width 263 height 26
paste input "Twinrix"
click at [366, 182] on button "Search" at bounding box center [397, 195] width 62 height 26
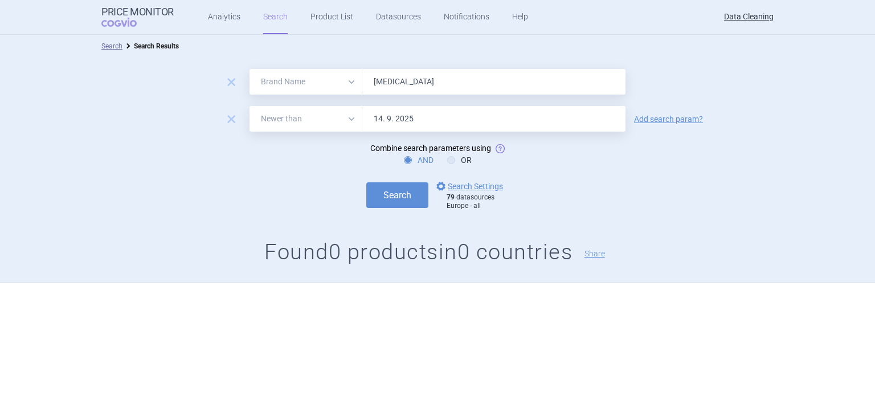
paste input "Rapilysin , Norvir , Epivir , Bondronat , Boniva , Rilutek , Zerit , Puregon , …"
type input "Rapilysin , Norvir , Epivir , Bondronat , Boniva , Rilutek , Zerit , Puregon , …"
click at [366, 182] on button "Search" at bounding box center [397, 195] width 62 height 26
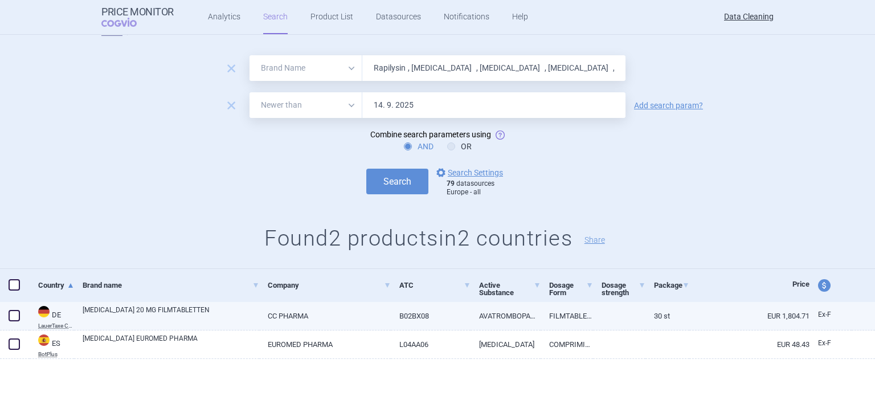
click at [15, 310] on span at bounding box center [14, 315] width 11 height 11
checkbox input "true"
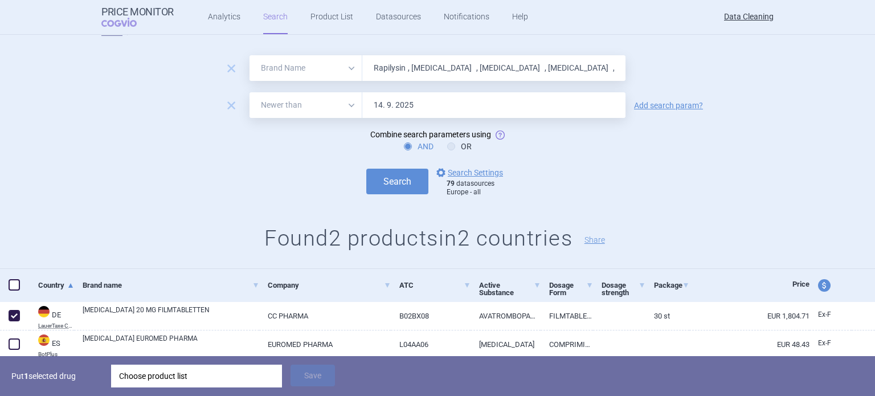
click at [200, 387] on div "Choose product list" at bounding box center [196, 376] width 155 height 23
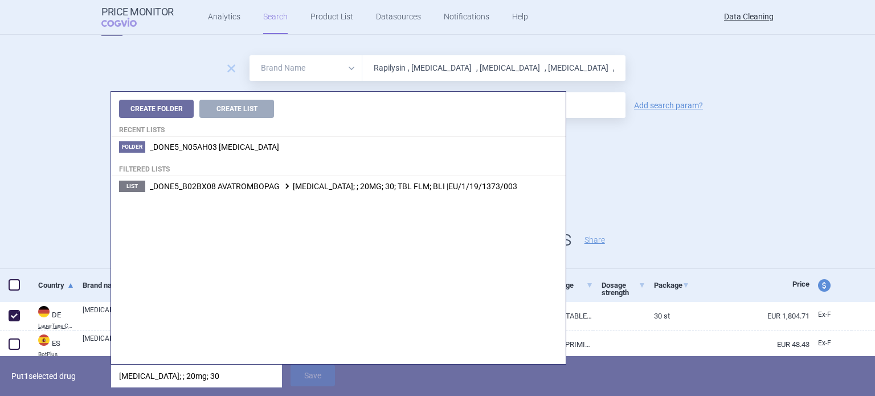
type input "doptelet; ; 20mg; 30"
click at [392, 183] on span "_DONE5_B02BX08 AVATROMBOPAG DOPTELET; ; 20MG; 30; TBL FLM; BLI |EU/1/19/1373/003" at bounding box center [333, 186] width 367 height 9
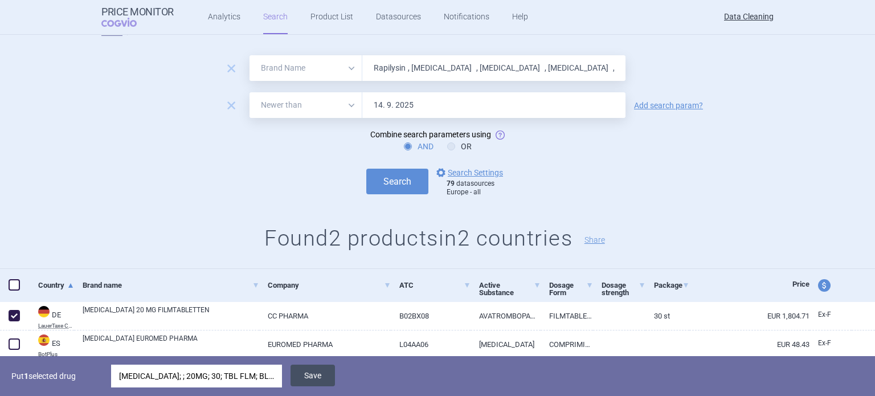
click at [317, 368] on button "Save" at bounding box center [312, 376] width 44 height 22
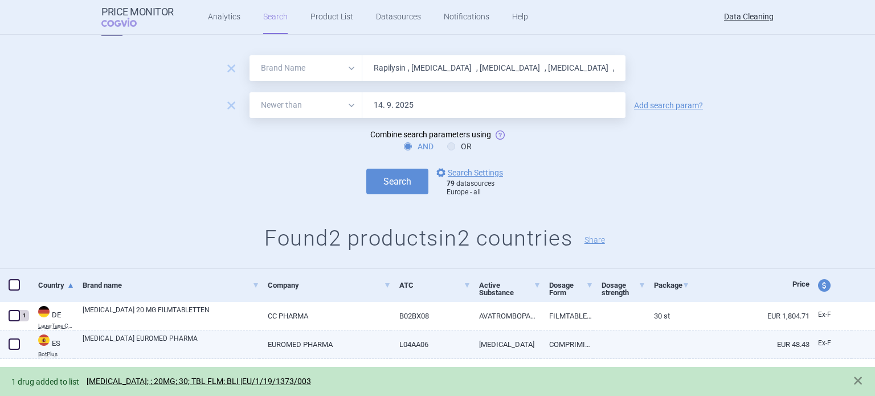
click at [13, 343] on span at bounding box center [14, 343] width 11 height 11
checkbox input "true"
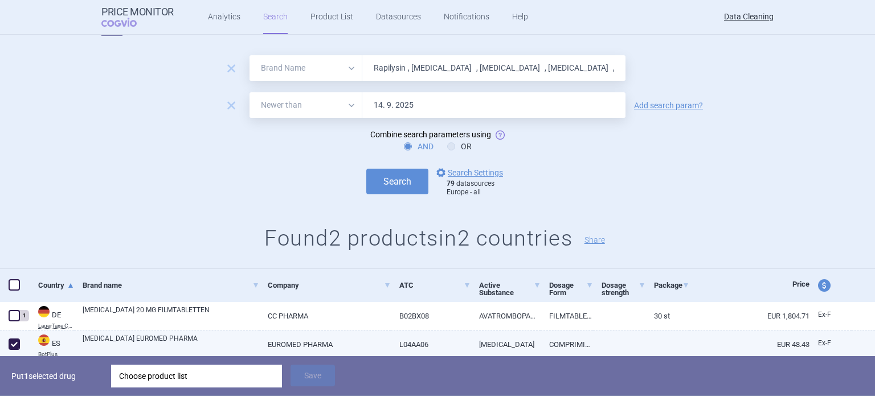
click at [113, 338] on link "CELLCEPT EUROMED PHARMA" at bounding box center [171, 343] width 177 height 21
select select "EUR"
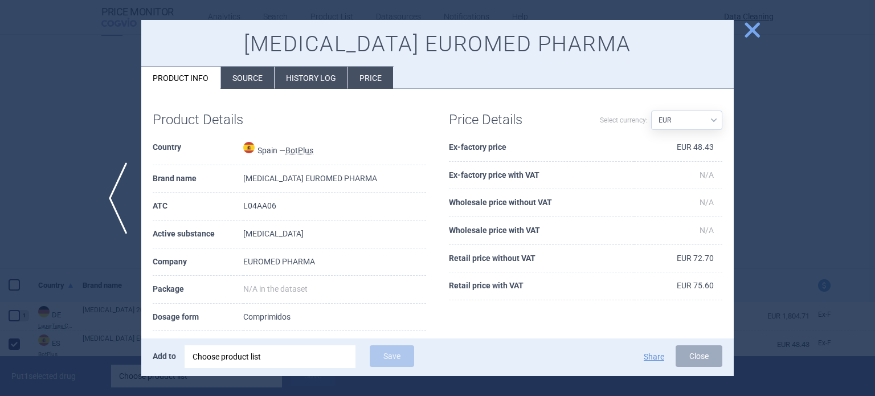
click at [248, 86] on li "Source" at bounding box center [247, 78] width 53 height 22
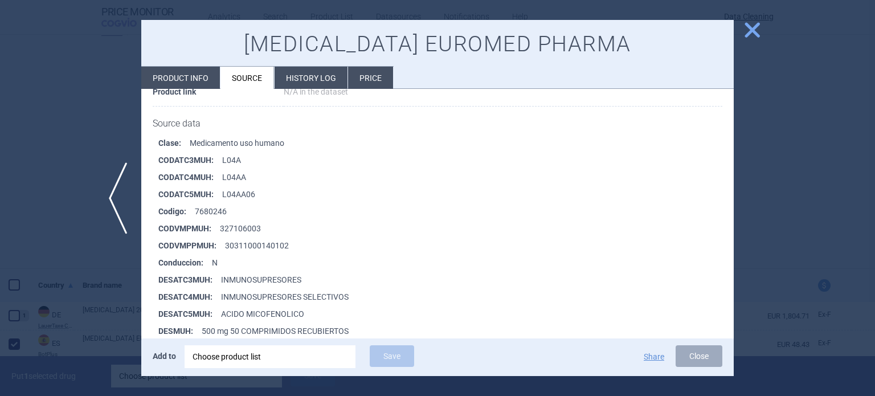
scroll to position [228, 0]
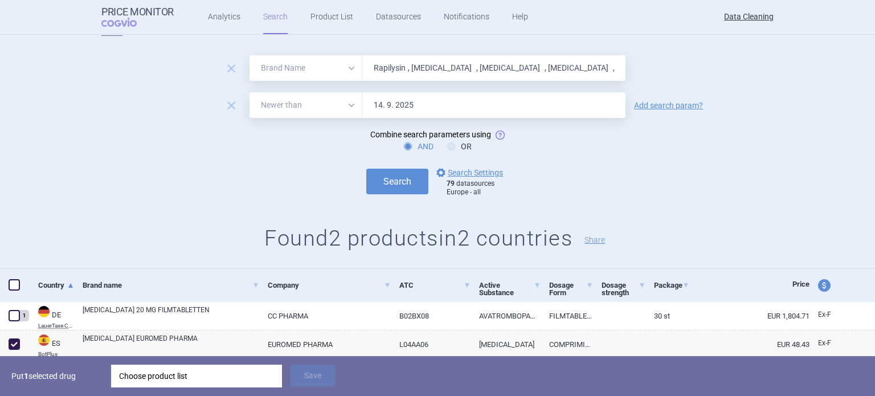
click at [225, 382] on div "Choose product list" at bounding box center [196, 376] width 155 height 23
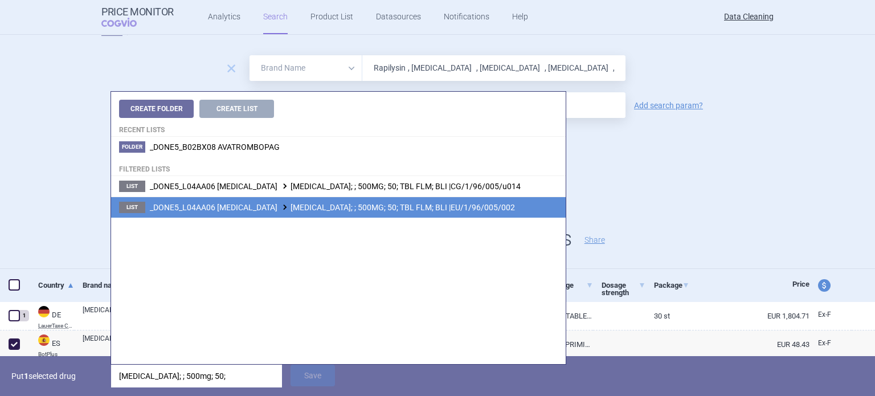
type input "cellcept; ; 500mg; 50;"
click at [484, 204] on span "_DONE5_L04AA06 MYCOPHENOLATE MOFETIL CELLCEPT; ; 500MG; 50; TBL FLM; BLI |EU/1/…" at bounding box center [332, 207] width 365 height 9
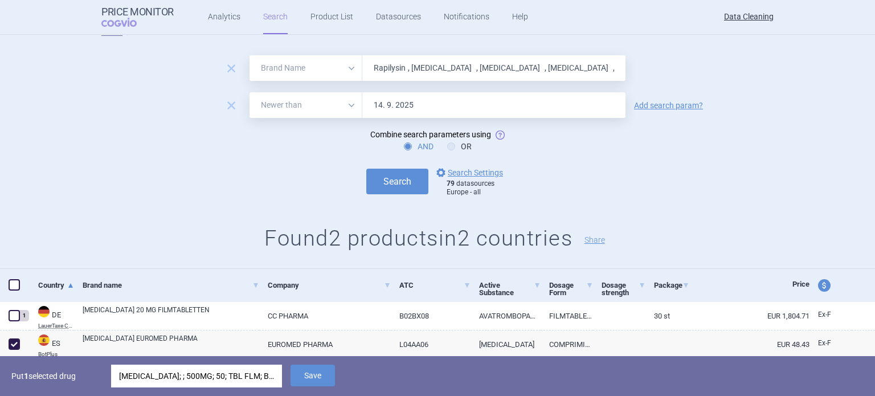
drag, startPoint x: 326, startPoint y: 371, endPoint x: 321, endPoint y: 359, distance: 12.8
click at [326, 371] on button "Save" at bounding box center [312, 376] width 44 height 22
